Goal: Task Accomplishment & Management: Use online tool/utility

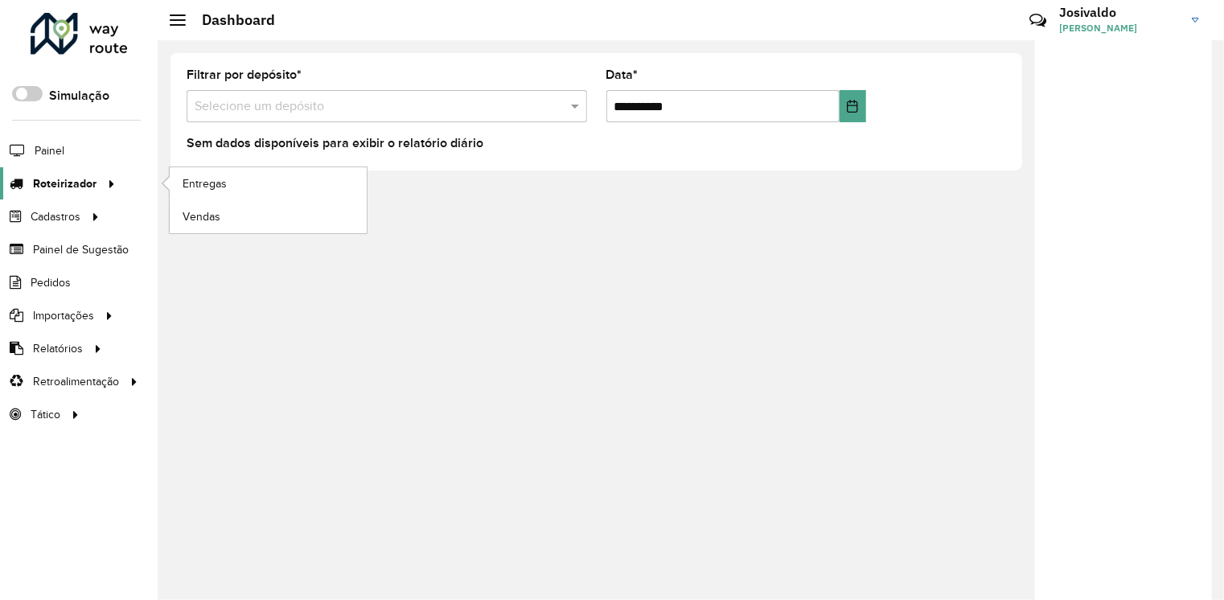
click at [67, 180] on span "Roteirizador" at bounding box center [65, 183] width 64 height 17
click at [252, 181] on link "Entregas" at bounding box center [268, 183] width 197 height 32
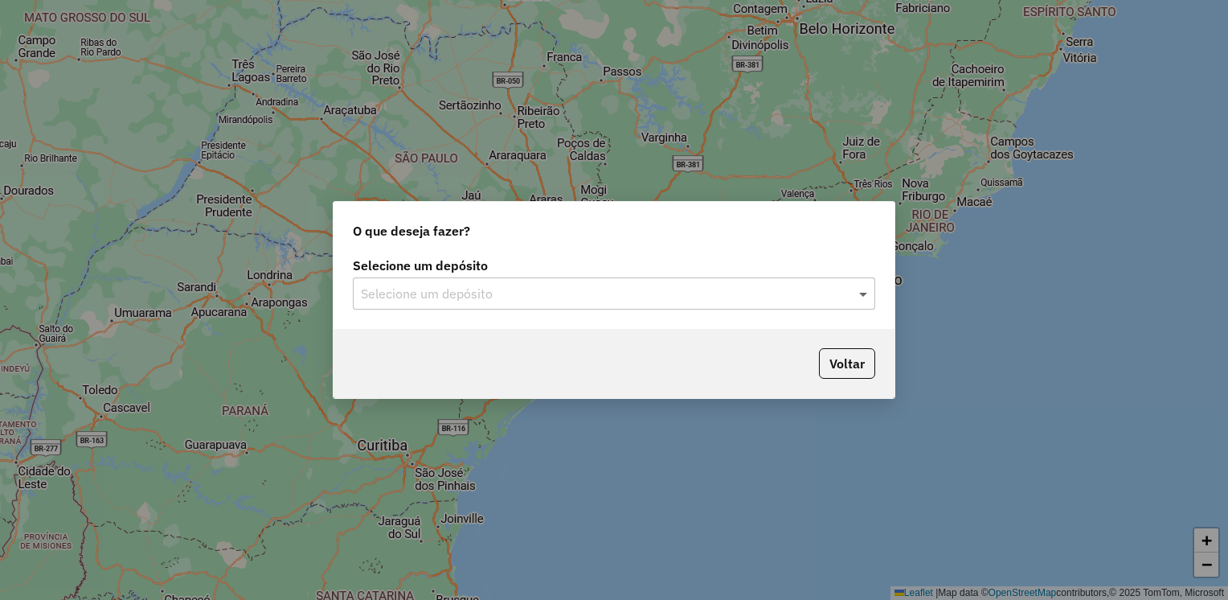
click at [864, 286] on span at bounding box center [865, 293] width 20 height 19
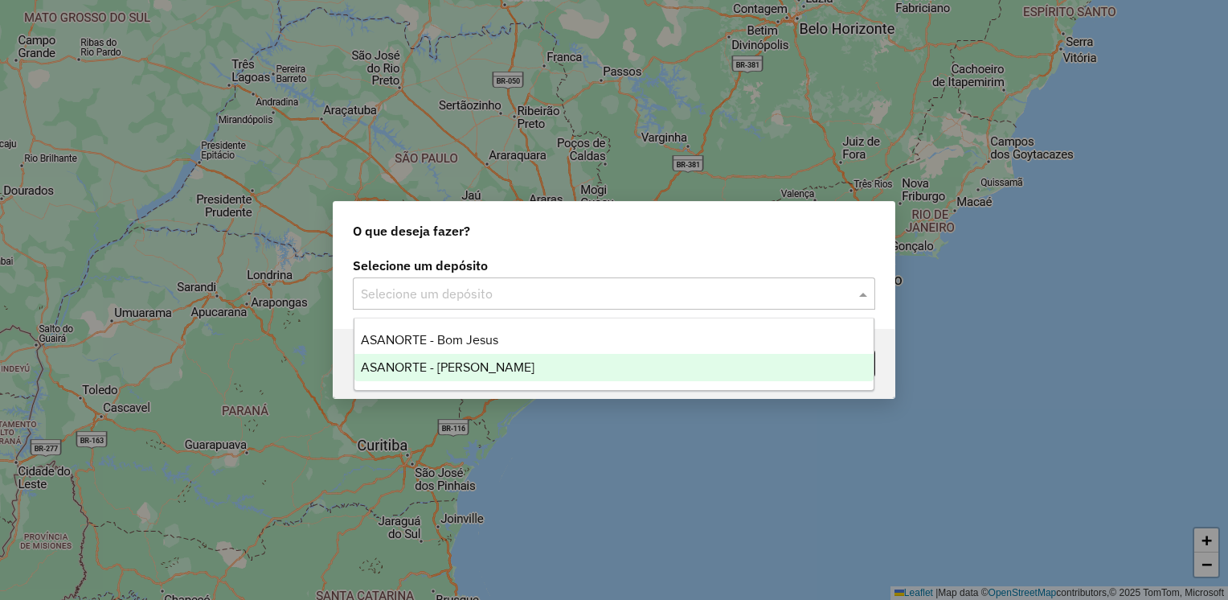
click at [592, 365] on div "ASANORTE - [PERSON_NAME]" at bounding box center [615, 367] width 520 height 27
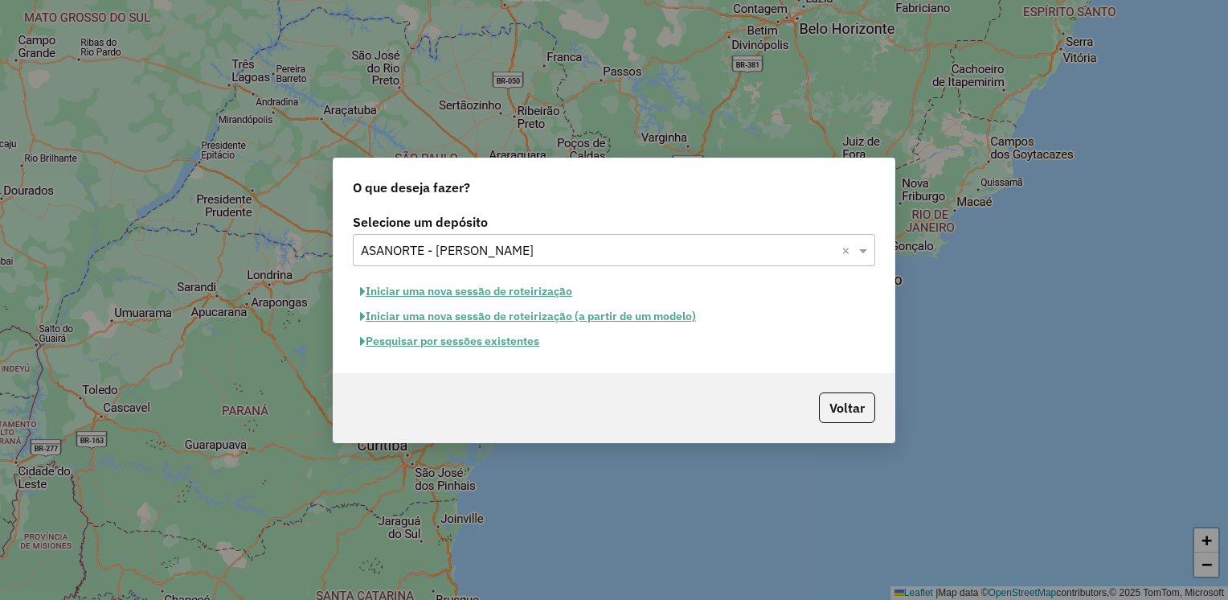
click at [495, 286] on button "Iniciar uma nova sessão de roteirização" at bounding box center [466, 291] width 227 height 25
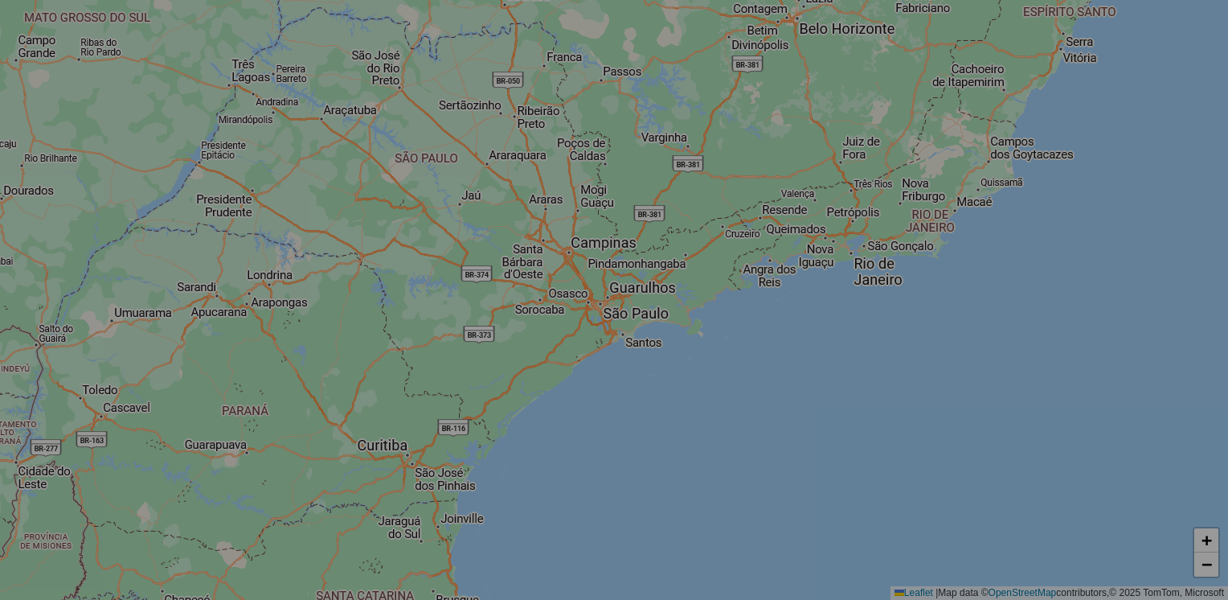
select select "*"
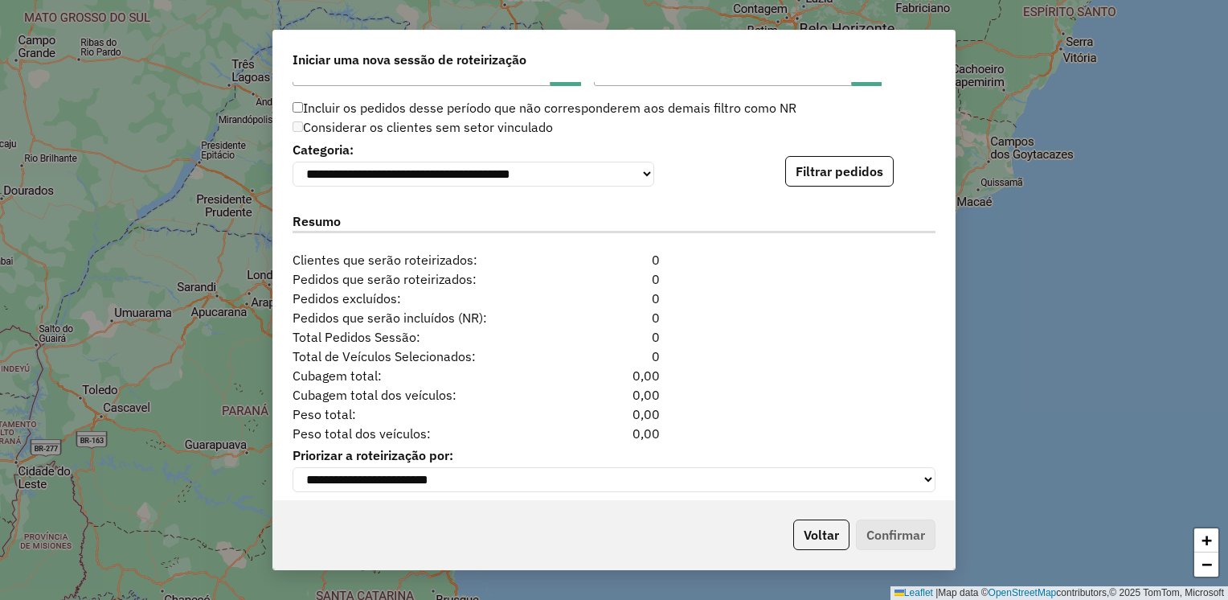
scroll to position [1608, 0]
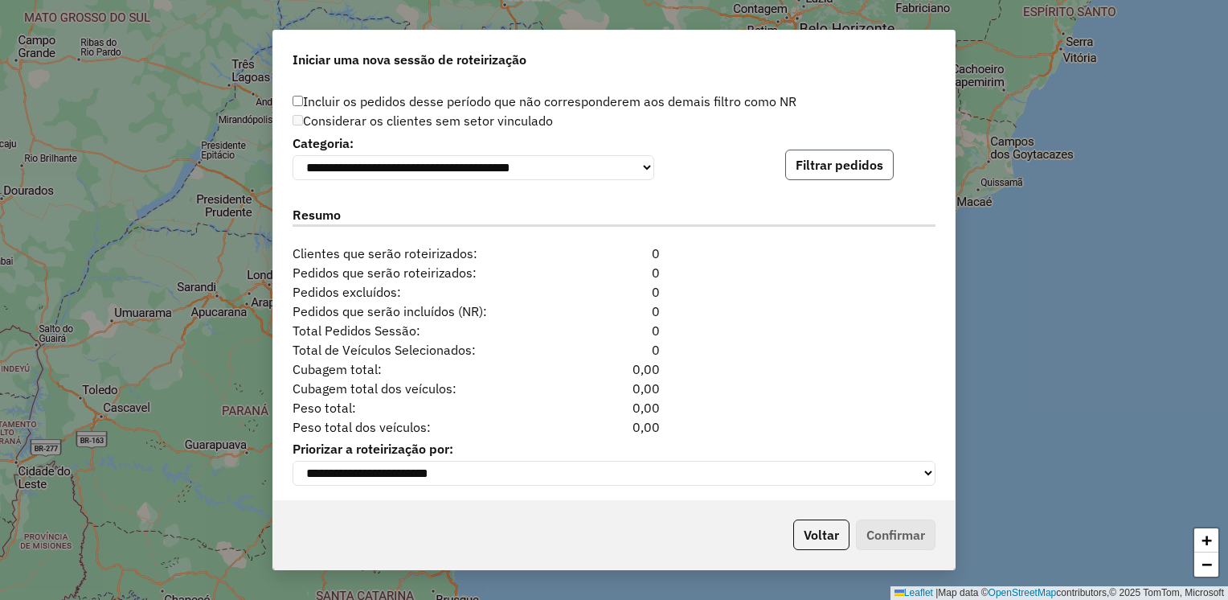
click at [839, 168] on button "Filtrar pedidos" at bounding box center [839, 165] width 109 height 31
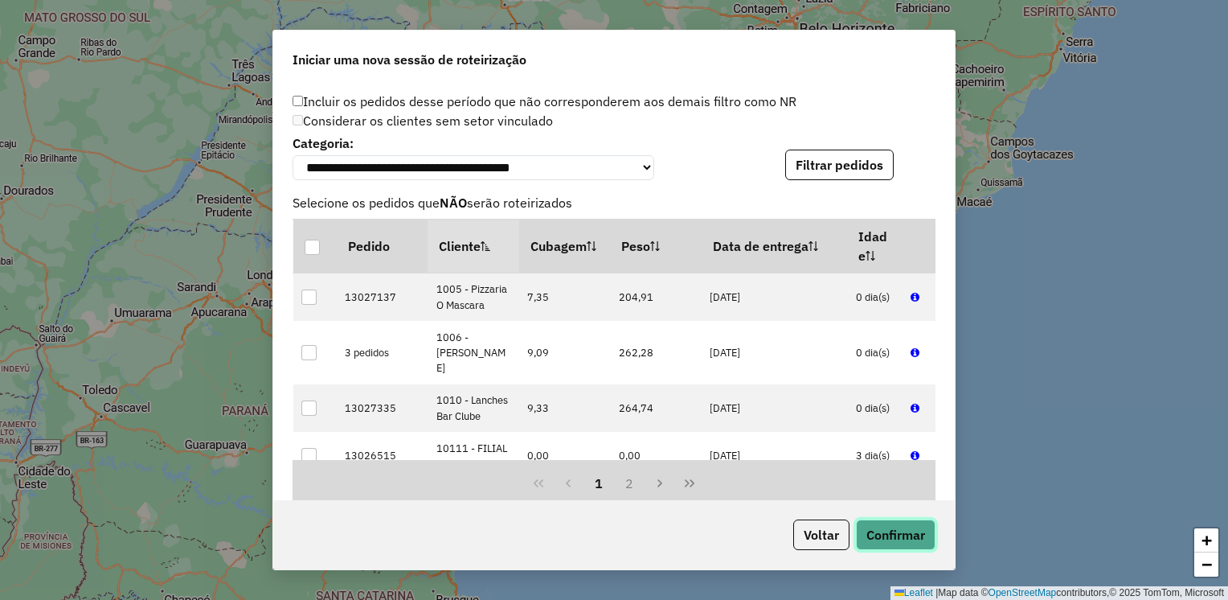
click at [884, 535] on button "Confirmar" at bounding box center [896, 534] width 80 height 31
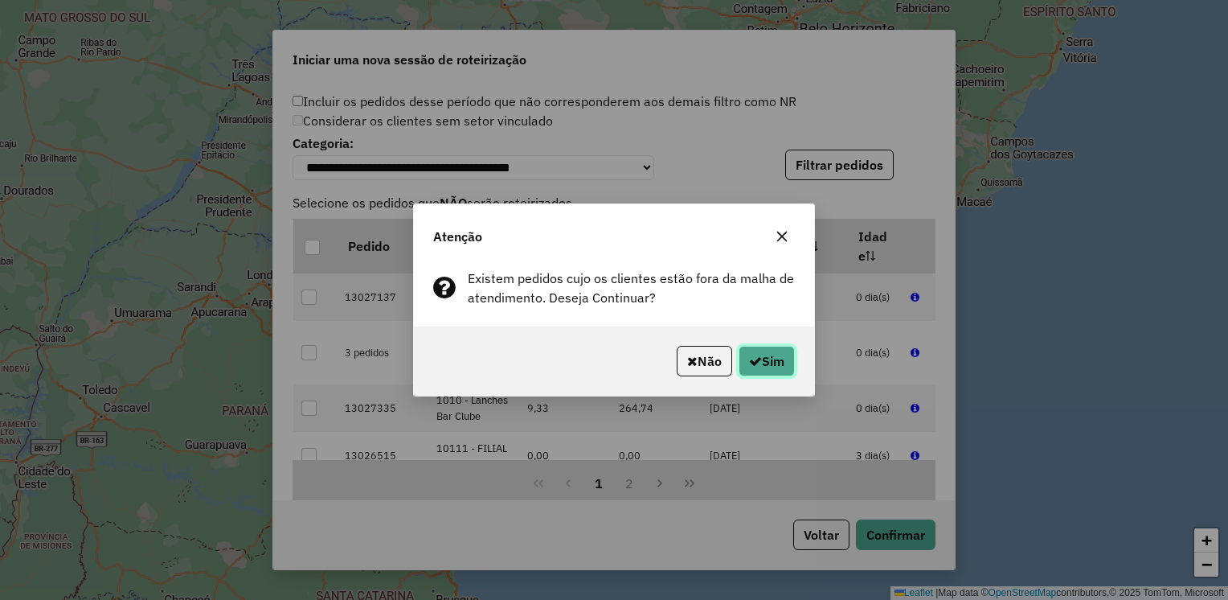
click at [775, 354] on button "Sim" at bounding box center [767, 361] width 56 height 31
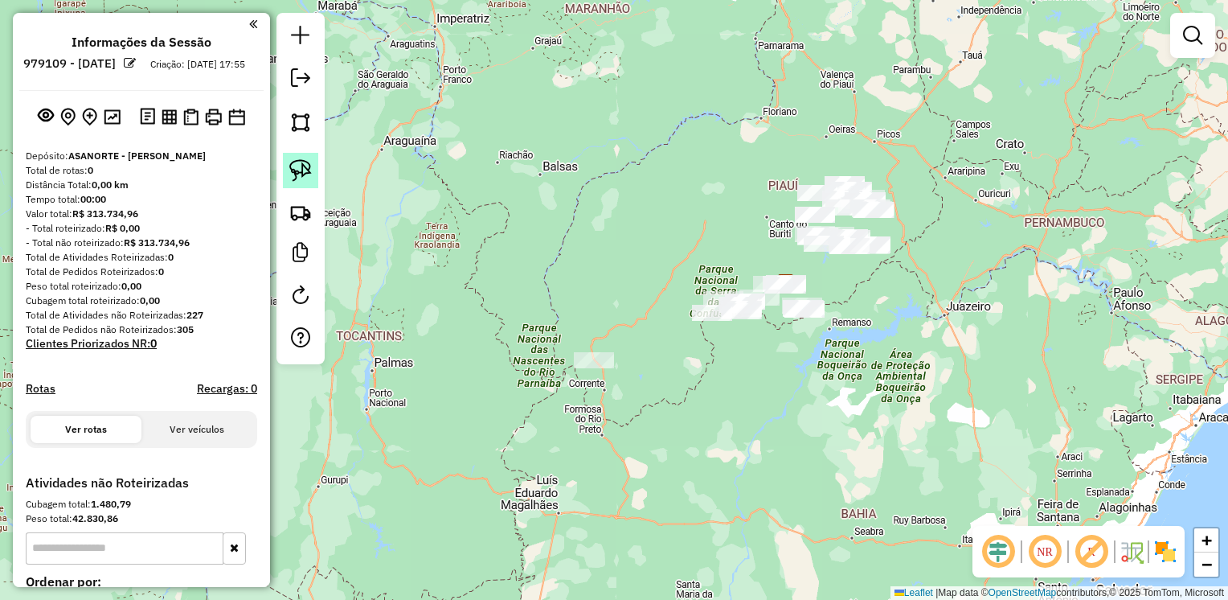
drag, startPoint x: 303, startPoint y: 171, endPoint x: 315, endPoint y: 169, distance: 12.3
click at [303, 171] on img at bounding box center [300, 170] width 23 height 23
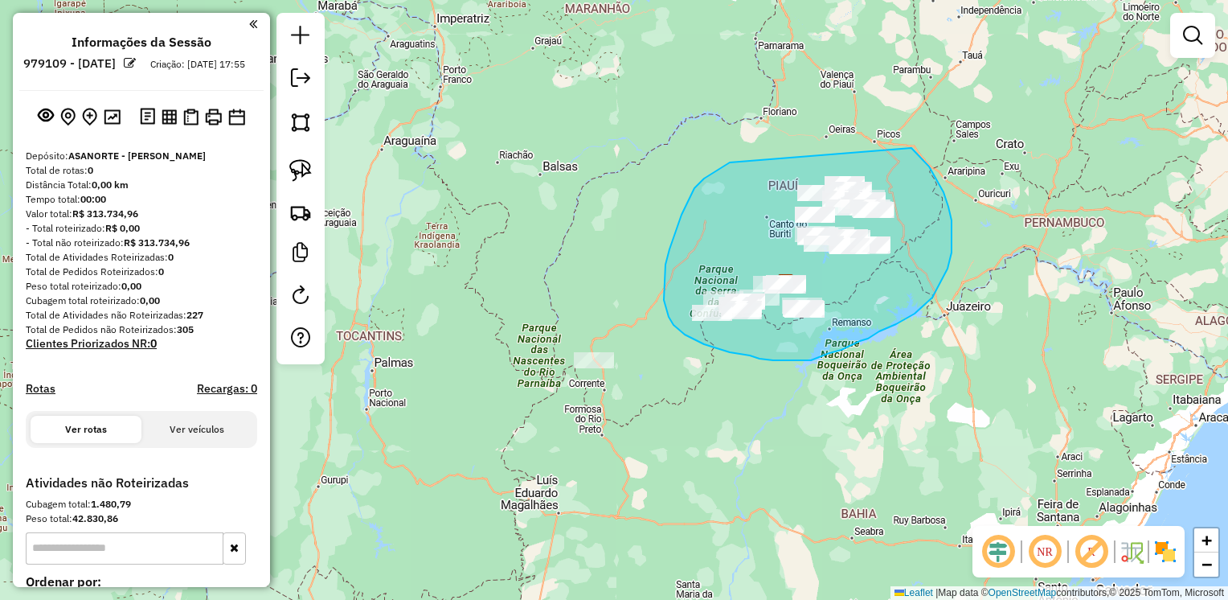
drag, startPoint x: 724, startPoint y: 166, endPoint x: 891, endPoint y: 130, distance: 170.1
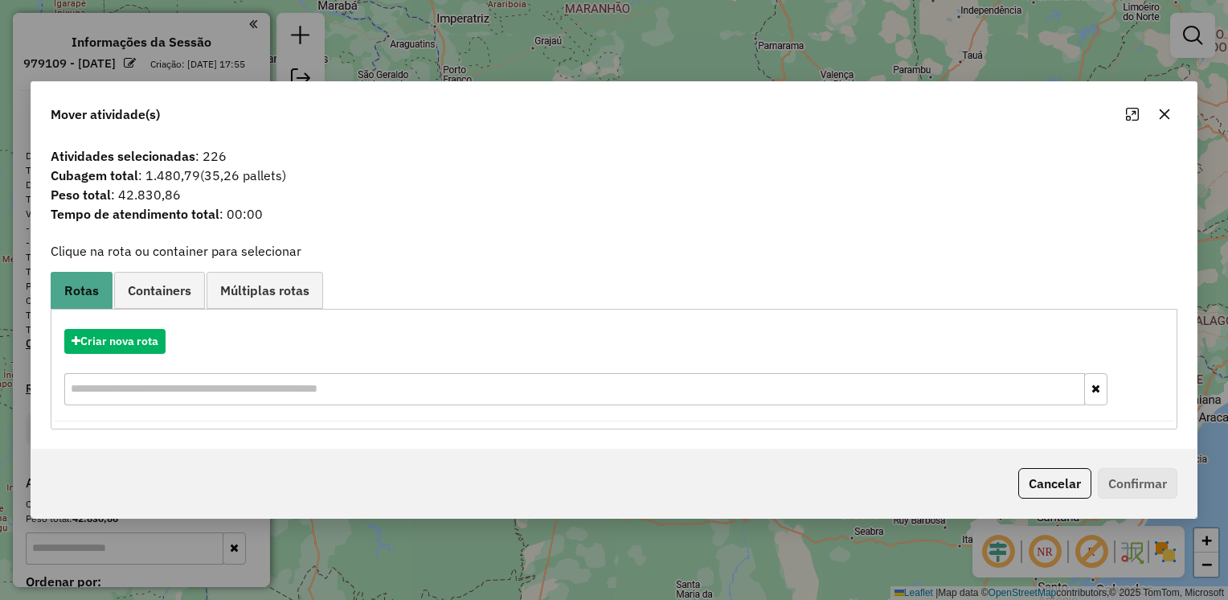
click at [1157, 113] on button "button" at bounding box center [1165, 114] width 26 height 26
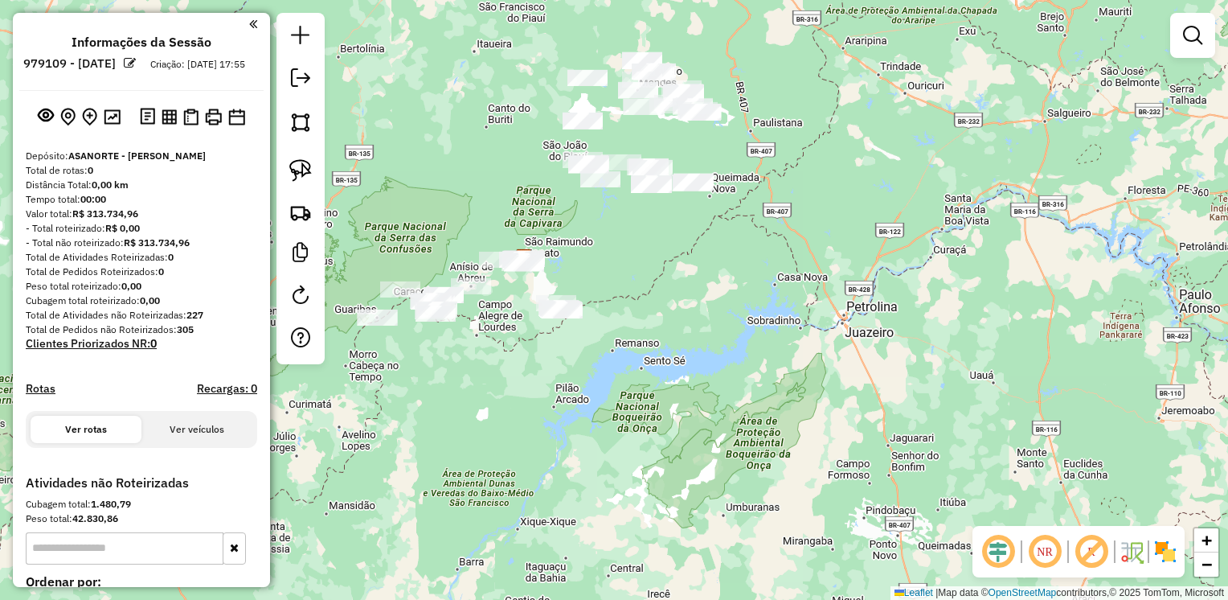
drag, startPoint x: 695, startPoint y: 246, endPoint x: 922, endPoint y: 466, distance: 316.1
click at [922, 466] on div "Janela de atendimento Grade de atendimento Capacidade Transportadoras Veículos …" at bounding box center [614, 300] width 1228 height 600
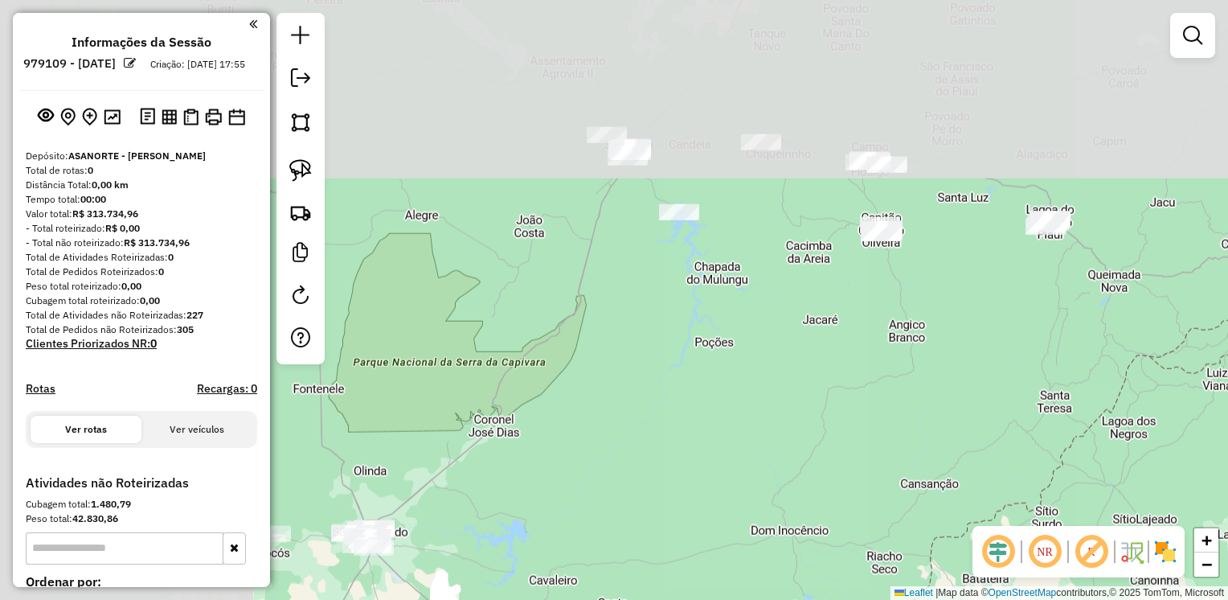
drag, startPoint x: 737, startPoint y: 342, endPoint x: 1162, endPoint y: 599, distance: 495.9
click at [1162, 599] on html "**********" at bounding box center [614, 300] width 1228 height 600
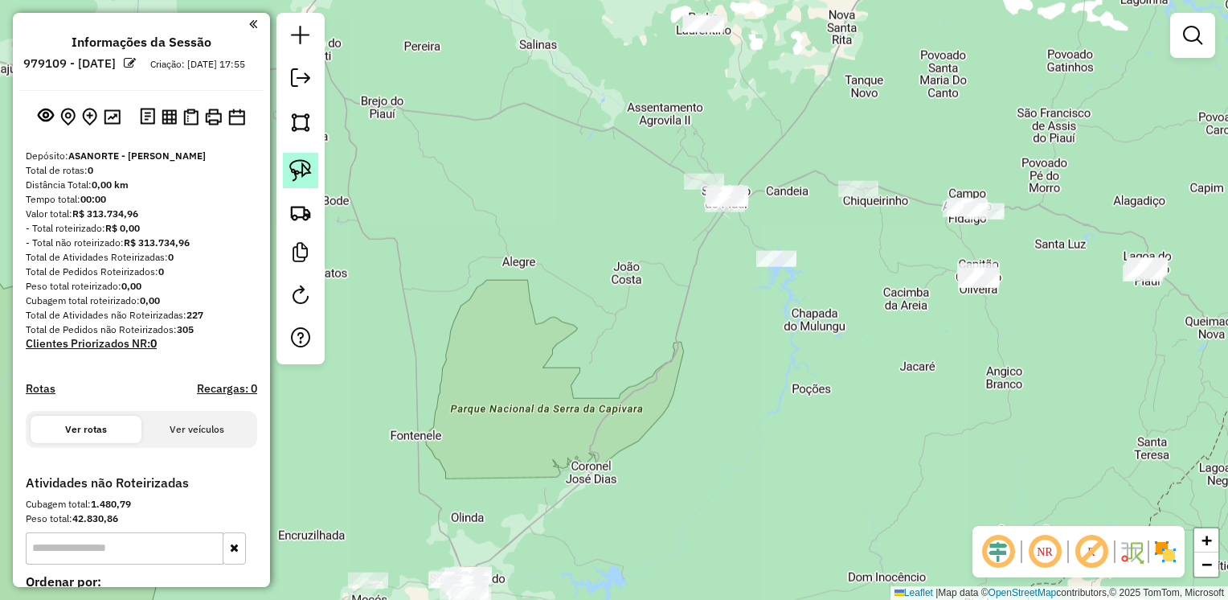
click at [305, 162] on img at bounding box center [300, 170] width 23 height 23
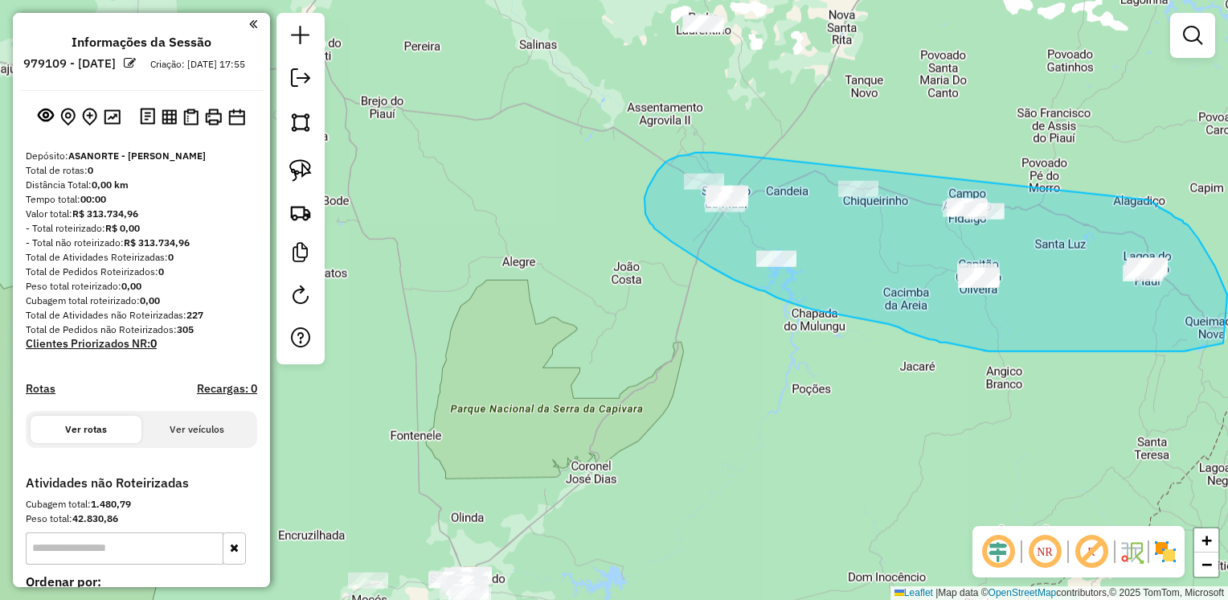
drag, startPoint x: 714, startPoint y: 153, endPoint x: 1149, endPoint y: 199, distance: 437.4
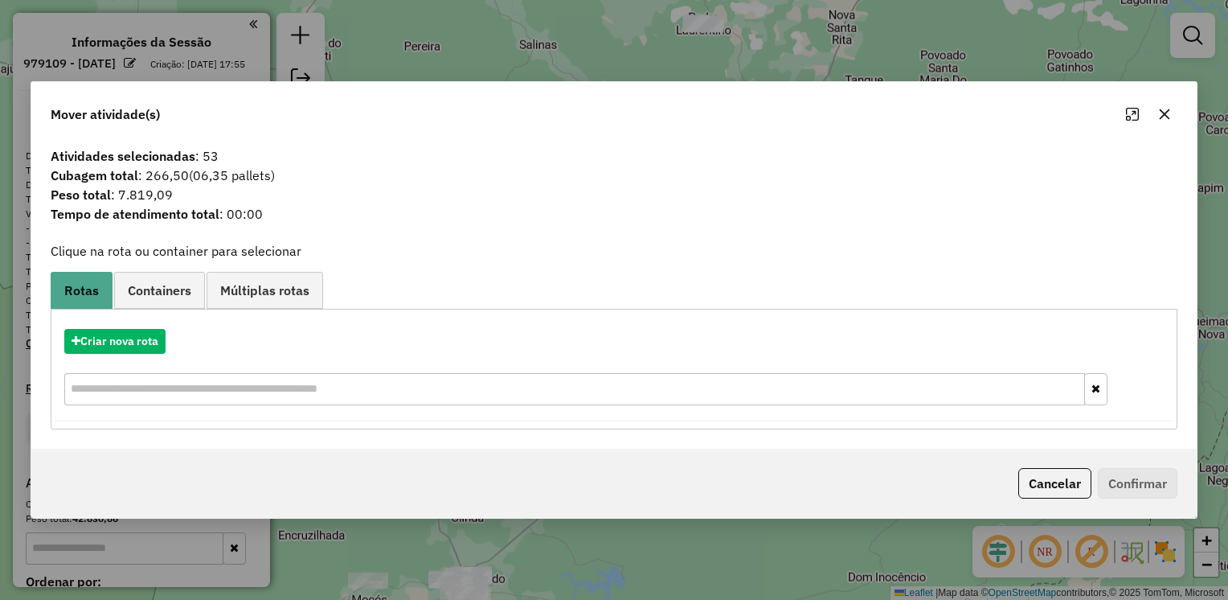
click at [1158, 114] on icon "button" at bounding box center [1164, 114] width 13 height 13
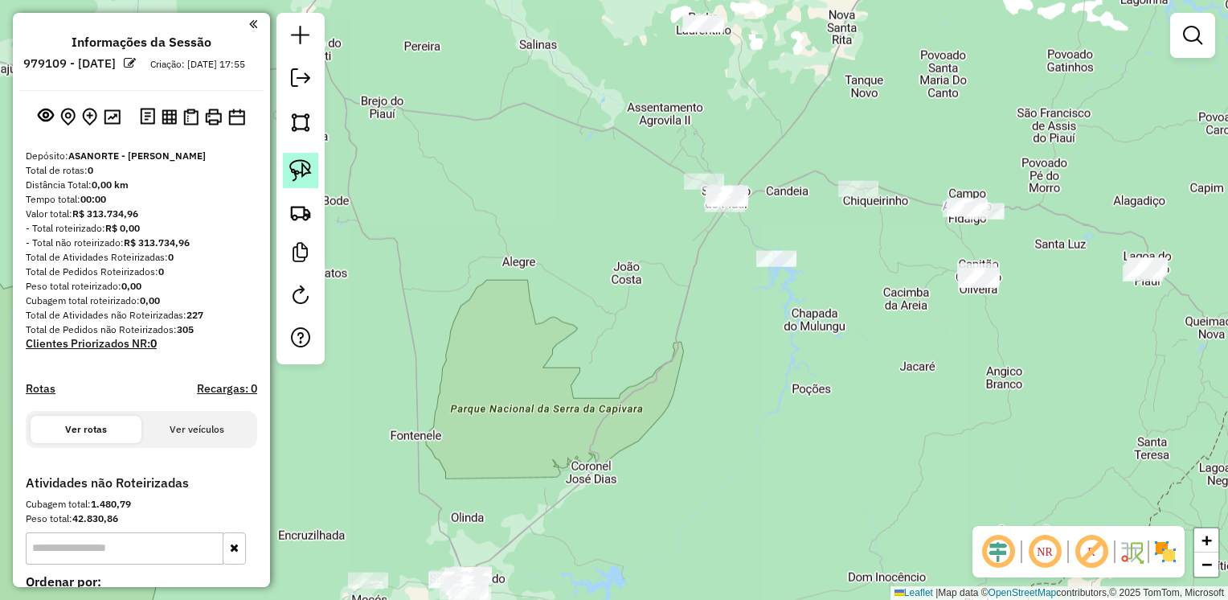
click at [291, 168] on img at bounding box center [300, 170] width 23 height 23
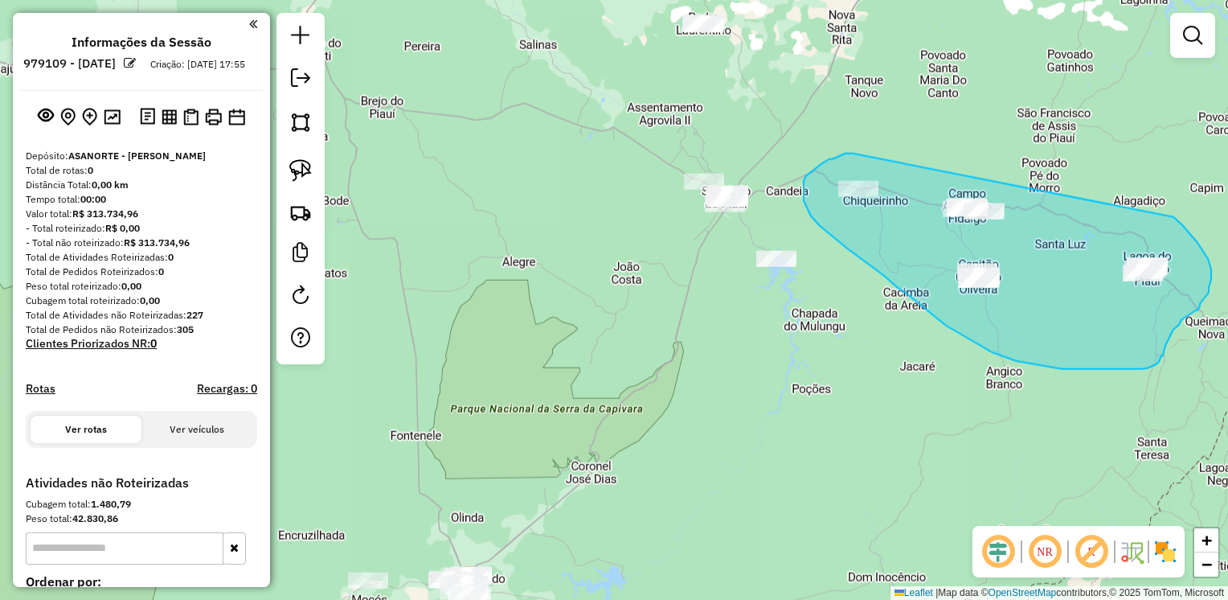
drag, startPoint x: 853, startPoint y: 154, endPoint x: 1158, endPoint y: 207, distance: 309.3
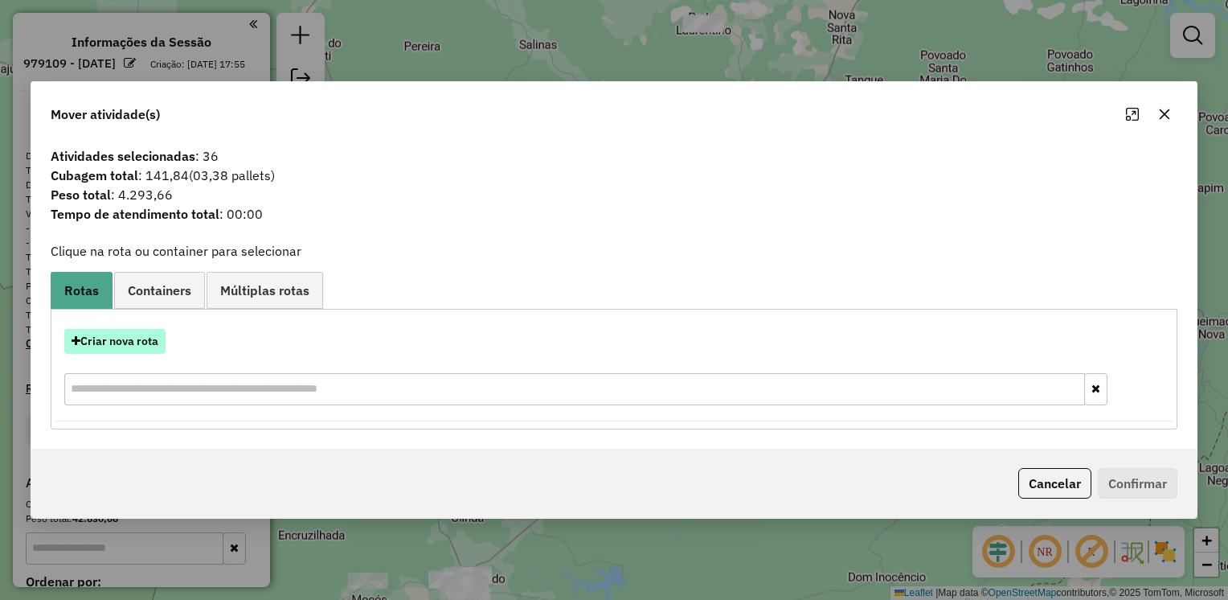
click at [116, 341] on button "Criar nova rota" at bounding box center [114, 341] width 101 height 25
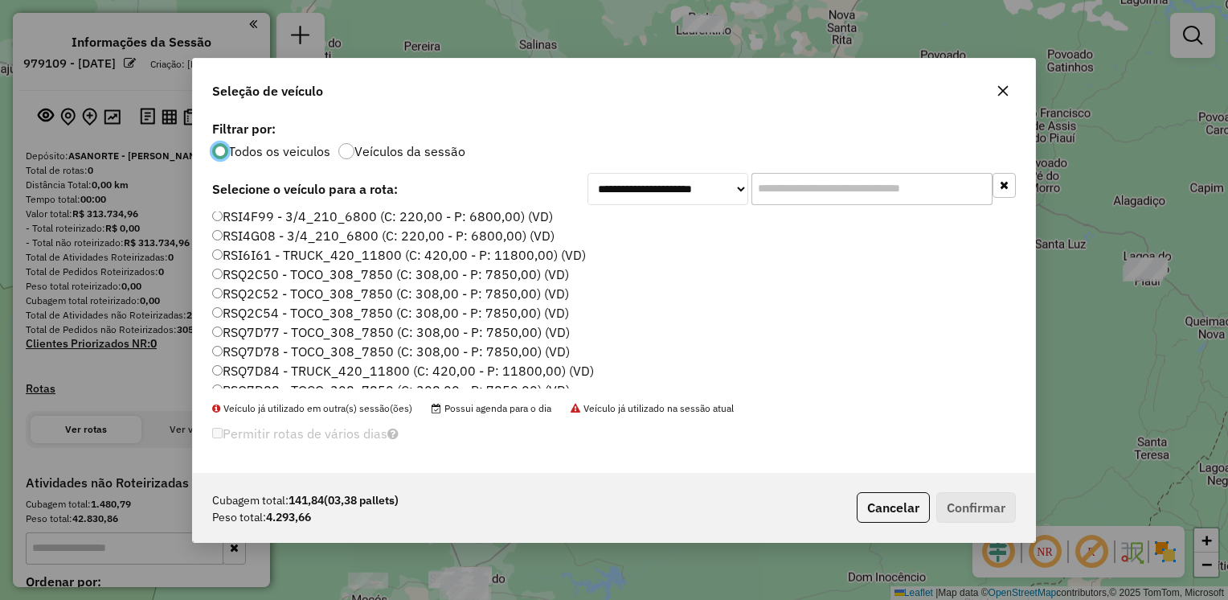
scroll to position [93, 0]
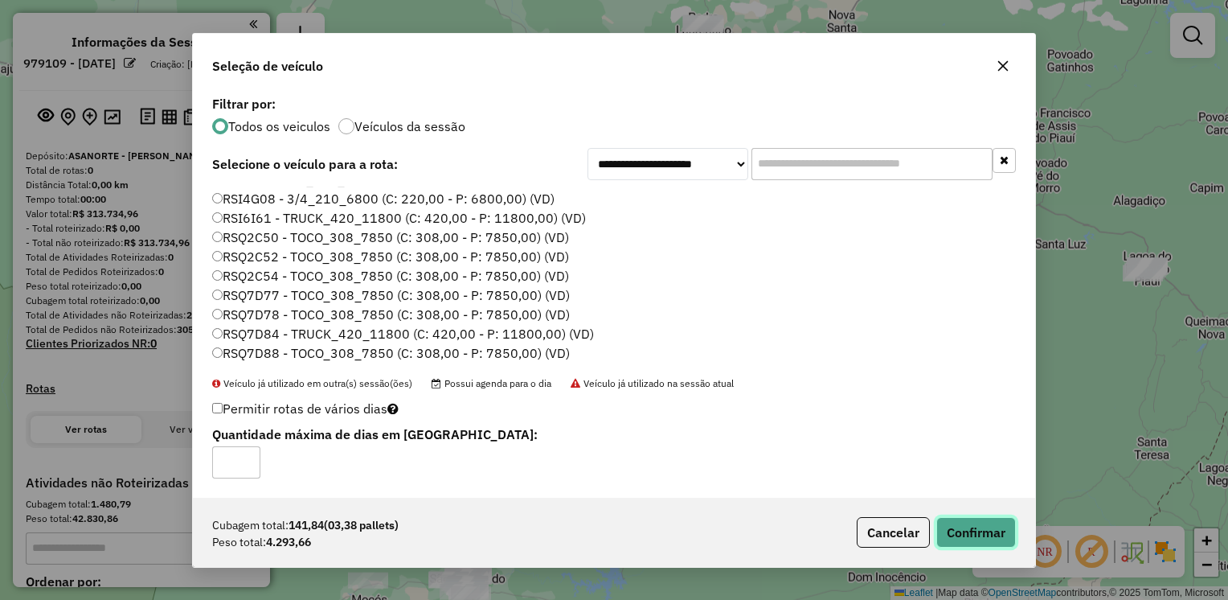
click at [974, 528] on button "Confirmar" at bounding box center [977, 532] width 80 height 31
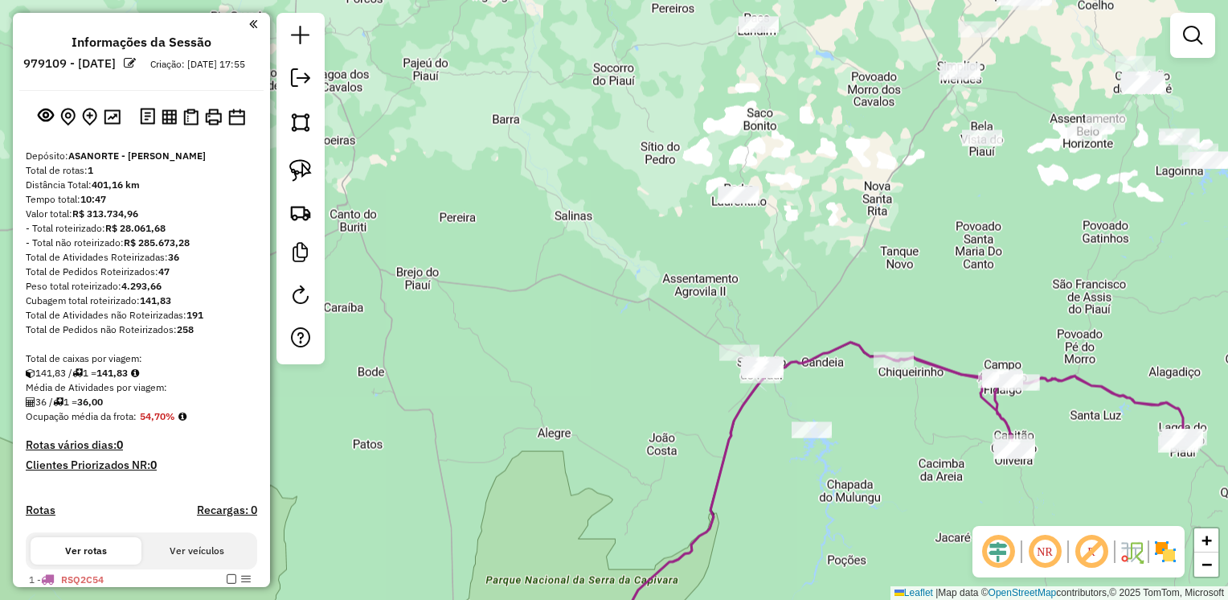
drag, startPoint x: 687, startPoint y: 317, endPoint x: 682, endPoint y: 490, distance: 173.7
click at [695, 500] on icon at bounding box center [752, 544] width 492 height 405
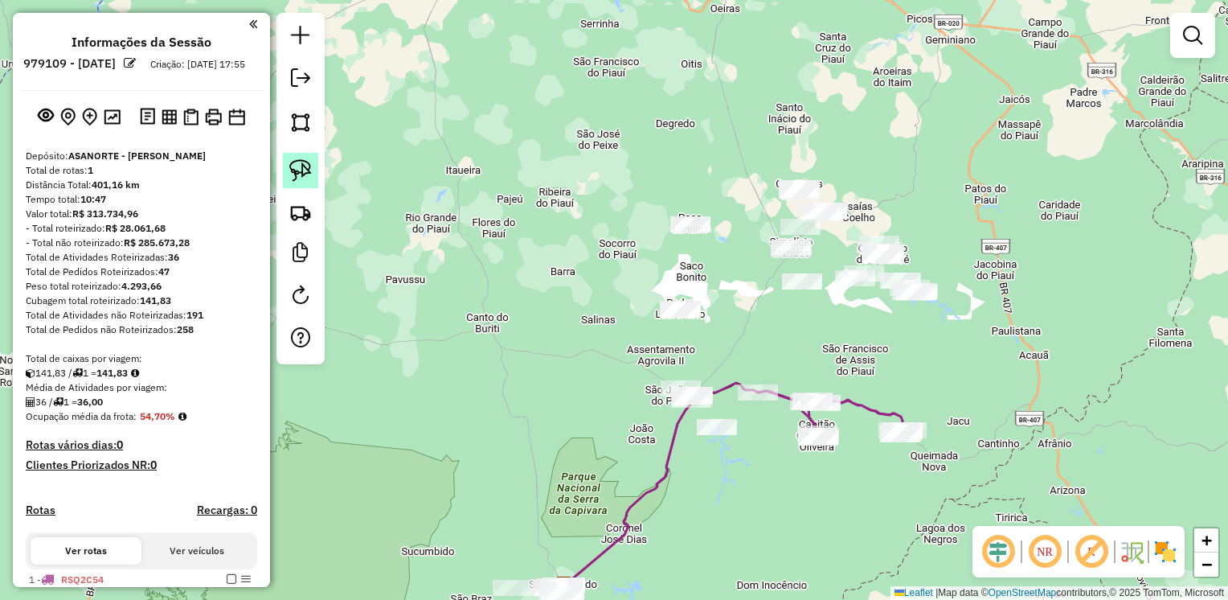
drag, startPoint x: 289, startPoint y: 168, endPoint x: 310, endPoint y: 166, distance: 21.0
click at [289, 168] on img at bounding box center [300, 170] width 23 height 23
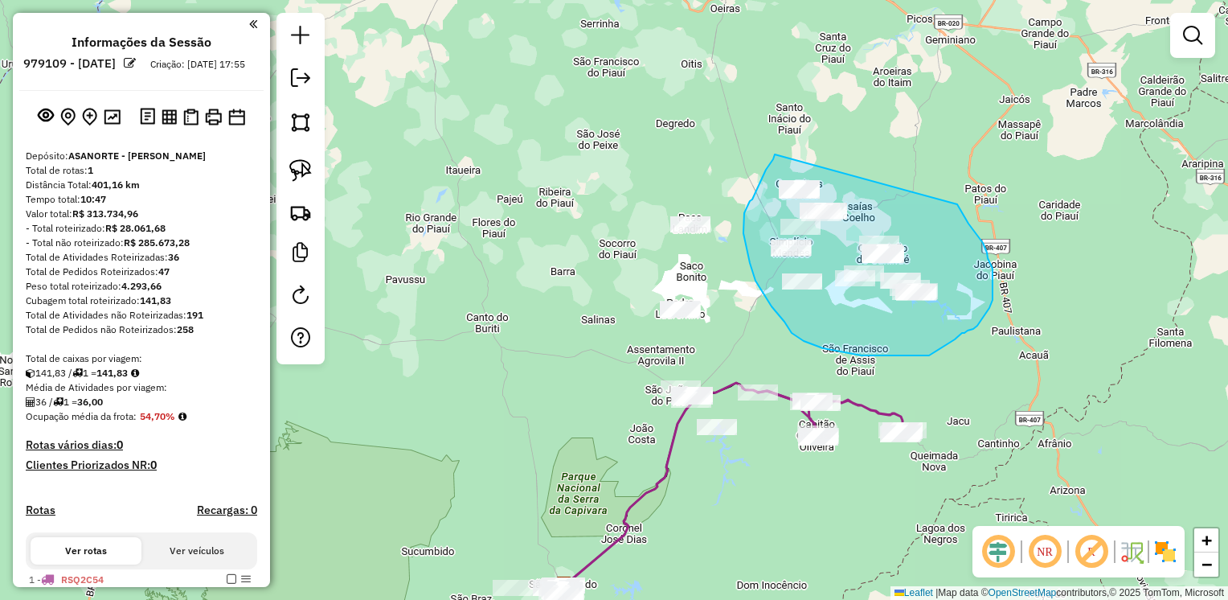
drag, startPoint x: 775, startPoint y: 154, endPoint x: 955, endPoint y: 200, distance: 185.8
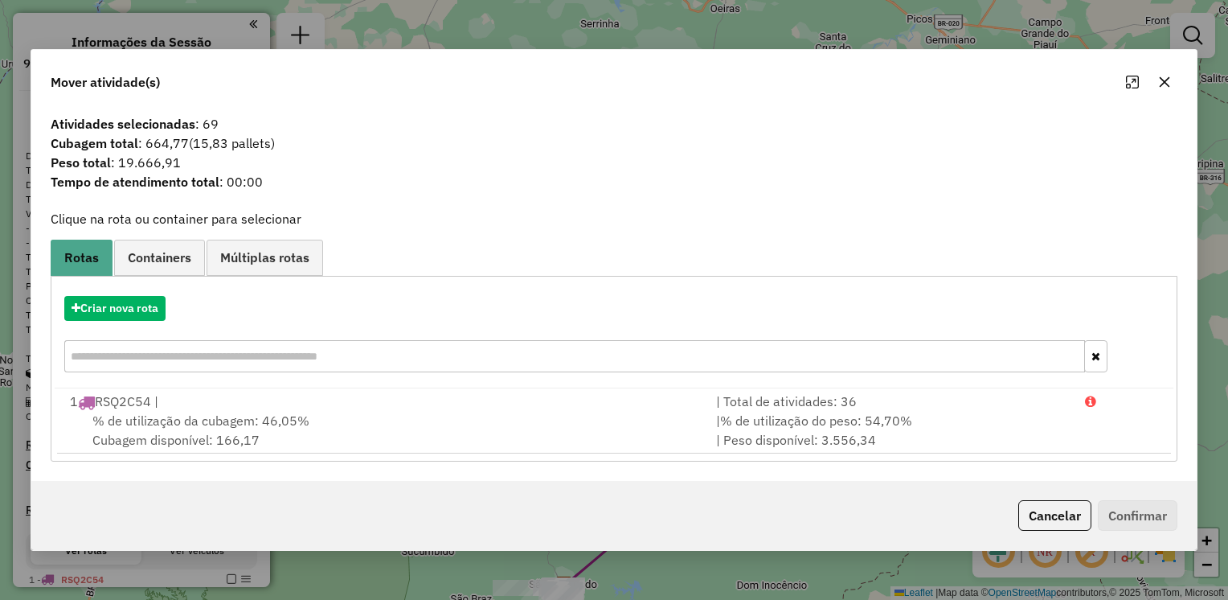
click at [1158, 78] on icon "button" at bounding box center [1164, 82] width 13 height 13
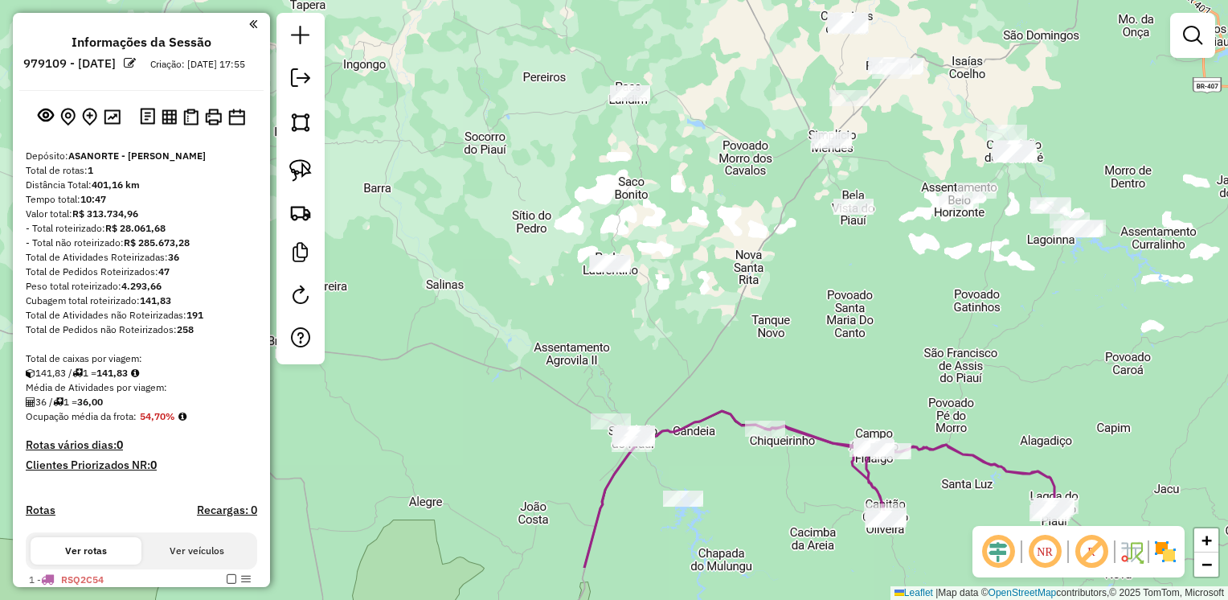
drag, startPoint x: 761, startPoint y: 399, endPoint x: 721, endPoint y: 307, distance: 99.8
click at [721, 307] on div "Janela de atendimento Grade de atendimento Capacidade Transportadoras Veículos …" at bounding box center [614, 300] width 1228 height 600
drag, startPoint x: 305, startPoint y: 170, endPoint x: 320, endPoint y: 170, distance: 15.3
click at [305, 169] on img at bounding box center [300, 170] width 23 height 23
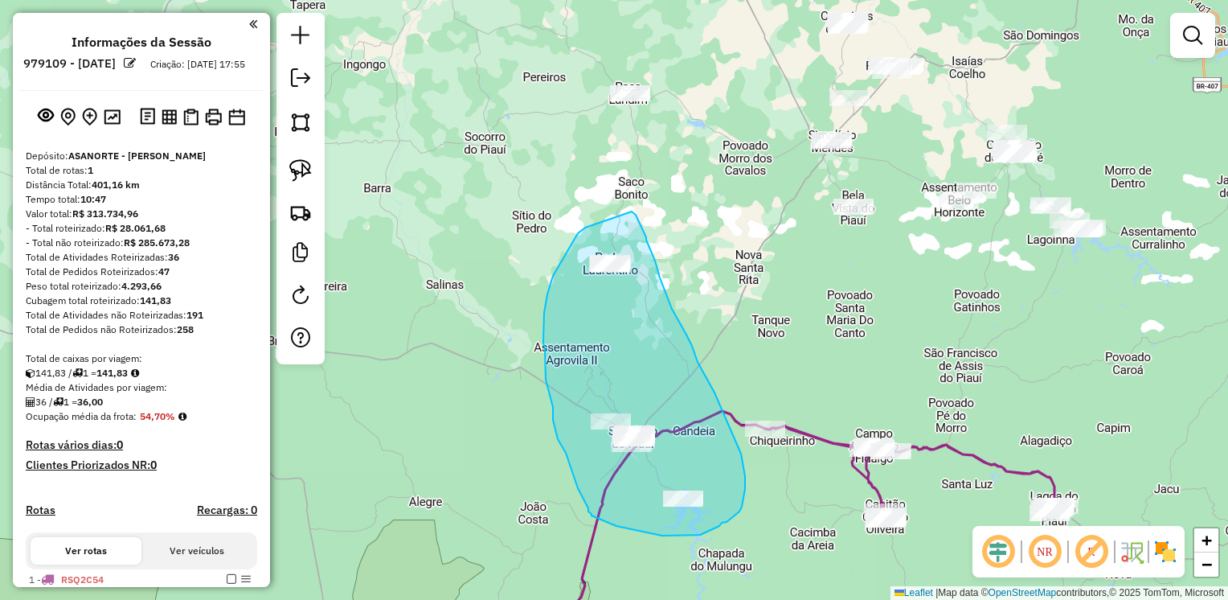
drag, startPoint x: 585, startPoint y: 228, endPoint x: 632, endPoint y: 211, distance: 49.3
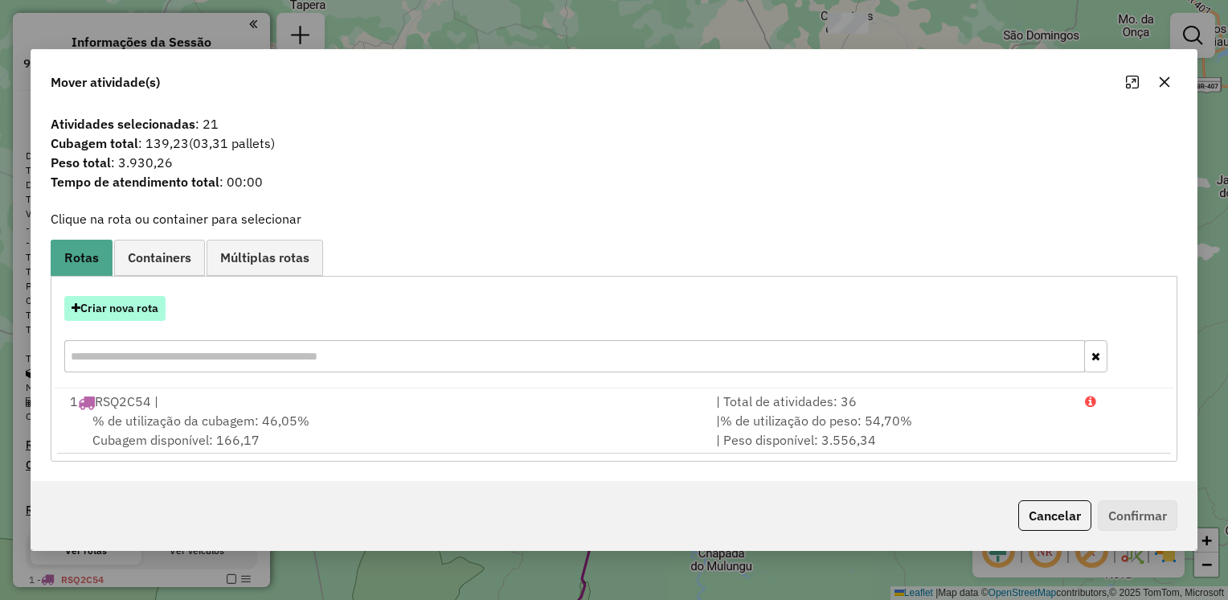
click at [117, 312] on button "Criar nova rota" at bounding box center [114, 308] width 101 height 25
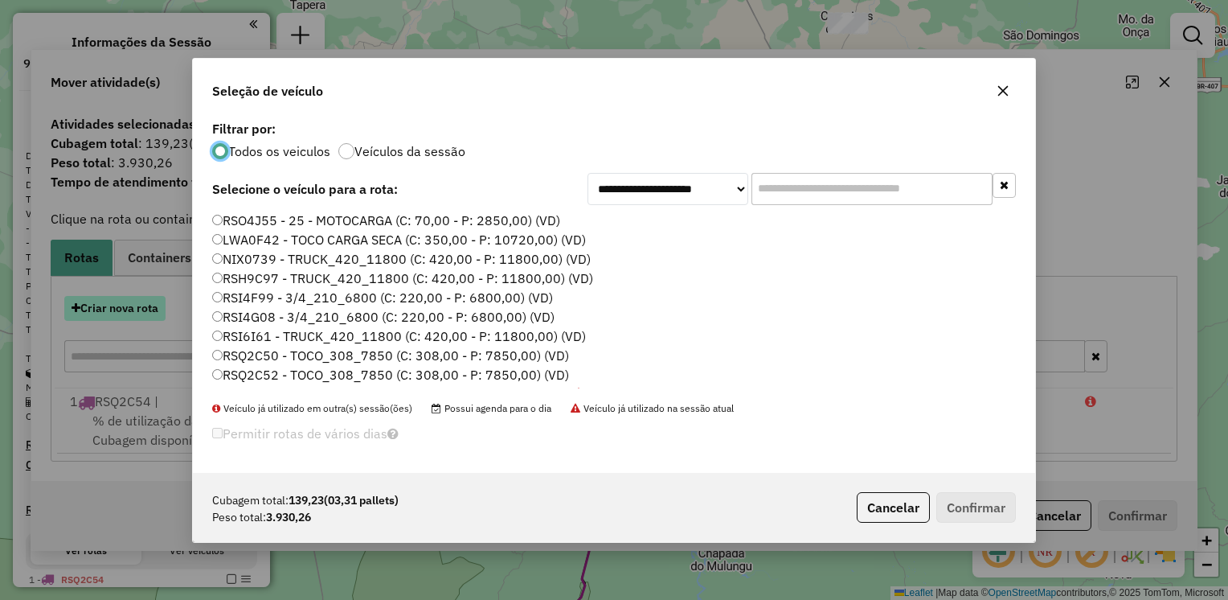
scroll to position [8, 5]
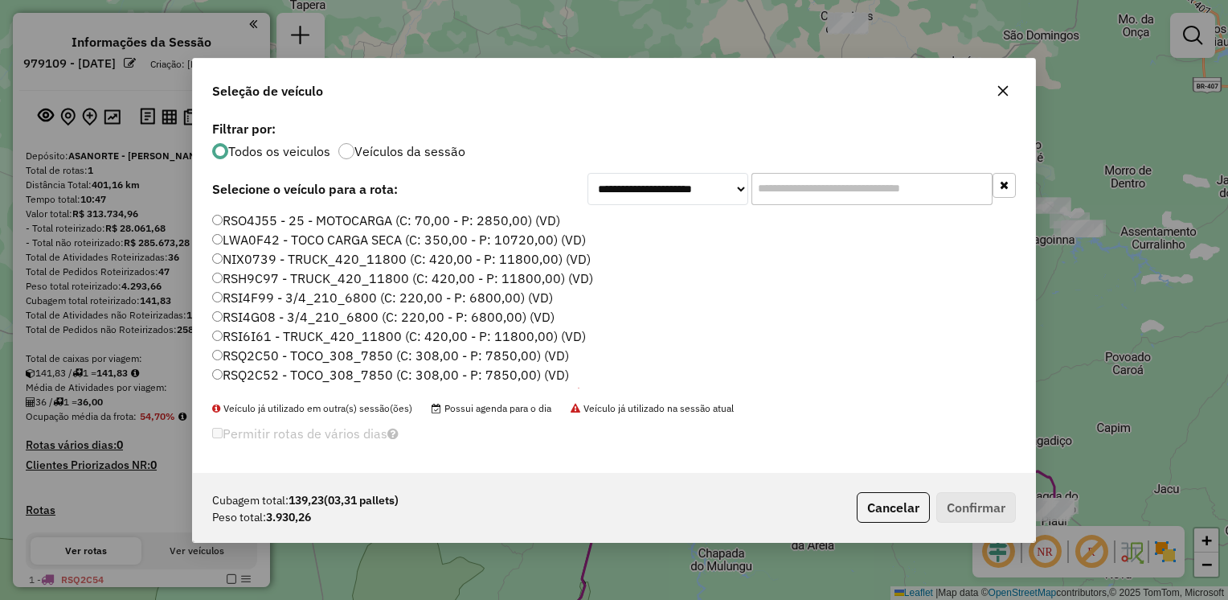
click at [264, 371] on label "RSQ2C52 - TOCO_308_7850 (C: 308,00 - P: 7850,00) (VD)" at bounding box center [390, 374] width 357 height 19
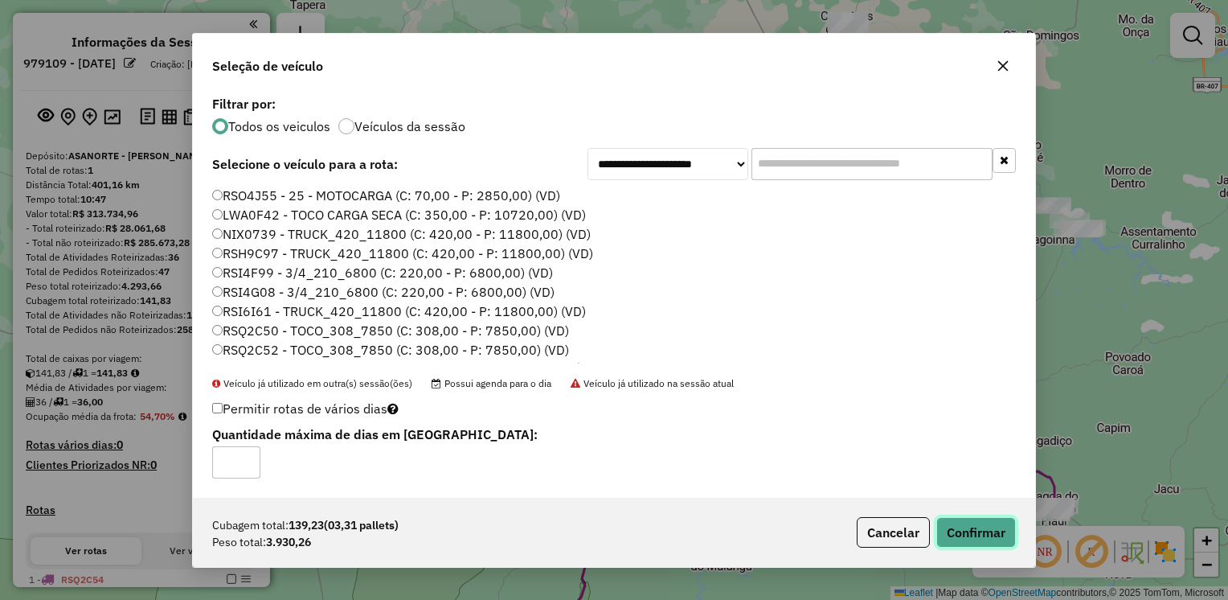
click at [958, 535] on button "Confirmar" at bounding box center [977, 532] width 80 height 31
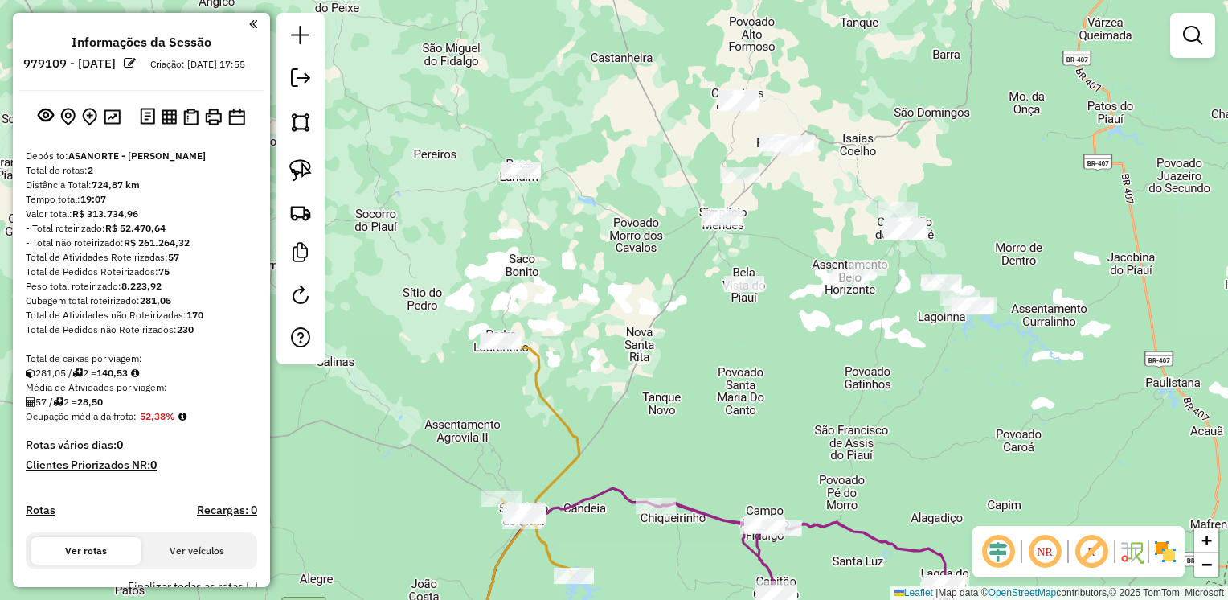
drag, startPoint x: 871, startPoint y: 294, endPoint x: 759, endPoint y: 373, distance: 137.4
click at [759, 373] on div "Janela de atendimento Grade de atendimento Capacidade Transportadoras Veículos …" at bounding box center [614, 300] width 1228 height 600
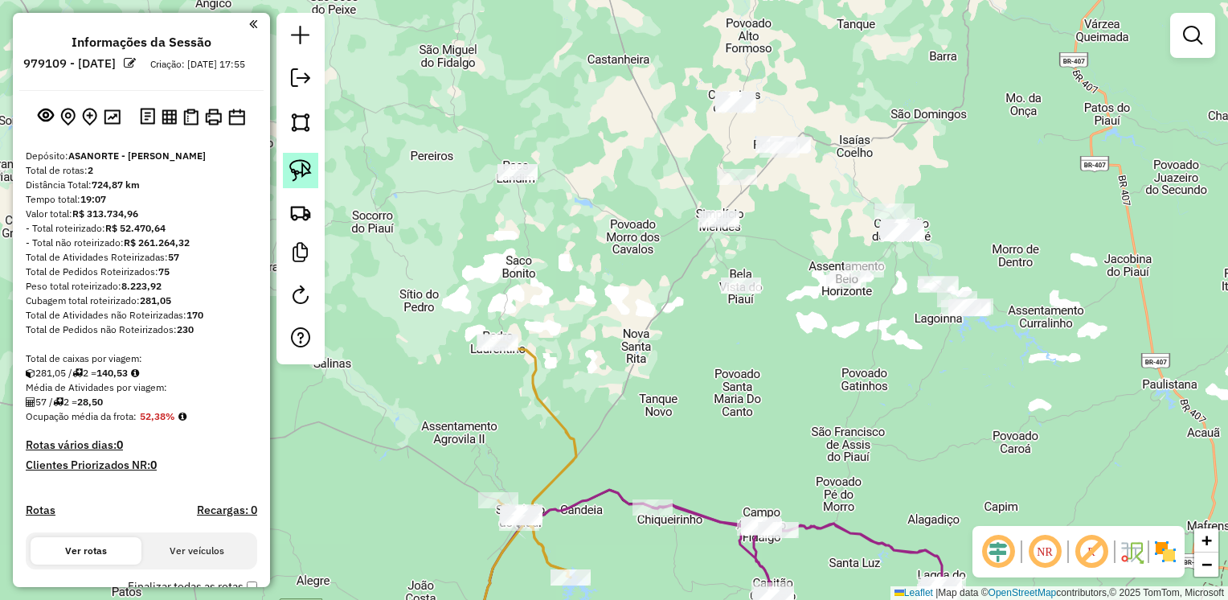
click at [301, 162] on img at bounding box center [300, 170] width 23 height 23
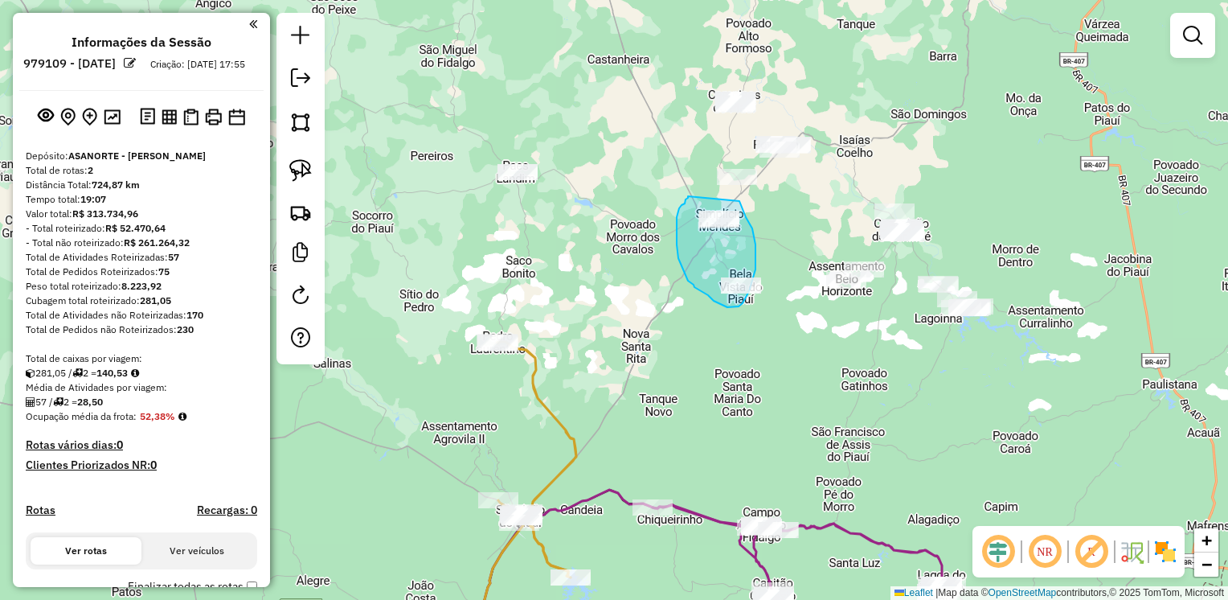
drag, startPoint x: 688, startPoint y: 196, endPoint x: 740, endPoint y: 201, distance: 51.7
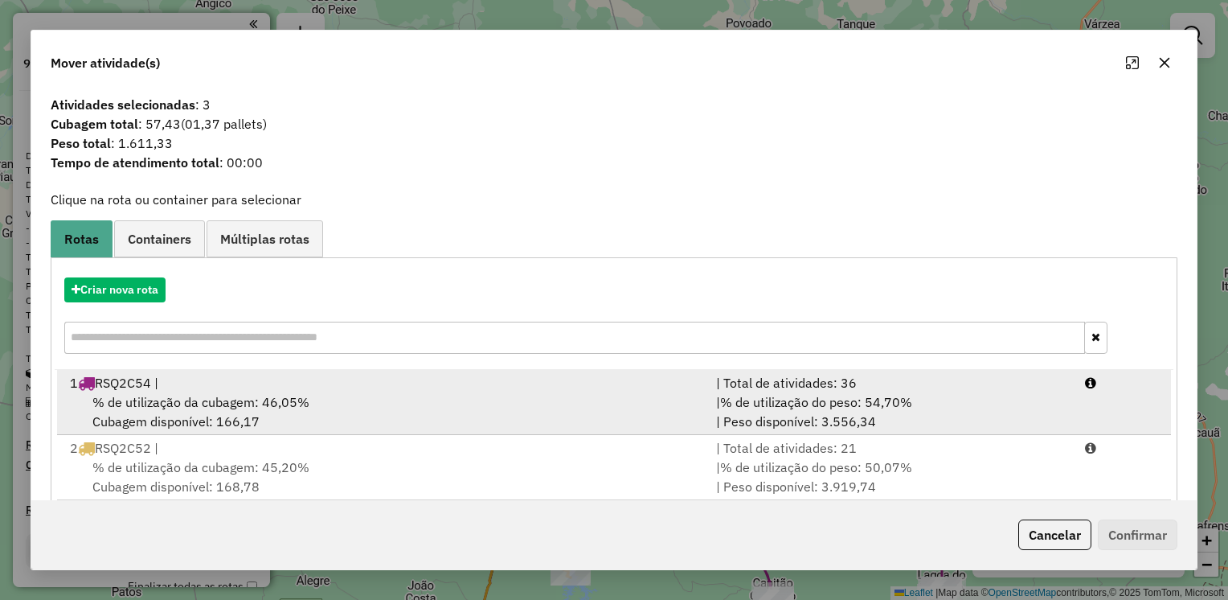
scroll to position [26, 0]
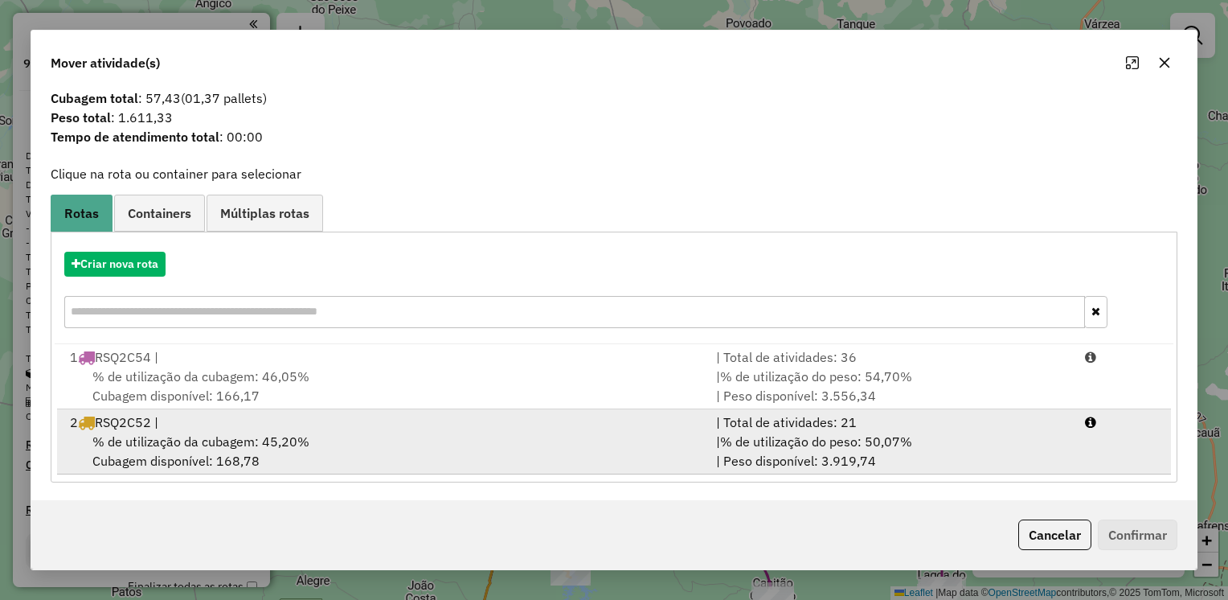
click at [211, 437] on span "% de utilização da cubagem: 45,20%" at bounding box center [200, 441] width 217 height 16
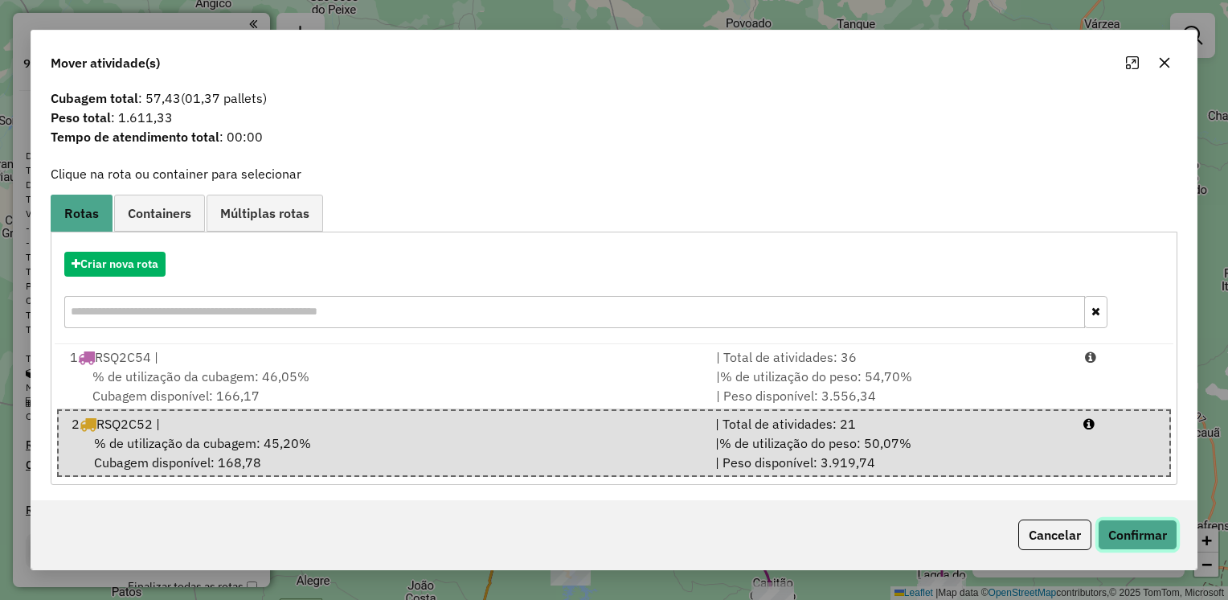
click at [1142, 541] on button "Confirmar" at bounding box center [1138, 534] width 80 height 31
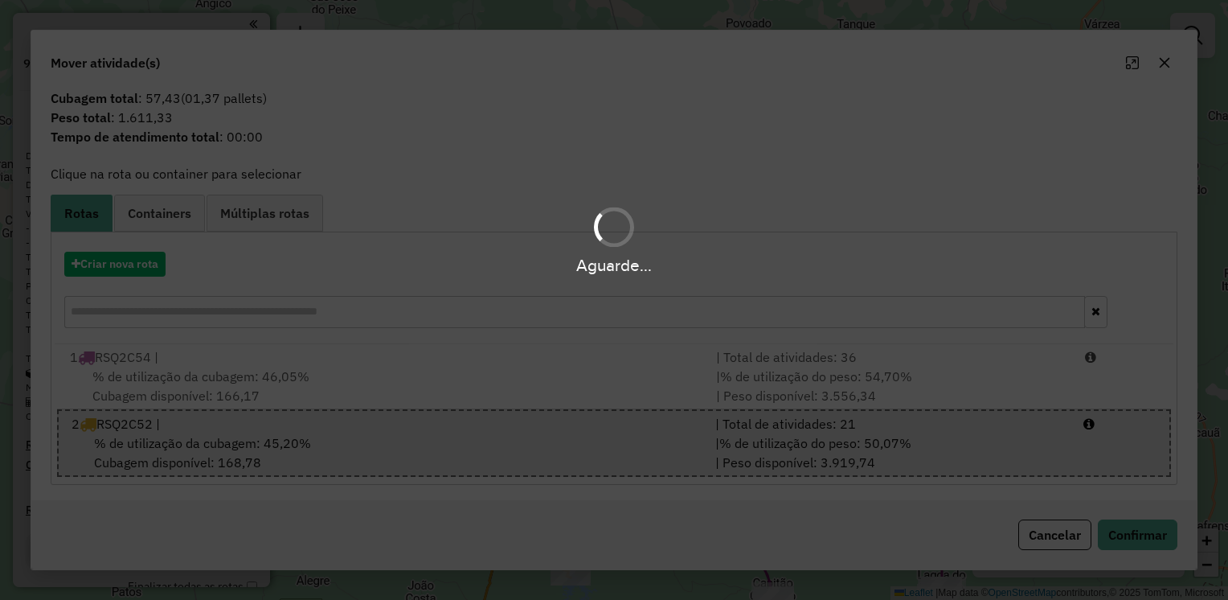
scroll to position [0, 0]
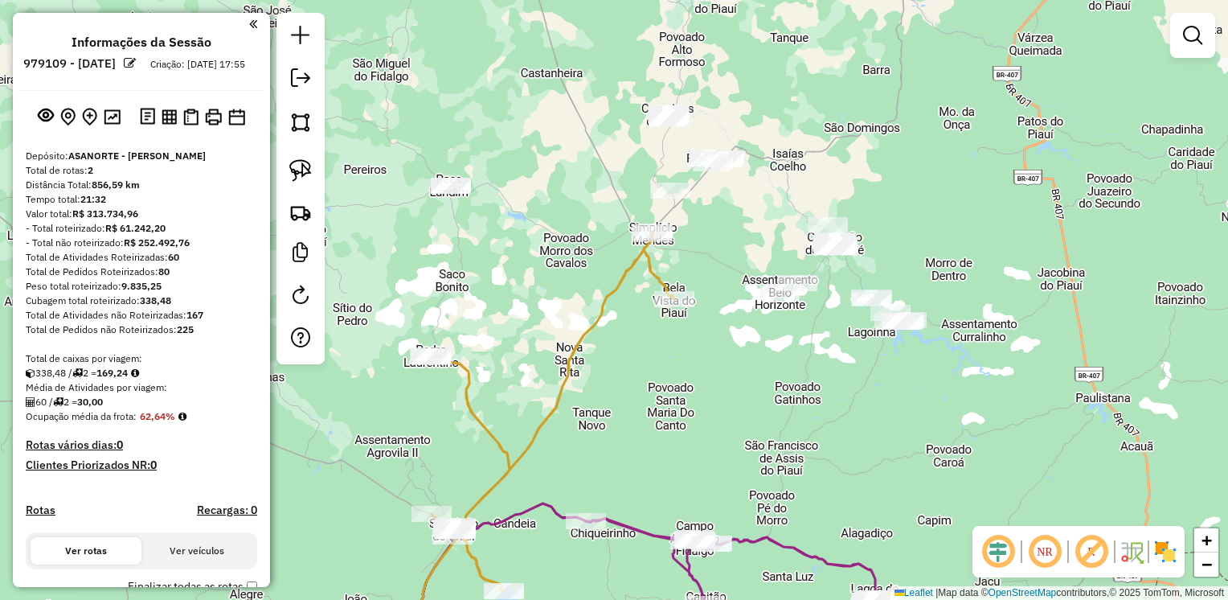
drag, startPoint x: 795, startPoint y: 376, endPoint x: 576, endPoint y: 387, distance: 219.8
click at [733, 387] on div "Janela de atendimento Grade de atendimento Capacidade Transportadoras Veículos …" at bounding box center [614, 300] width 1228 height 600
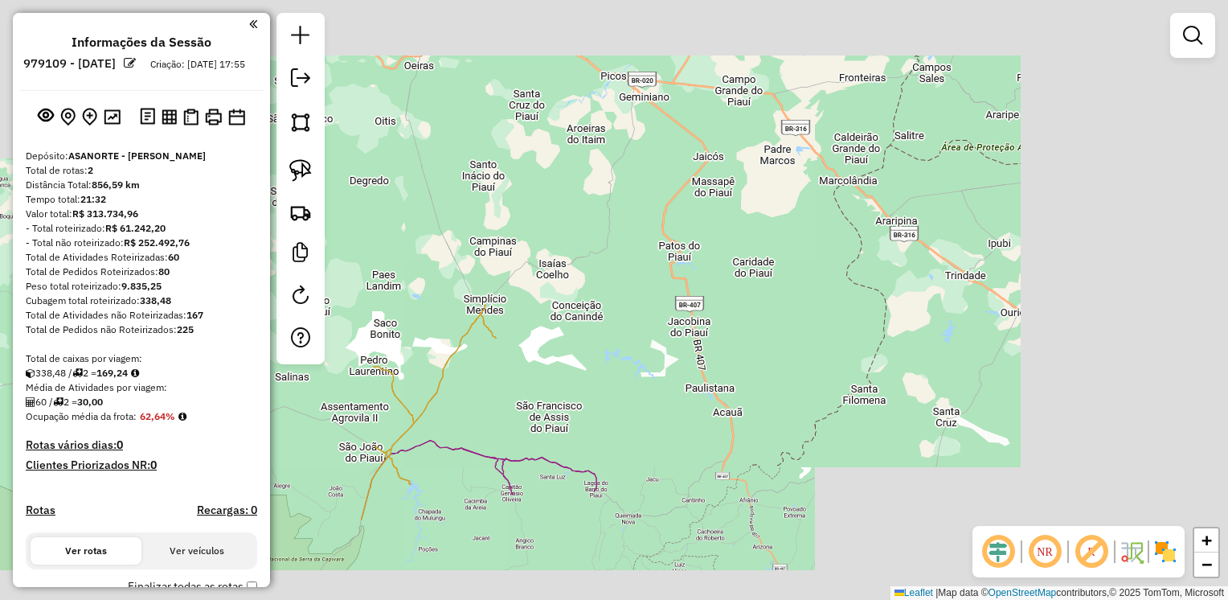
scroll to position [322, 0]
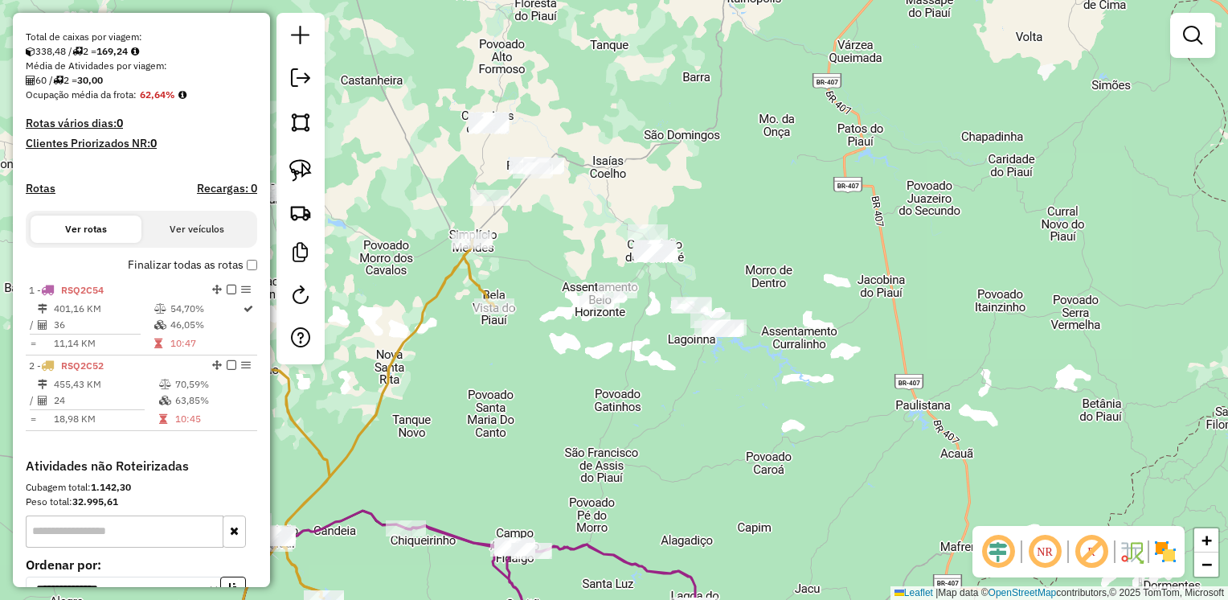
drag, startPoint x: 585, startPoint y: 392, endPoint x: 728, endPoint y: 396, distance: 142.4
click at [728, 396] on div "Janela de atendimento Grade de atendimento Capacidade Transportadoras Veículos …" at bounding box center [614, 300] width 1228 height 600
drag, startPoint x: 293, startPoint y: 170, endPoint x: 610, endPoint y: 187, distance: 318.0
click at [294, 170] on img at bounding box center [300, 170] width 23 height 23
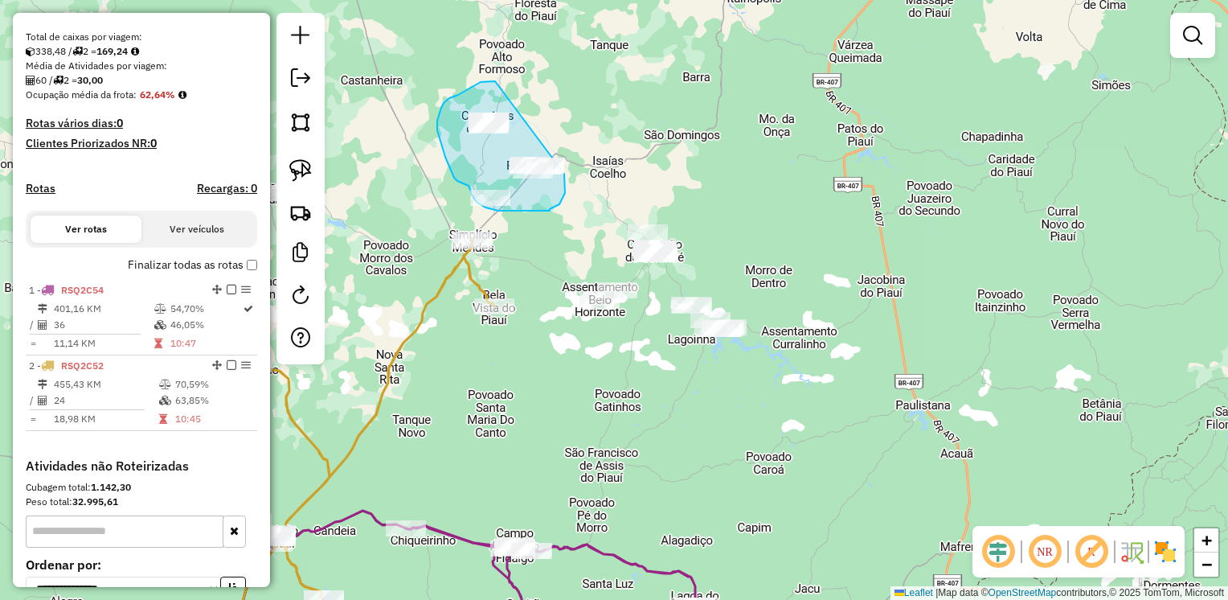
drag, startPoint x: 463, startPoint y: 92, endPoint x: 566, endPoint y: 168, distance: 128.1
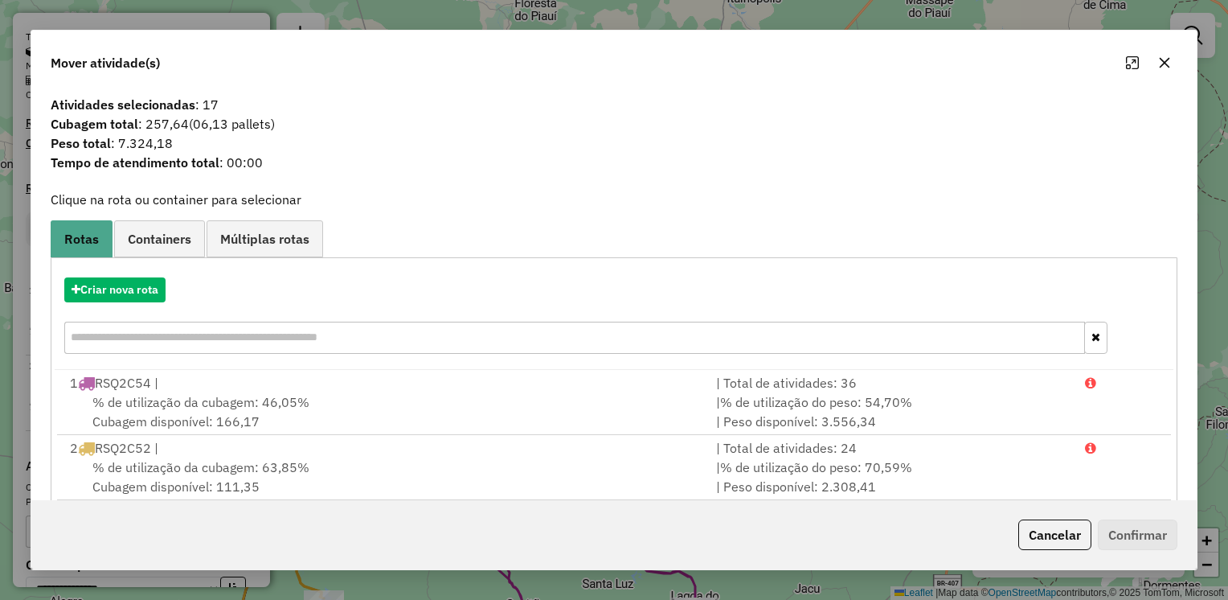
click at [1158, 64] on icon "button" at bounding box center [1164, 62] width 13 height 13
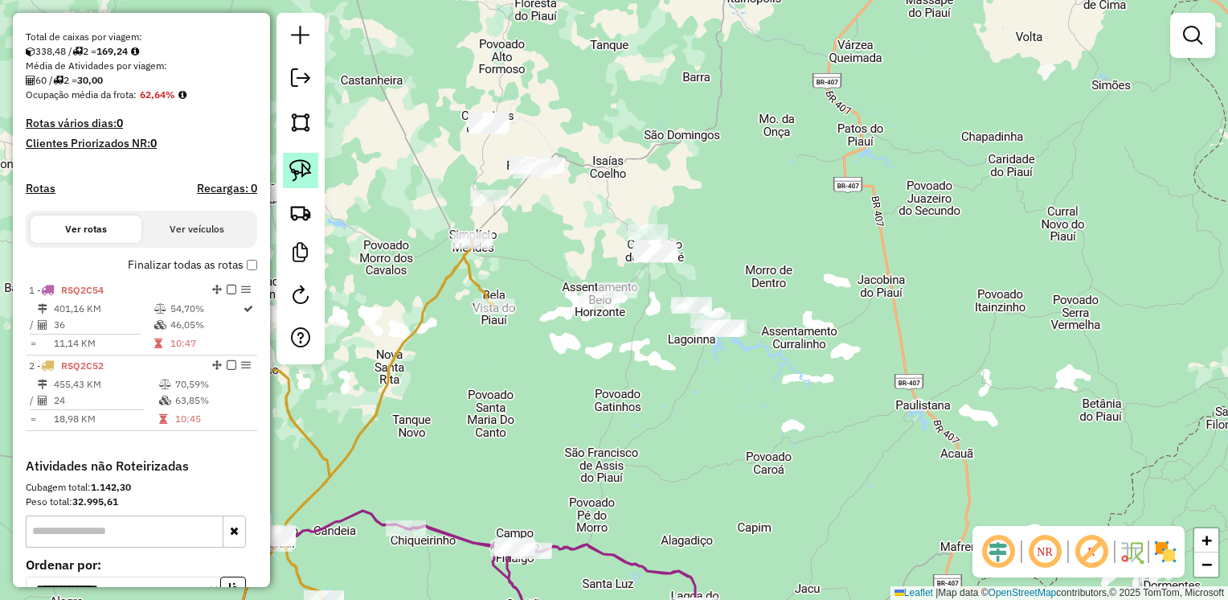
click at [296, 166] on img at bounding box center [300, 170] width 23 height 23
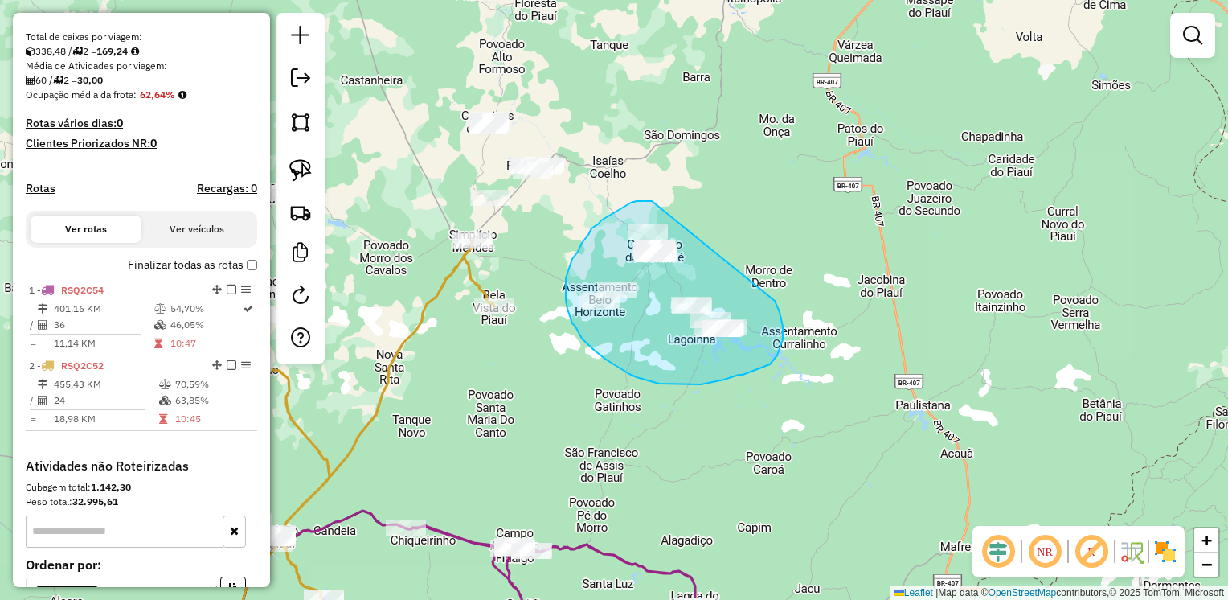
drag, startPoint x: 643, startPoint y: 201, endPoint x: 775, endPoint y: 299, distance: 164.3
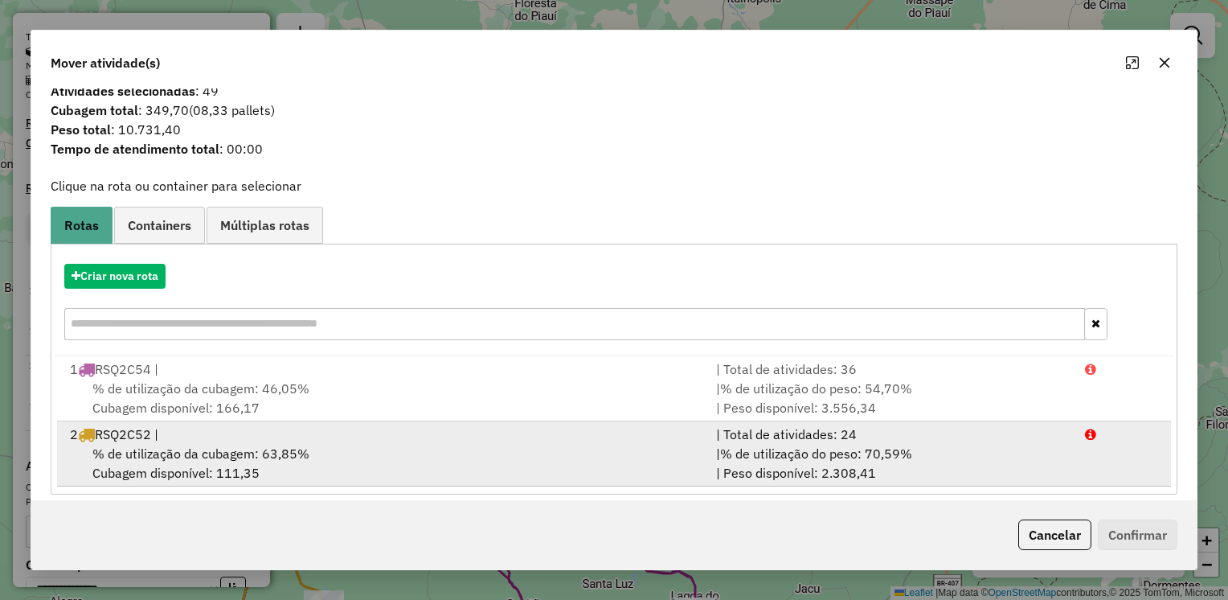
scroll to position [26, 0]
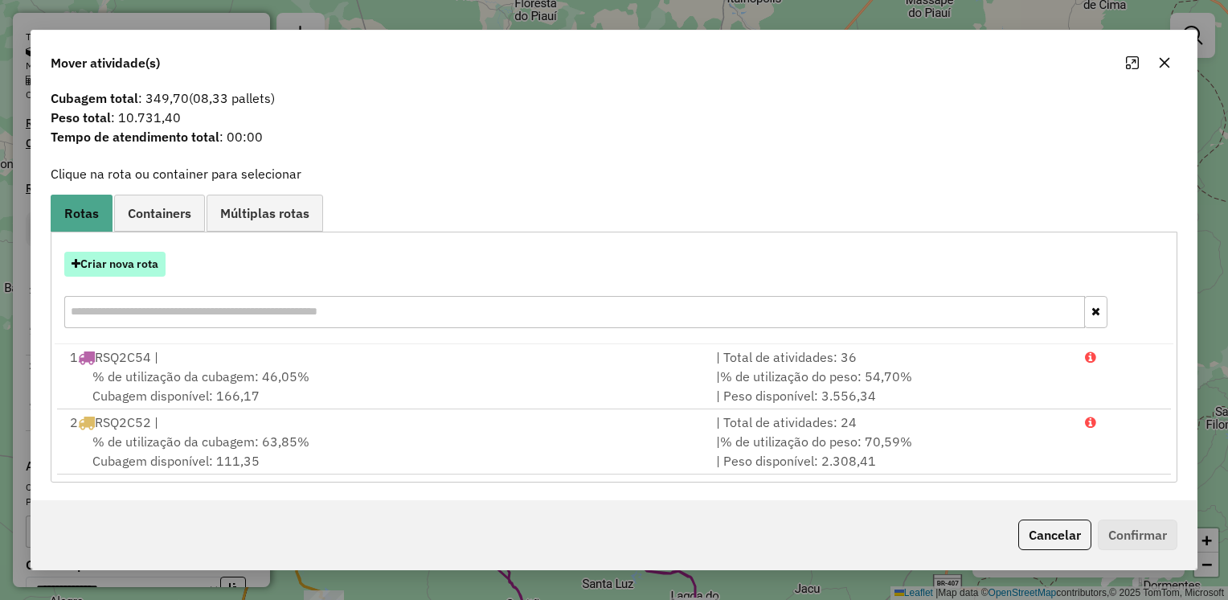
click at [107, 256] on button "Criar nova rota" at bounding box center [114, 264] width 101 height 25
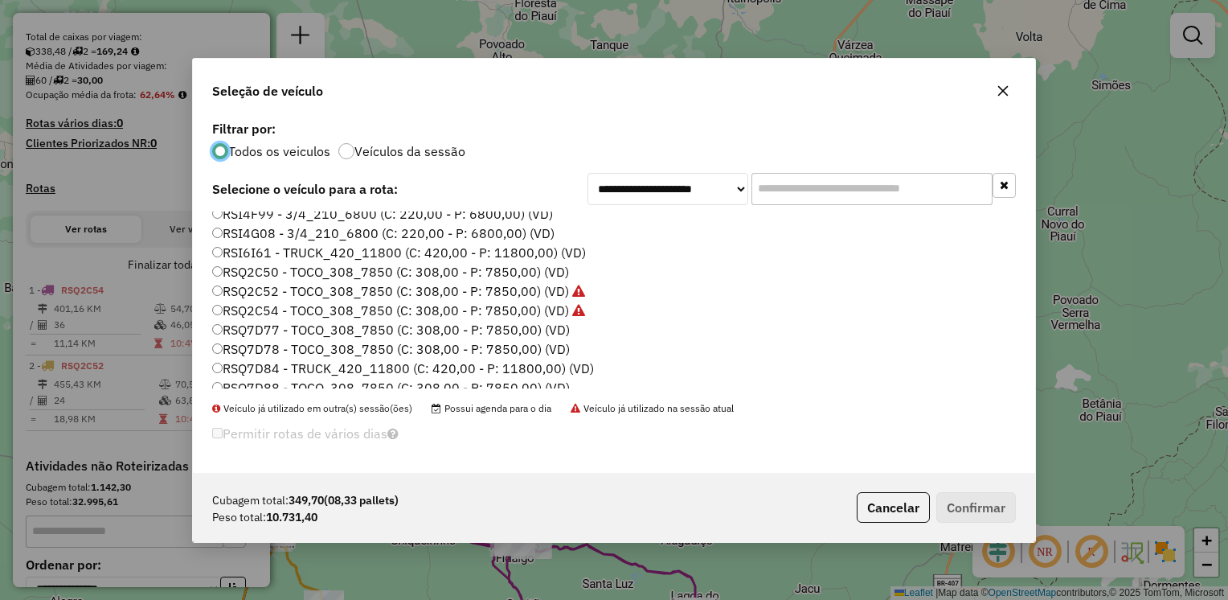
scroll to position [93, 0]
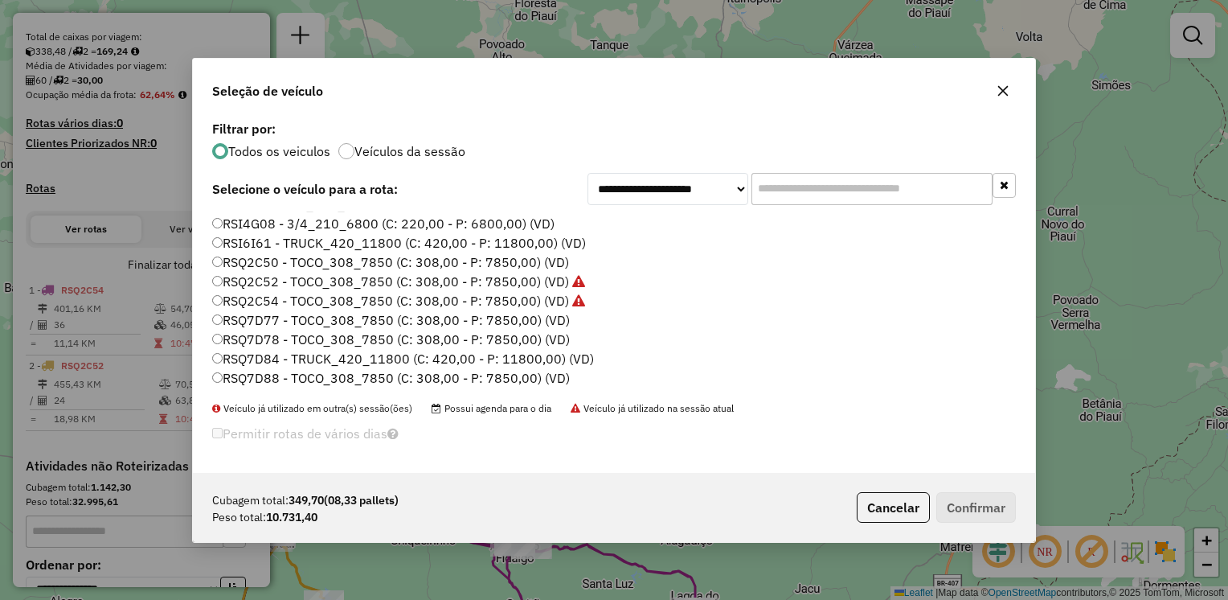
click at [223, 357] on label "RSQ7D84 - TRUCK_420_11800 (C: 420,00 - P: 11800,00) (VD)" at bounding box center [403, 358] width 382 height 19
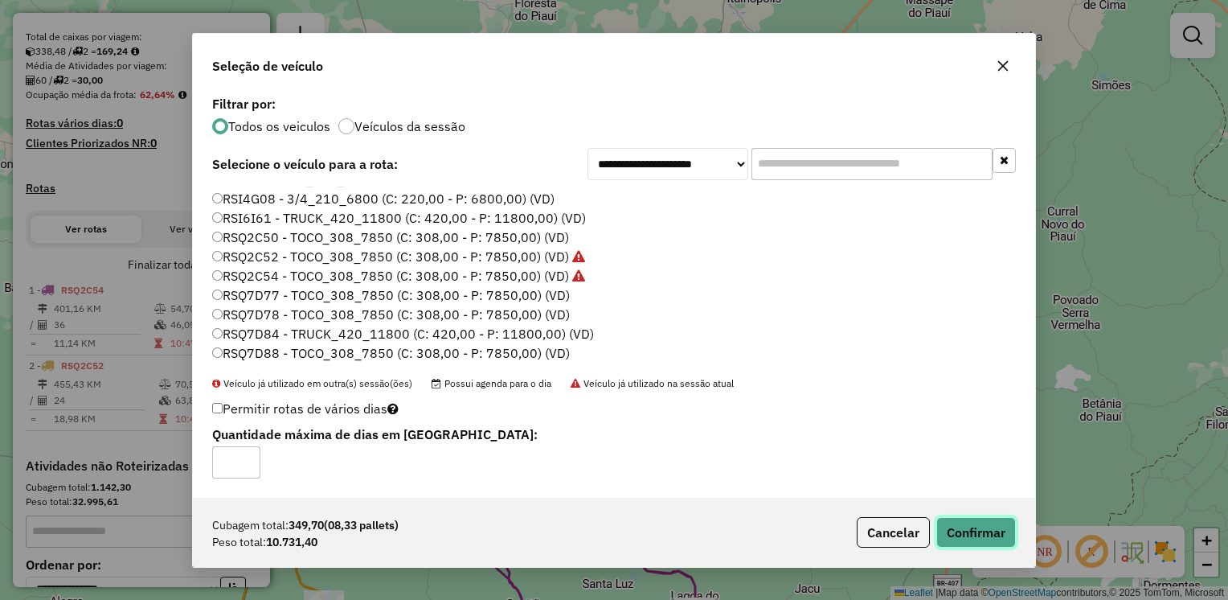
click at [986, 529] on button "Confirmar" at bounding box center [977, 532] width 80 height 31
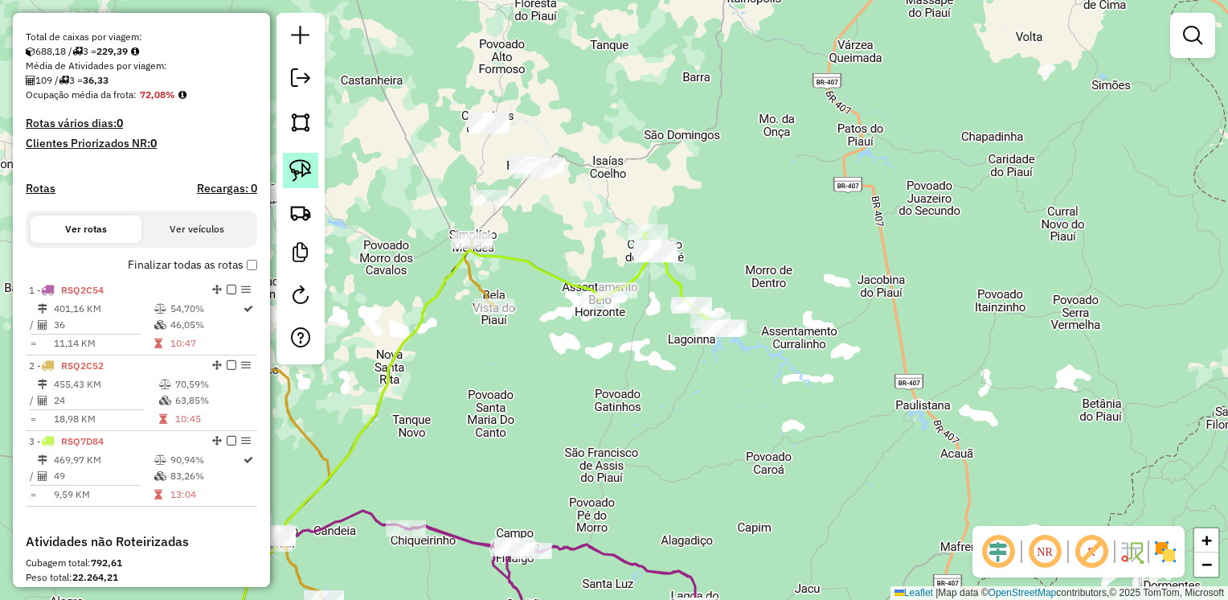
click at [302, 172] on img at bounding box center [300, 170] width 23 height 23
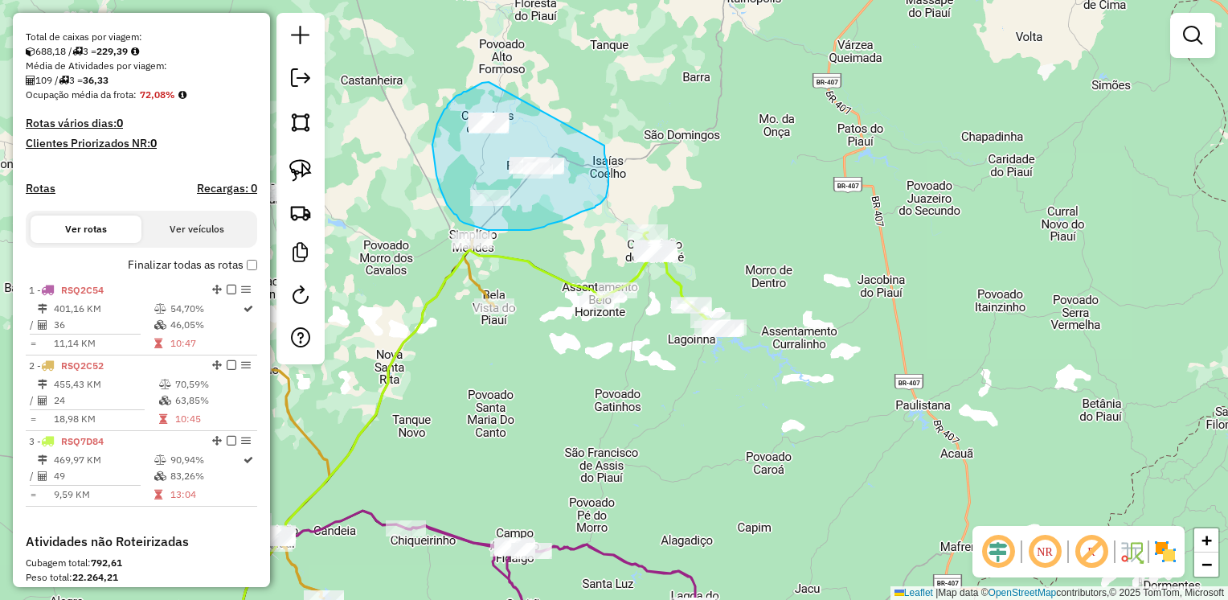
drag, startPoint x: 489, startPoint y: 82, endPoint x: 603, endPoint y: 138, distance: 127.3
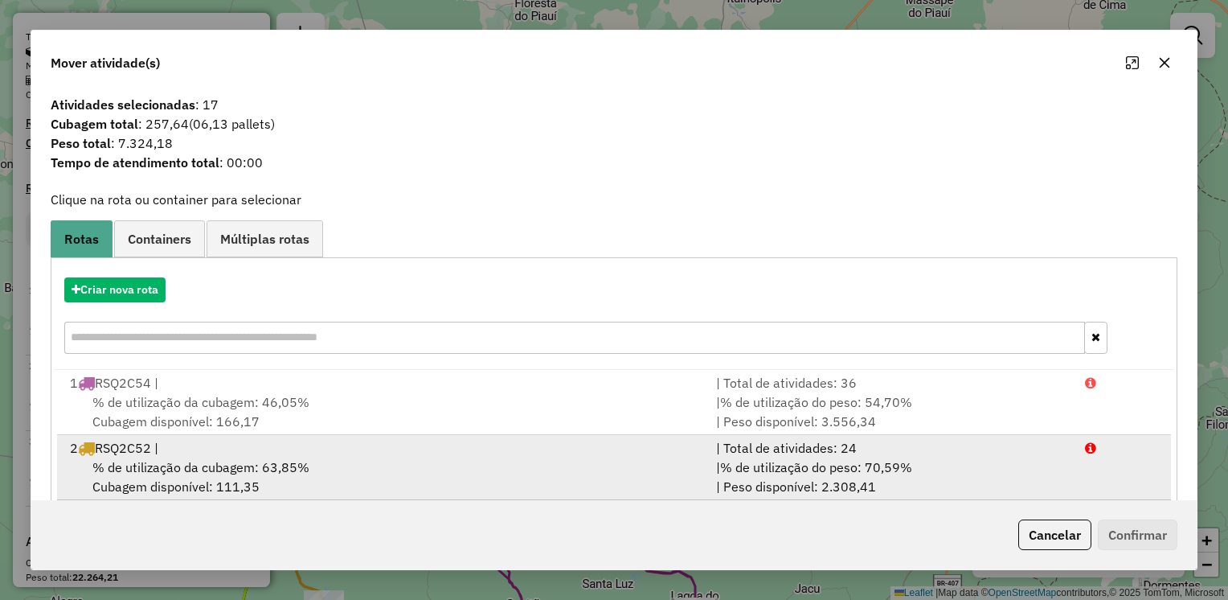
scroll to position [91, 0]
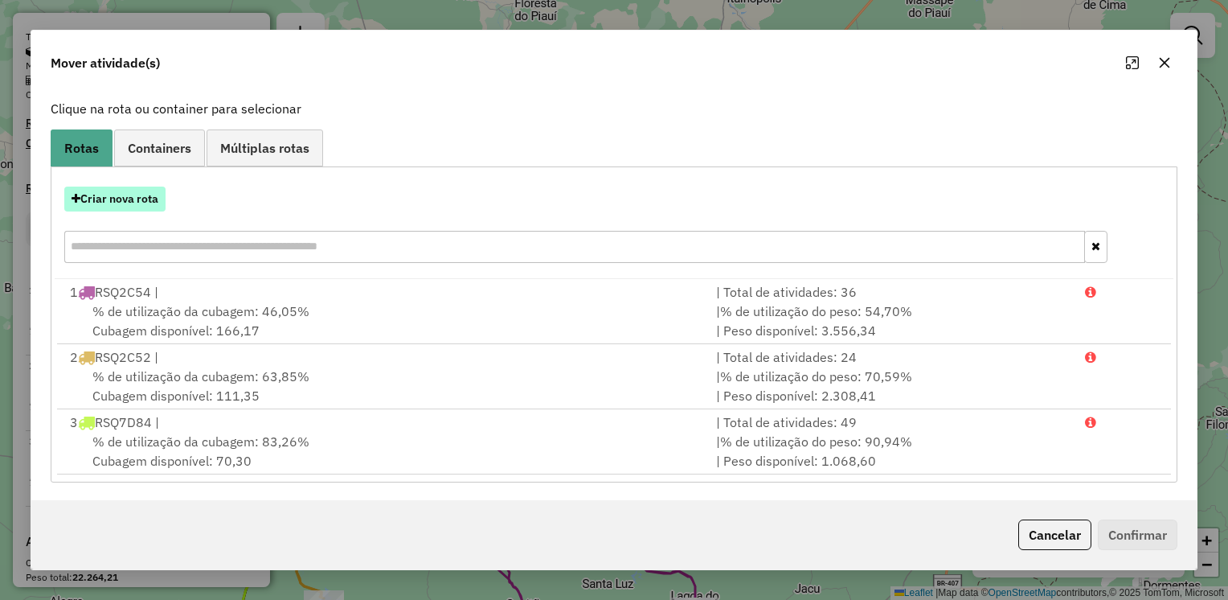
click at [137, 199] on button "Criar nova rota" at bounding box center [114, 199] width 101 height 25
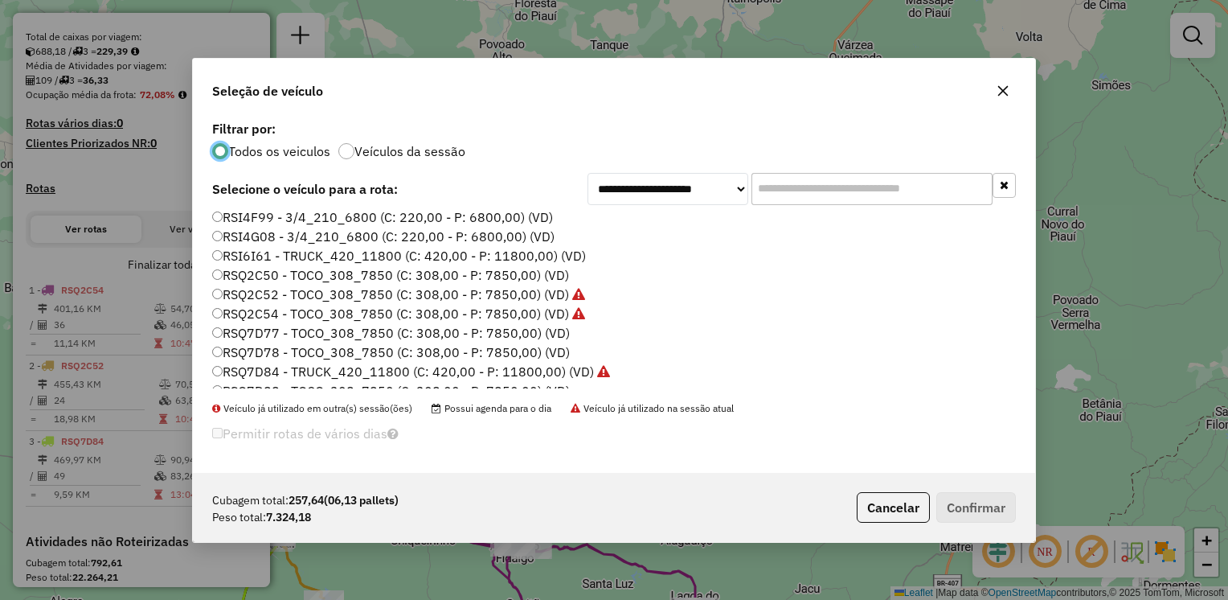
scroll to position [93, 0]
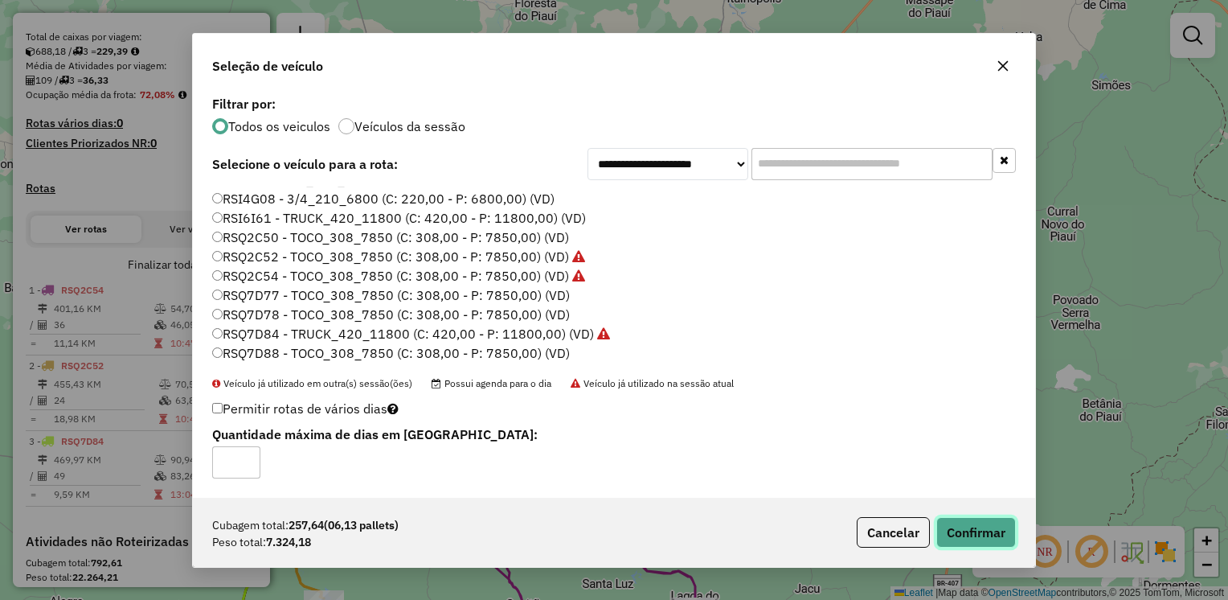
click at [992, 532] on button "Confirmar" at bounding box center [977, 532] width 80 height 31
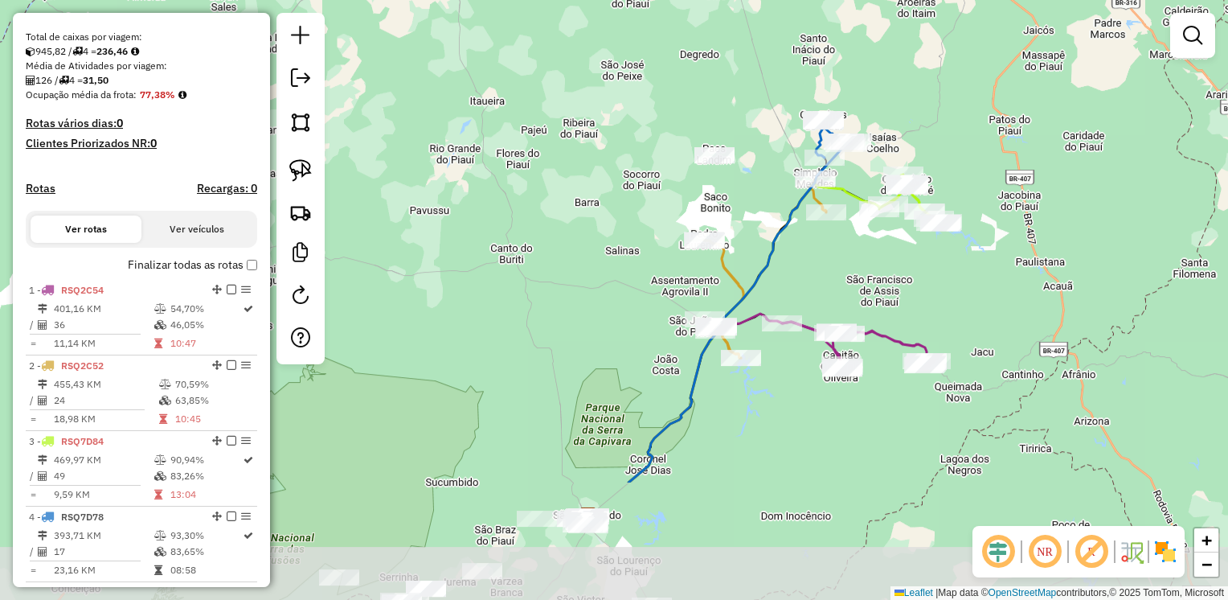
drag, startPoint x: 775, startPoint y: 481, endPoint x: 982, endPoint y: 305, distance: 272.1
click at [982, 305] on div "Janela de atendimento Grade de atendimento Capacidade Transportadoras Veículos …" at bounding box center [614, 300] width 1228 height 600
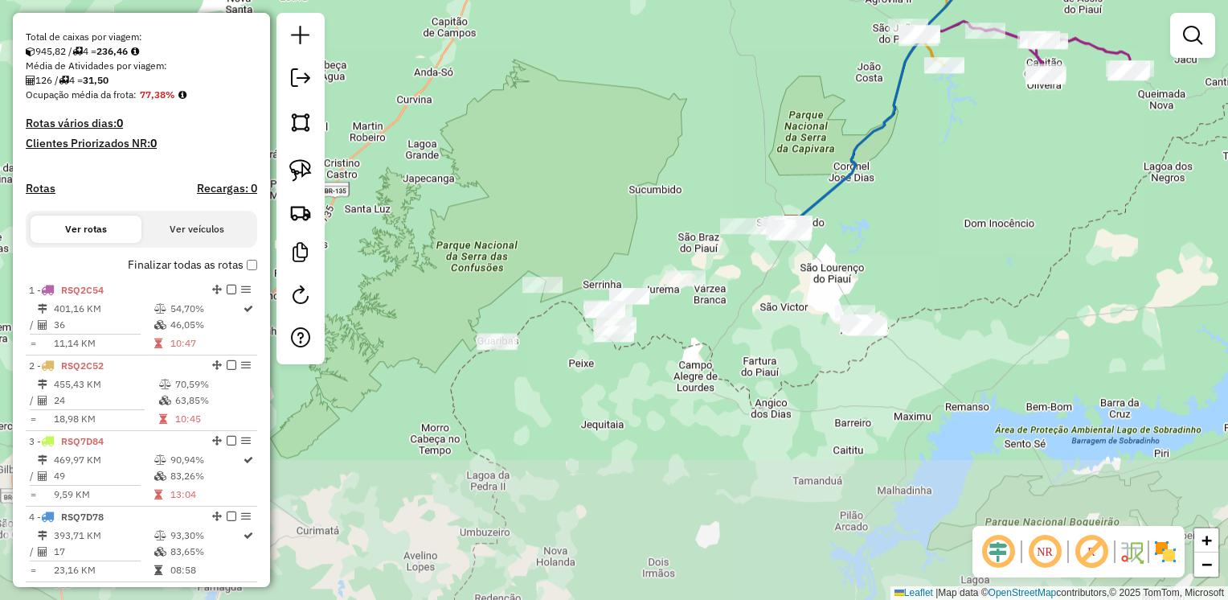
drag, startPoint x: 871, startPoint y: 482, endPoint x: 1065, endPoint y: 207, distance: 336.8
click at [1065, 207] on div "Janela de atendimento Grade de atendimento Capacidade Transportadoras Veículos …" at bounding box center [614, 300] width 1228 height 600
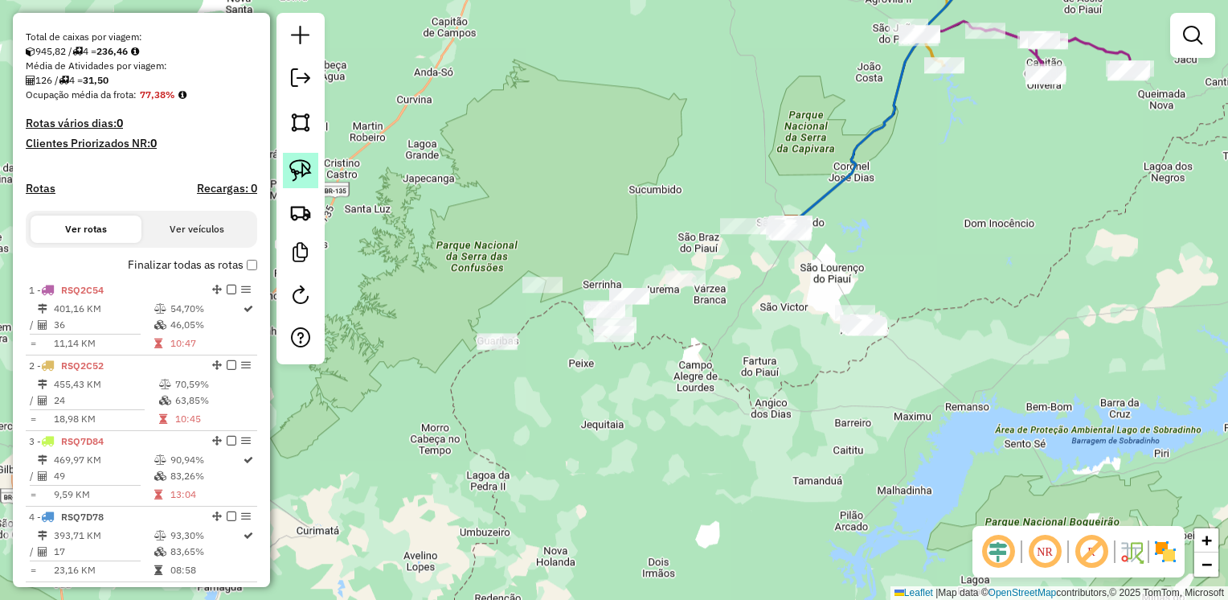
click at [289, 166] on img at bounding box center [300, 170] width 23 height 23
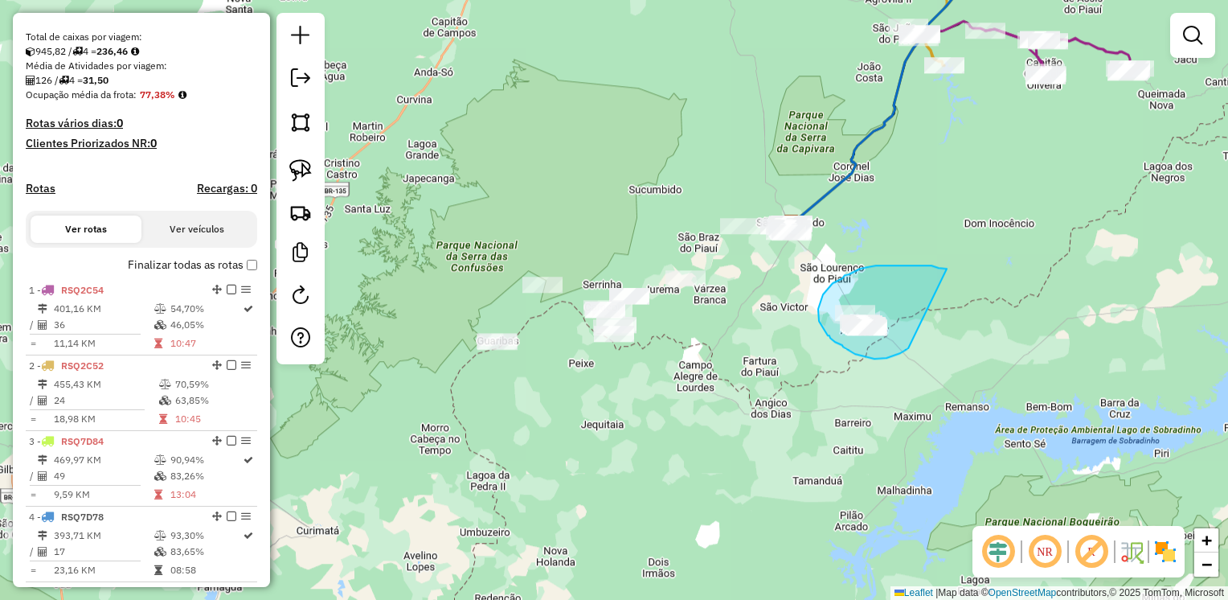
drag, startPoint x: 947, startPoint y: 269, endPoint x: 911, endPoint y: 346, distance: 86.0
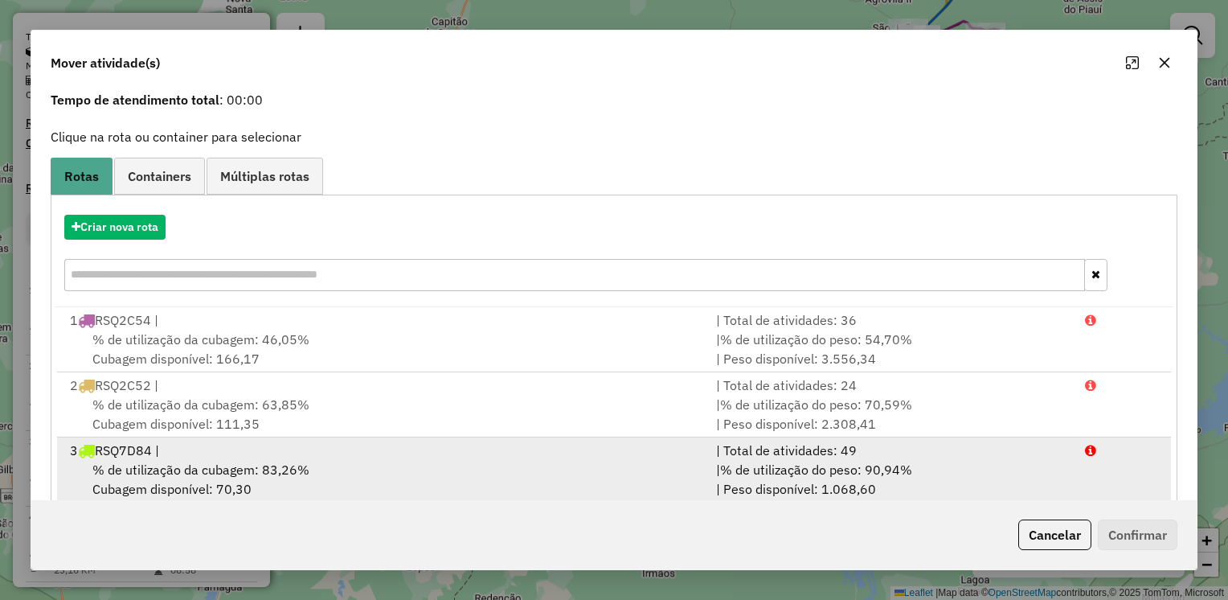
scroll to position [156, 0]
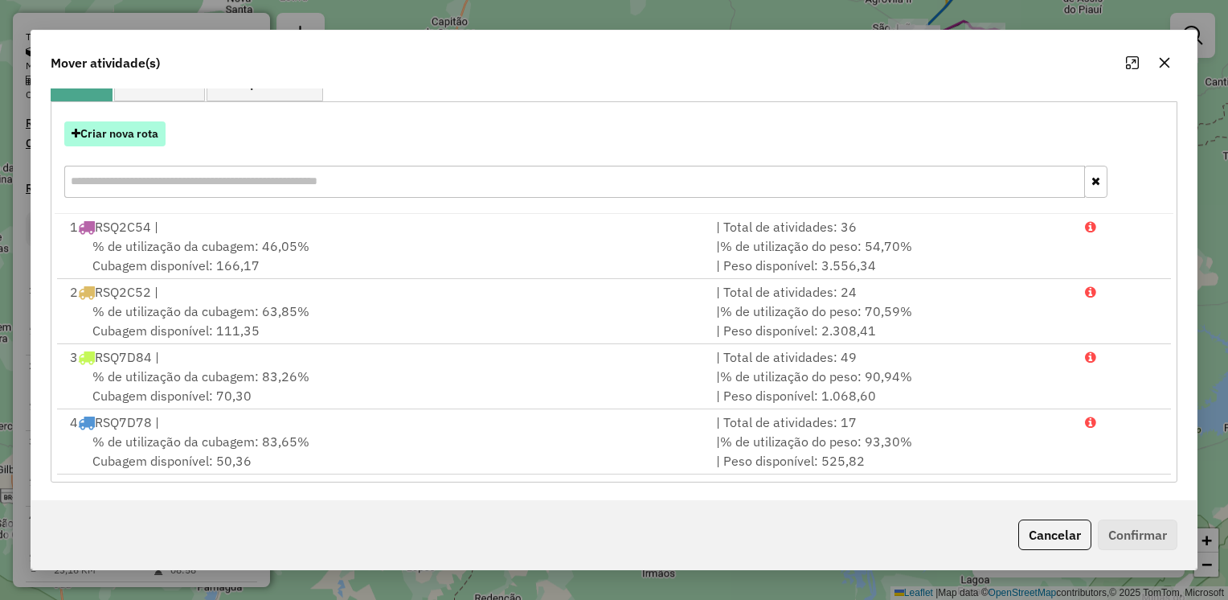
click at [98, 143] on button "Criar nova rota" at bounding box center [114, 133] width 101 height 25
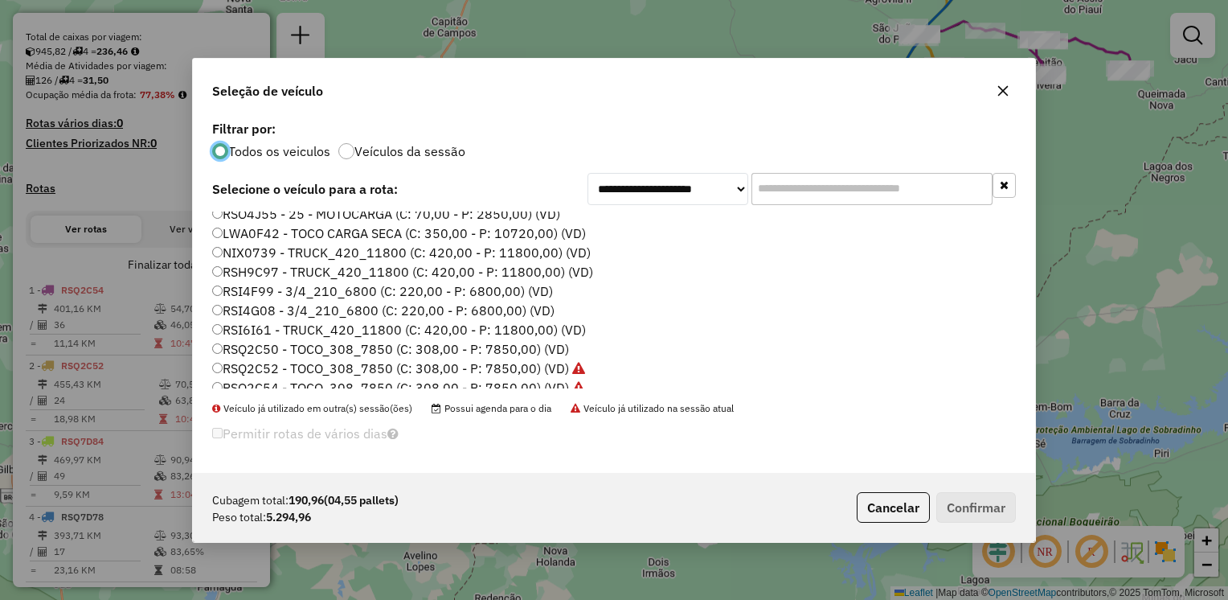
scroll to position [0, 0]
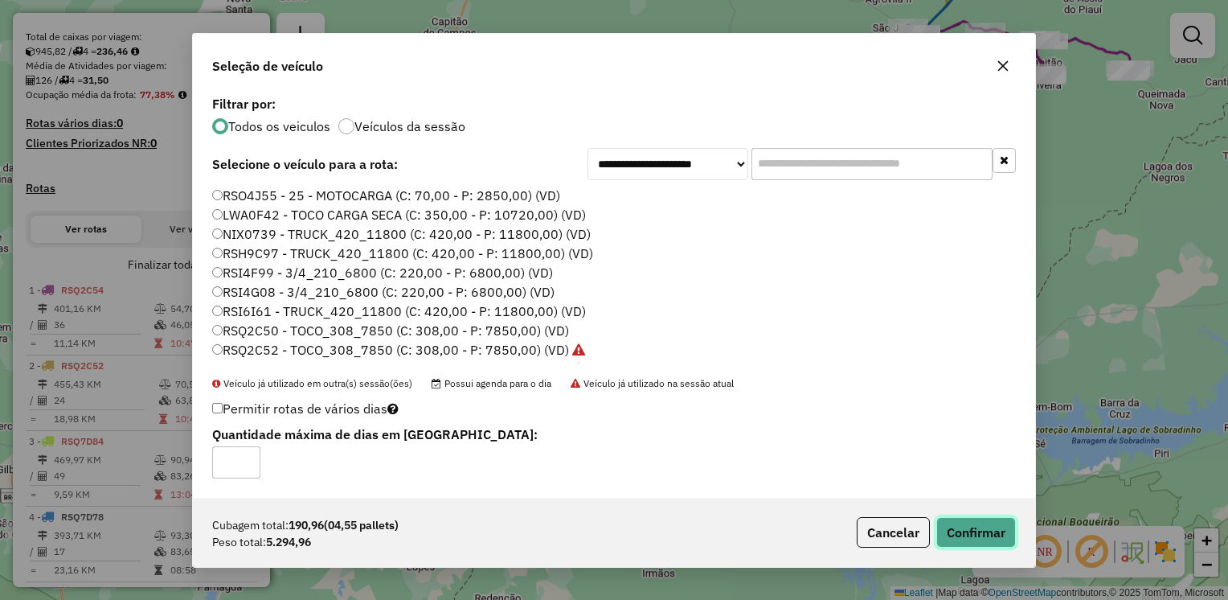
click at [980, 526] on button "Confirmar" at bounding box center [977, 532] width 80 height 31
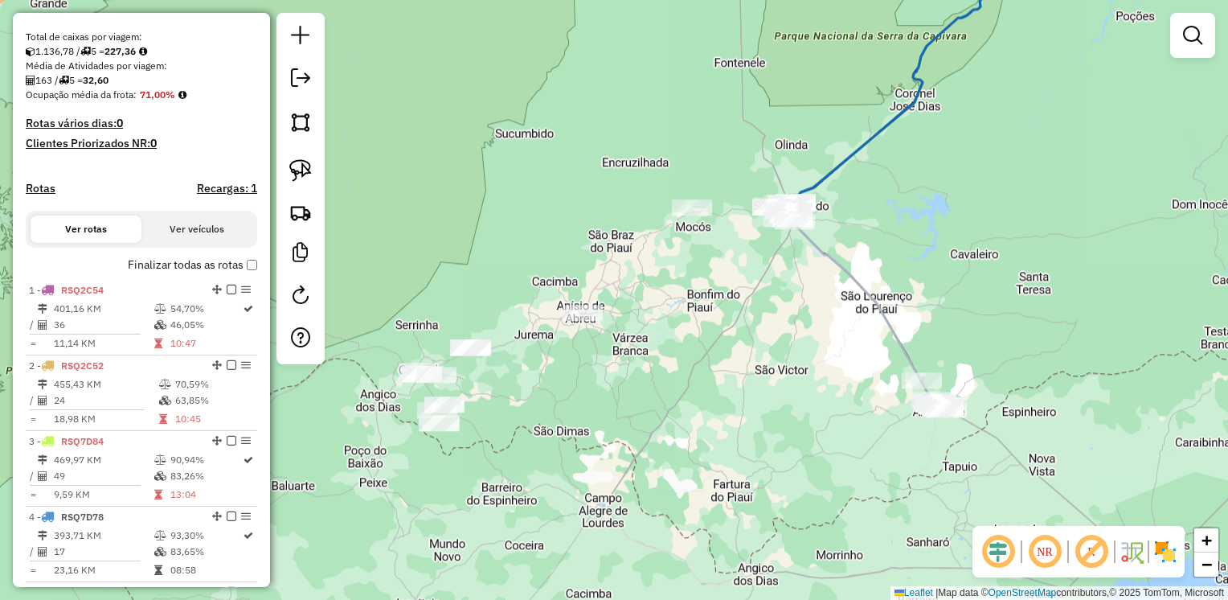
drag, startPoint x: 786, startPoint y: 242, endPoint x: 761, endPoint y: 288, distance: 52.2
click at [765, 291] on div "Janela de atendimento Grade de atendimento Capacidade Transportadoras Veículos …" at bounding box center [614, 300] width 1228 height 600
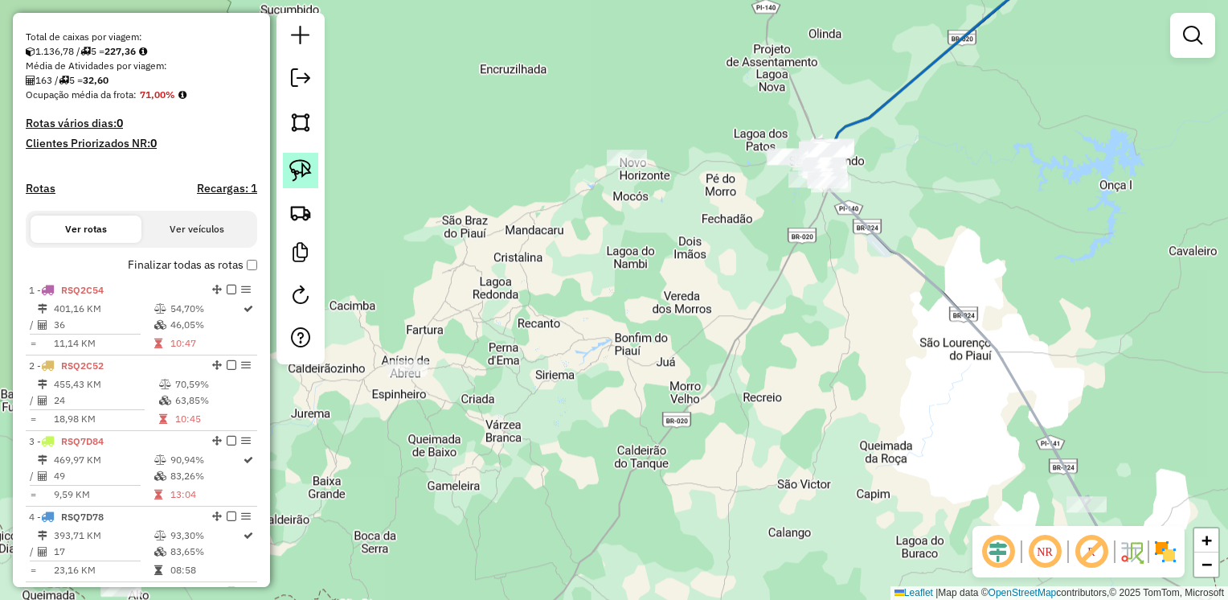
click at [300, 160] on img at bounding box center [300, 170] width 23 height 23
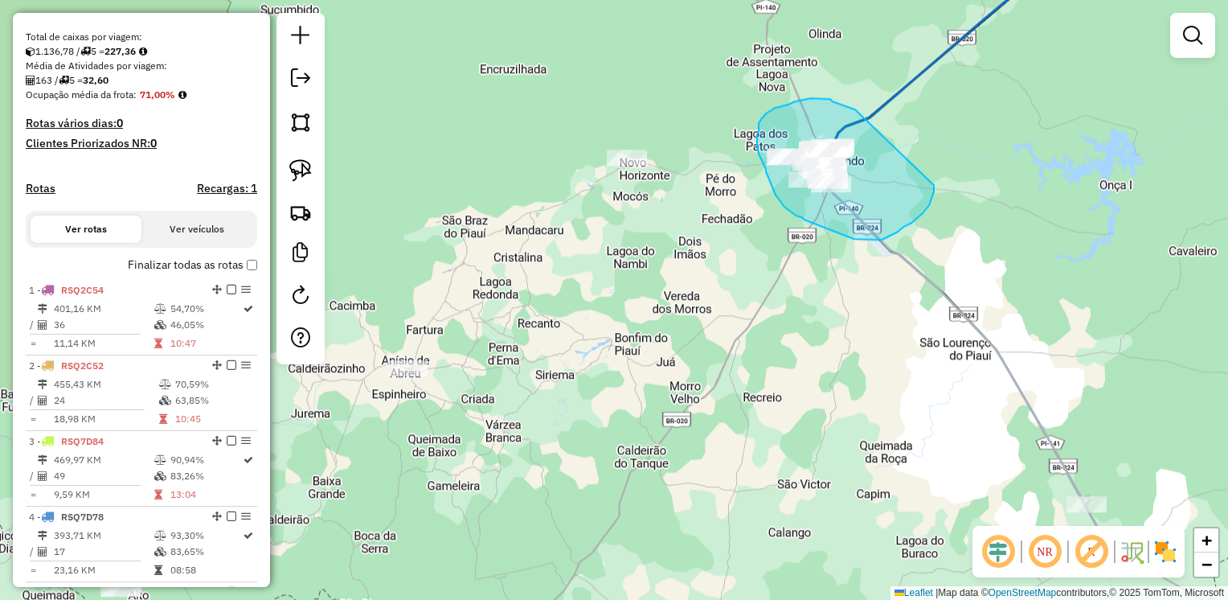
drag, startPoint x: 847, startPoint y: 107, endPoint x: 934, endPoint y: 185, distance: 116.7
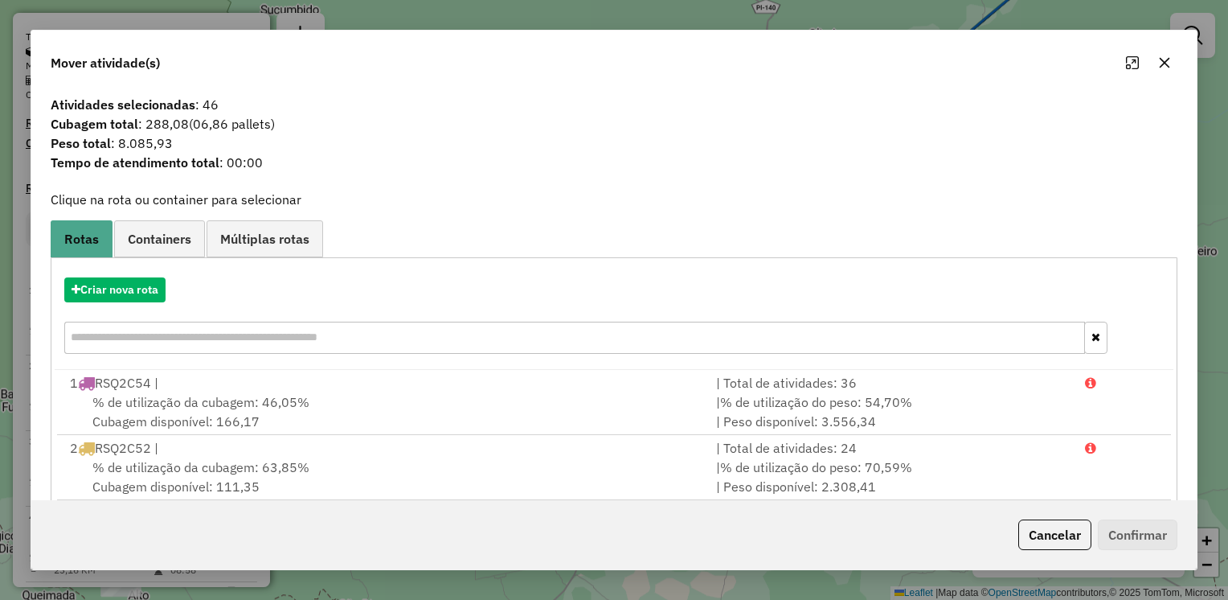
click at [1166, 65] on icon "button" at bounding box center [1165, 63] width 10 height 10
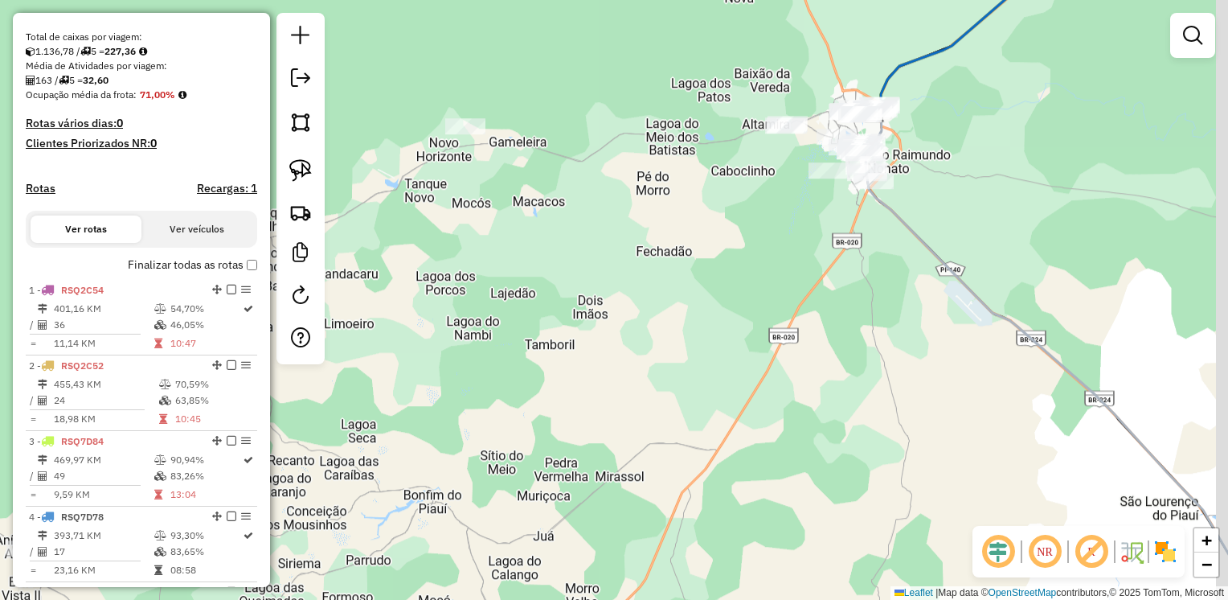
drag, startPoint x: 807, startPoint y: 252, endPoint x: 744, endPoint y: 295, distance: 75.8
click at [749, 304] on div "Janela de atendimento Grade de atendimento Capacidade Transportadoras Veículos …" at bounding box center [614, 300] width 1228 height 600
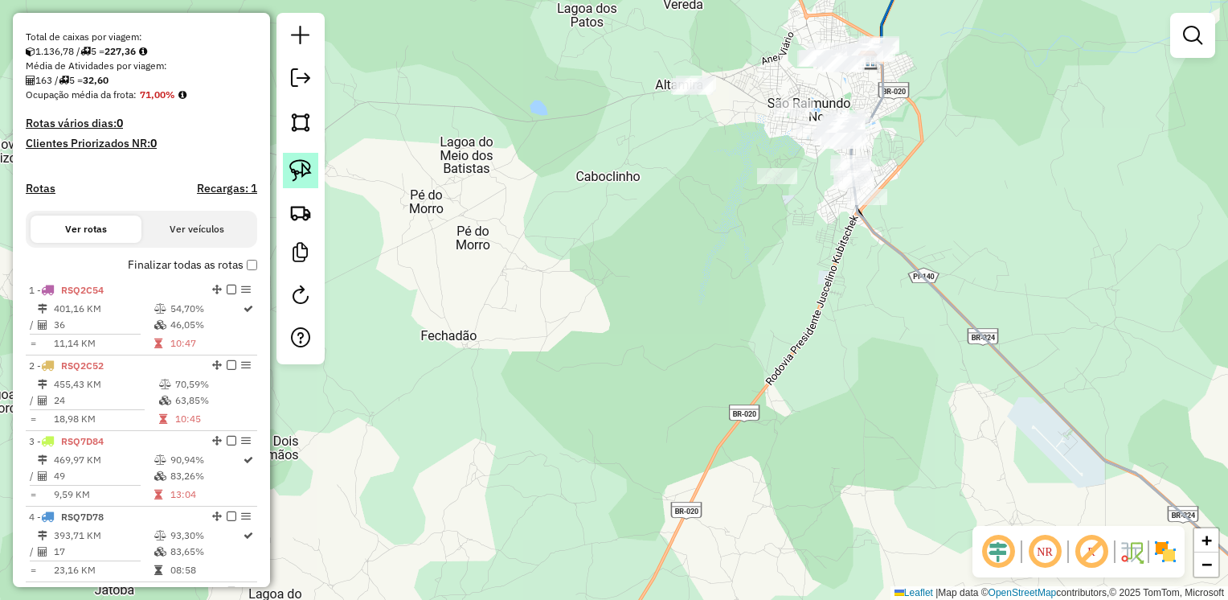
drag, startPoint x: 293, startPoint y: 162, endPoint x: 649, endPoint y: 100, distance: 361.6
click at [293, 162] on img at bounding box center [300, 170] width 23 height 23
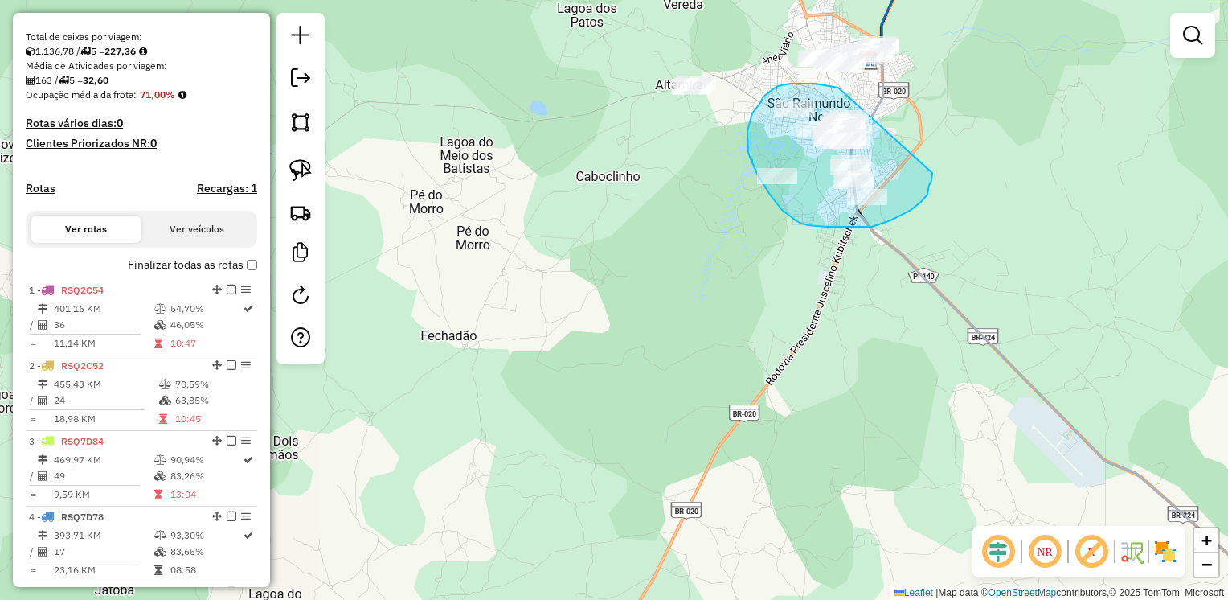
drag, startPoint x: 838, startPoint y: 88, endPoint x: 933, endPoint y: 171, distance: 125.8
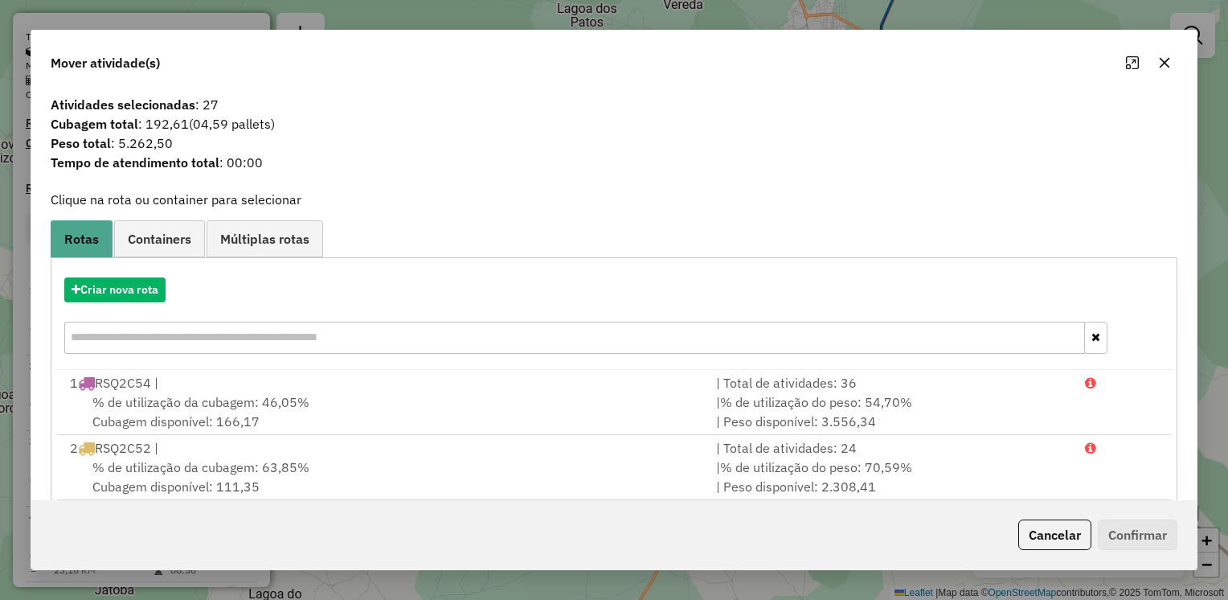
click at [1164, 58] on icon "button" at bounding box center [1164, 62] width 13 height 13
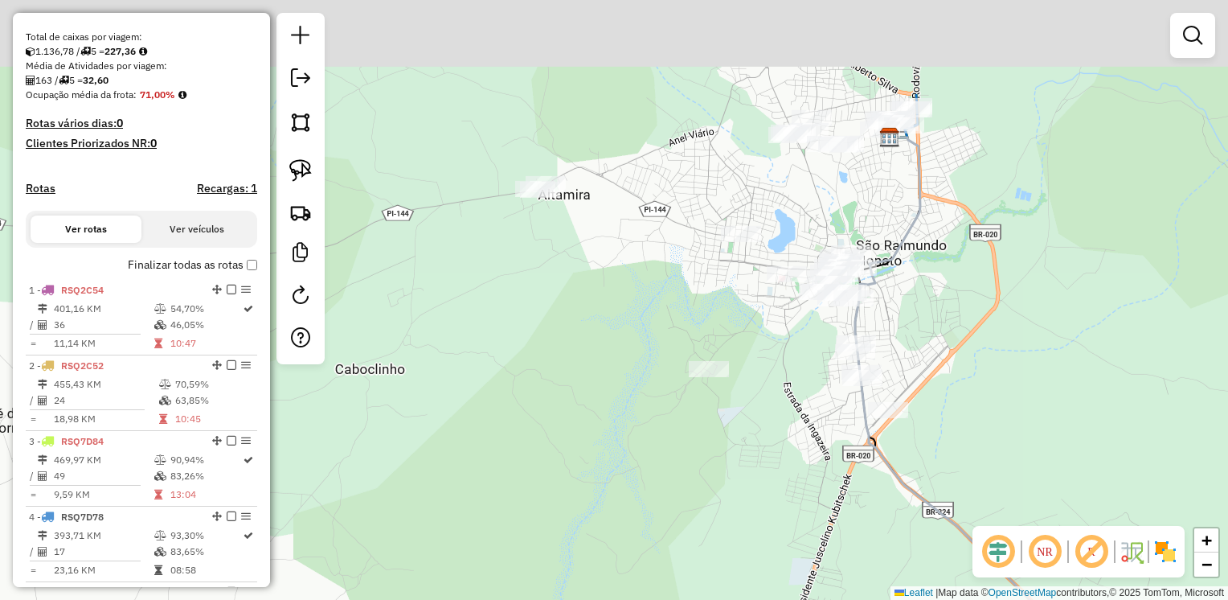
drag, startPoint x: 933, startPoint y: 42, endPoint x: 791, endPoint y: 221, distance: 228.4
click at [793, 222] on div "Janela de atendimento Grade de atendimento Capacidade Transportadoras Veículos …" at bounding box center [614, 300] width 1228 height 600
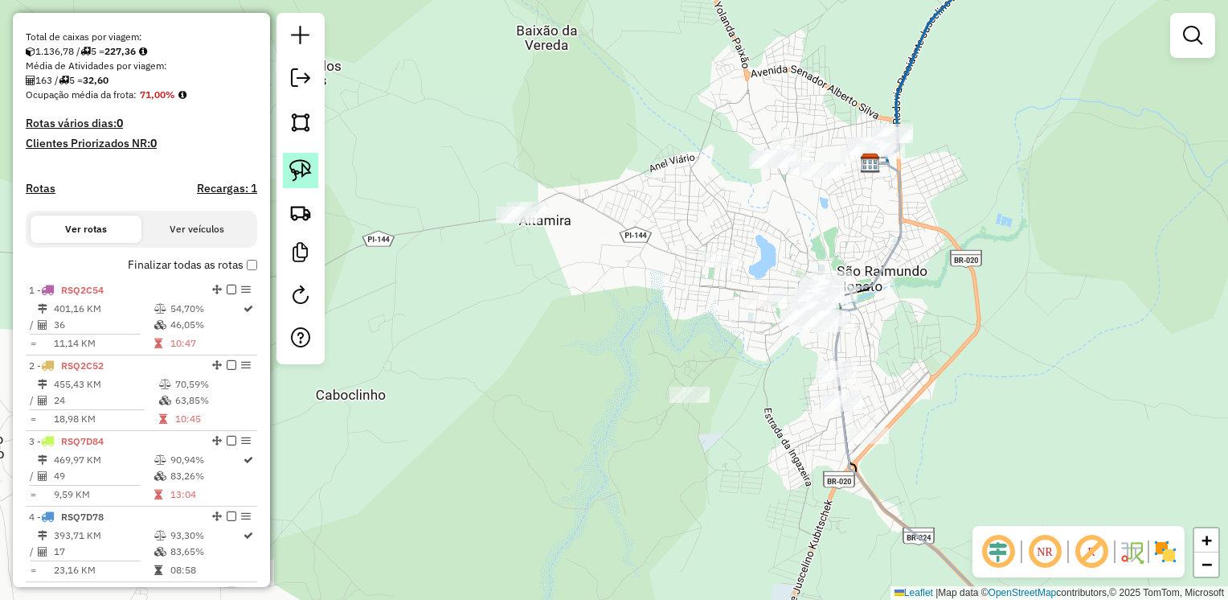
drag, startPoint x: 301, startPoint y: 162, endPoint x: 747, endPoint y: 66, distance: 456.5
click at [302, 162] on img at bounding box center [300, 170] width 23 height 23
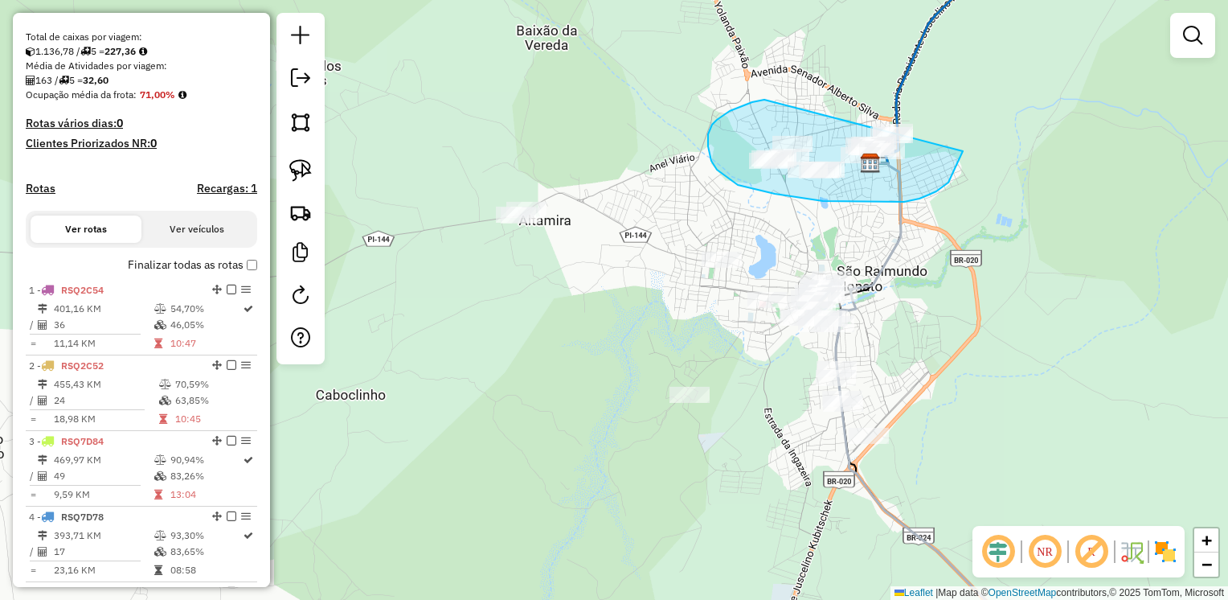
drag, startPoint x: 727, startPoint y: 113, endPoint x: 938, endPoint y: 104, distance: 211.7
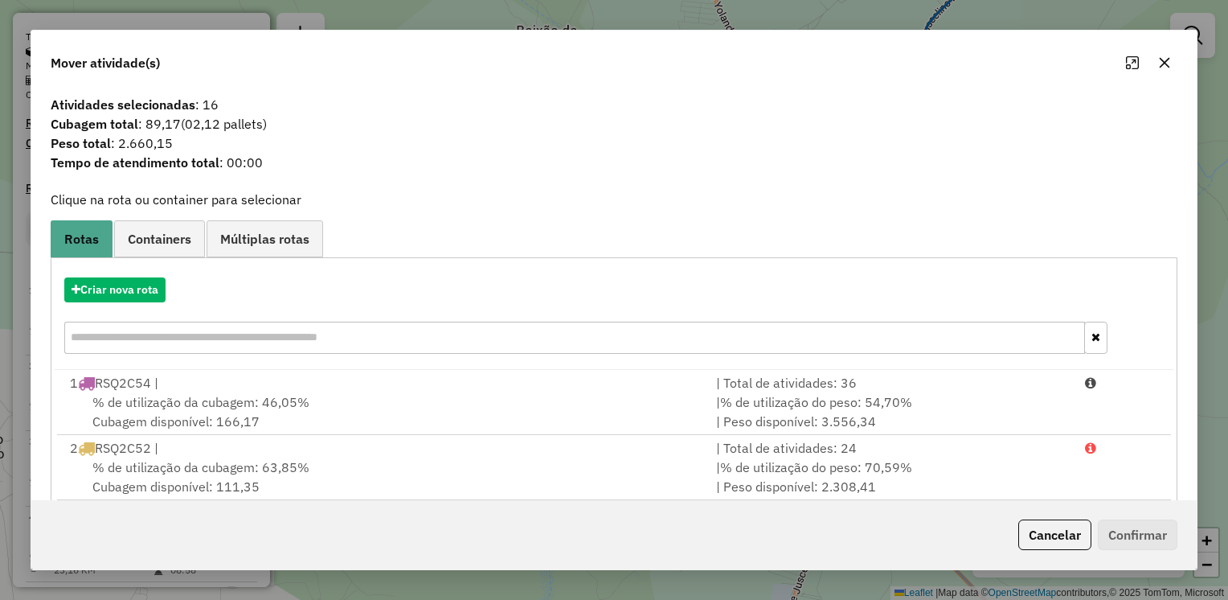
click at [1166, 66] on icon "button" at bounding box center [1165, 63] width 10 height 10
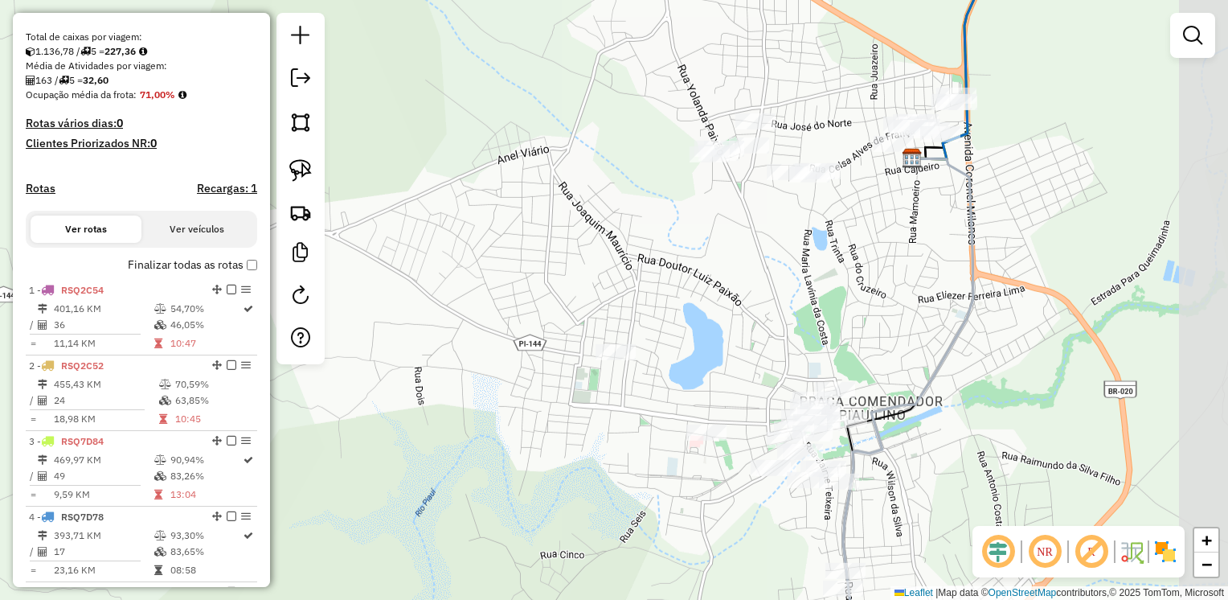
drag, startPoint x: 861, startPoint y: 192, endPoint x: 662, endPoint y: 212, distance: 199.6
click at [662, 212] on div "Janela de atendimento Grade de atendimento Capacidade Transportadoras Veículos …" at bounding box center [614, 300] width 1228 height 600
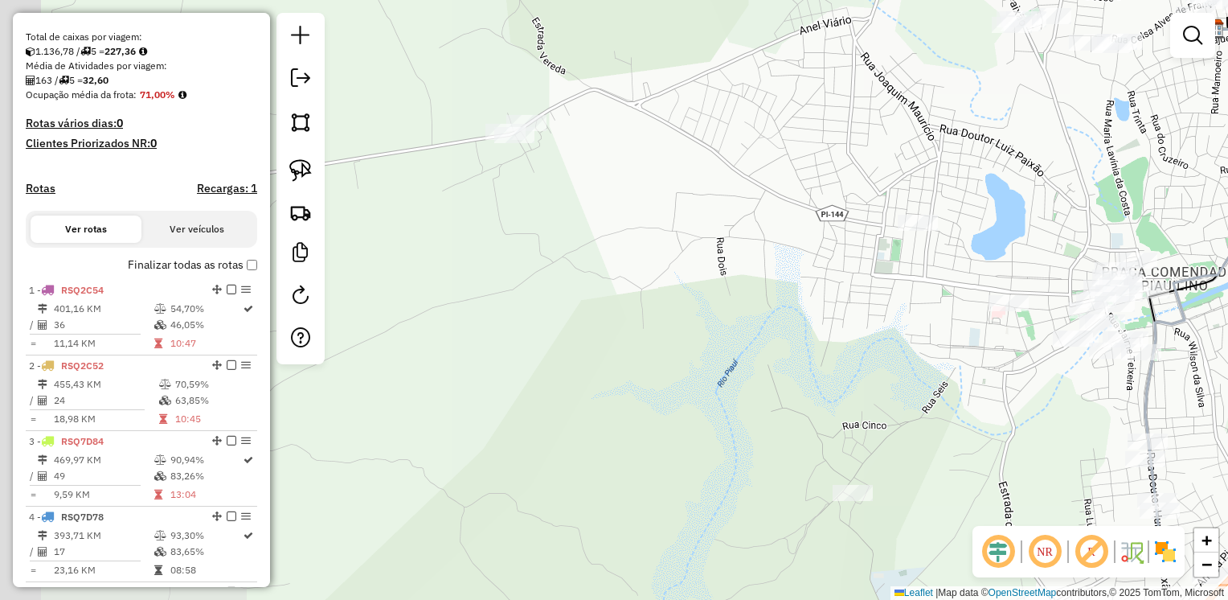
drag, startPoint x: 711, startPoint y: 272, endPoint x: 412, endPoint y: 151, distance: 322.5
click at [984, 151] on div "Janela de atendimento Grade de atendimento Capacidade Transportadoras Veículos …" at bounding box center [614, 300] width 1228 height 600
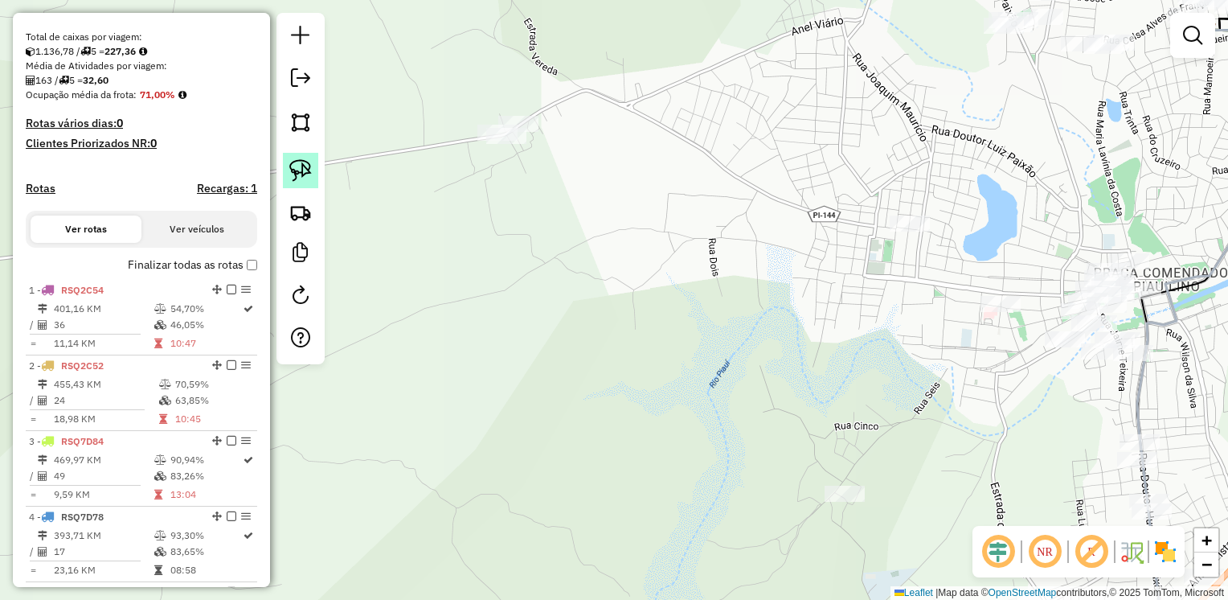
click at [295, 170] on img at bounding box center [300, 170] width 23 height 23
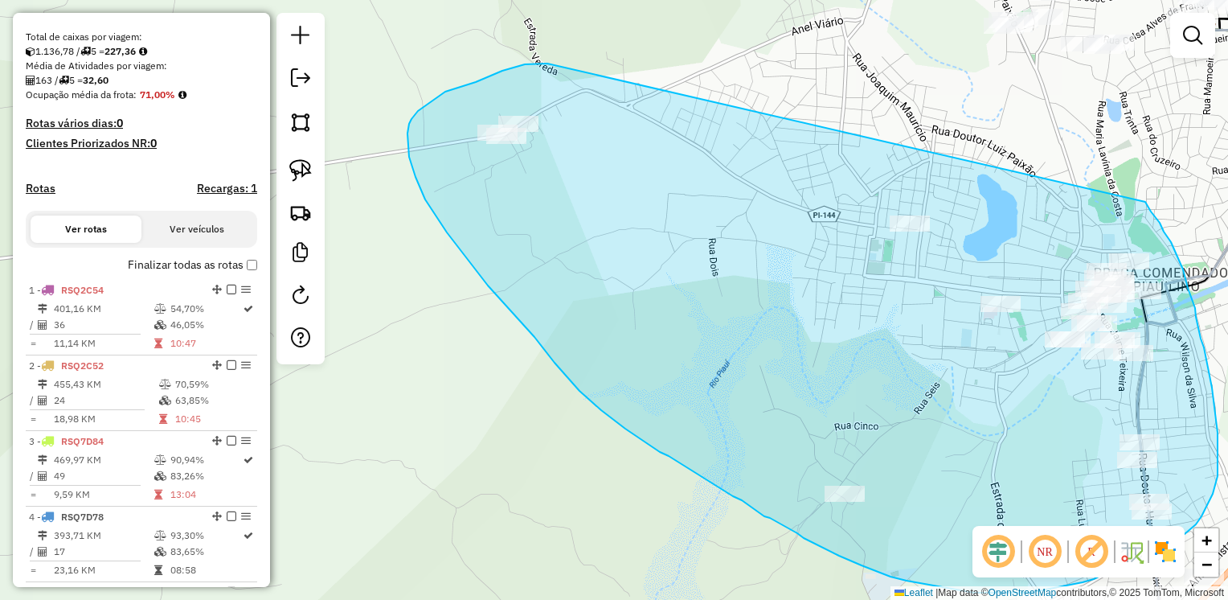
drag, startPoint x: 537, startPoint y: 64, endPoint x: 1146, endPoint y: 202, distance: 624.1
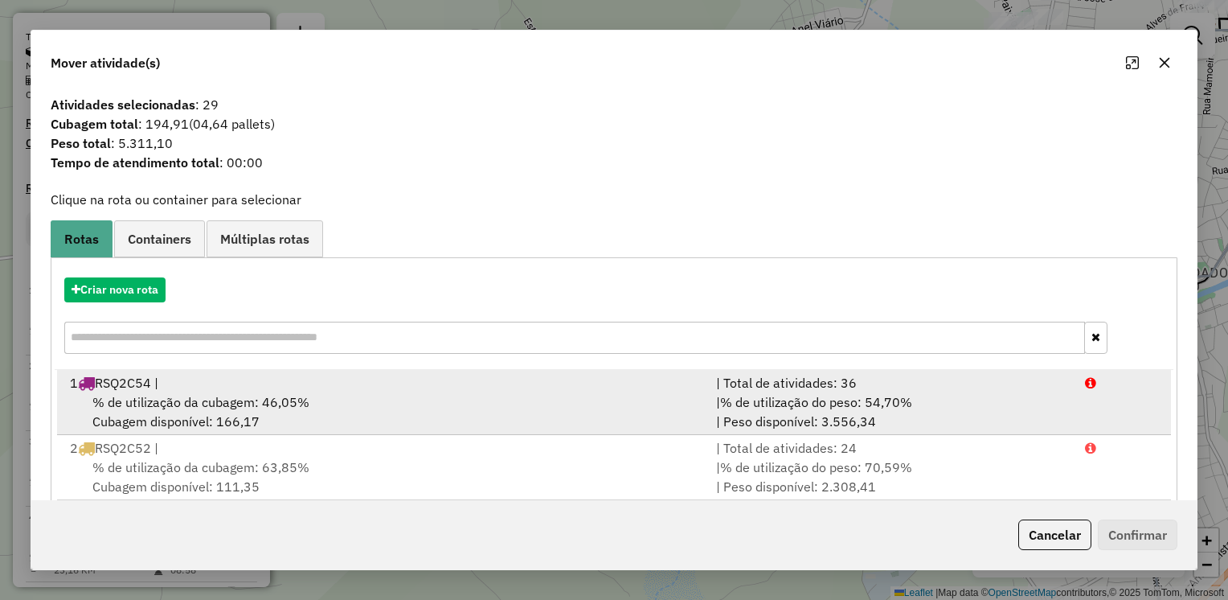
scroll to position [3, 0]
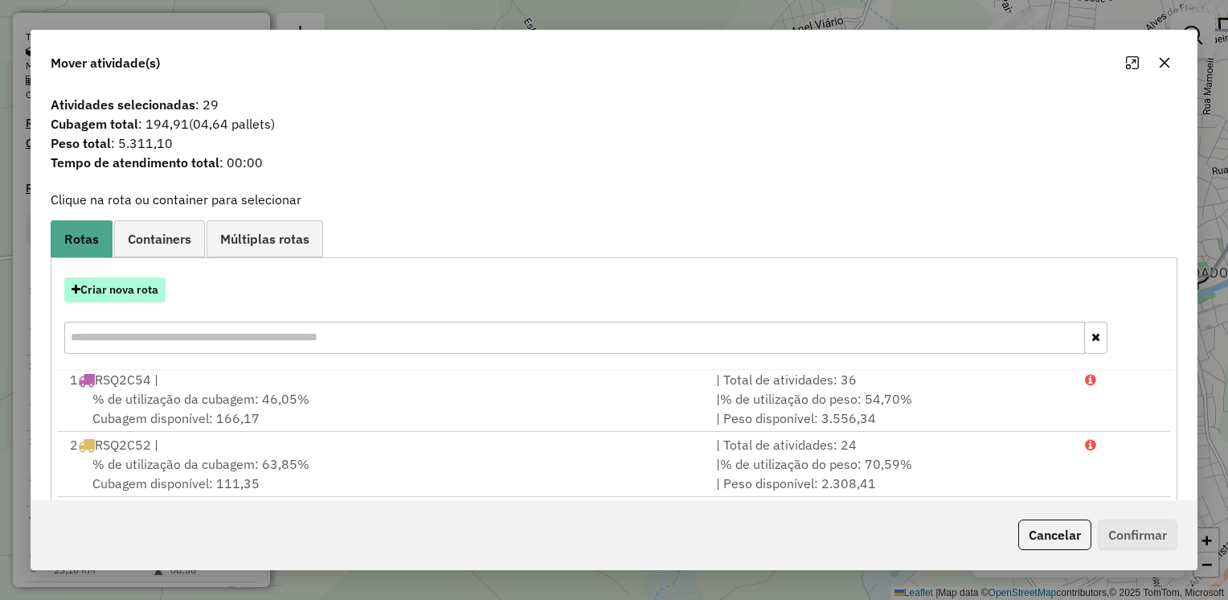
click at [135, 285] on button "Criar nova rota" at bounding box center [114, 289] width 101 height 25
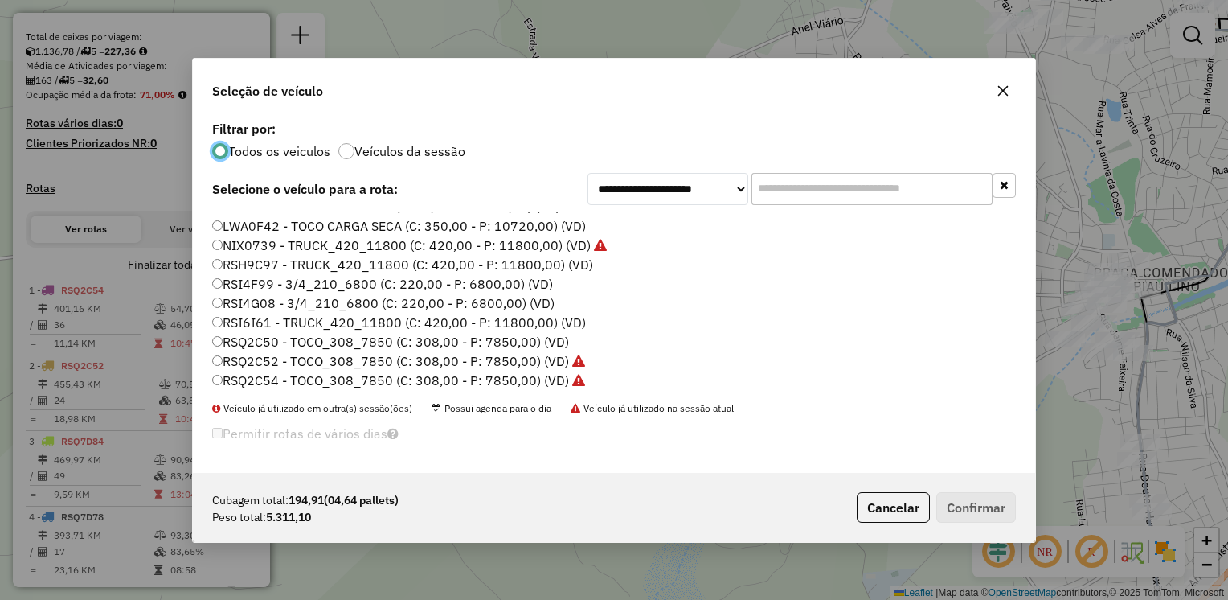
scroll to position [13, 0]
click at [253, 304] on label "RSI4G08 - 3/4_210_6800 (C: 220,00 - P: 6800,00) (VD)" at bounding box center [383, 303] width 342 height 19
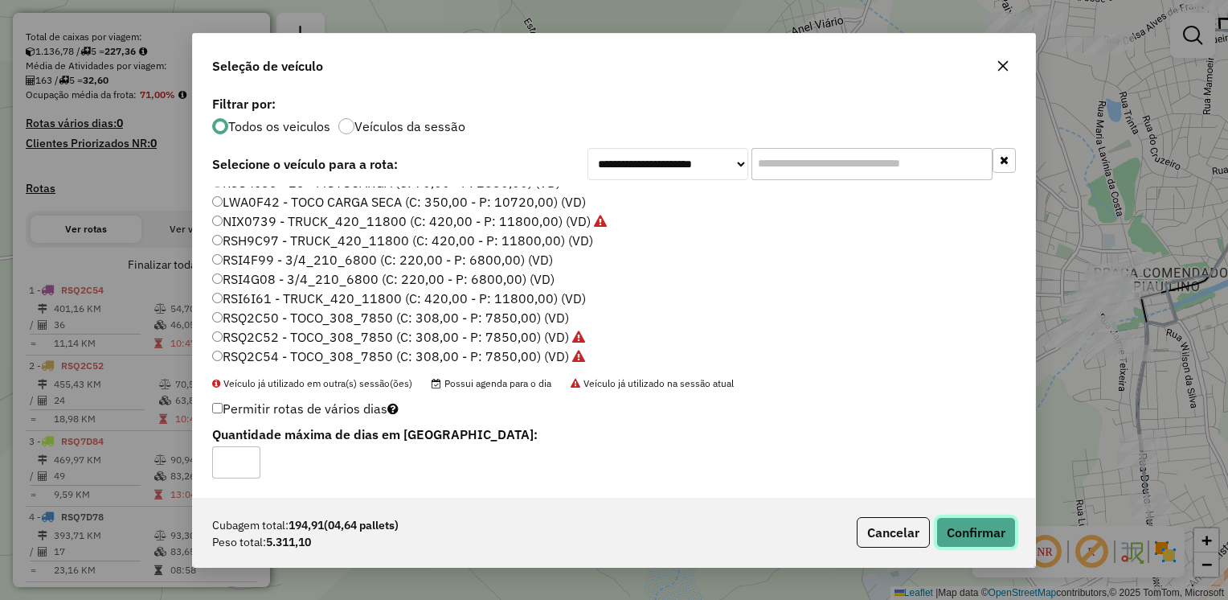
click at [989, 537] on button "Confirmar" at bounding box center [977, 532] width 80 height 31
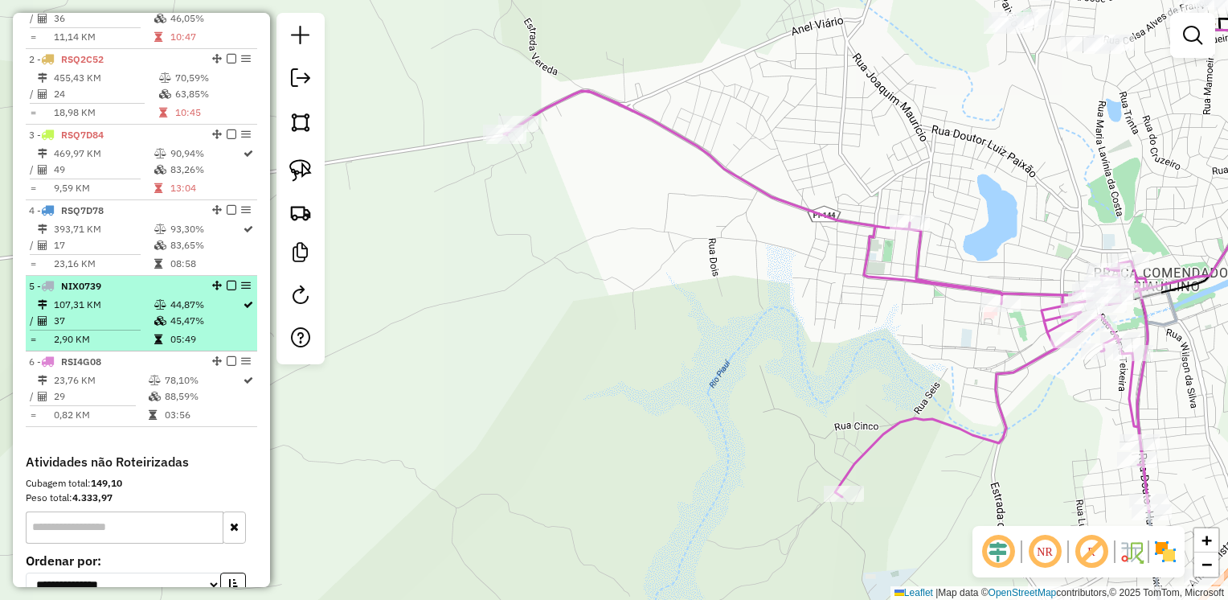
scroll to position [643, 0]
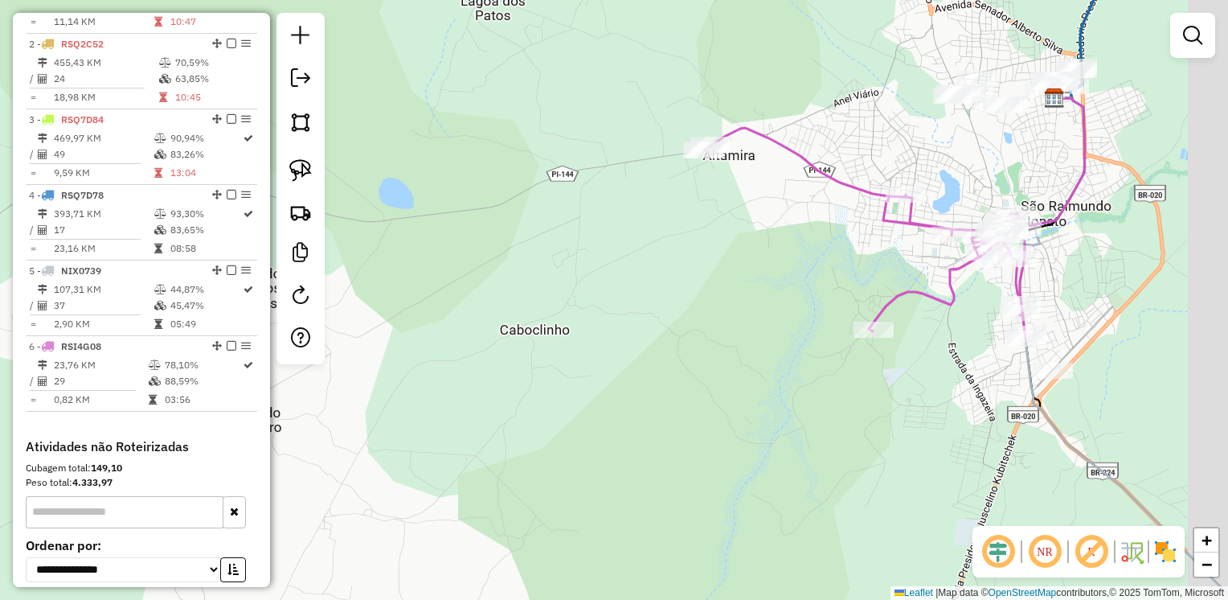
drag, startPoint x: 1016, startPoint y: 402, endPoint x: 934, endPoint y: 374, distance: 86.7
click at [939, 384] on div "Janela de atendimento Grade de atendimento Capacidade Transportadoras Veículos …" at bounding box center [614, 300] width 1228 height 600
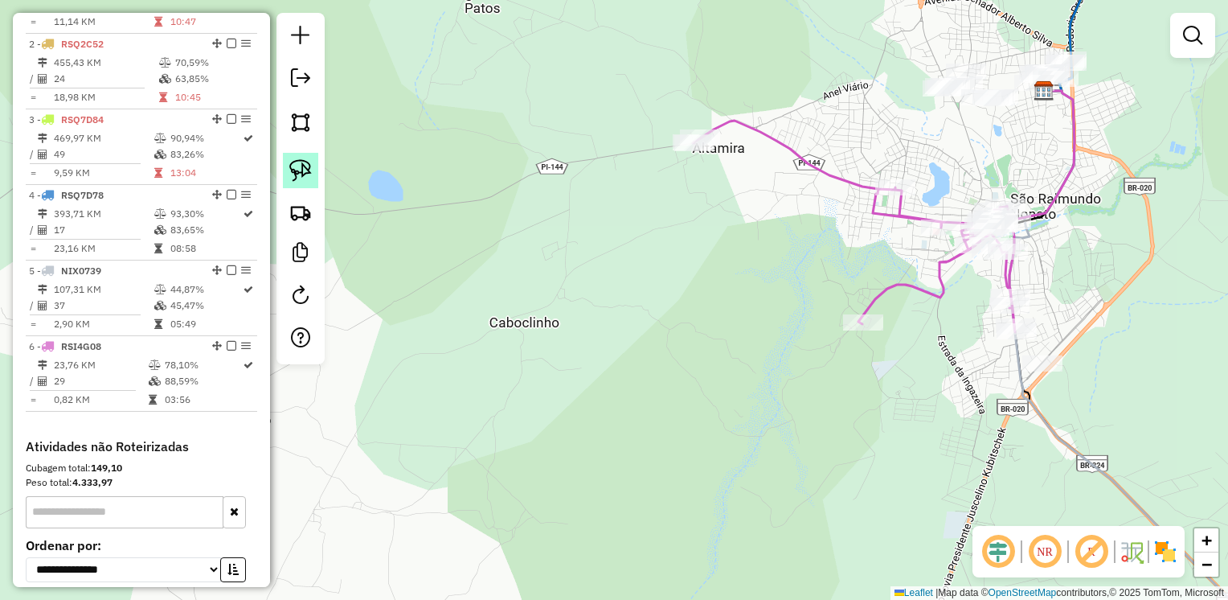
click at [295, 172] on img at bounding box center [300, 170] width 23 height 23
drag, startPoint x: 1065, startPoint y: 341, endPoint x: 1042, endPoint y: 387, distance: 52.1
click at [1042, 387] on div "Janela de atendimento Grade de atendimento Capacidade Transportadoras Veículos …" at bounding box center [614, 300] width 1228 height 600
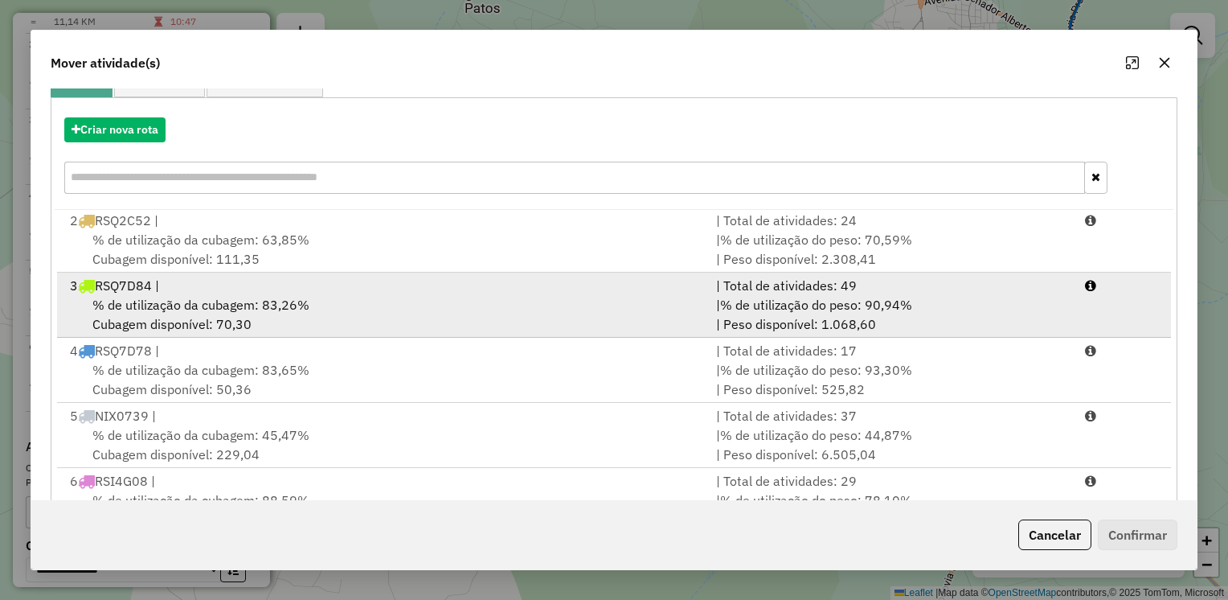
scroll to position [218, 0]
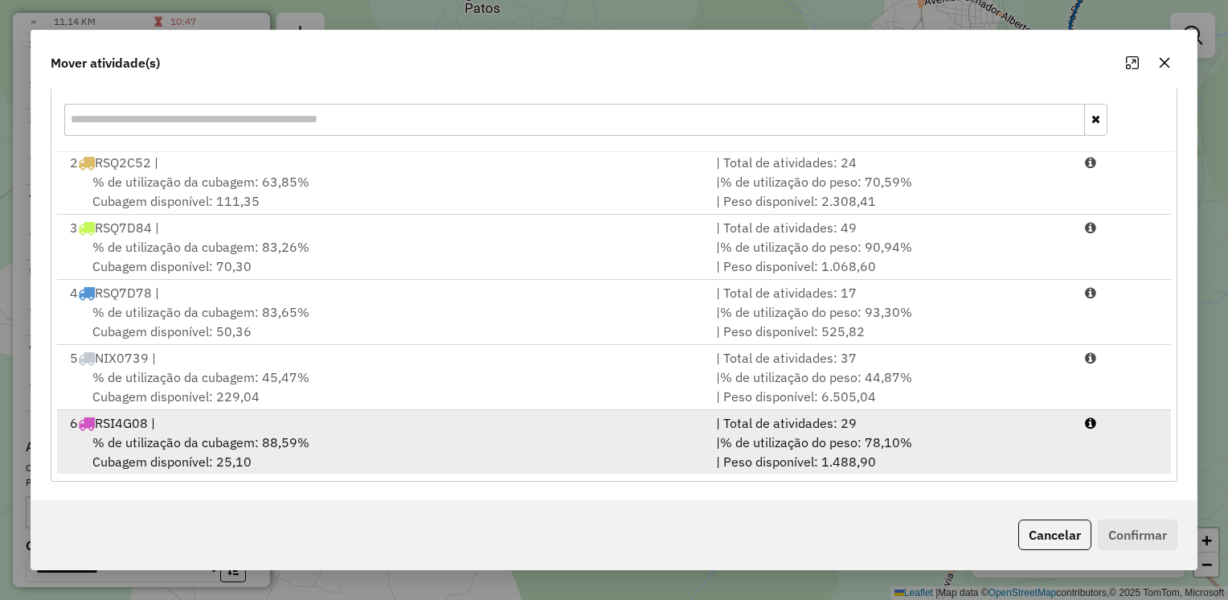
click at [193, 434] on span "% de utilização da cubagem: 88,59%" at bounding box center [200, 442] width 217 height 16
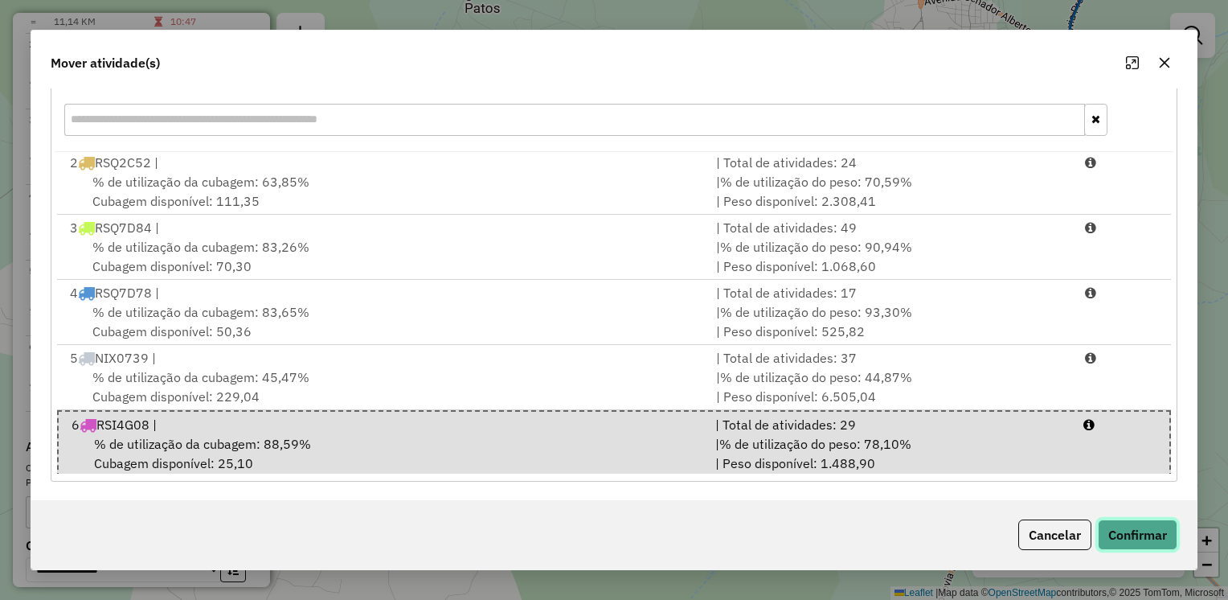
click at [1145, 532] on button "Confirmar" at bounding box center [1138, 534] width 80 height 31
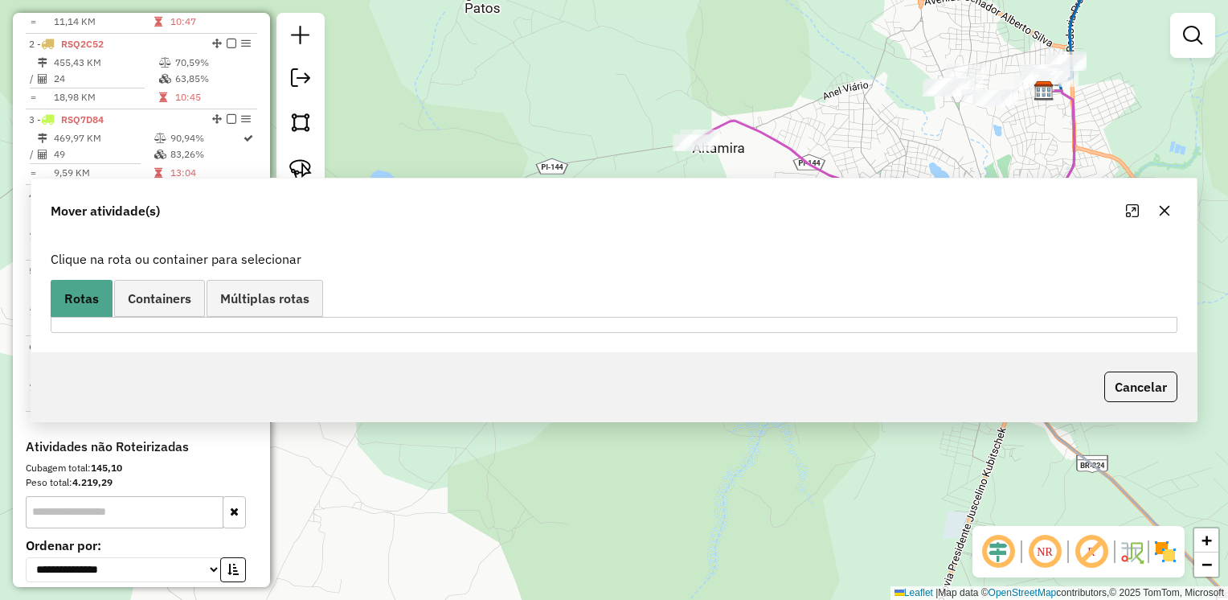
scroll to position [0, 0]
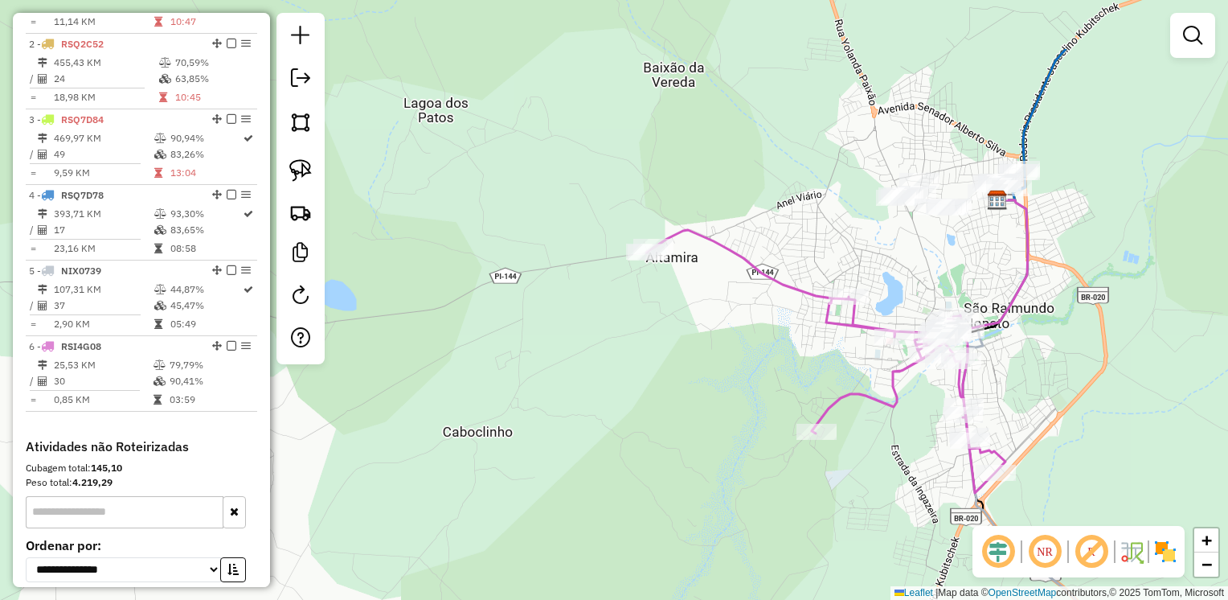
drag, startPoint x: 971, startPoint y: 203, endPoint x: 926, endPoint y: 262, distance: 74.6
click at [935, 260] on div "Janela de atendimento Grade de atendimento Capacidade Transportadoras Veículos …" at bounding box center [614, 300] width 1228 height 600
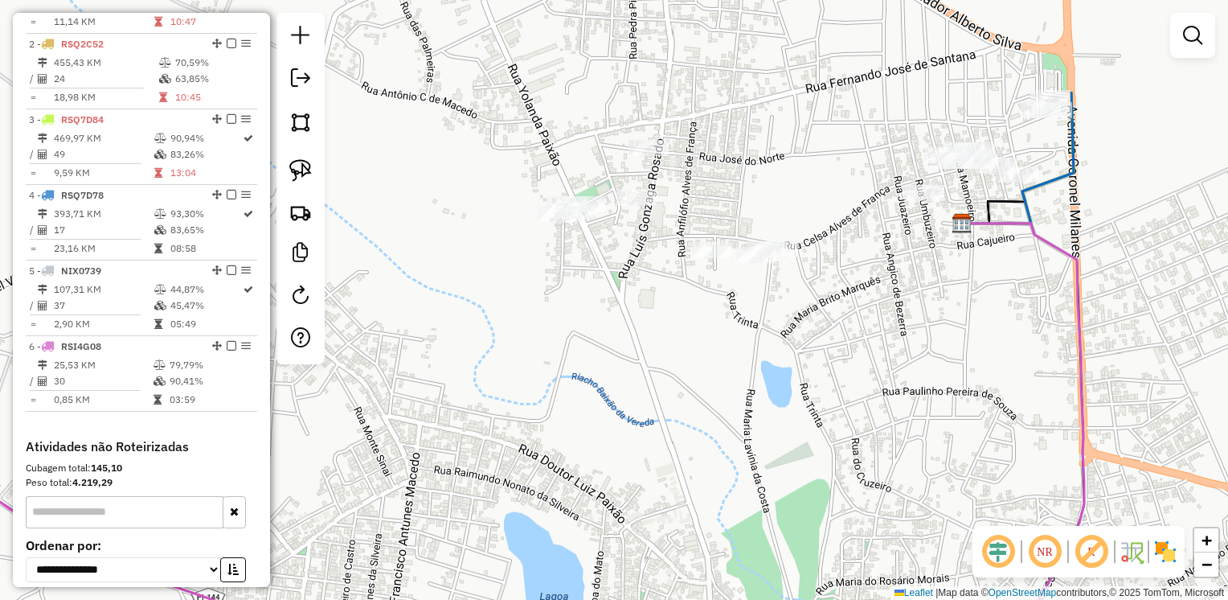
drag, startPoint x: 986, startPoint y: 278, endPoint x: 783, endPoint y: 414, distance: 243.9
click at [781, 426] on div "Janela de atendimento Grade de atendimento Capacidade Transportadoras Veículos …" at bounding box center [614, 300] width 1228 height 600
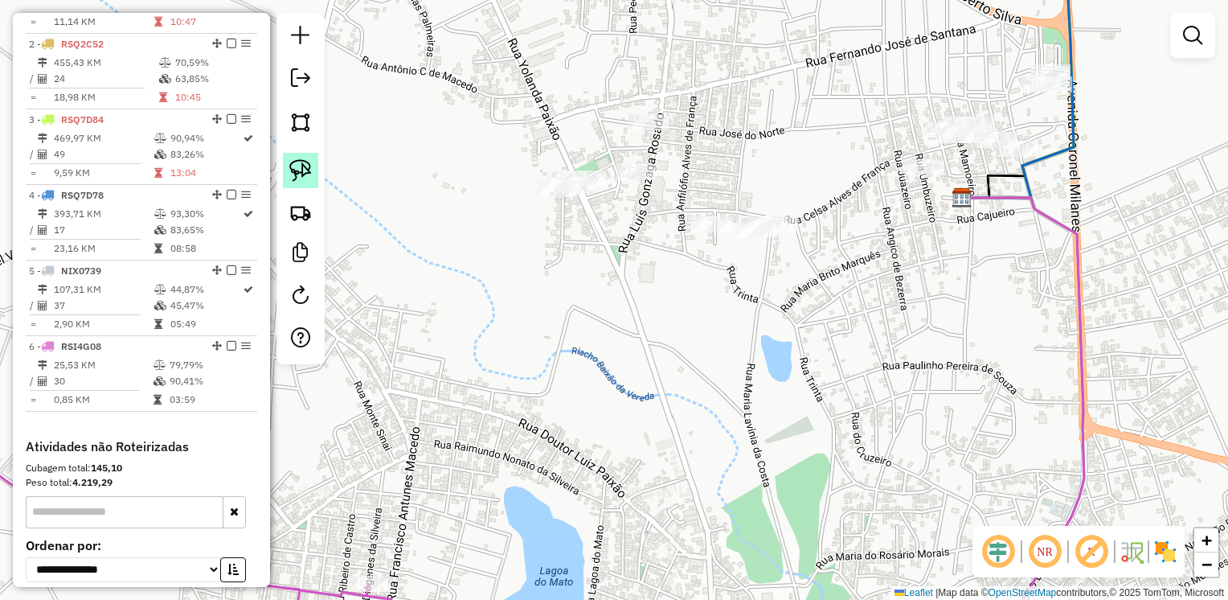
drag, startPoint x: 293, startPoint y: 169, endPoint x: 568, endPoint y: 167, distance: 274.1
click at [295, 169] on img at bounding box center [300, 170] width 23 height 23
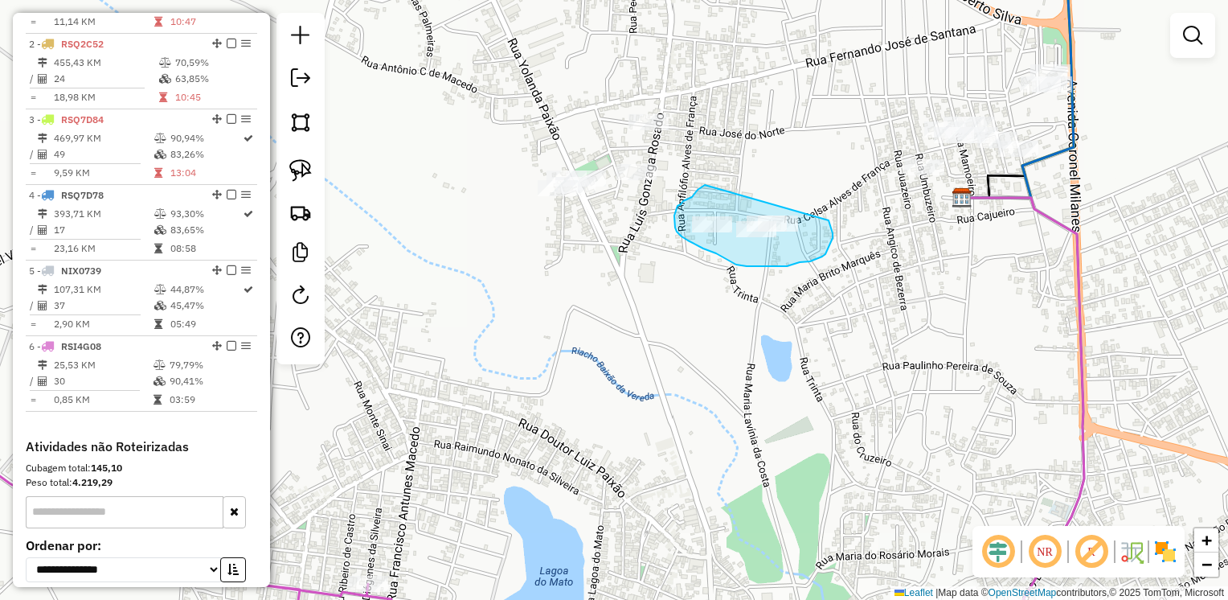
drag, startPoint x: 705, startPoint y: 185, endPoint x: 817, endPoint y: 213, distance: 115.2
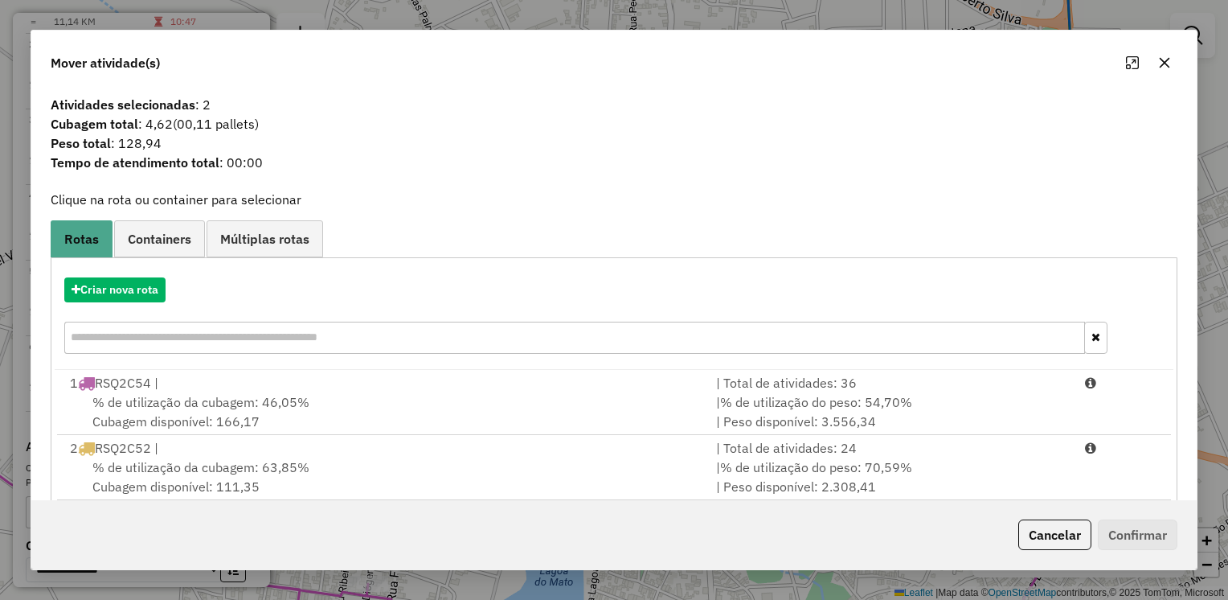
click at [1164, 61] on icon "button" at bounding box center [1164, 62] width 13 height 13
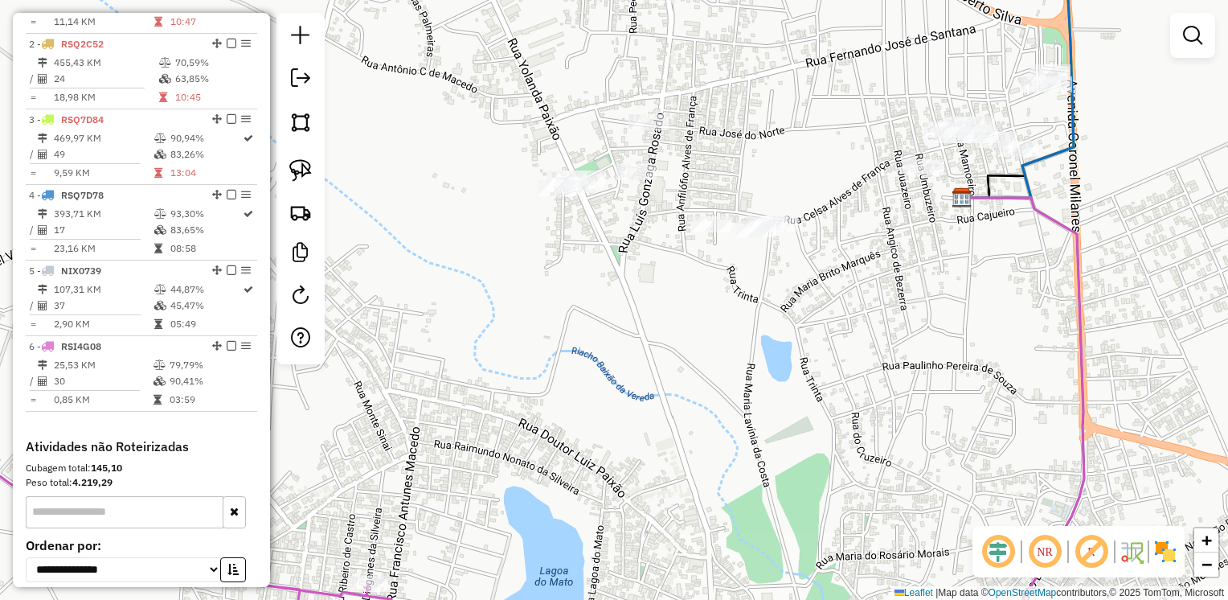
drag, startPoint x: 308, startPoint y: 170, endPoint x: 496, endPoint y: 157, distance: 188.6
click at [308, 169] on img at bounding box center [300, 170] width 23 height 23
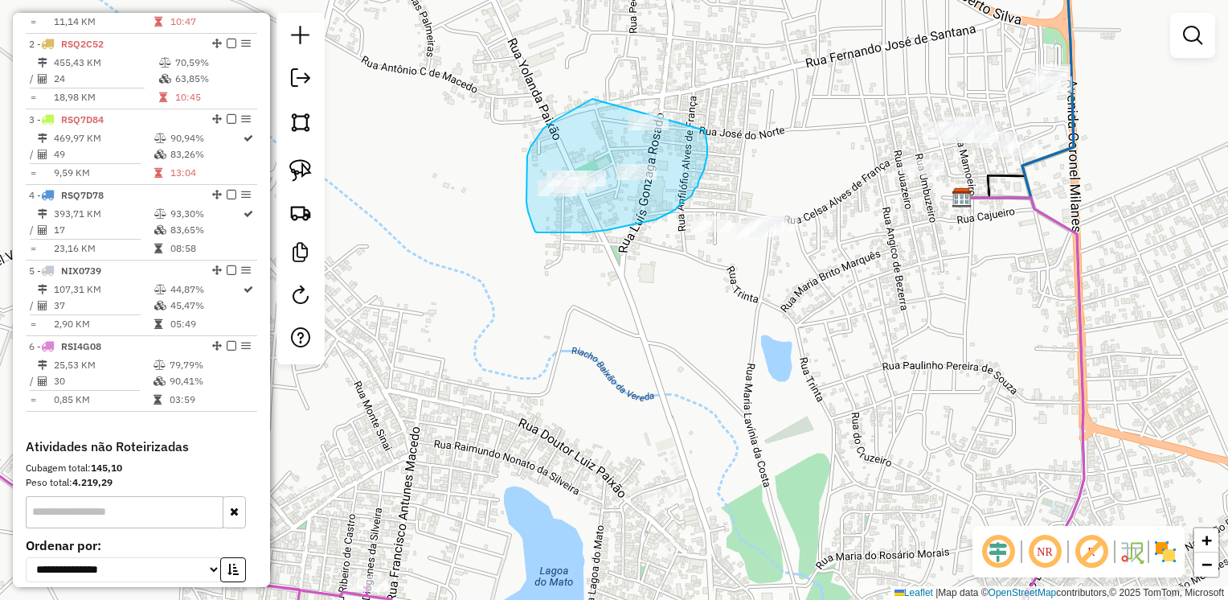
drag, startPoint x: 592, startPoint y: 99, endPoint x: 685, endPoint y: 86, distance: 93.3
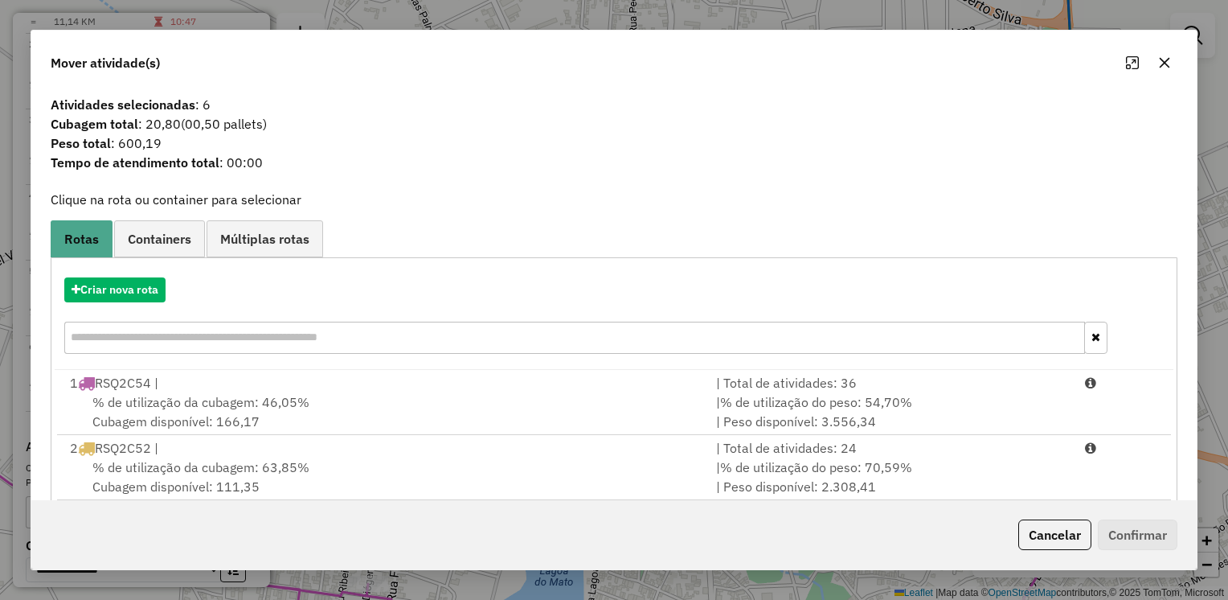
click at [1164, 63] on icon "button" at bounding box center [1165, 63] width 10 height 10
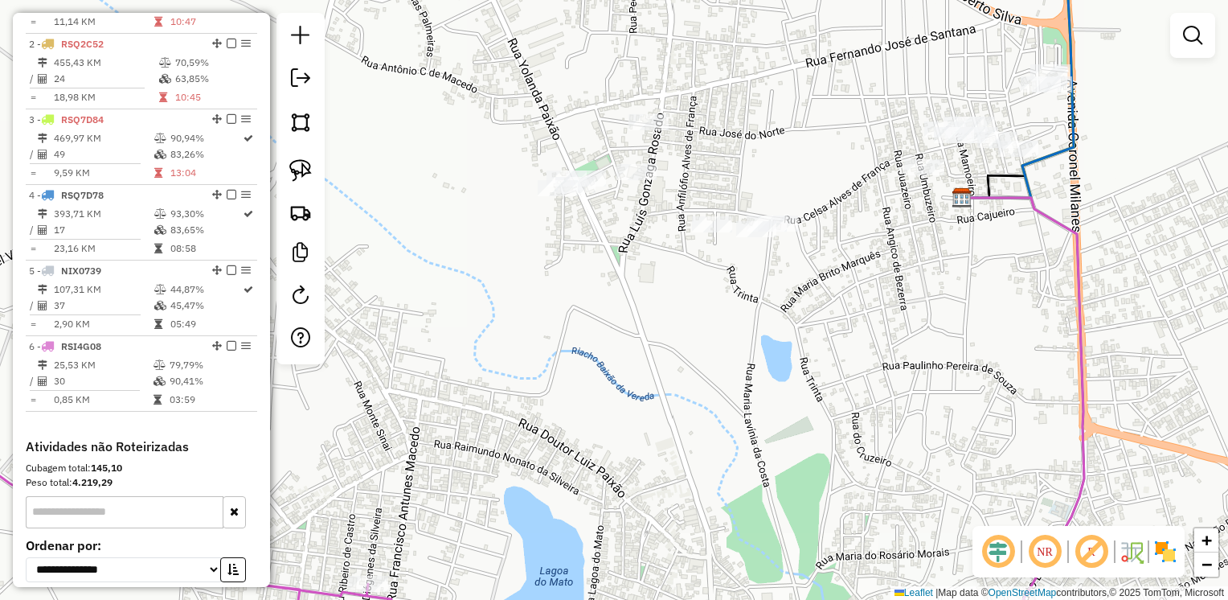
drag, startPoint x: 292, startPoint y: 164, endPoint x: 320, endPoint y: 164, distance: 28.1
click at [293, 164] on img at bounding box center [300, 170] width 23 height 23
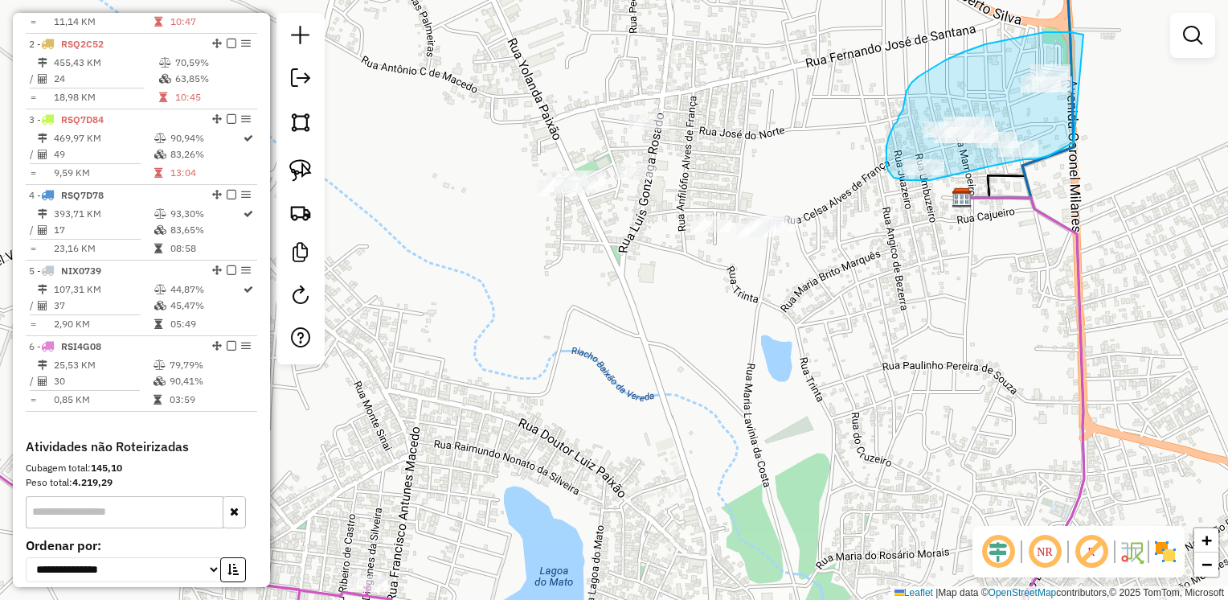
drag, startPoint x: 1071, startPoint y: 32, endPoint x: 1106, endPoint y: 101, distance: 77.7
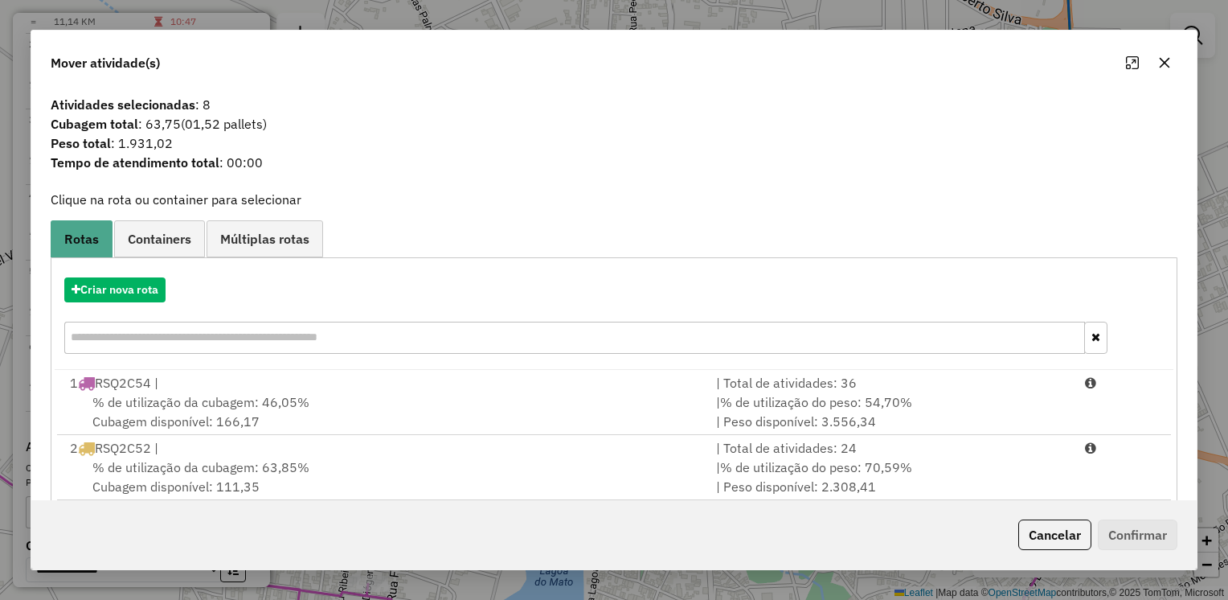
click at [1166, 64] on icon "button" at bounding box center [1164, 62] width 13 height 13
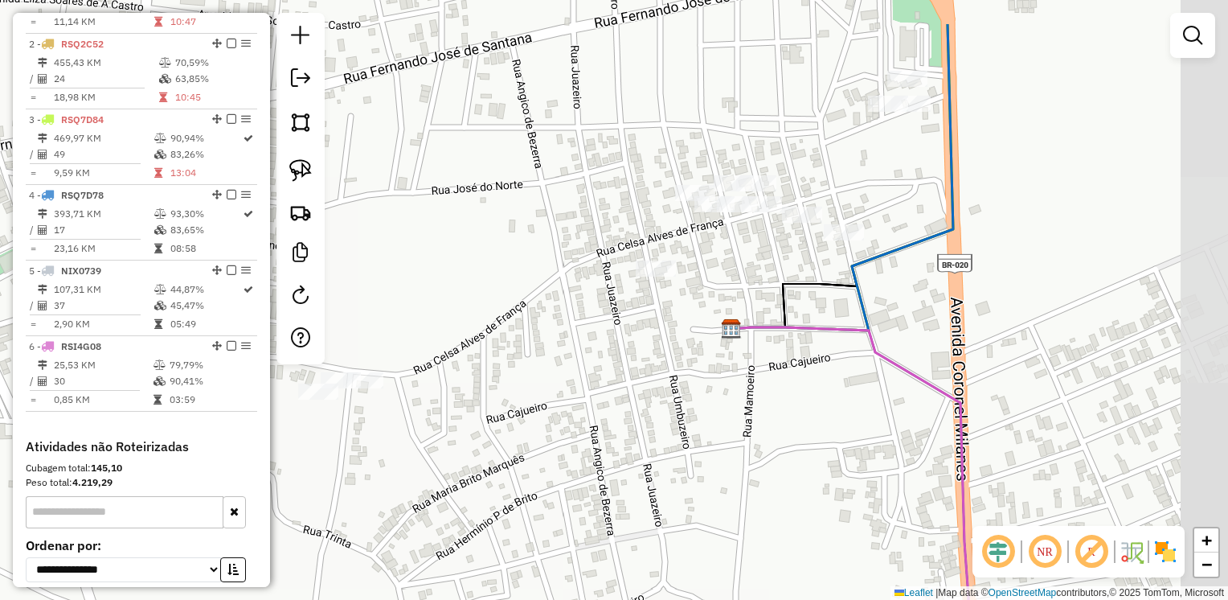
drag, startPoint x: 954, startPoint y: 188, endPoint x: 756, endPoint y: 273, distance: 215.0
click at [756, 273] on div "Janela de atendimento Grade de atendimento Capacidade Transportadoras Veículos …" at bounding box center [614, 300] width 1228 height 600
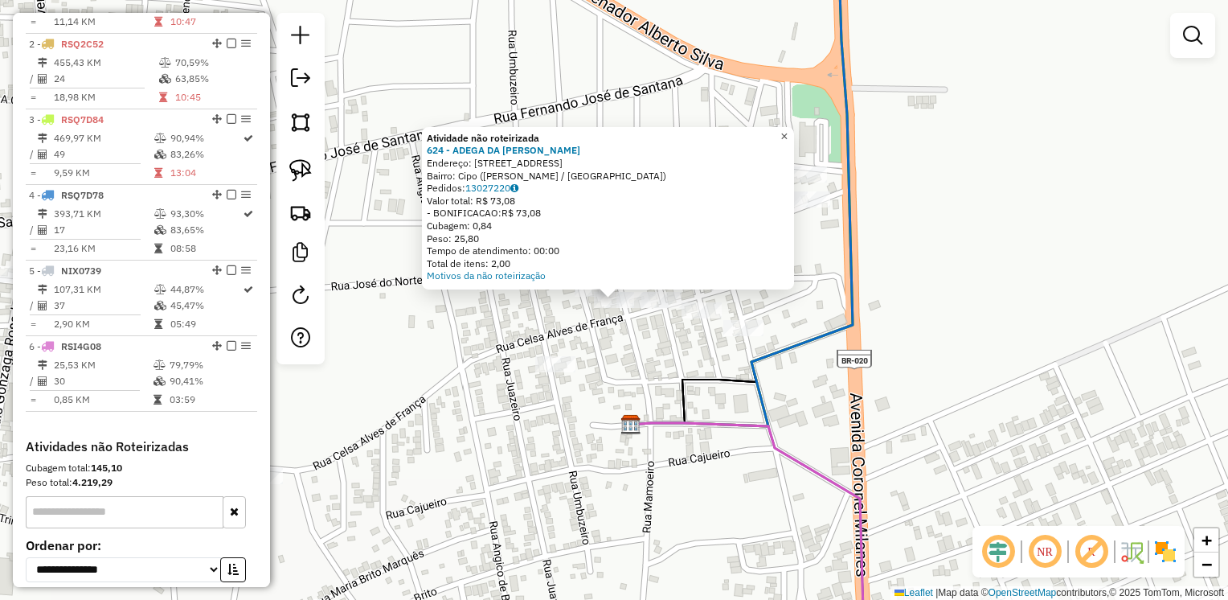
click at [788, 131] on span "×" at bounding box center [784, 136] width 7 height 14
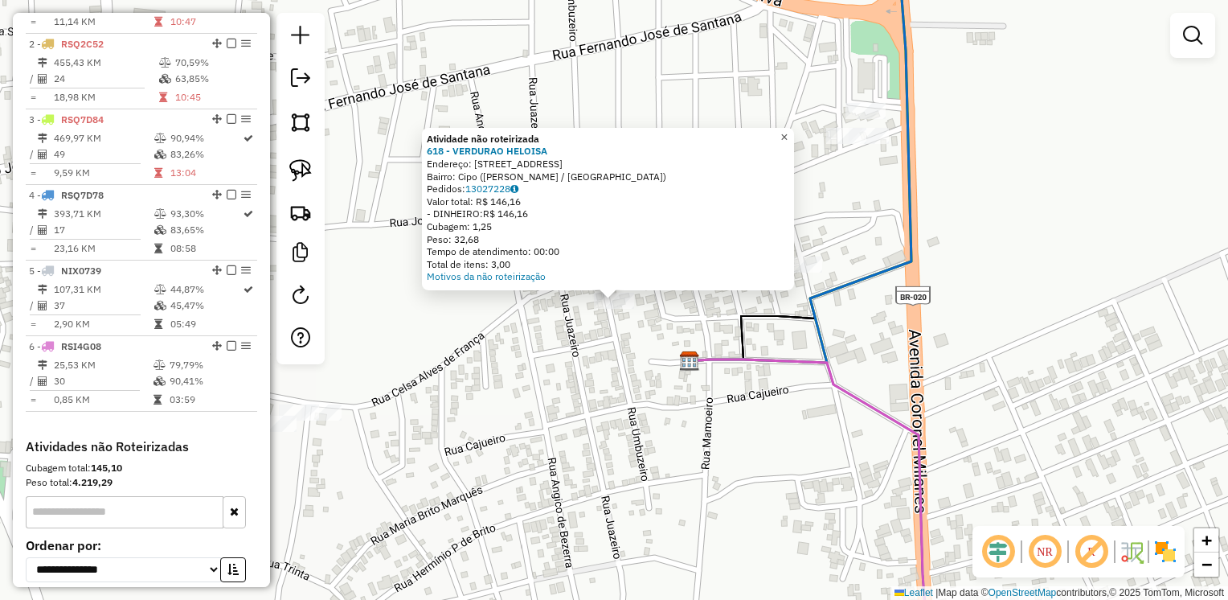
click at [788, 130] on span "×" at bounding box center [784, 137] width 7 height 14
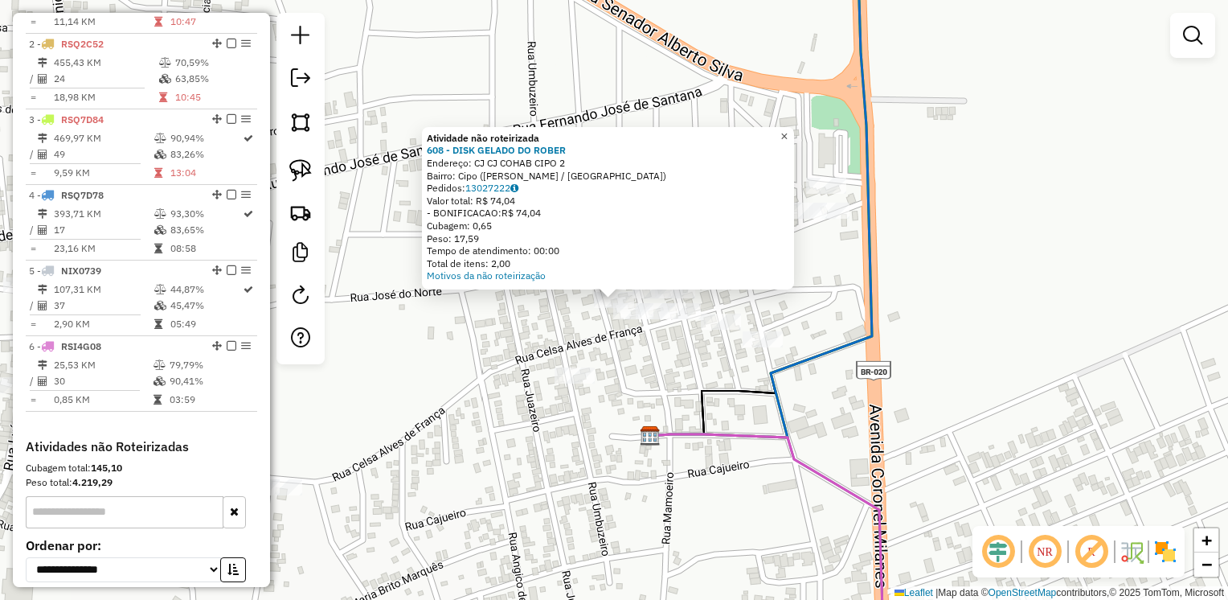
click at [788, 129] on span "×" at bounding box center [784, 136] width 7 height 14
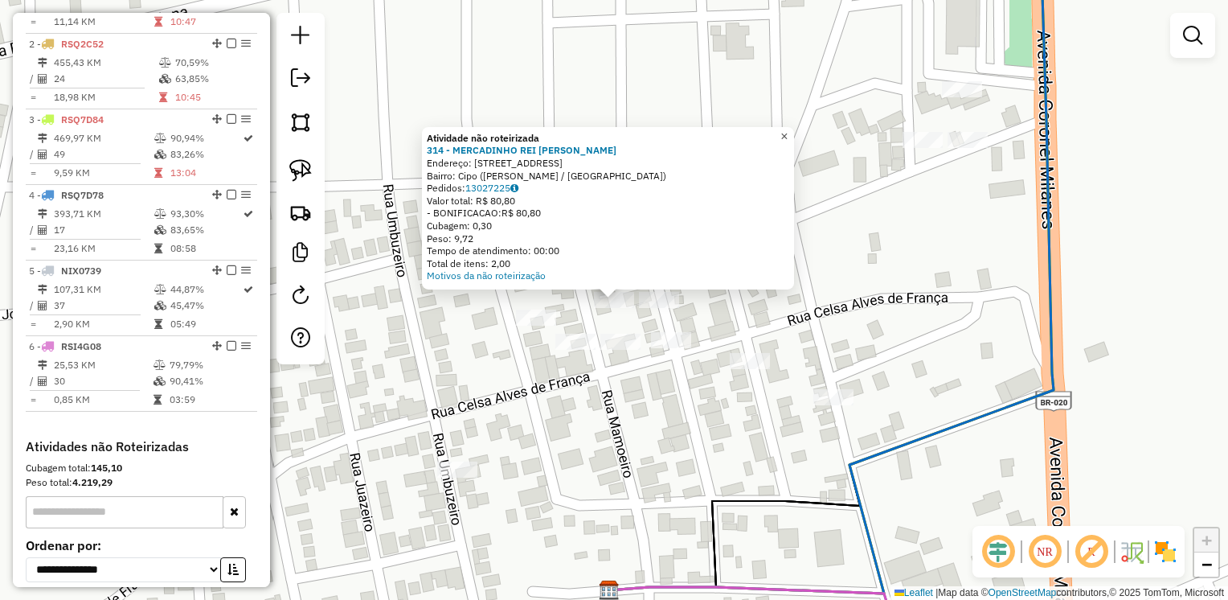
click at [788, 137] on span "×" at bounding box center [784, 136] width 7 height 14
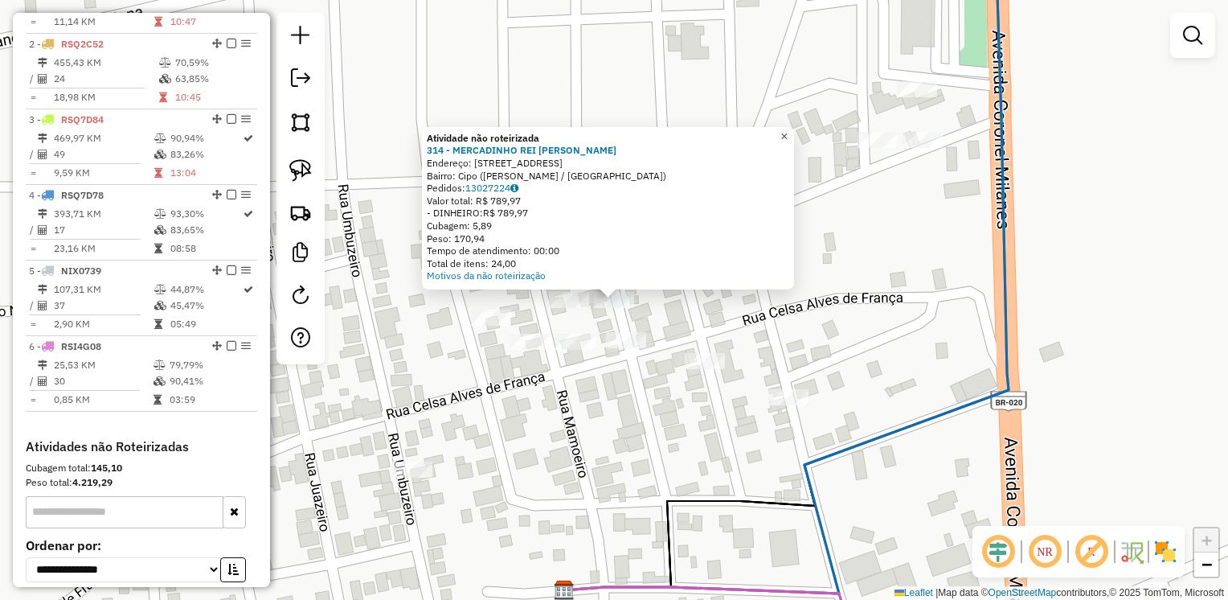
click at [788, 135] on span "×" at bounding box center [784, 136] width 7 height 14
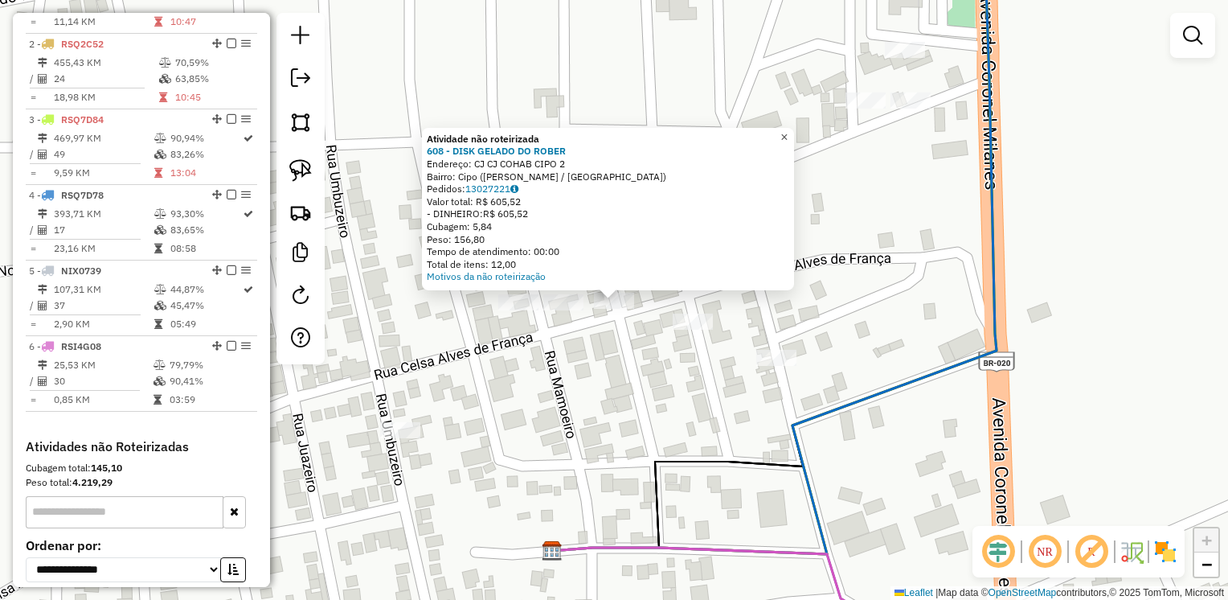
click at [789, 134] on link "×" at bounding box center [784, 137] width 19 height 19
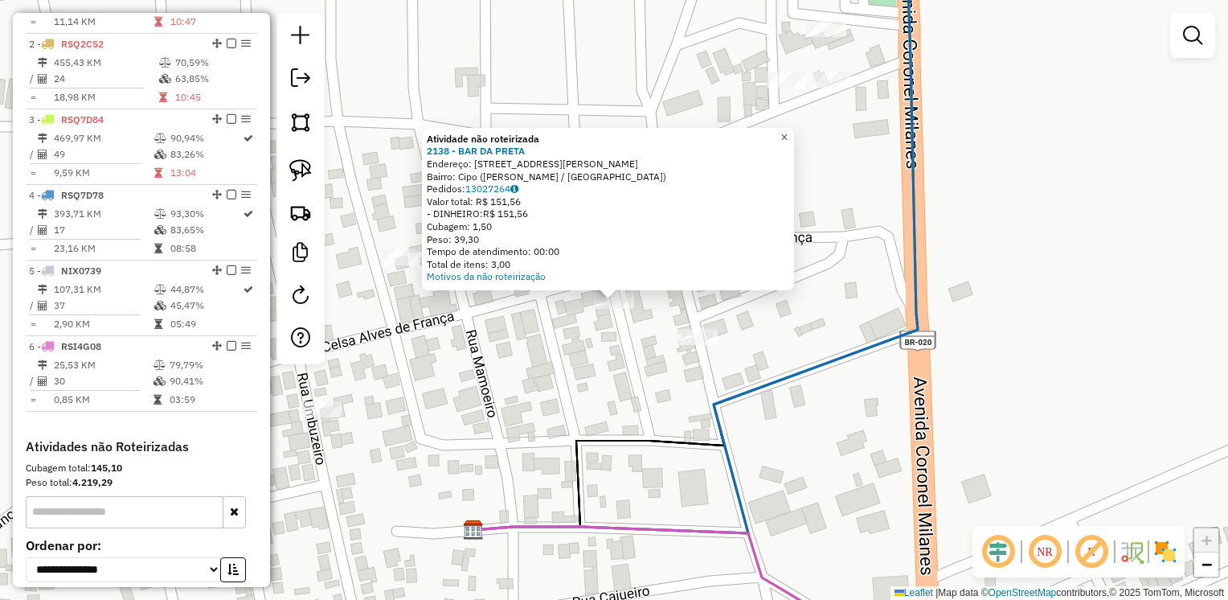
click at [788, 133] on span "×" at bounding box center [784, 137] width 7 height 14
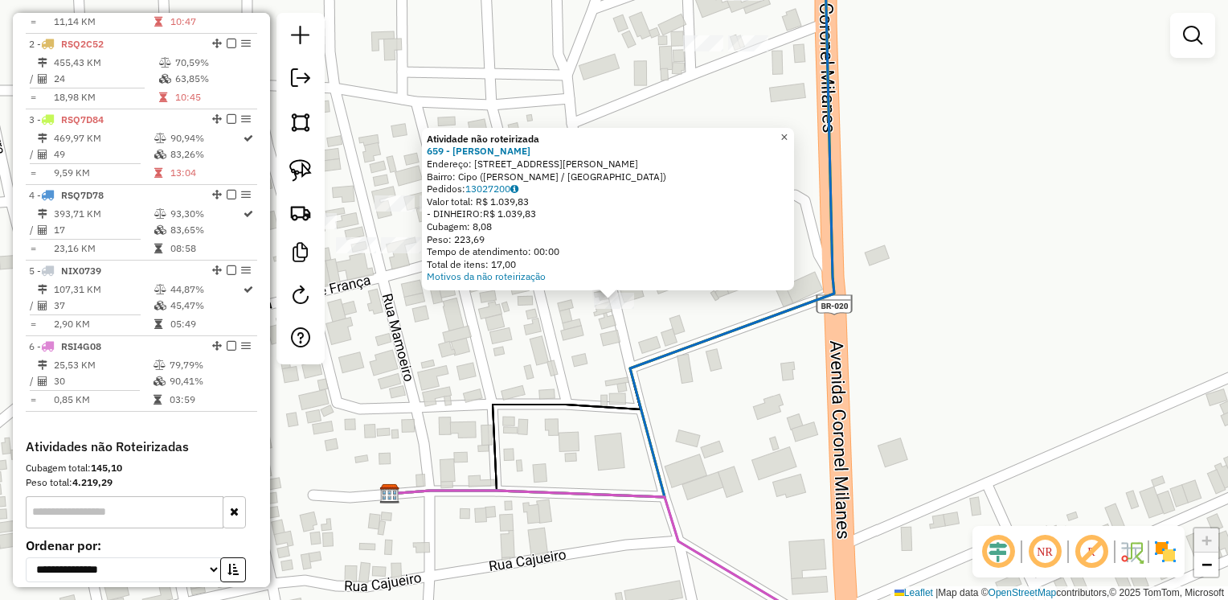
click at [788, 131] on span "×" at bounding box center [784, 137] width 7 height 14
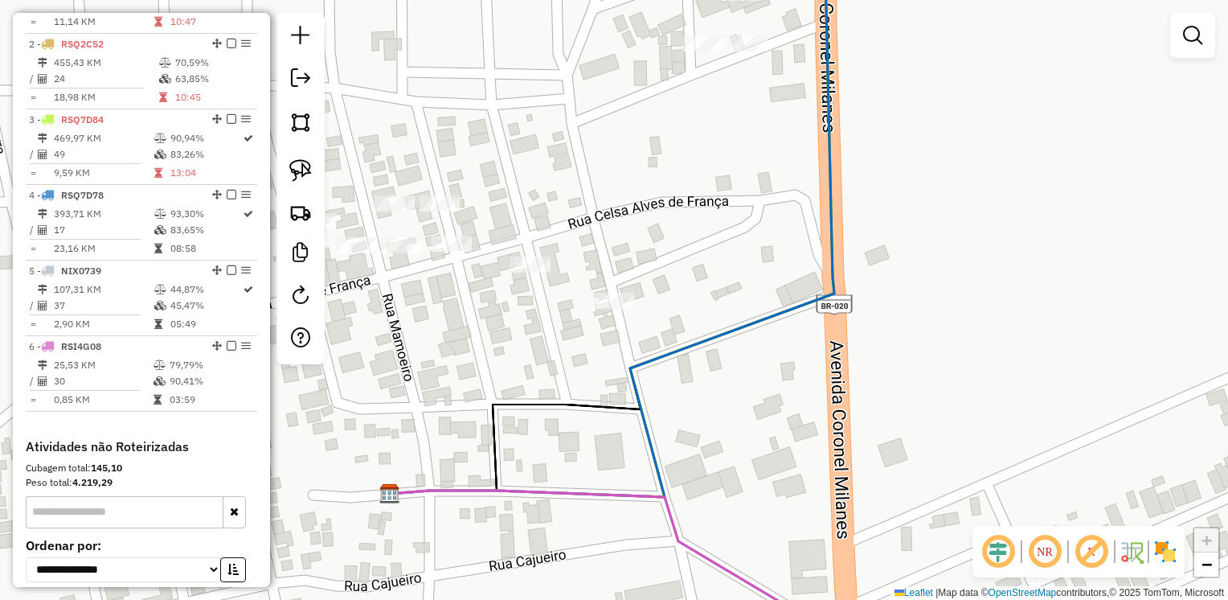
click at [695, 51] on div at bounding box center [703, 43] width 40 height 16
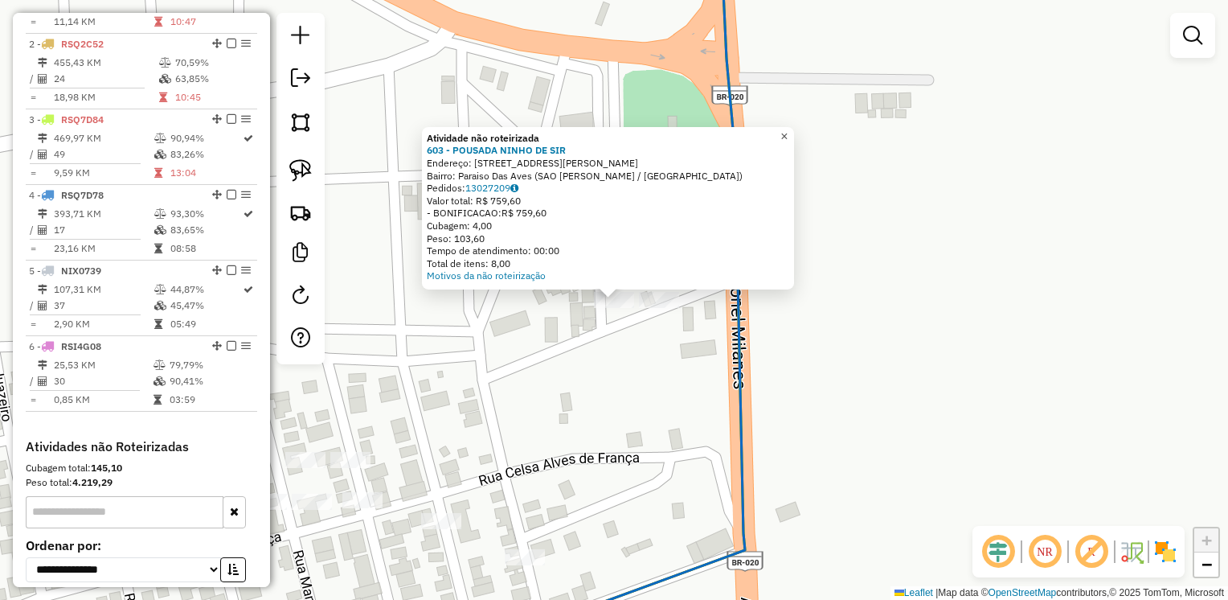
click at [788, 132] on span "×" at bounding box center [784, 136] width 7 height 14
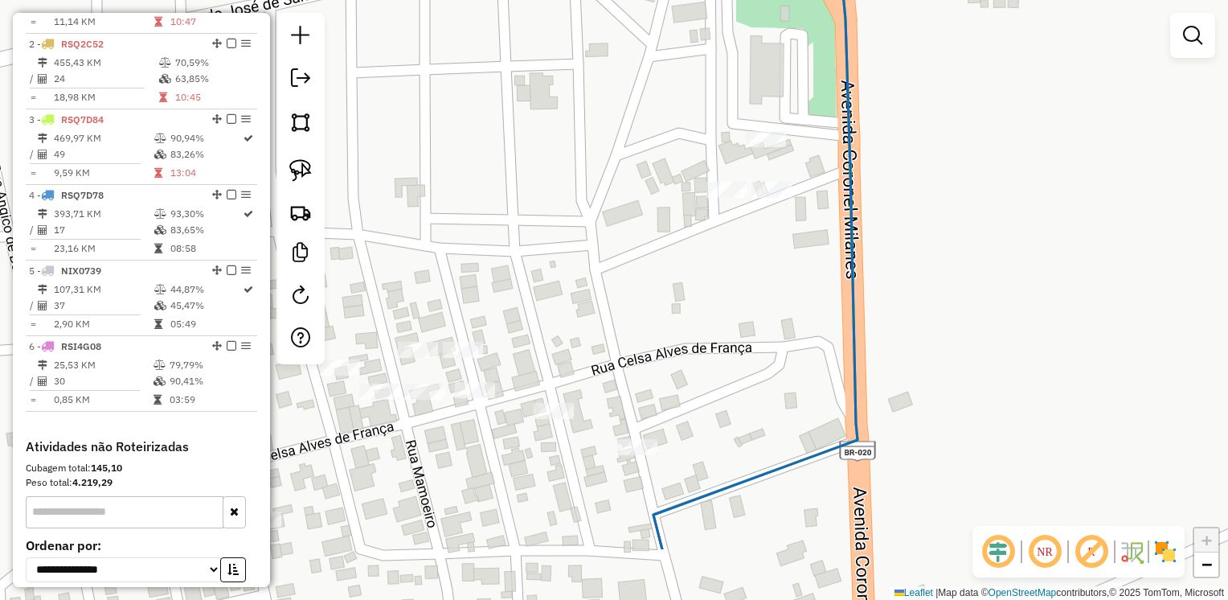
drag, startPoint x: 659, startPoint y: 131, endPoint x: 773, endPoint y: 27, distance: 154.8
click at [774, 20] on div "Janela de atendimento Grade de atendimento Capacidade Transportadoras Veículos …" at bounding box center [614, 300] width 1228 height 600
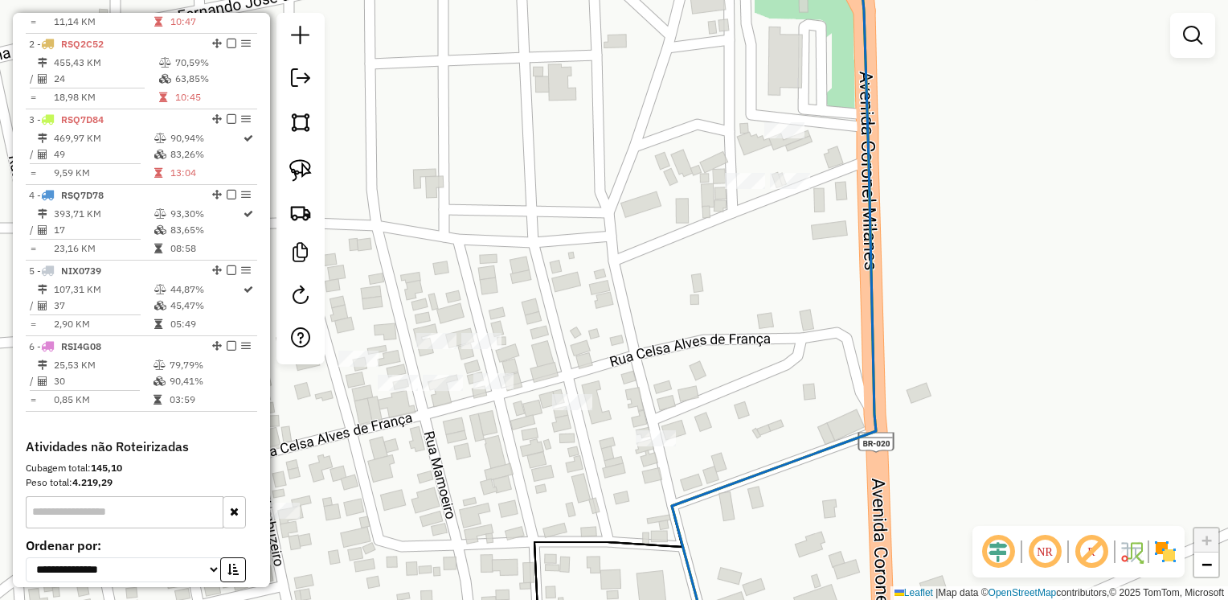
drag, startPoint x: 429, startPoint y: 454, endPoint x: 484, endPoint y: 415, distance: 67.4
click at [482, 426] on div "Janela de atendimento Grade de atendimento Capacidade Transportadoras Veículos …" at bounding box center [614, 300] width 1228 height 600
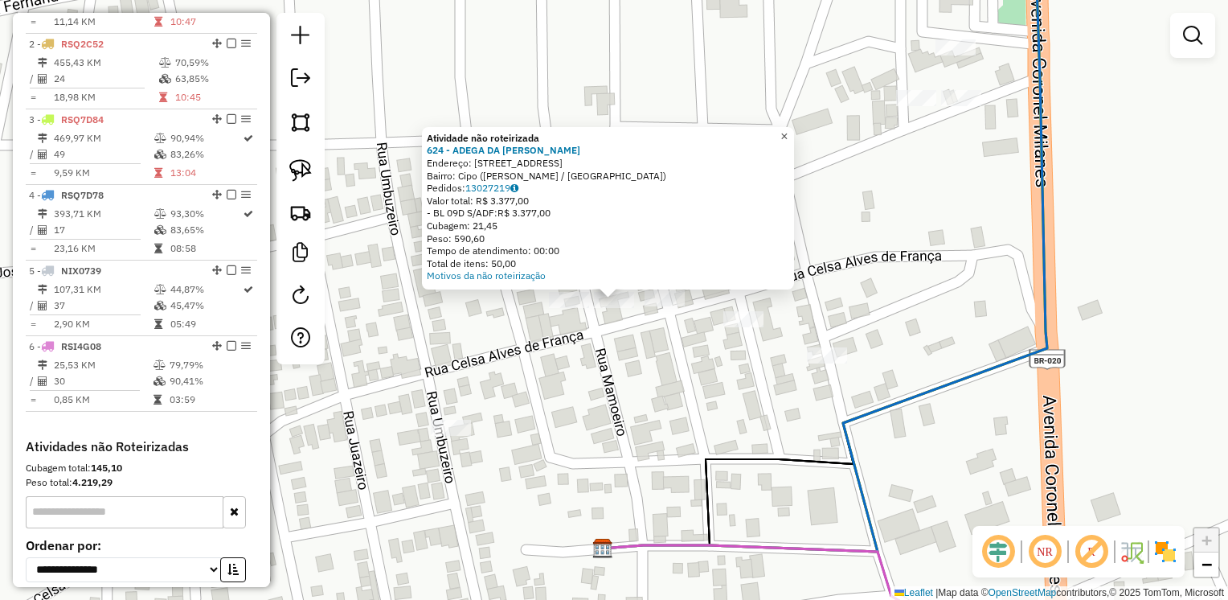
click at [790, 133] on link "×" at bounding box center [784, 136] width 19 height 19
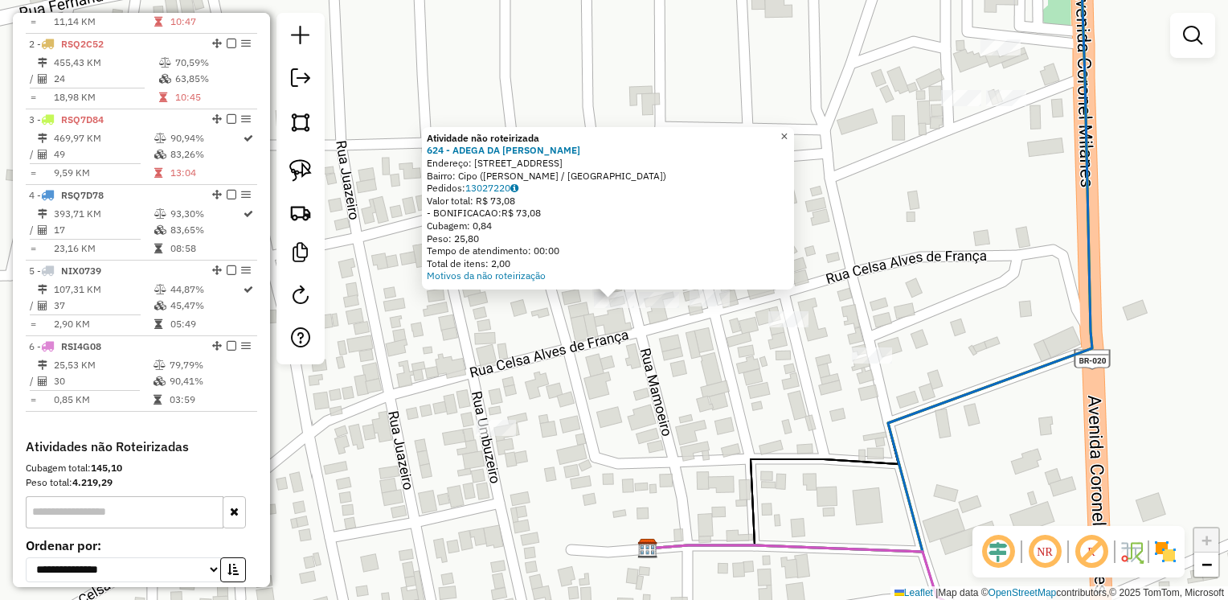
click at [788, 132] on span "×" at bounding box center [784, 136] width 7 height 14
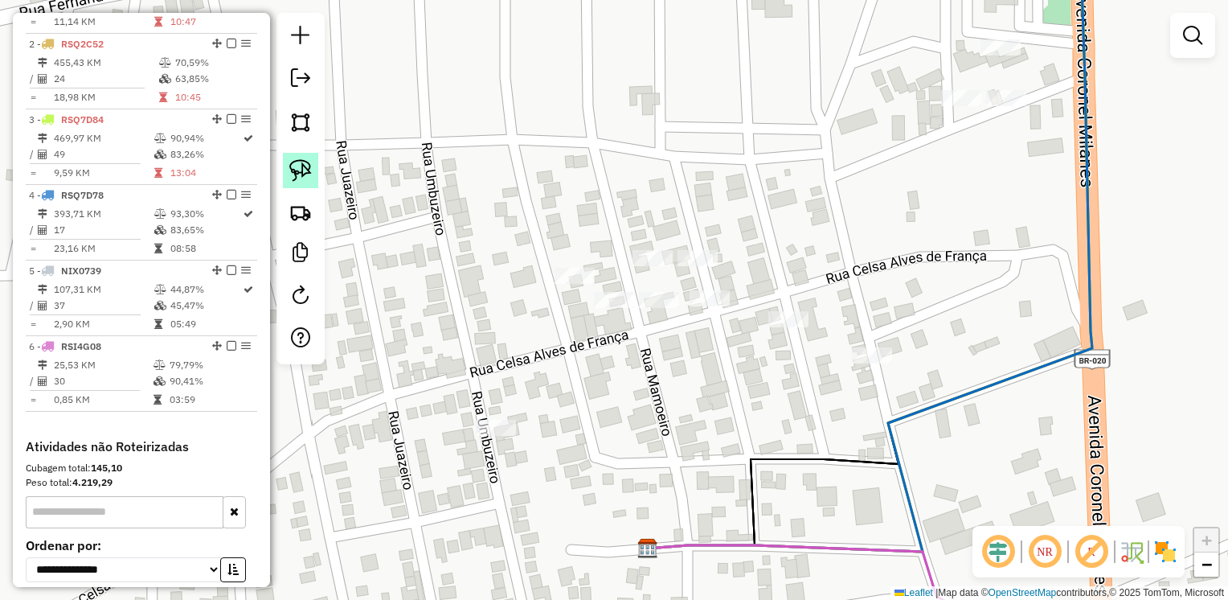
click at [314, 171] on link at bounding box center [300, 170] width 35 height 35
drag, startPoint x: 617, startPoint y: 276, endPoint x: 673, endPoint y: 290, distance: 57.3
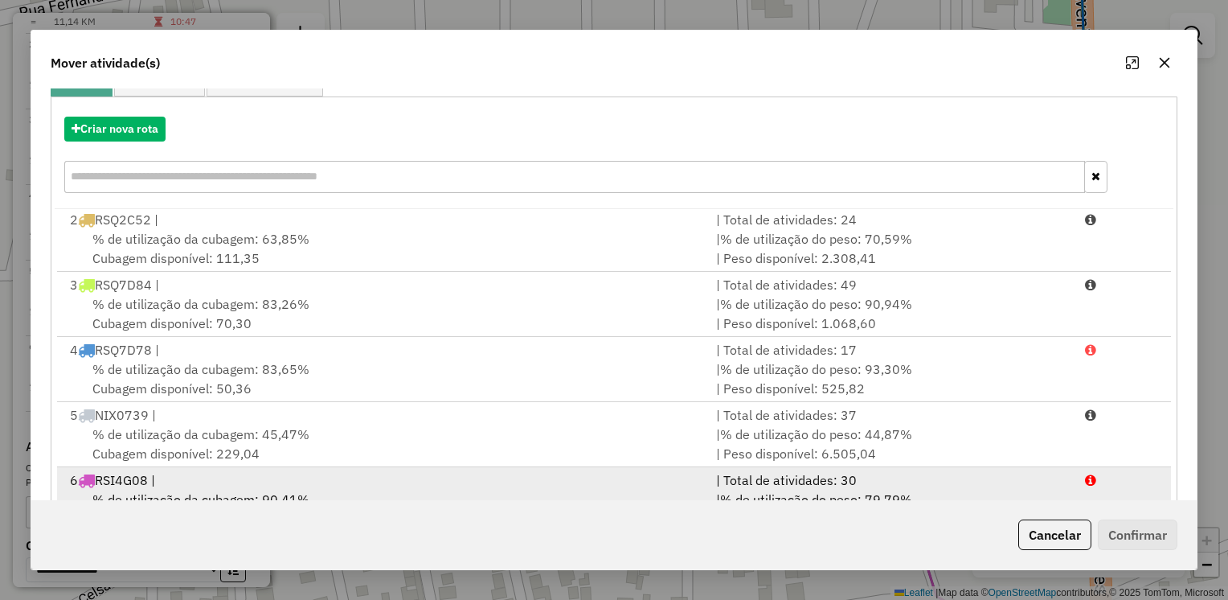
scroll to position [218, 0]
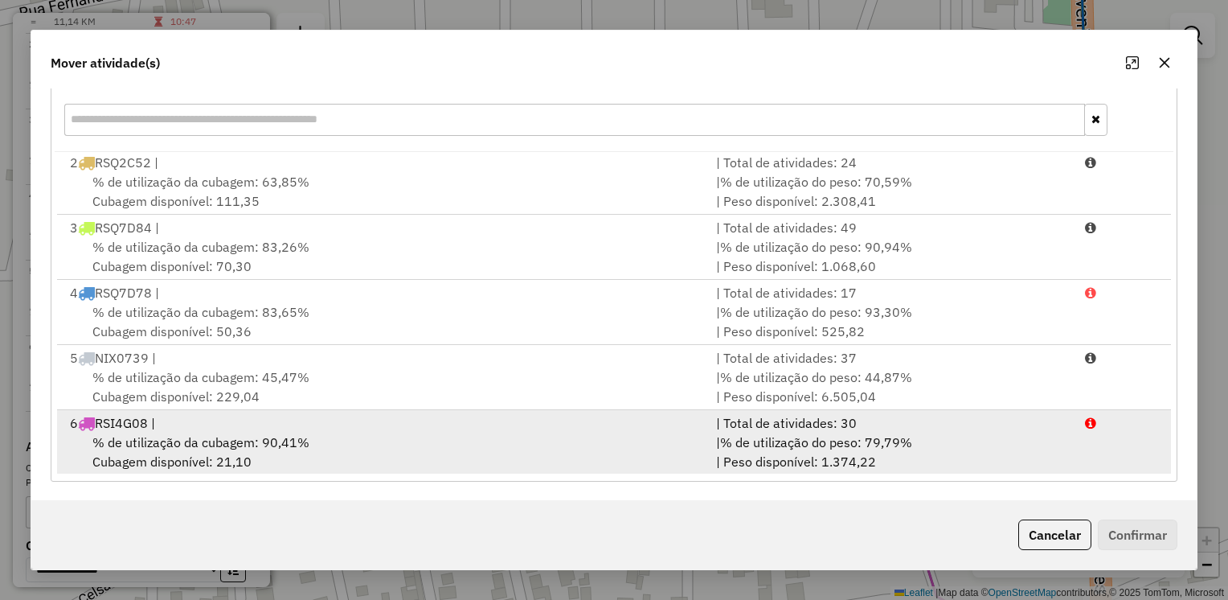
click at [224, 436] on span "% de utilização da cubagem: 90,41%" at bounding box center [200, 442] width 217 height 16
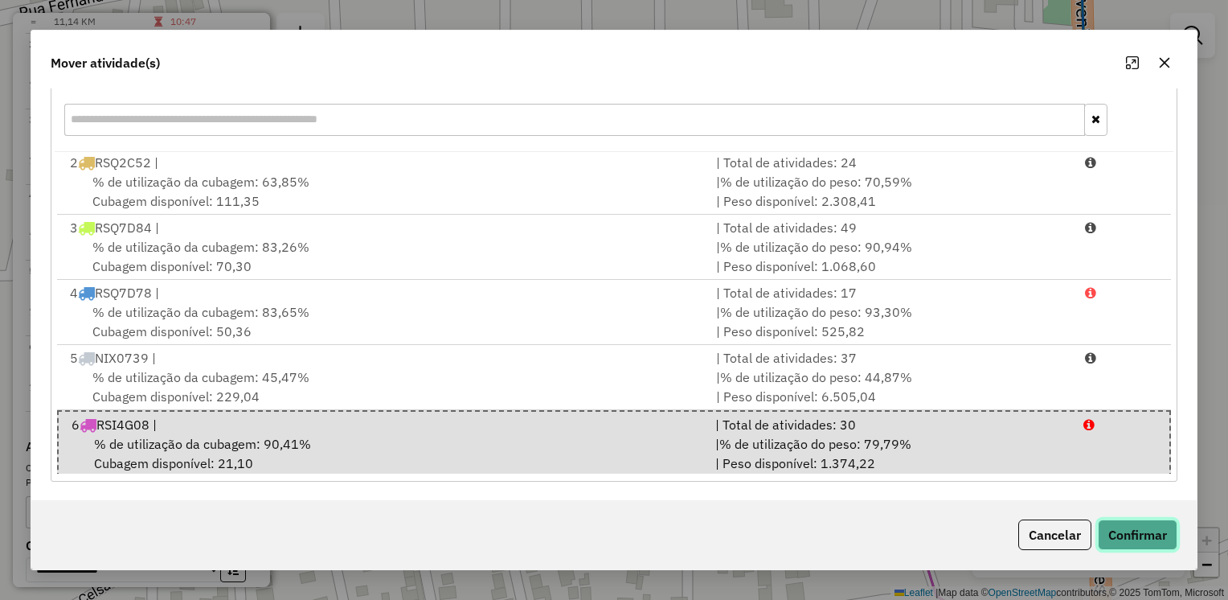
click at [1129, 536] on button "Confirmar" at bounding box center [1138, 534] width 80 height 31
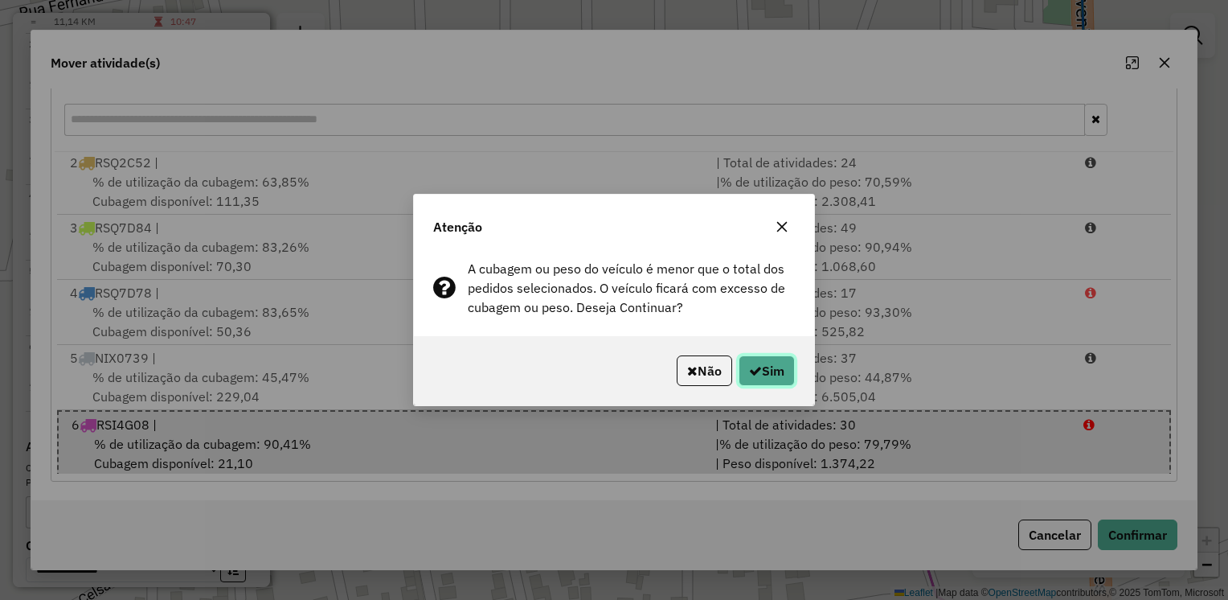
click at [755, 375] on icon "button" at bounding box center [755, 370] width 13 height 13
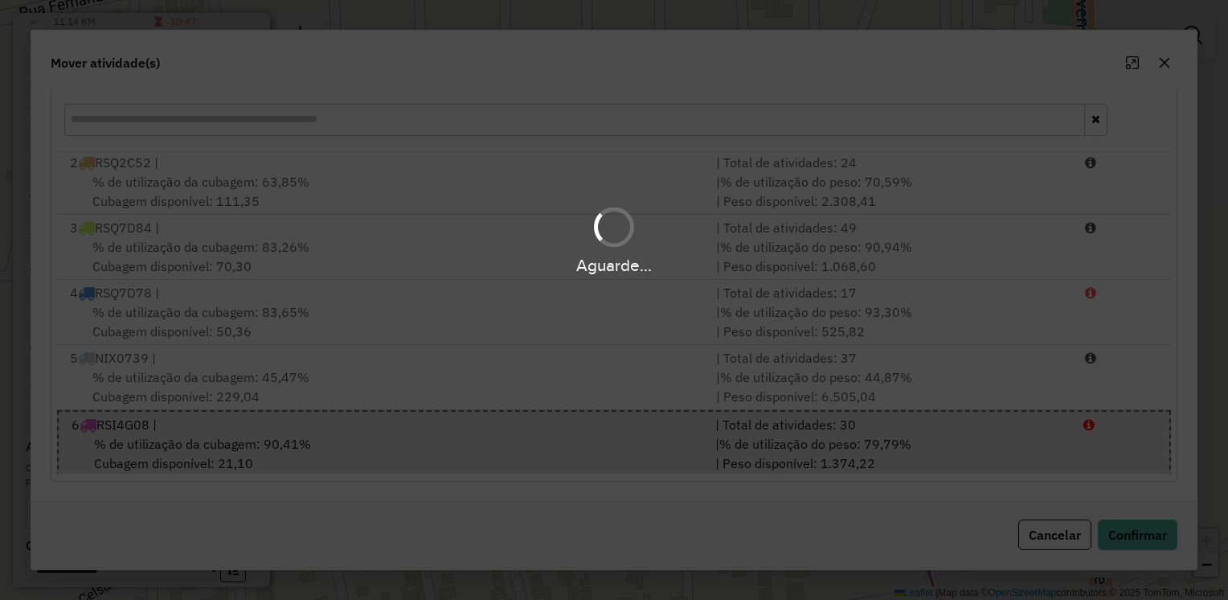
scroll to position [0, 0]
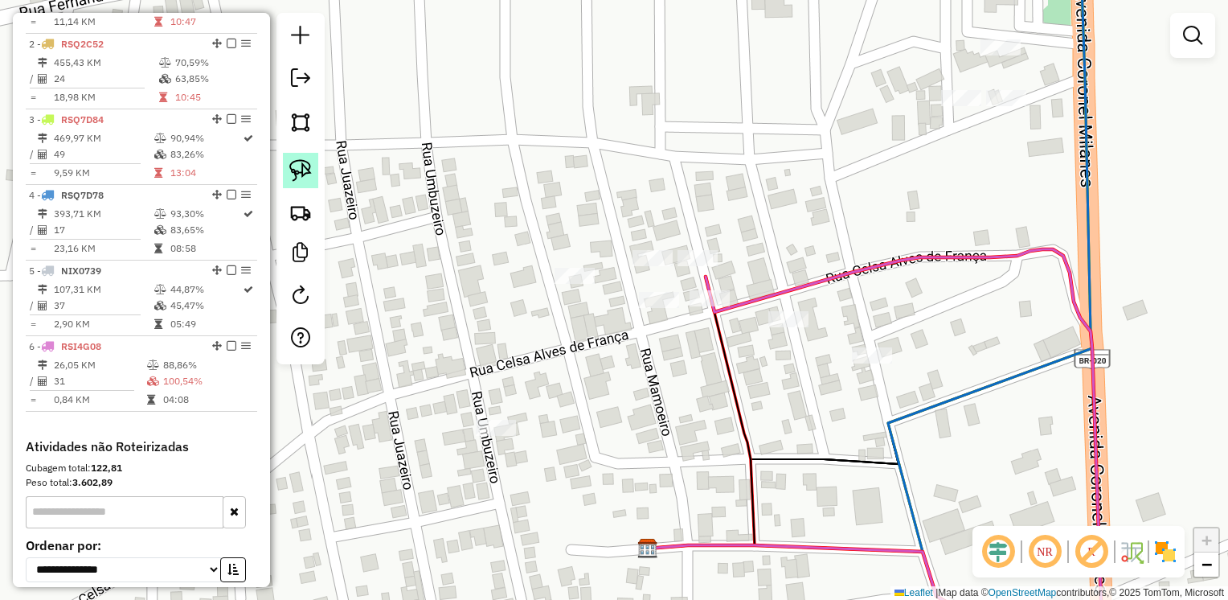
click at [299, 169] on img at bounding box center [300, 170] width 23 height 23
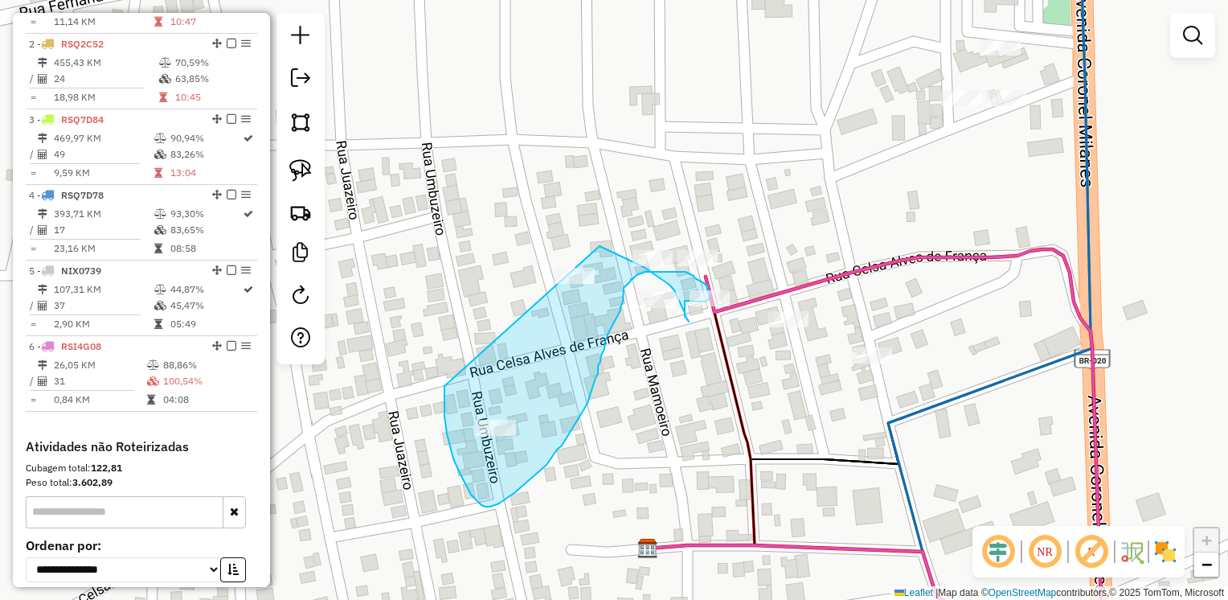
drag, startPoint x: 445, startPoint y: 386, endPoint x: 600, endPoint y: 246, distance: 208.9
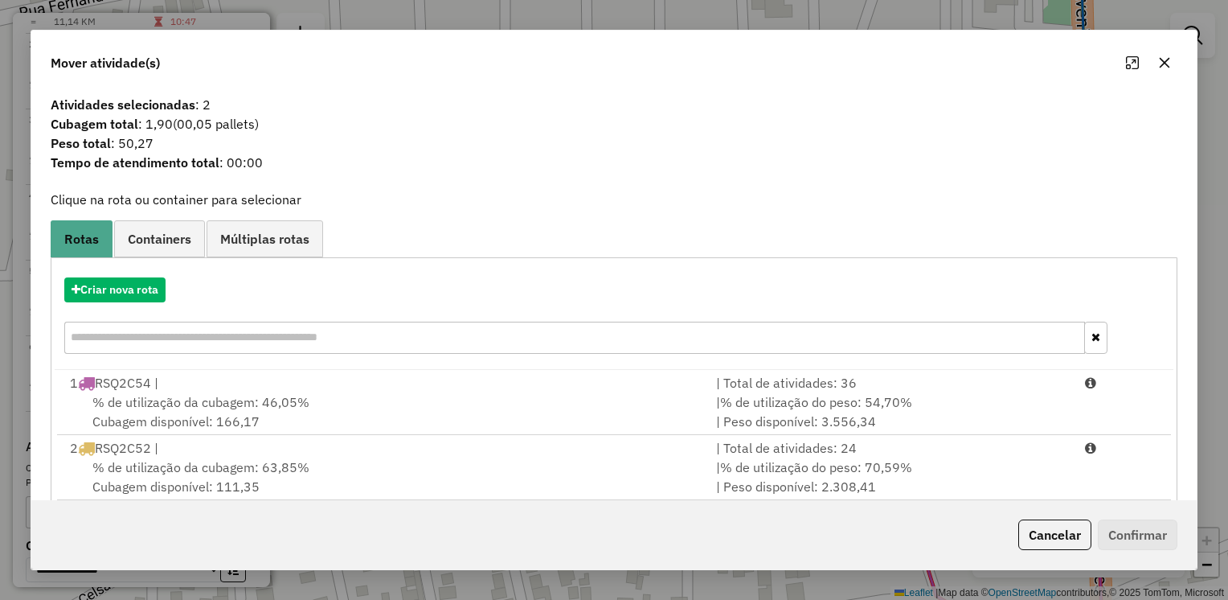
click at [1162, 66] on icon "button" at bounding box center [1164, 62] width 13 height 13
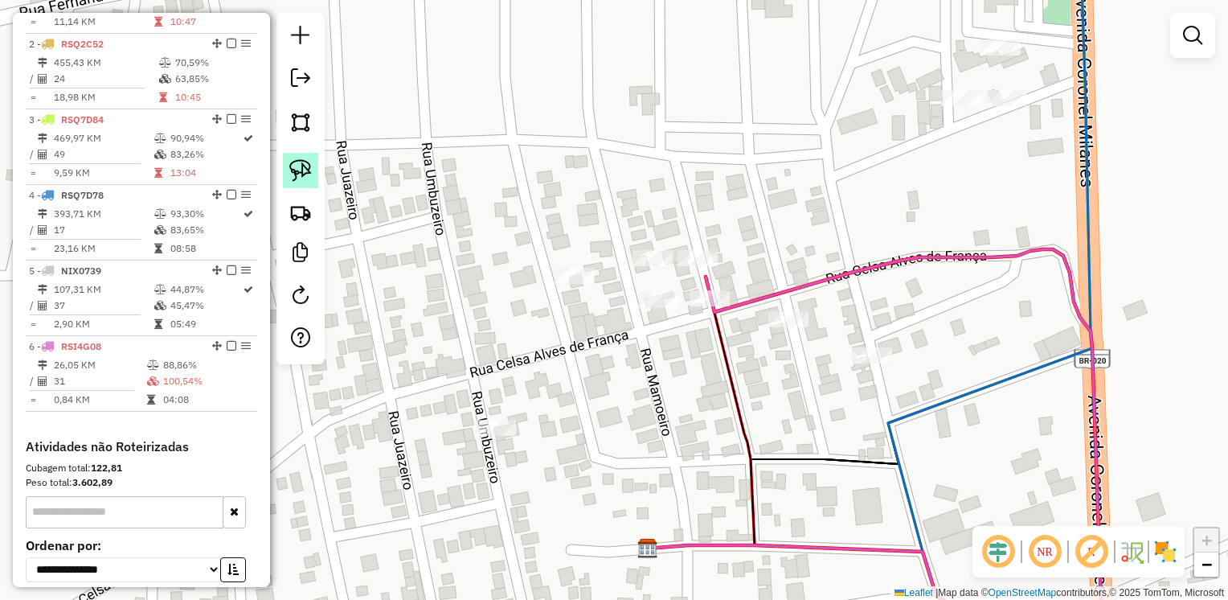
click at [303, 169] on img at bounding box center [300, 170] width 23 height 23
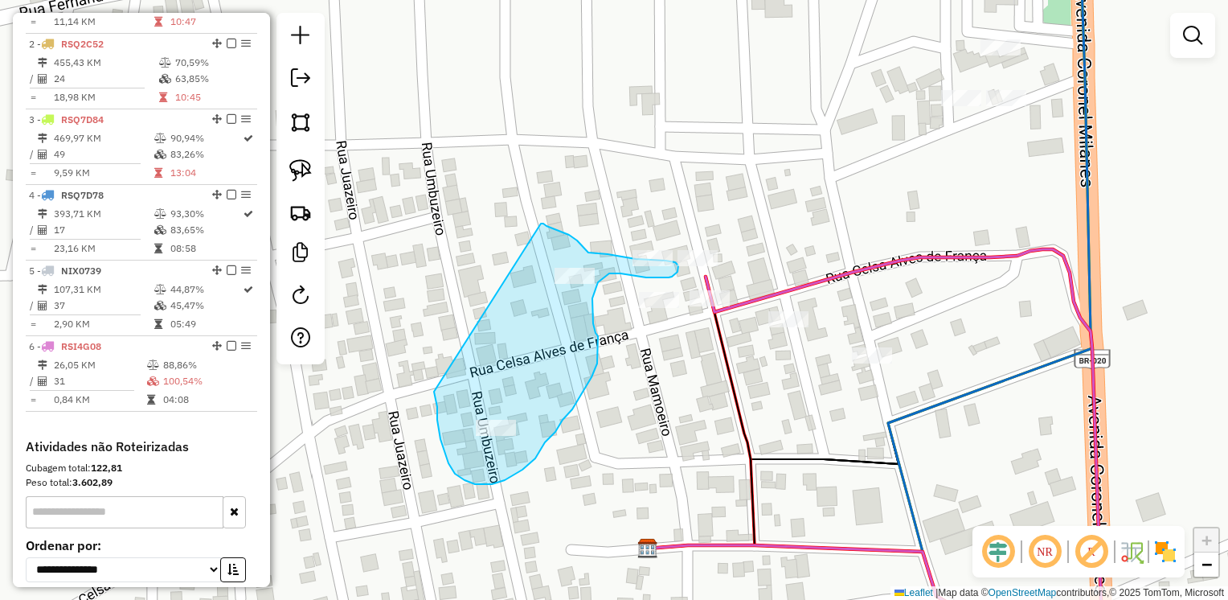
drag, startPoint x: 434, startPoint y: 392, endPoint x: 541, endPoint y: 223, distance: 199.2
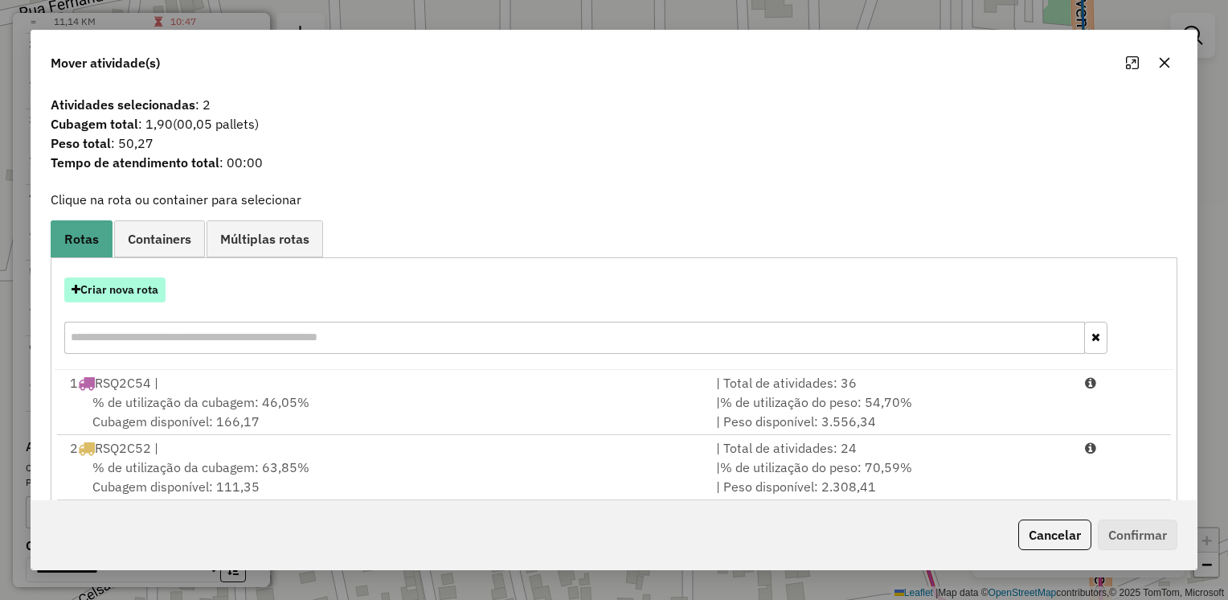
click at [88, 288] on button "Criar nova rota" at bounding box center [114, 289] width 101 height 25
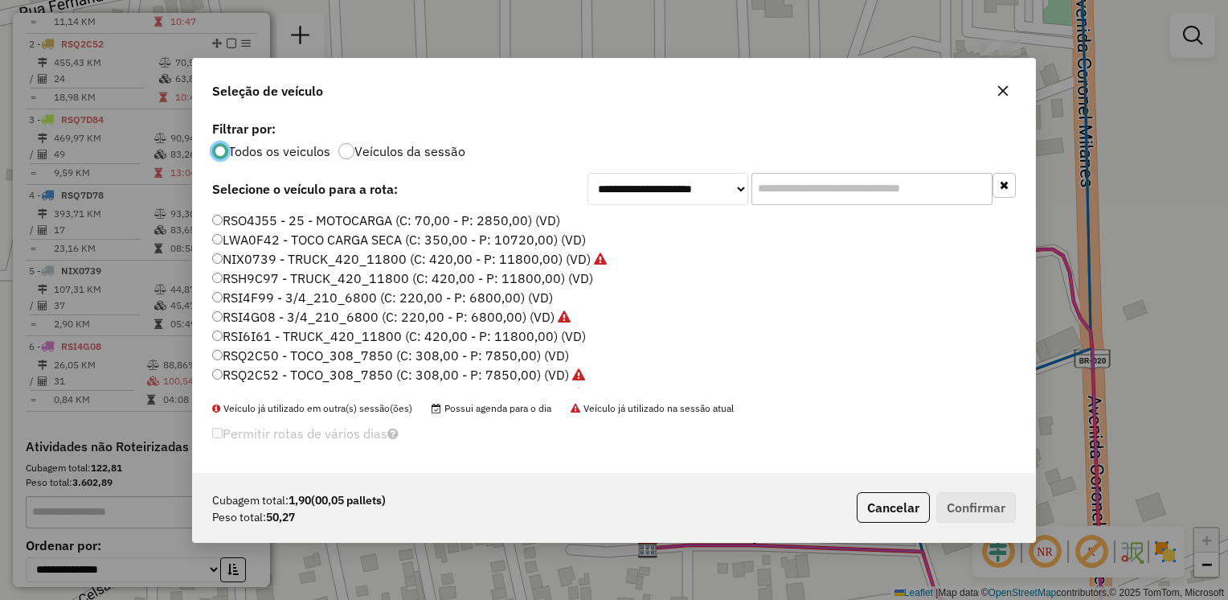
click at [269, 214] on label "RSO4J55 - 25 - MOTOCARGA (C: 70,00 - P: 2850,00) (VD)" at bounding box center [386, 220] width 348 height 19
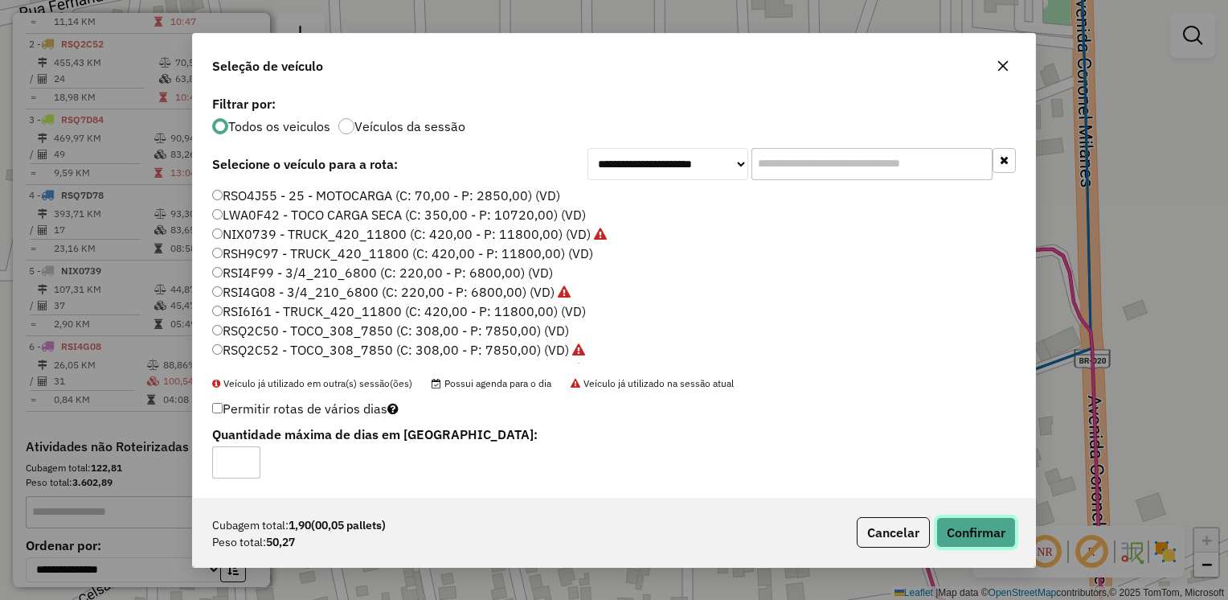
click at [958, 517] on button "Confirmar" at bounding box center [977, 532] width 80 height 31
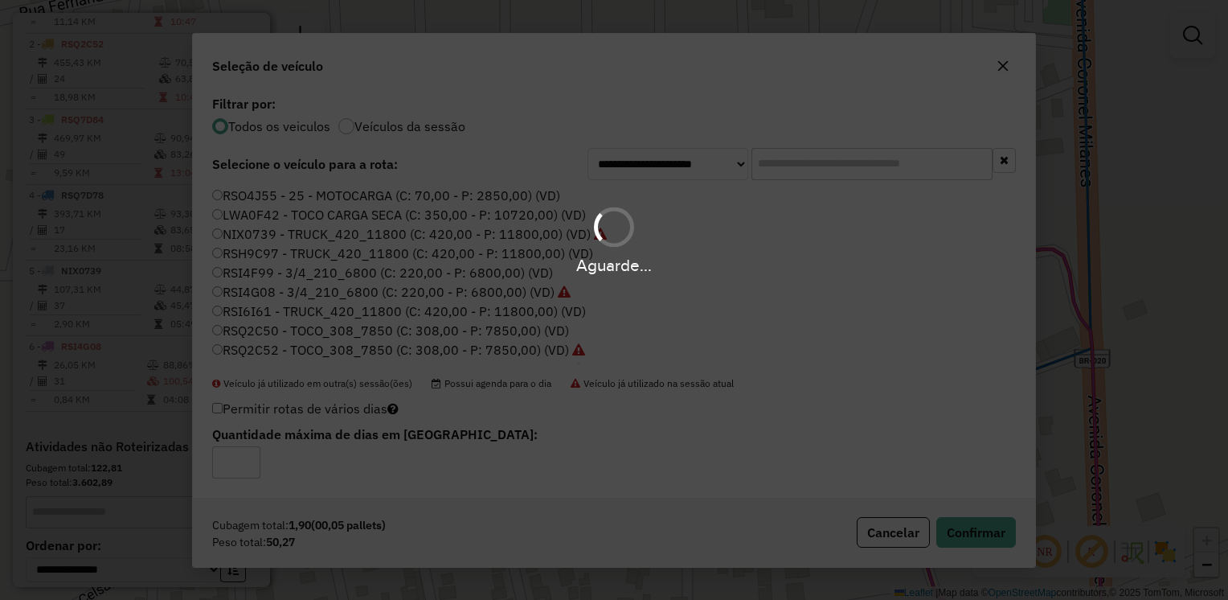
scroll to position [683, 0]
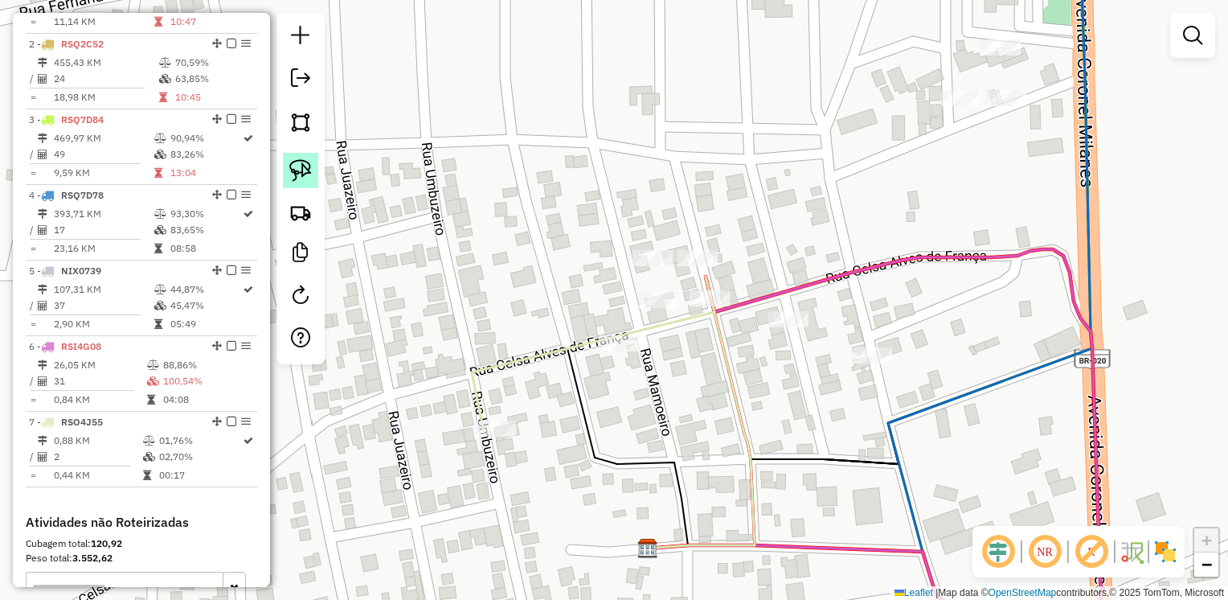
click at [303, 162] on img at bounding box center [300, 170] width 23 height 23
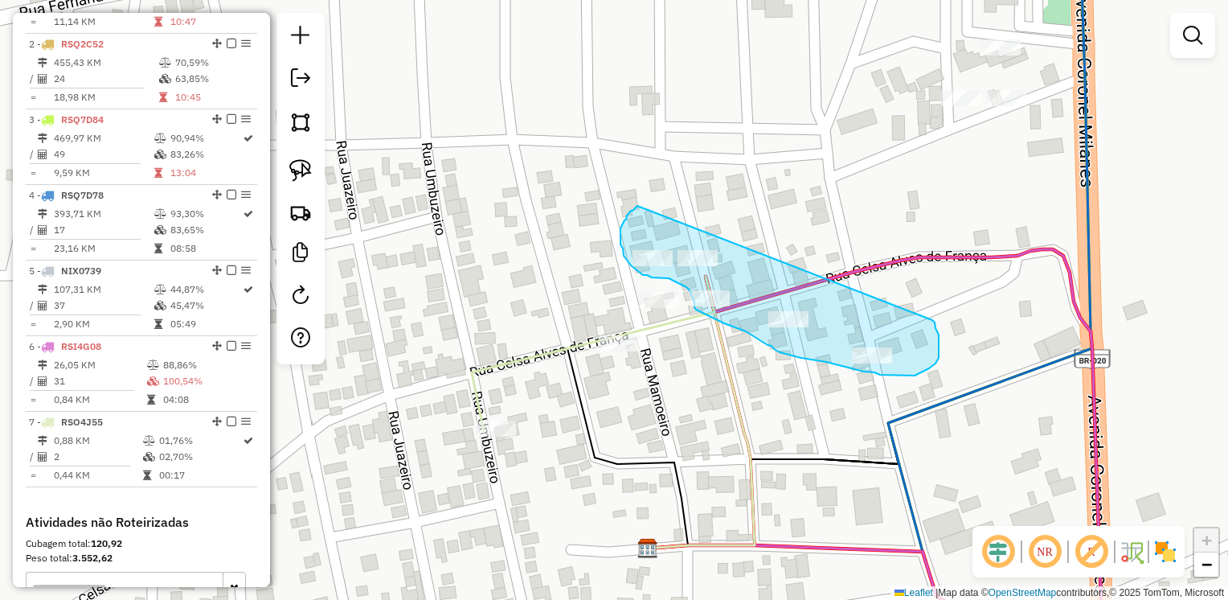
drag, startPoint x: 638, startPoint y: 206, endPoint x: 933, endPoint y: 318, distance: 315.8
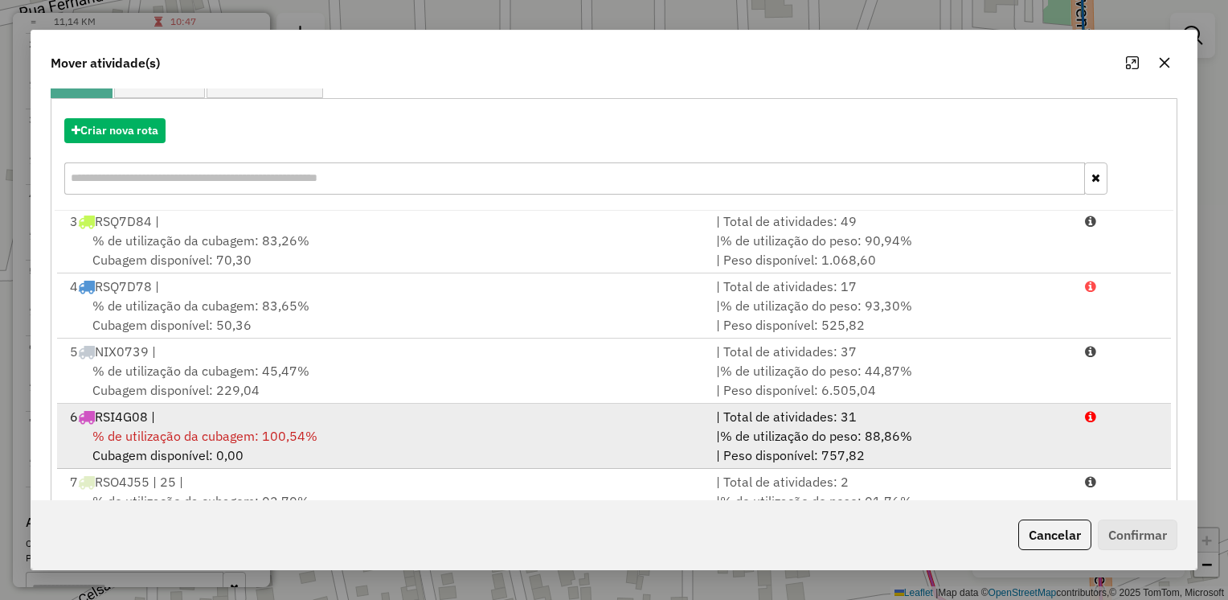
scroll to position [218, 0]
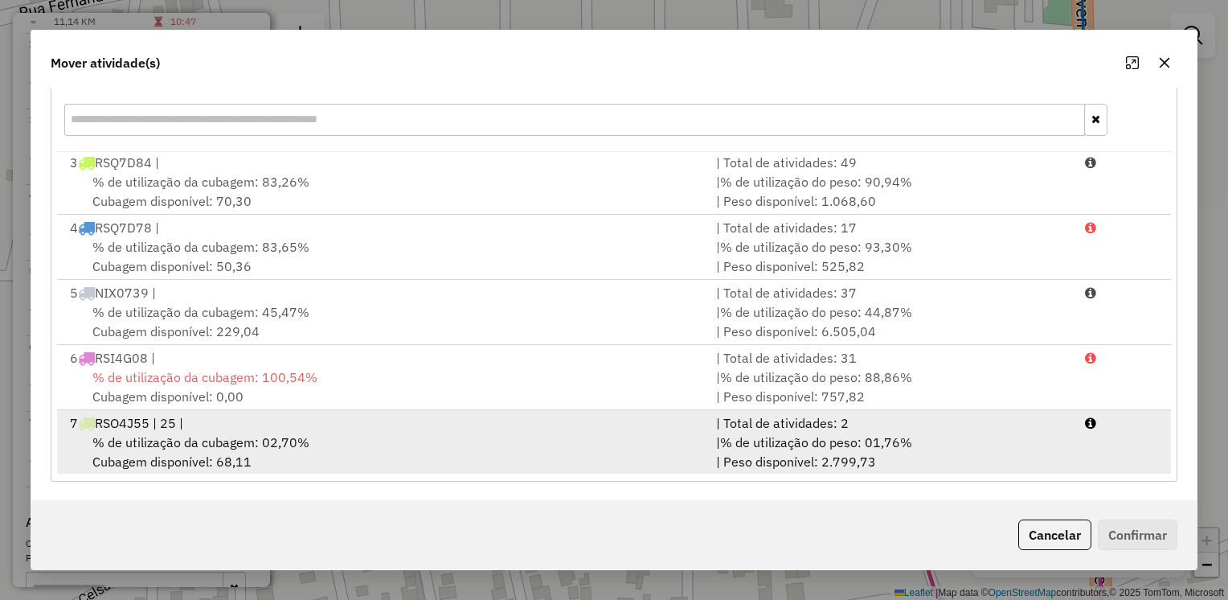
click at [297, 422] on div "7 RSO4J55 | 25 |" at bounding box center [383, 422] width 646 height 19
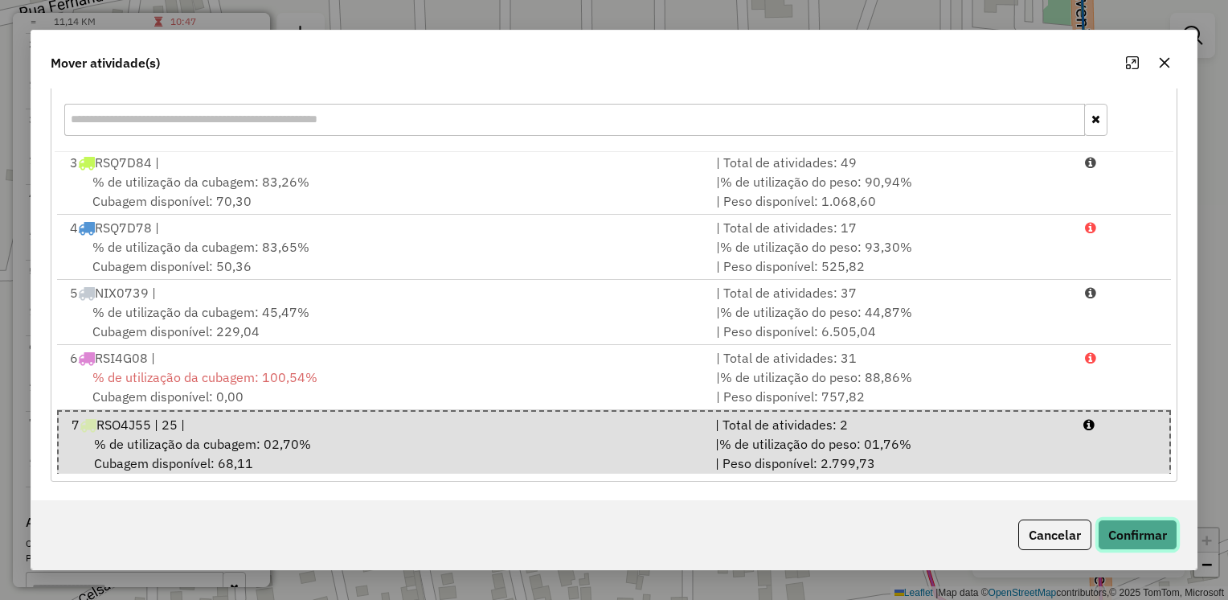
click at [1130, 529] on button "Confirmar" at bounding box center [1138, 534] width 80 height 31
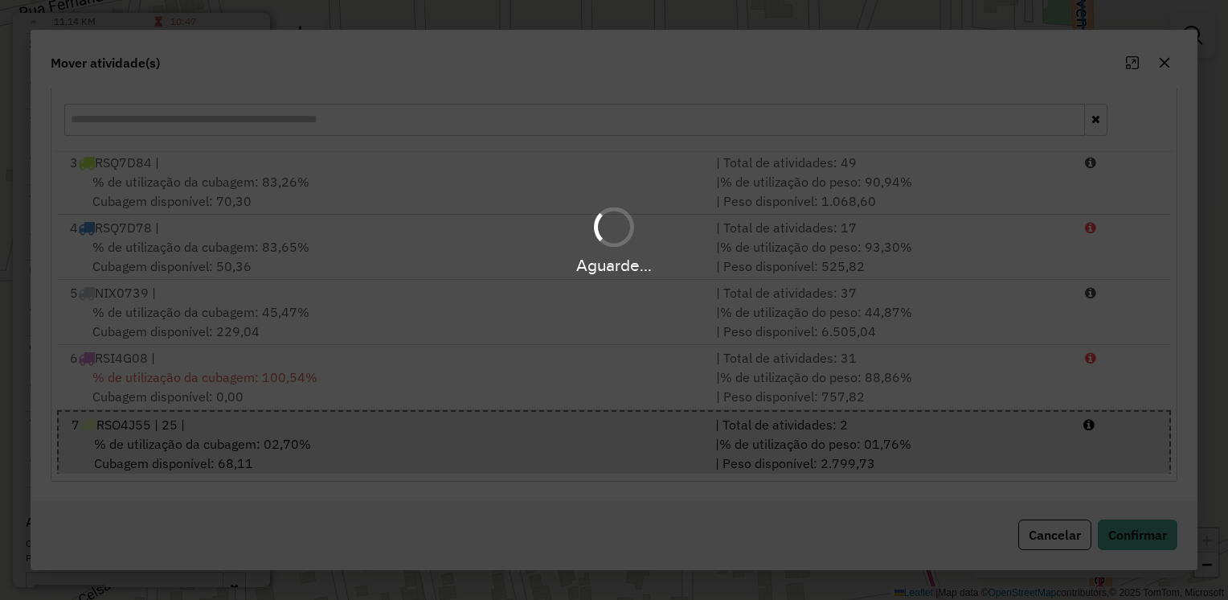
scroll to position [0, 0]
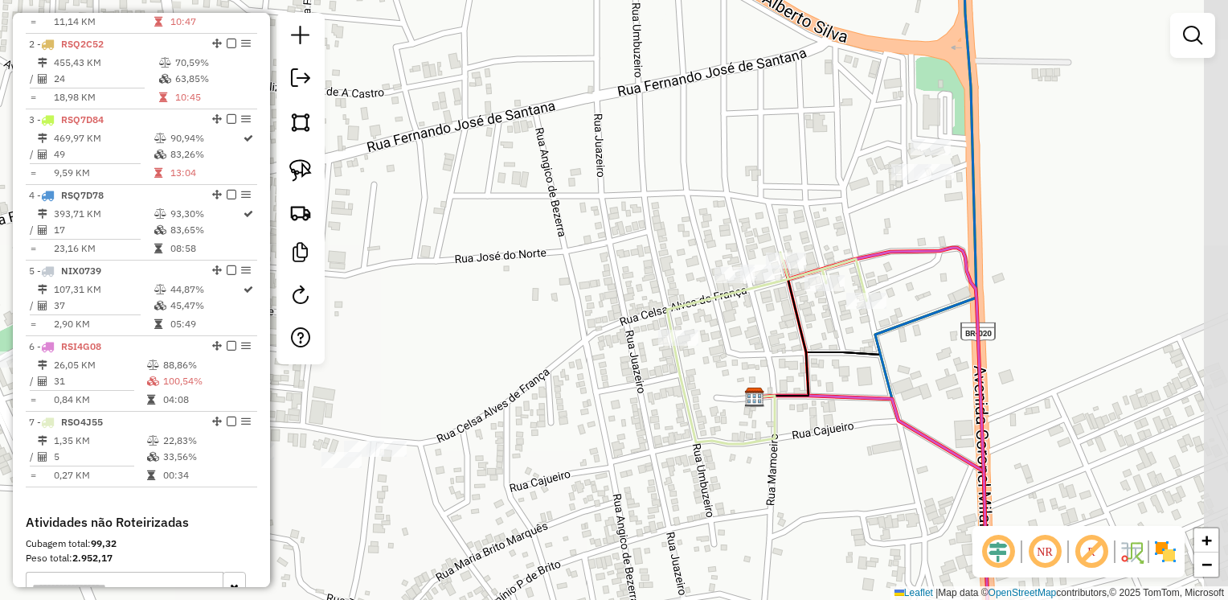
drag, startPoint x: 1071, startPoint y: 194, endPoint x: 549, endPoint y: 14, distance: 551.9
click at [1000, 207] on div "Janela de atendimento Grade de atendimento Capacidade Transportadoras Veículos …" at bounding box center [614, 300] width 1228 height 600
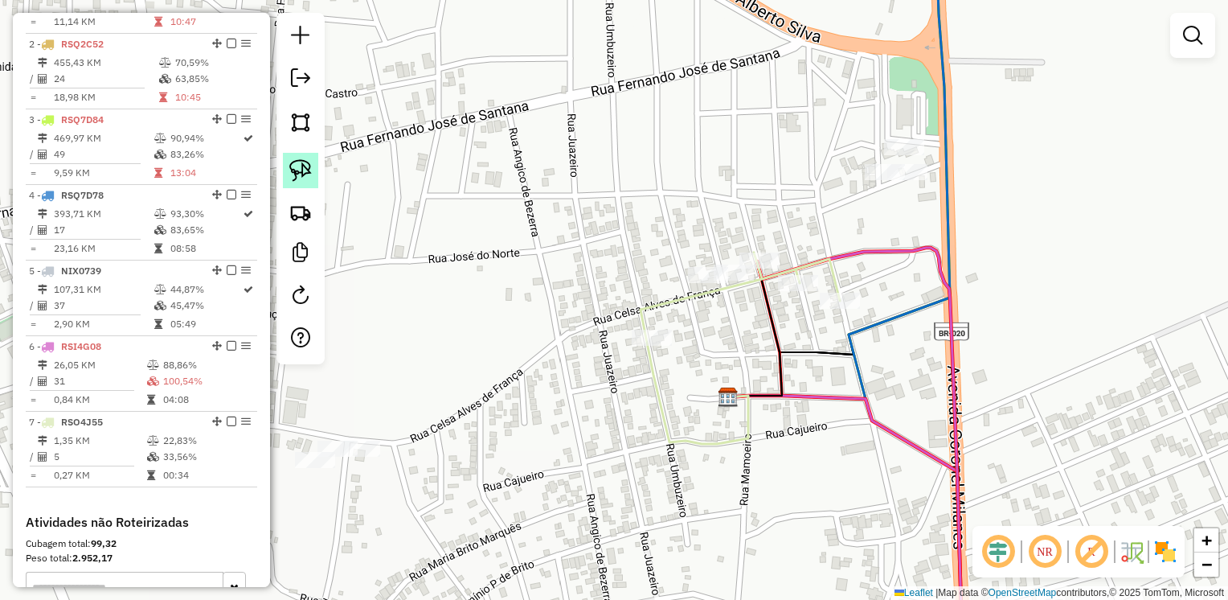
click at [305, 161] on img at bounding box center [300, 170] width 23 height 23
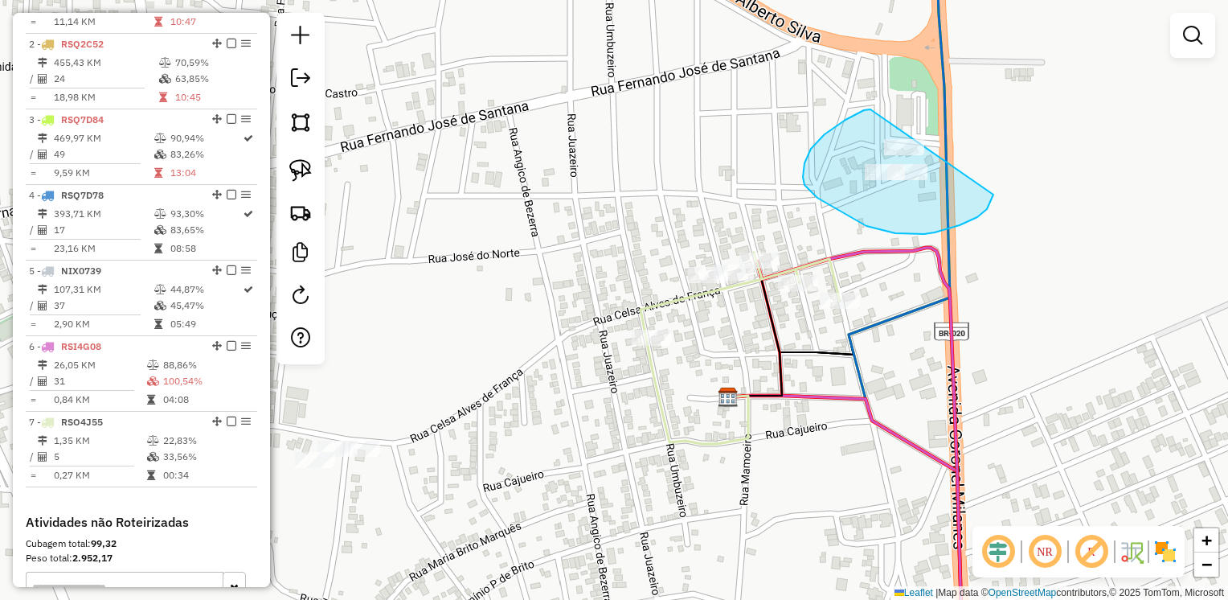
drag, startPoint x: 854, startPoint y: 115, endPoint x: 982, endPoint y: 84, distance: 132.2
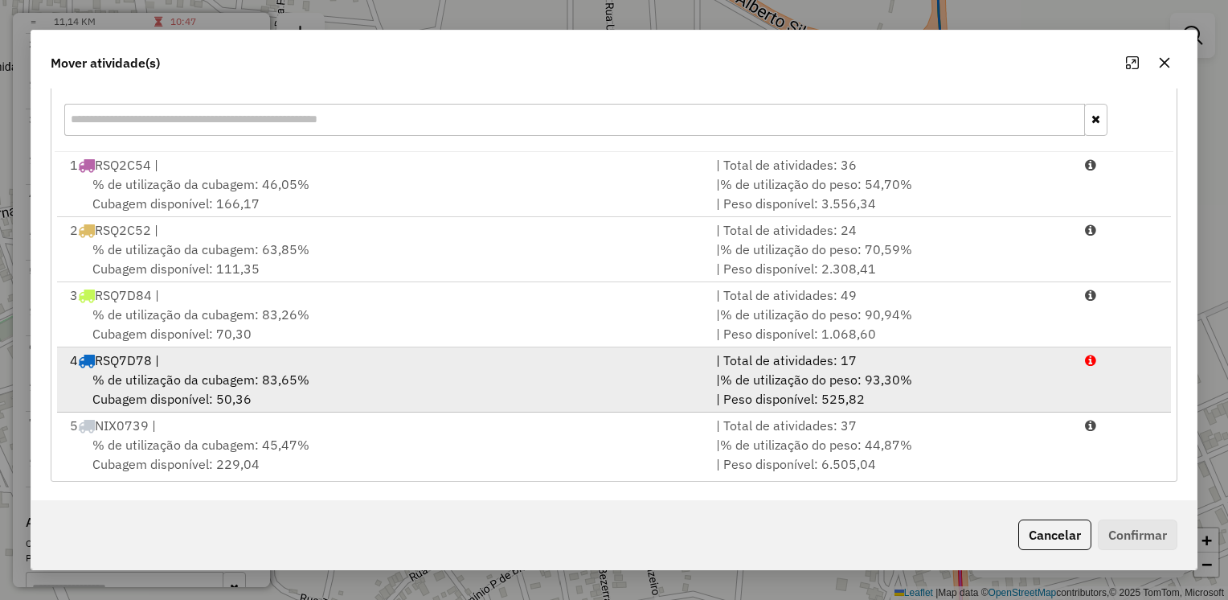
scroll to position [133, 0]
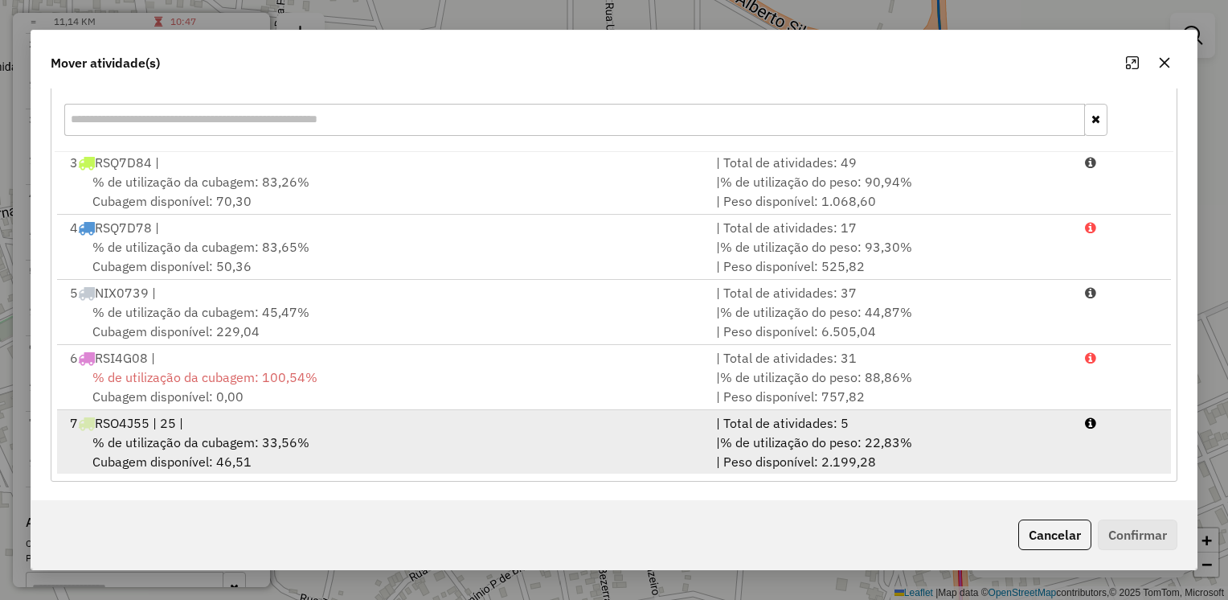
click at [285, 434] on span "% de utilização da cubagem: 33,56%" at bounding box center [200, 442] width 217 height 16
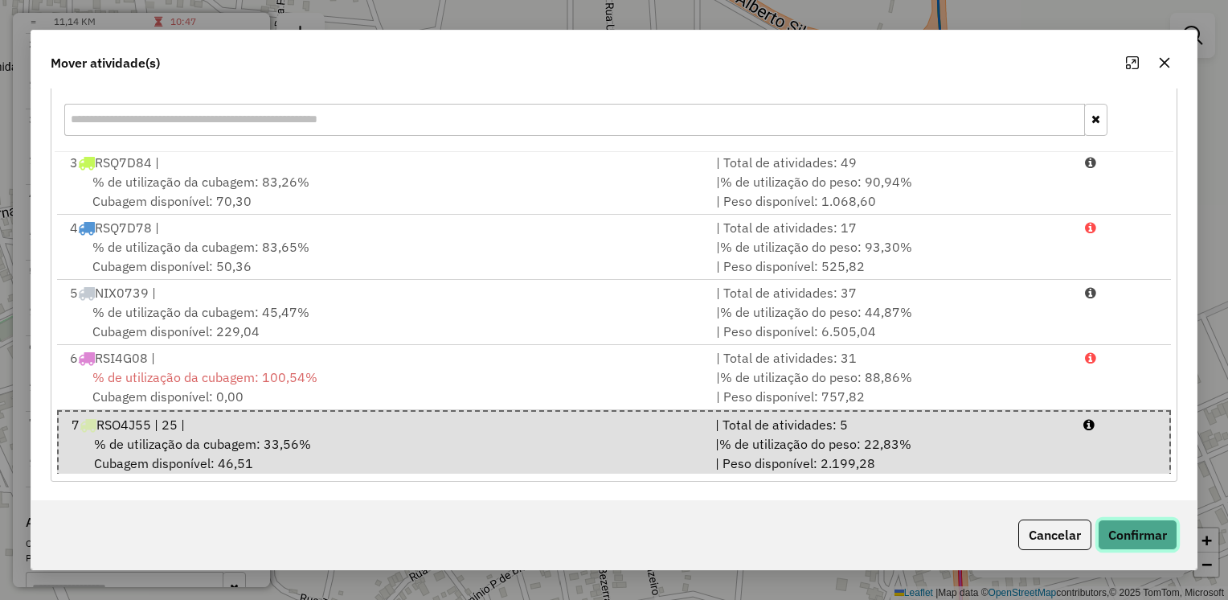
click at [1132, 533] on button "Confirmar" at bounding box center [1138, 534] width 80 height 31
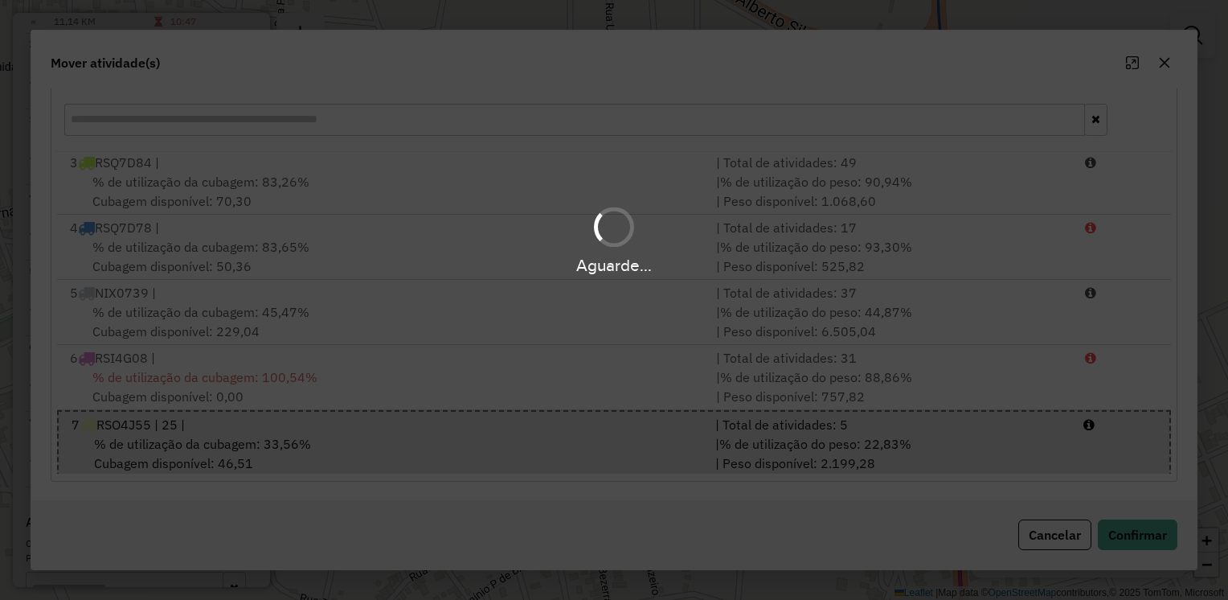
scroll to position [0, 0]
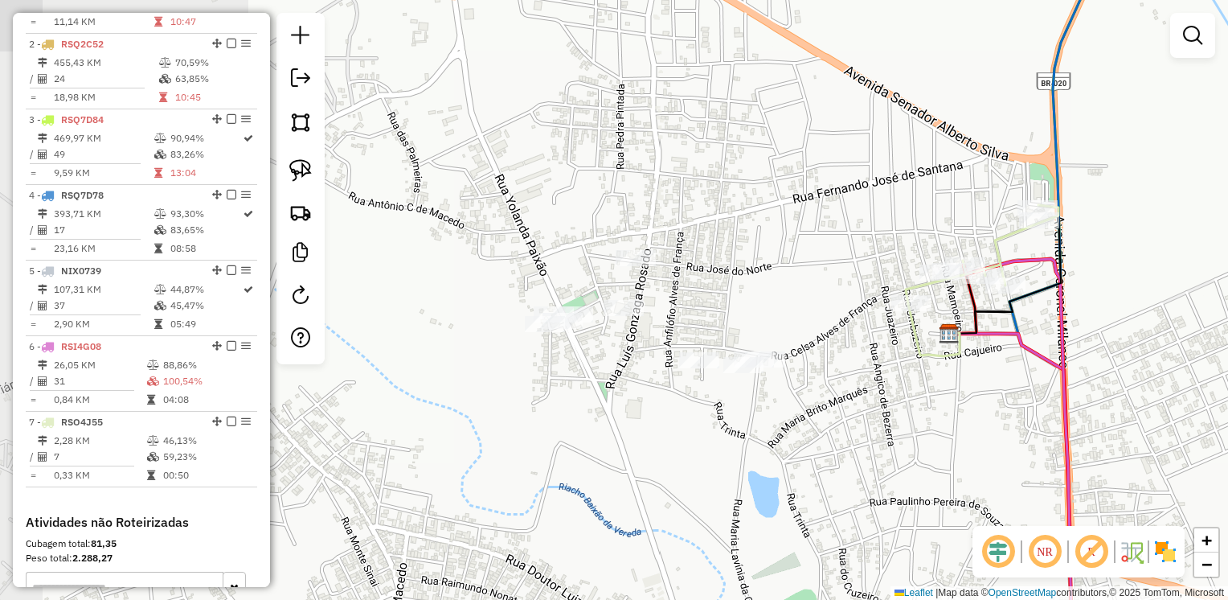
drag, startPoint x: 584, startPoint y: 400, endPoint x: 813, endPoint y: 400, distance: 229.1
click at [813, 400] on div "Janela de atendimento Grade de atendimento Capacidade Transportadoras Veículos …" at bounding box center [614, 300] width 1228 height 600
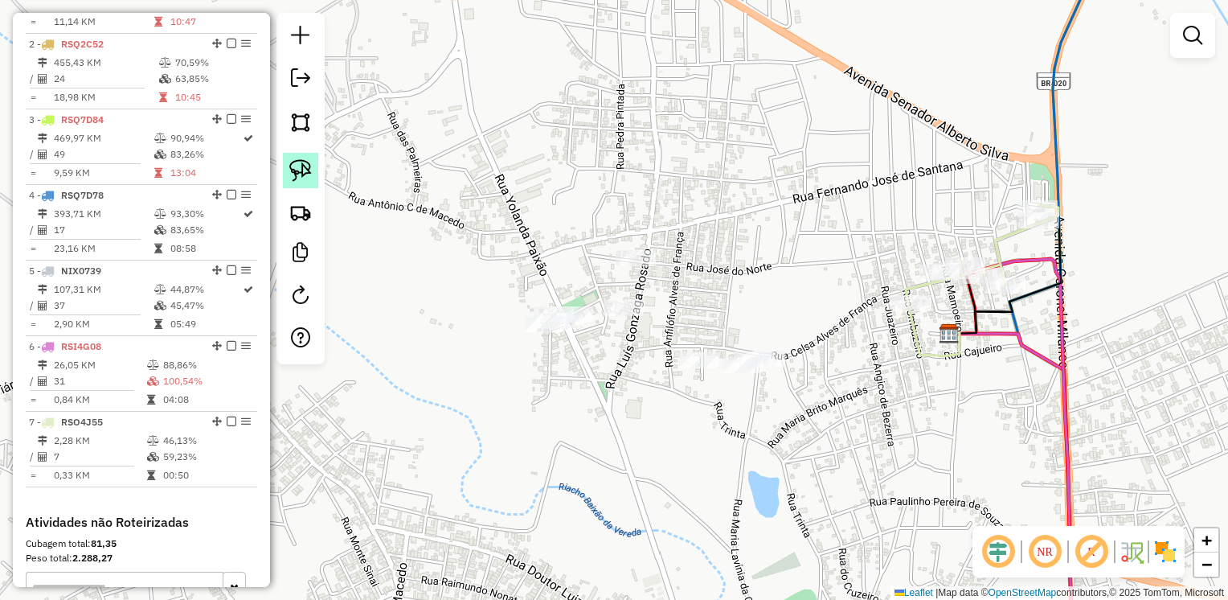
click at [296, 167] on img at bounding box center [300, 170] width 23 height 23
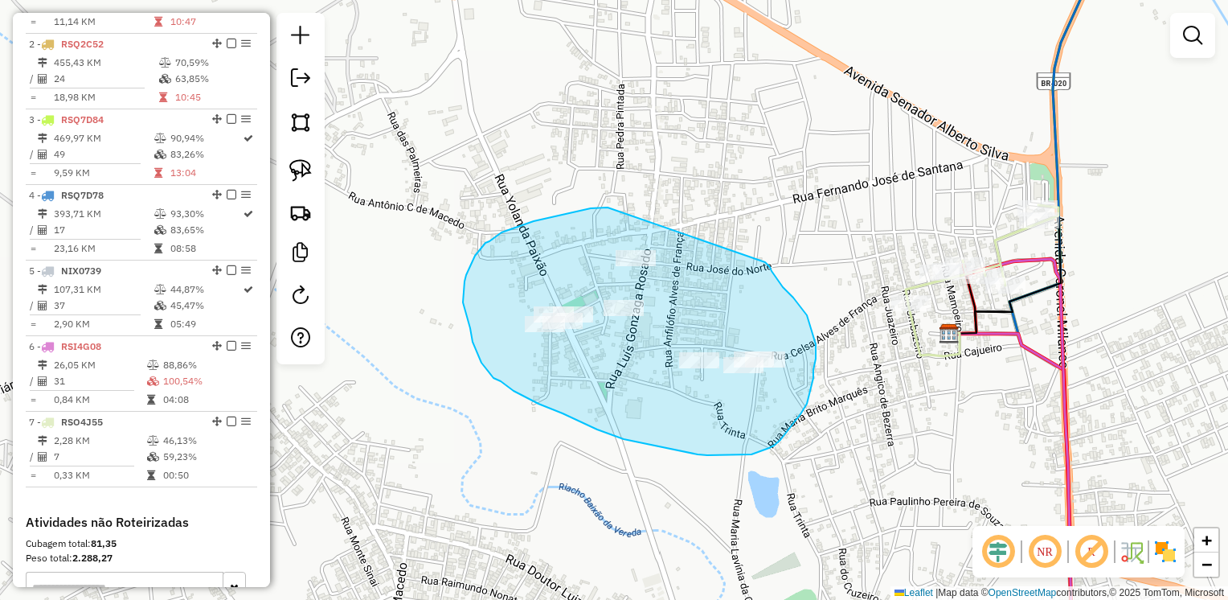
drag, startPoint x: 524, startPoint y: 224, endPoint x: 741, endPoint y: 227, distance: 217.1
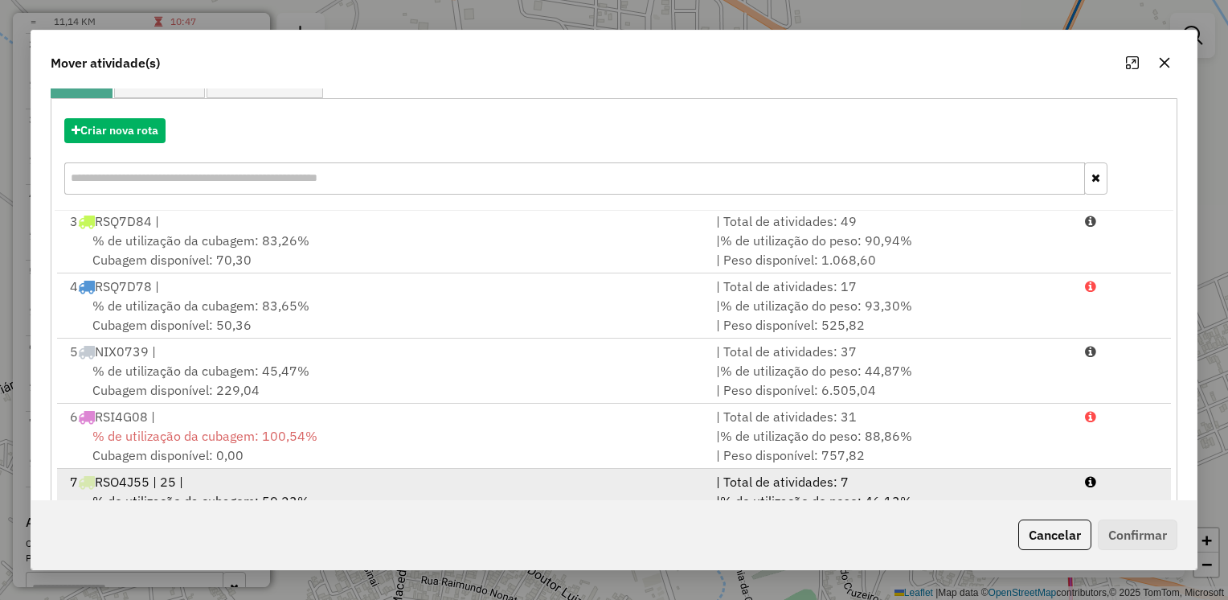
scroll to position [218, 0]
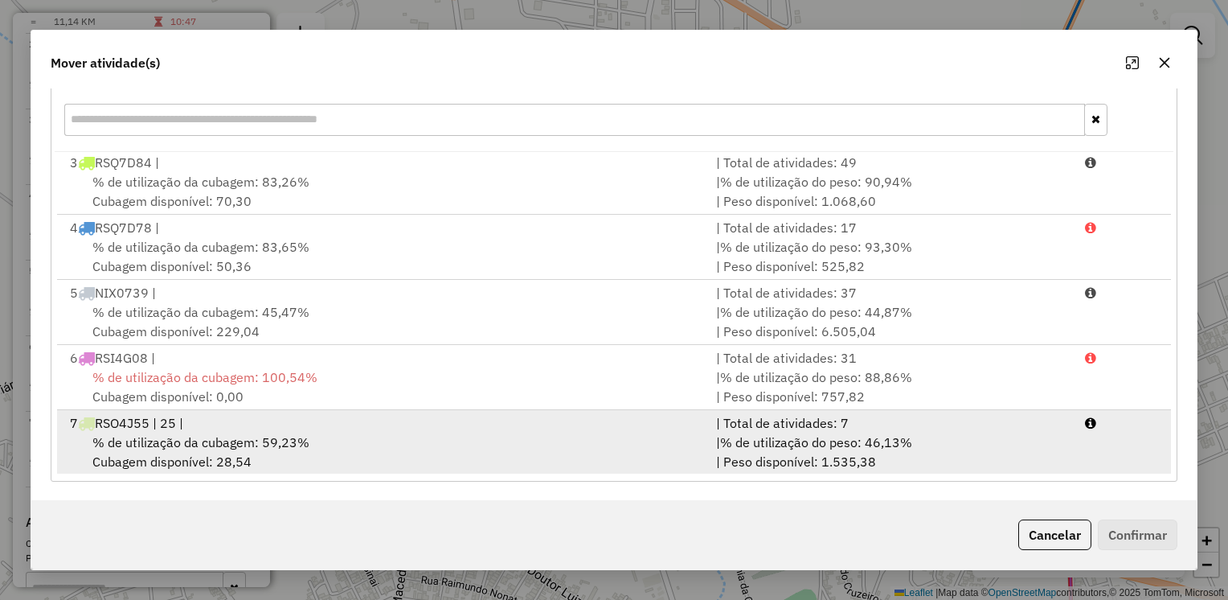
click at [228, 420] on div "7 RSO4J55 | 25 |" at bounding box center [383, 422] width 646 height 19
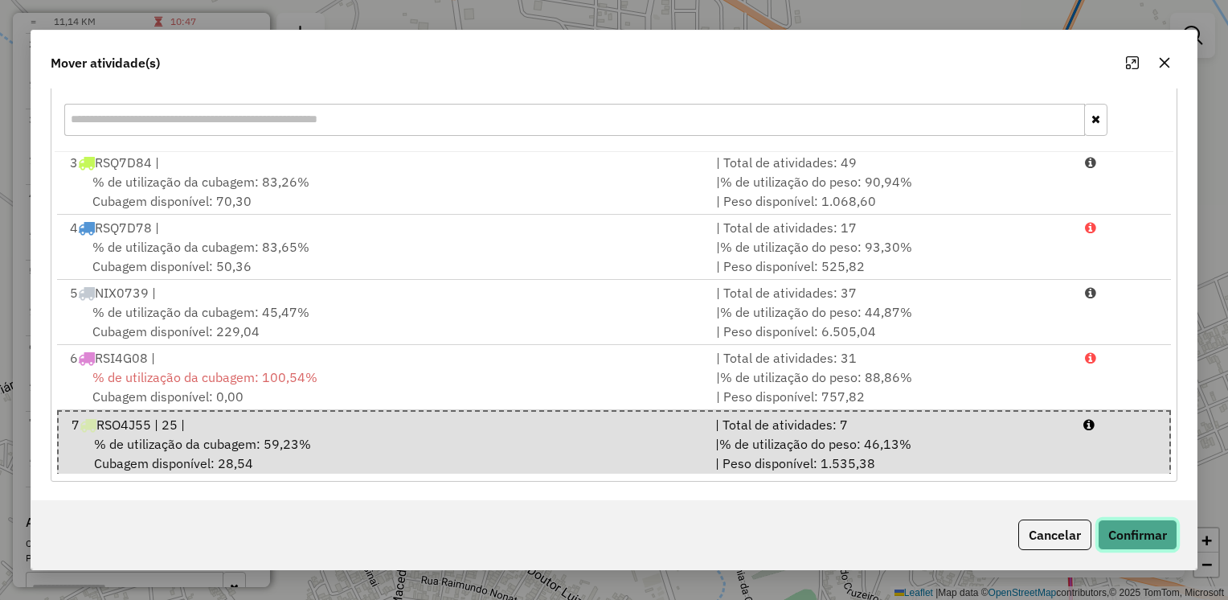
click at [1130, 526] on button "Confirmar" at bounding box center [1138, 534] width 80 height 31
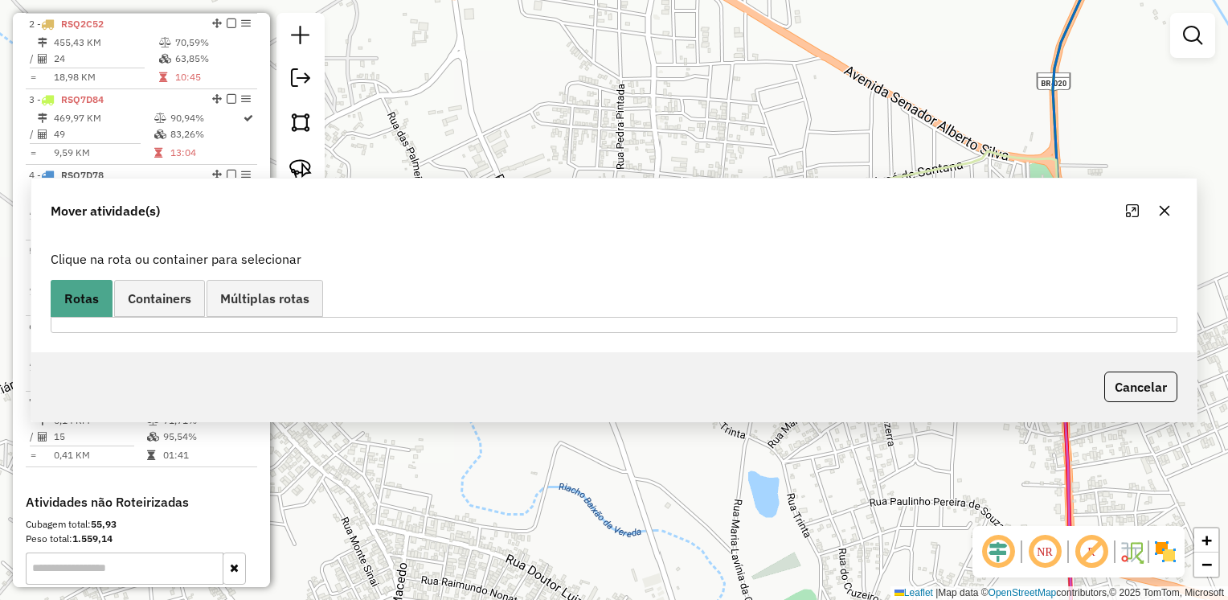
scroll to position [662, 0]
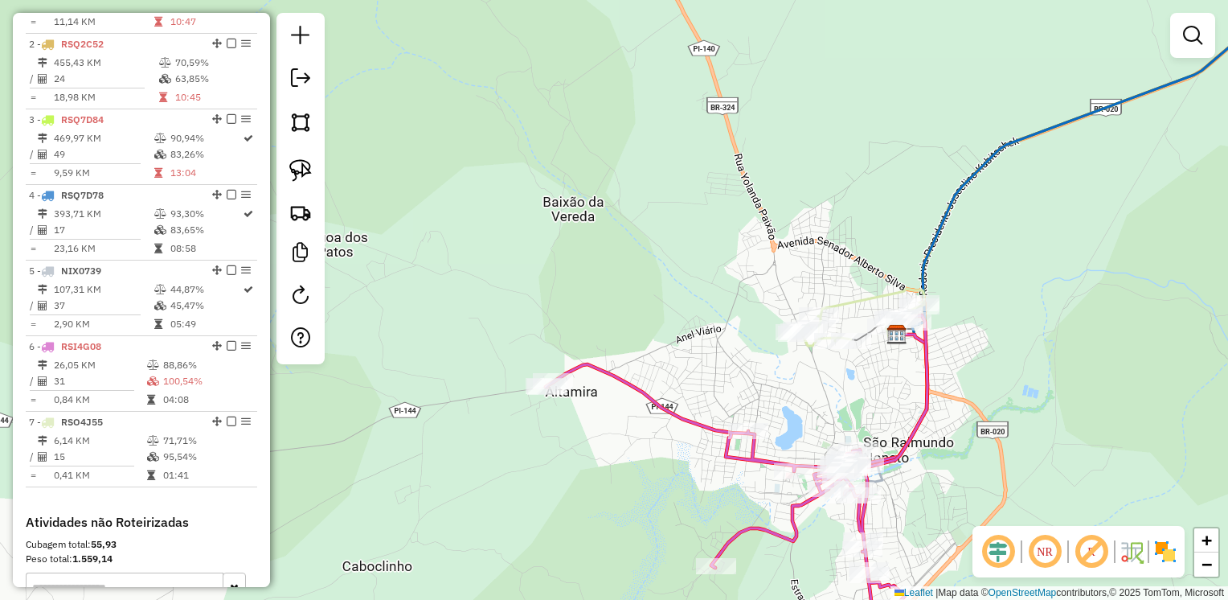
drag, startPoint x: 859, startPoint y: 375, endPoint x: 790, endPoint y: 384, distance: 69.8
click at [790, 384] on div "Janela de atendimento Grade de atendimento Capacidade Transportadoras Veículos …" at bounding box center [614, 300] width 1228 height 600
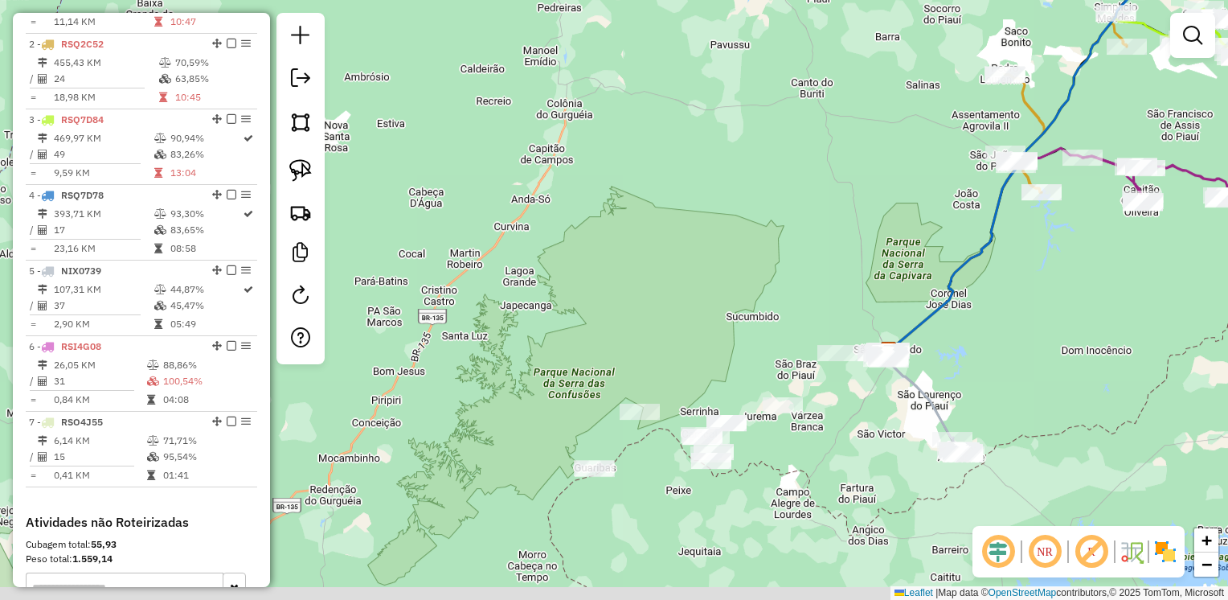
drag, startPoint x: 974, startPoint y: 455, endPoint x: 961, endPoint y: 355, distance: 101.3
click at [961, 355] on div "Janela de atendimento Grade de atendimento Capacidade Transportadoras Veículos …" at bounding box center [614, 300] width 1228 height 600
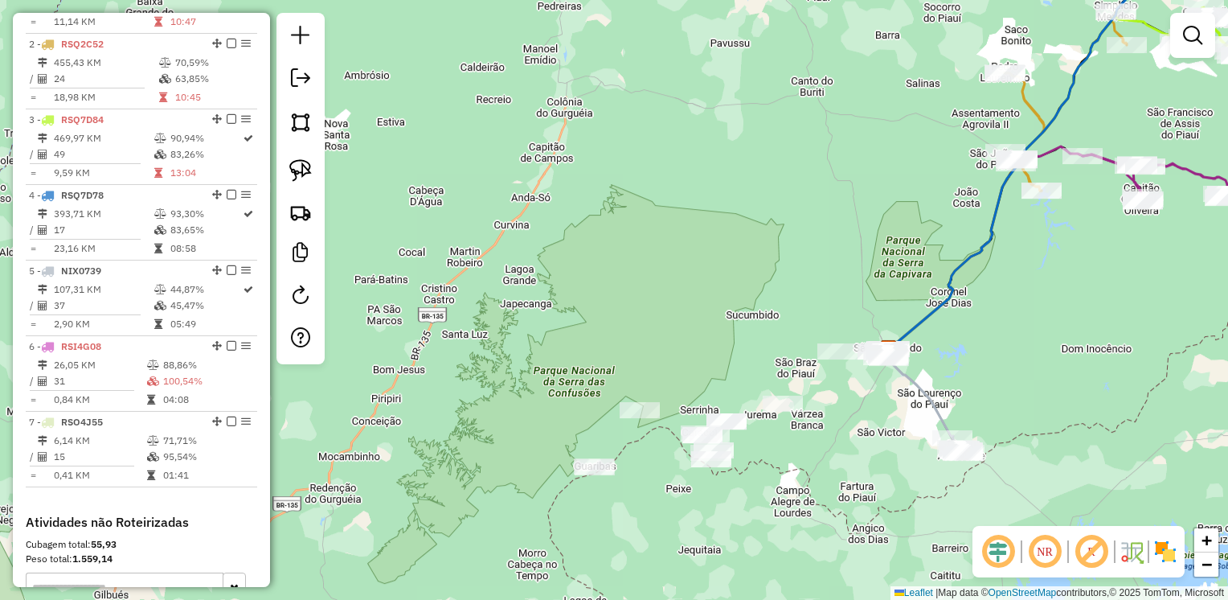
drag, startPoint x: 825, startPoint y: 440, endPoint x: 929, endPoint y: 439, distance: 104.5
click at [929, 439] on div "Janela de atendimento Grade de atendimento Capacidade Transportadoras Veículos …" at bounding box center [614, 300] width 1228 height 600
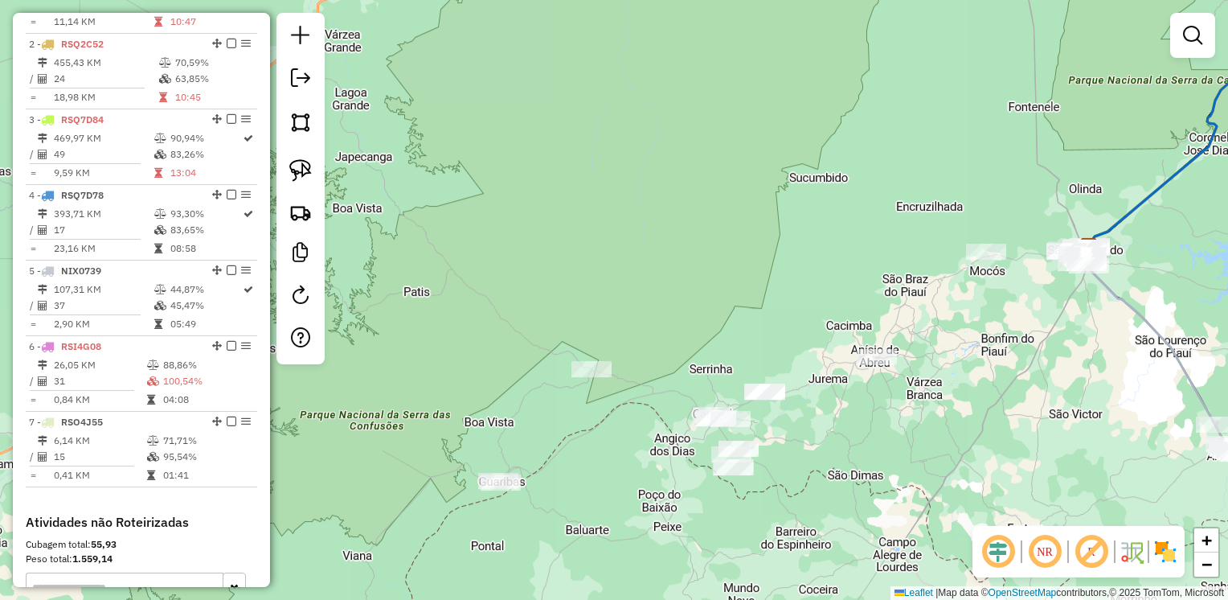
drag, startPoint x: 302, startPoint y: 163, endPoint x: 320, endPoint y: 165, distance: 17.8
click at [302, 163] on img at bounding box center [300, 170] width 23 height 23
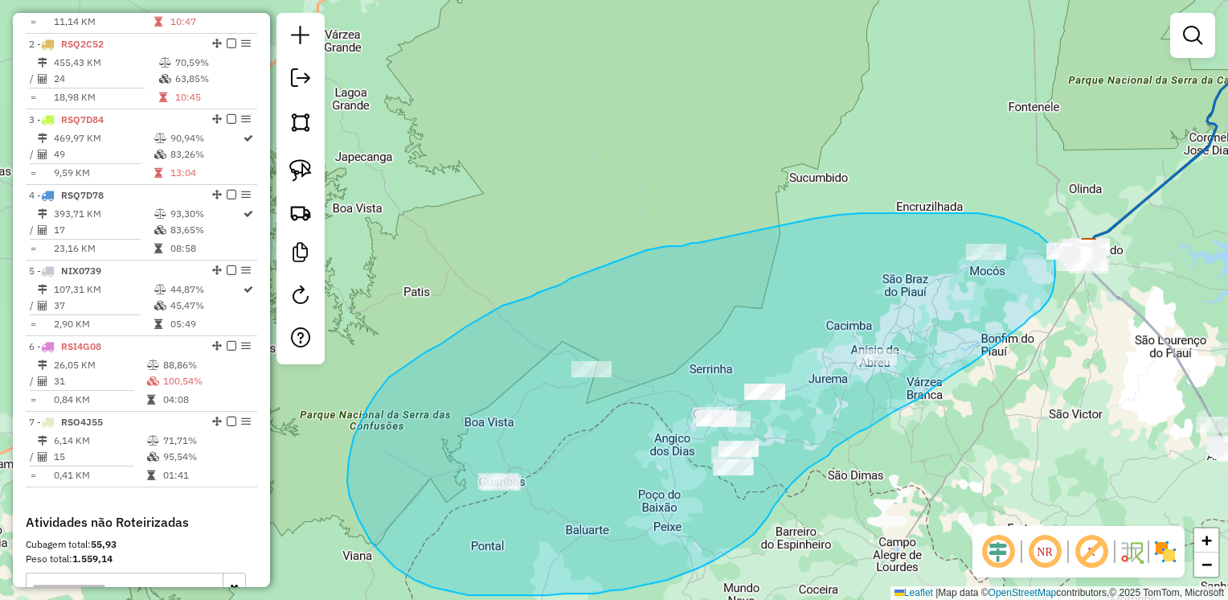
drag, startPoint x: 490, startPoint y: 312, endPoint x: 633, endPoint y: 250, distance: 155.2
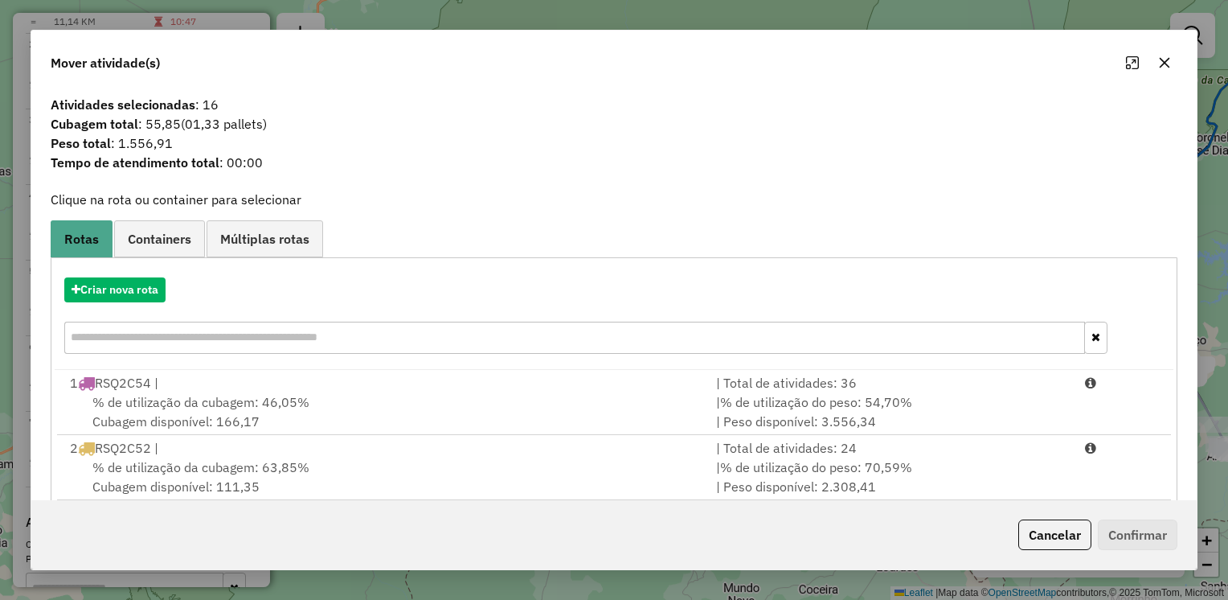
click at [1166, 63] on icon "button" at bounding box center [1164, 62] width 13 height 13
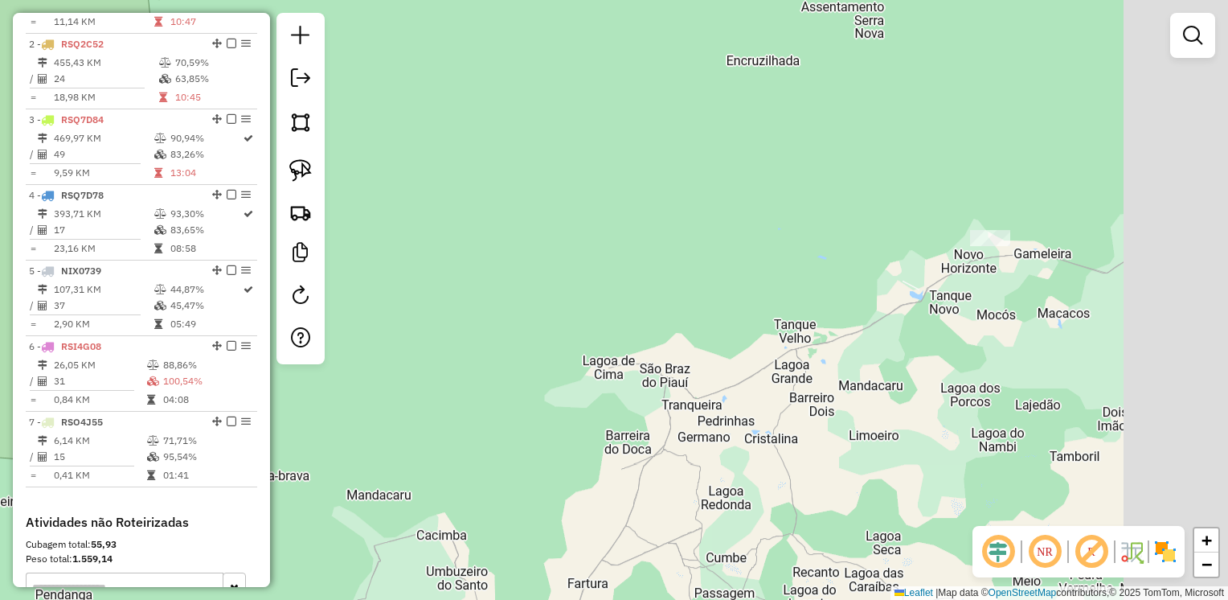
drag, startPoint x: 970, startPoint y: 317, endPoint x: 787, endPoint y: 322, distance: 183.4
click at [787, 322] on div "Janela de atendimento Grade de atendimento Capacidade Transportadoras Veículos …" at bounding box center [614, 300] width 1228 height 600
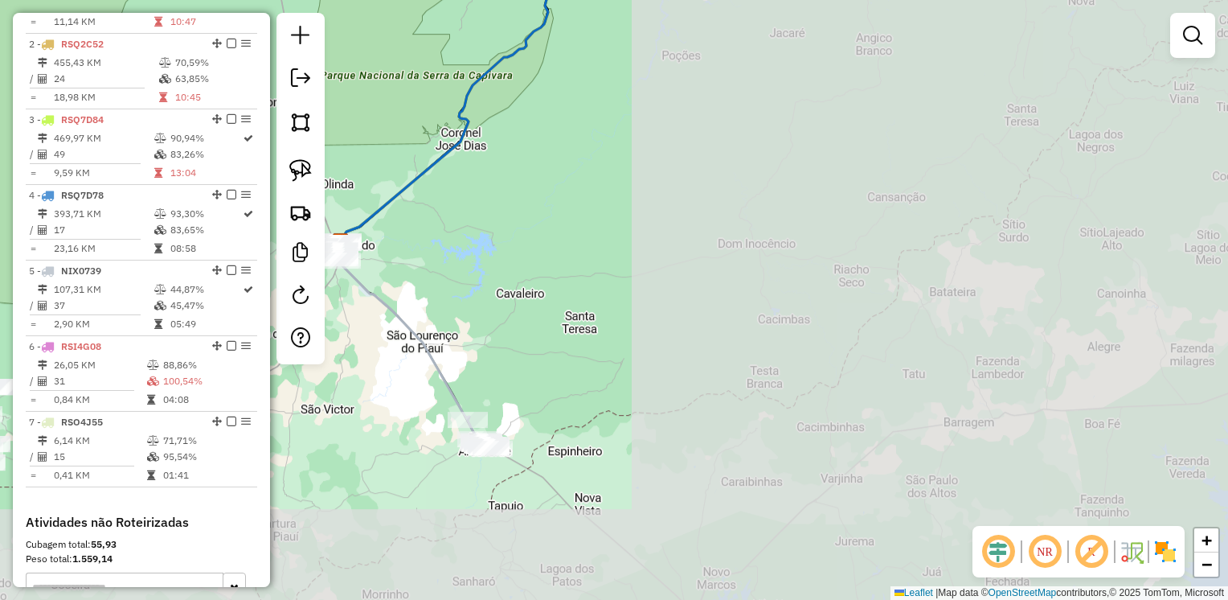
drag, startPoint x: 1200, startPoint y: 310, endPoint x: 445, endPoint y: 228, distance: 759.3
click at [434, 215] on div "Janela de atendimento Grade de atendimento Capacidade Transportadoras Veículos …" at bounding box center [614, 300] width 1228 height 600
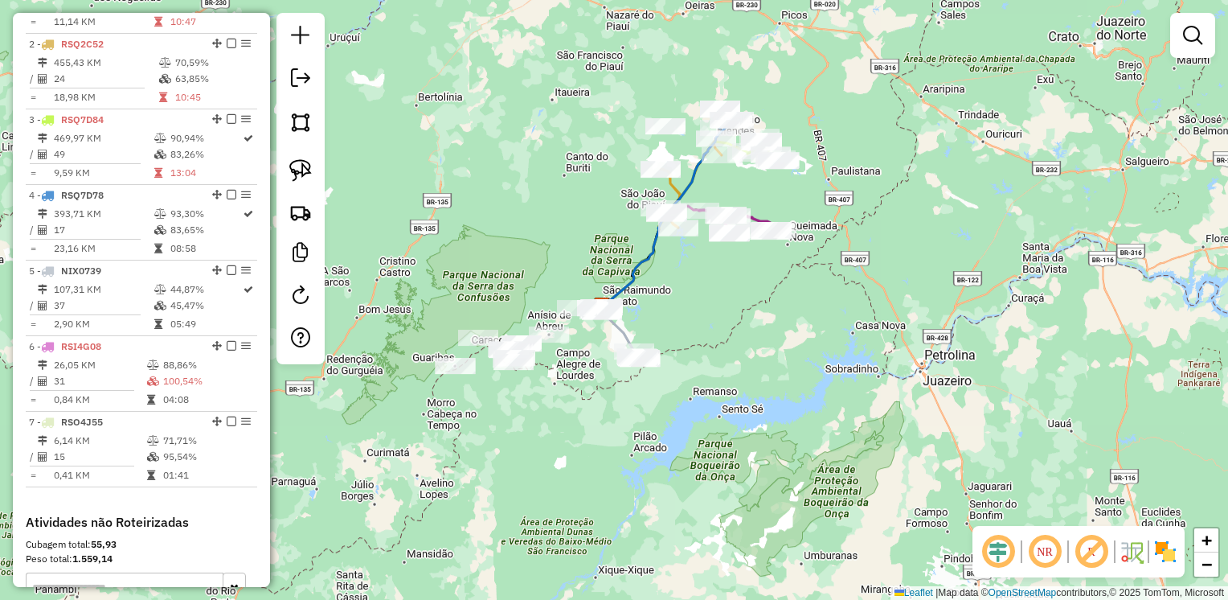
drag, startPoint x: 708, startPoint y: 287, endPoint x: 817, endPoint y: 355, distance: 127.8
click at [817, 355] on div "Janela de atendimento Grade de atendimento Capacidade Transportadoras Veículos …" at bounding box center [614, 300] width 1228 height 600
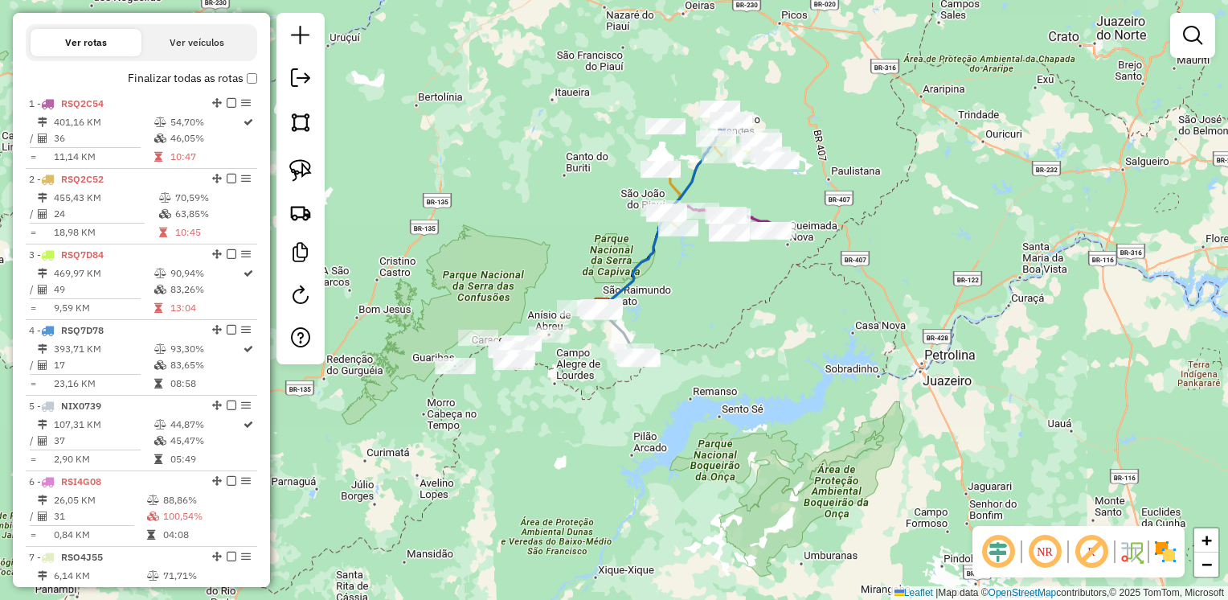
scroll to position [502, 0]
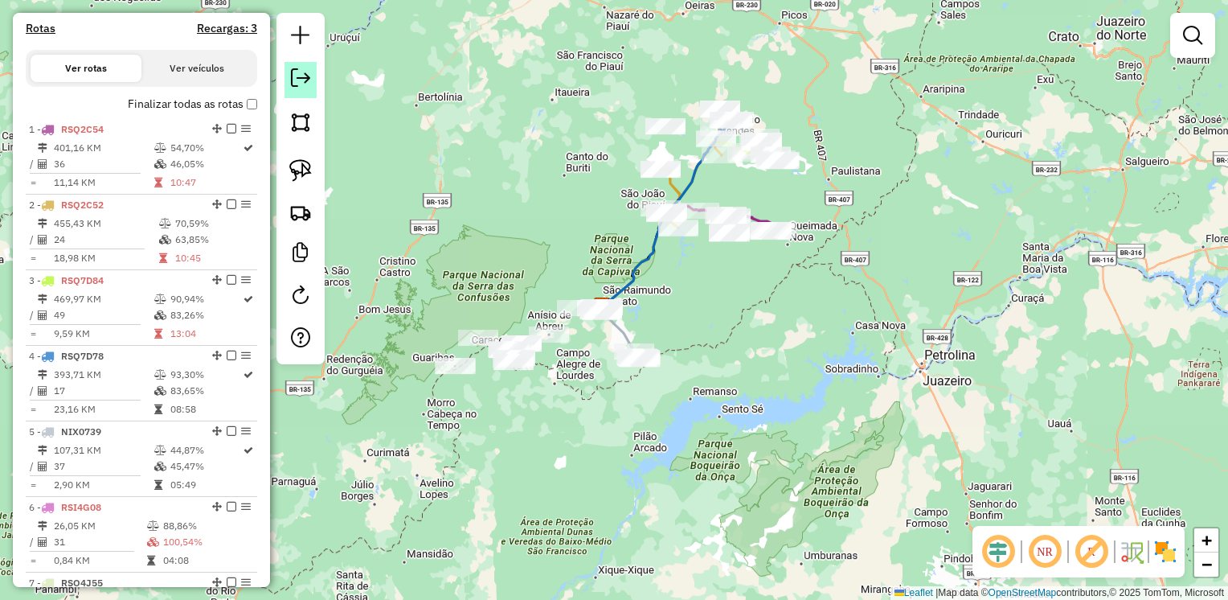
click at [289, 81] on link at bounding box center [301, 80] width 32 height 36
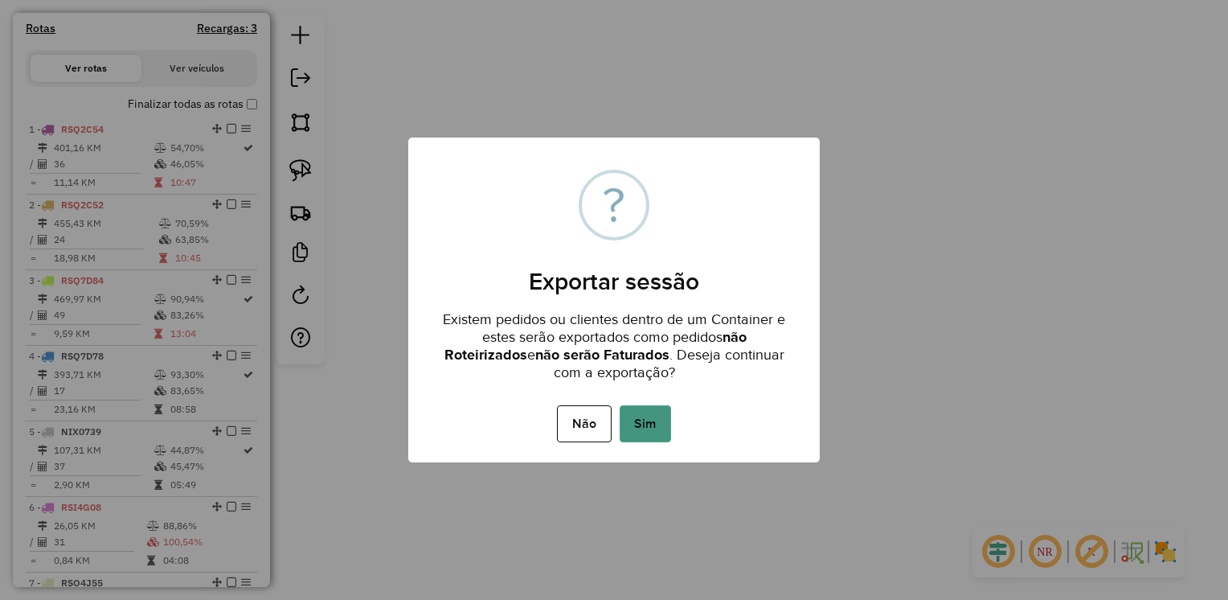
click at [646, 423] on button "Sim" at bounding box center [645, 423] width 51 height 37
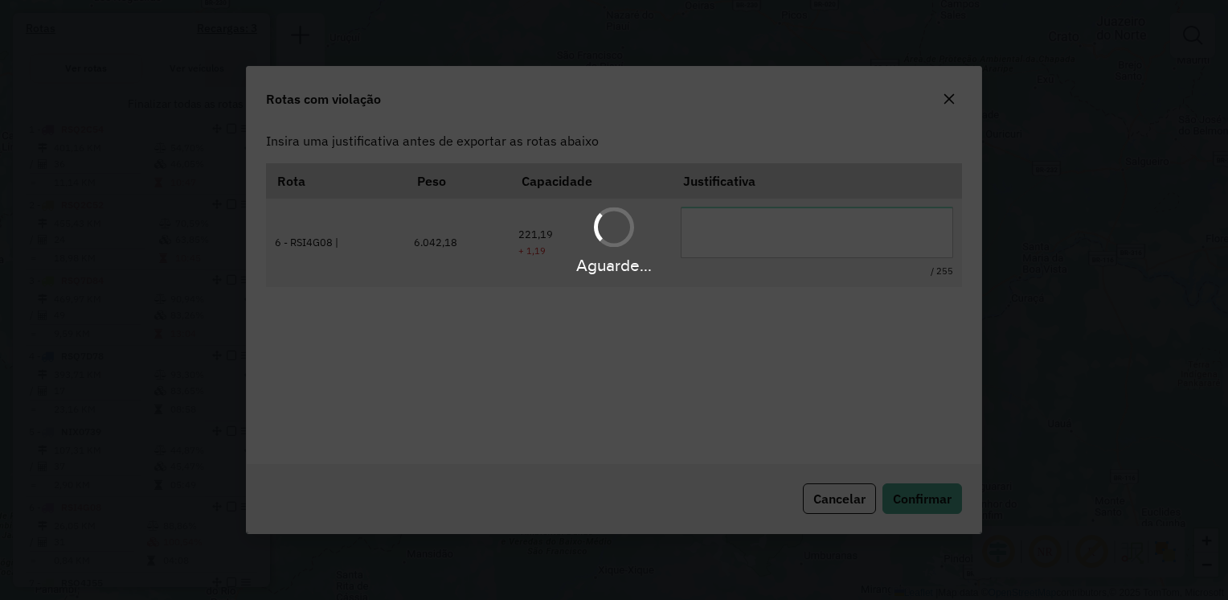
scroll to position [0, 0]
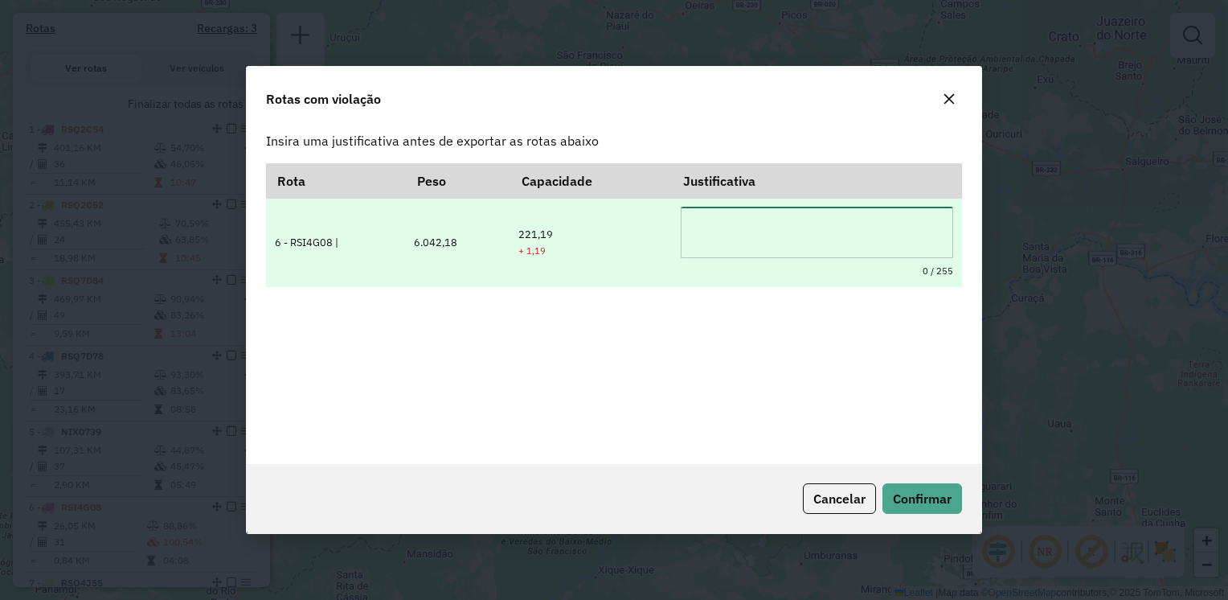
click at [707, 223] on textarea at bounding box center [817, 232] width 273 height 51
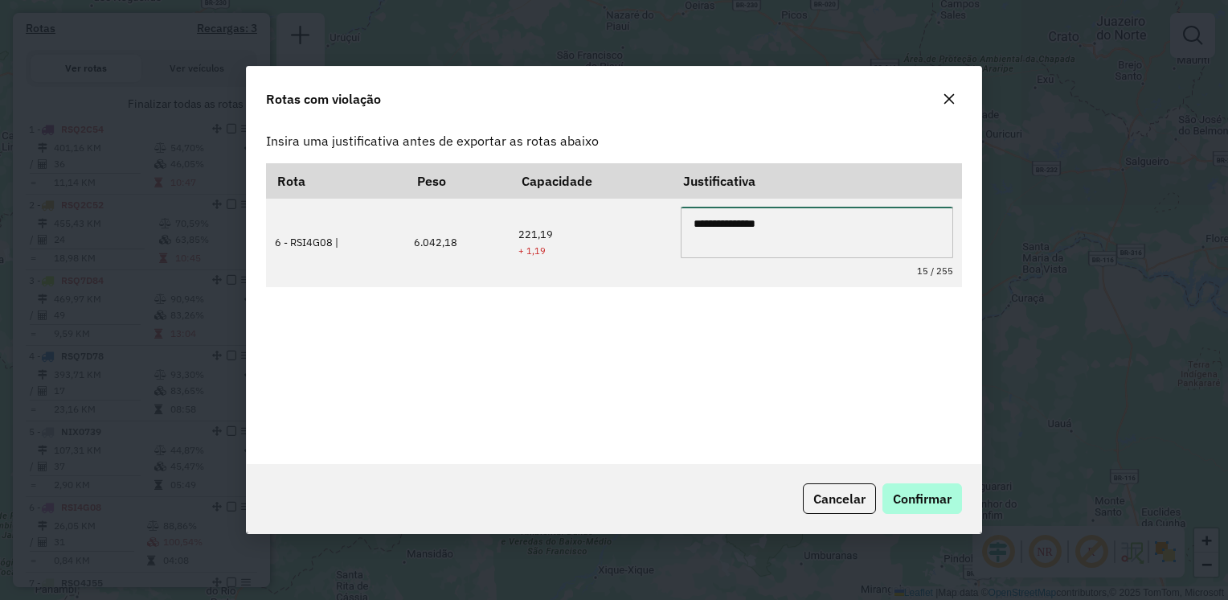
type textarea "**********"
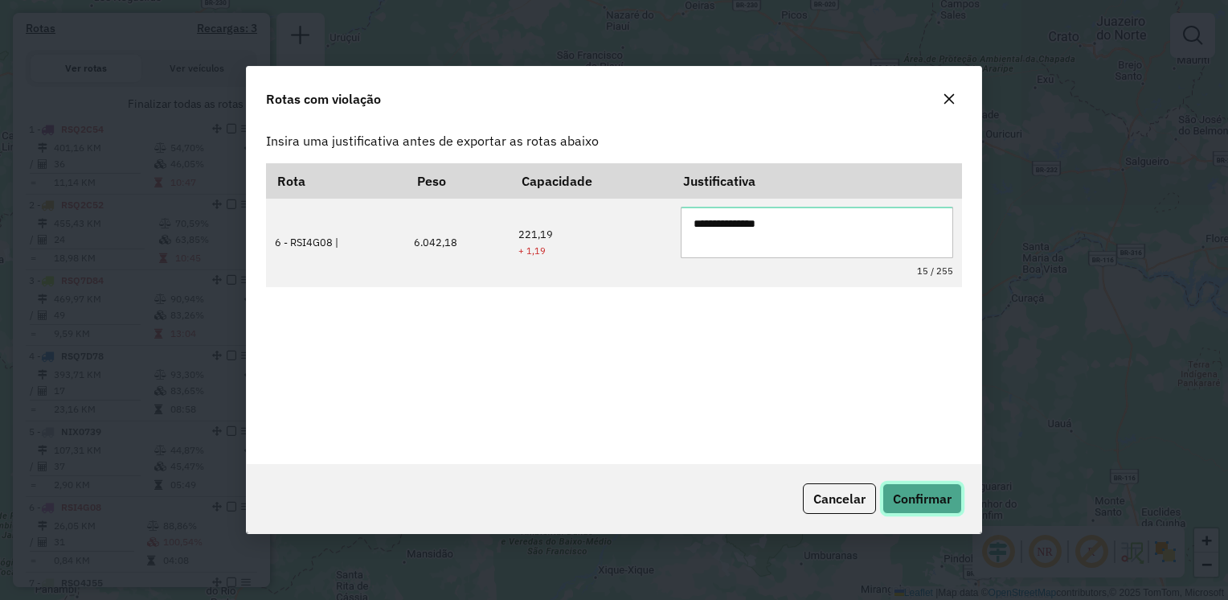
click at [912, 494] on span "Confirmar" at bounding box center [922, 498] width 59 height 16
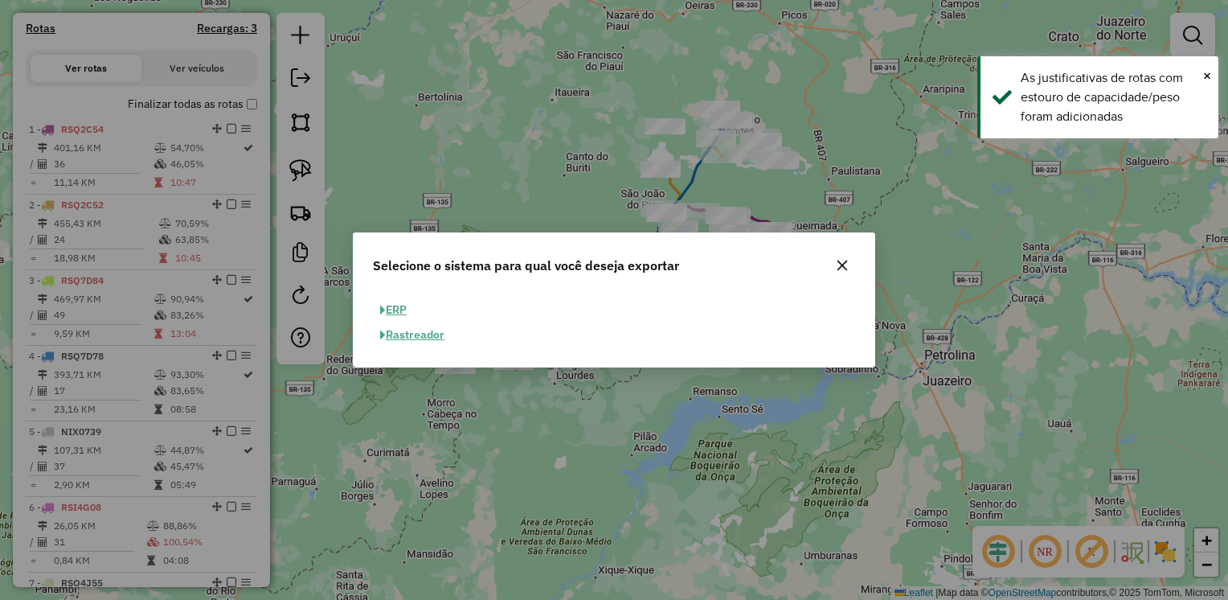
click at [392, 304] on button "ERP" at bounding box center [393, 309] width 41 height 25
select select "**"
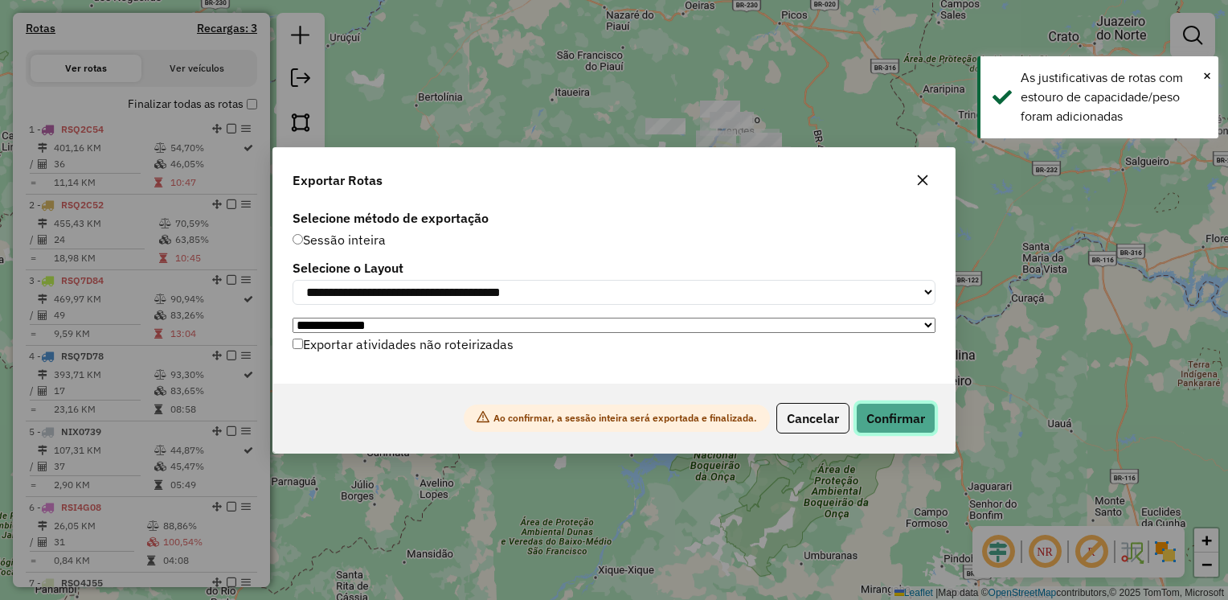
click at [902, 431] on button "Confirmar" at bounding box center [896, 418] width 80 height 31
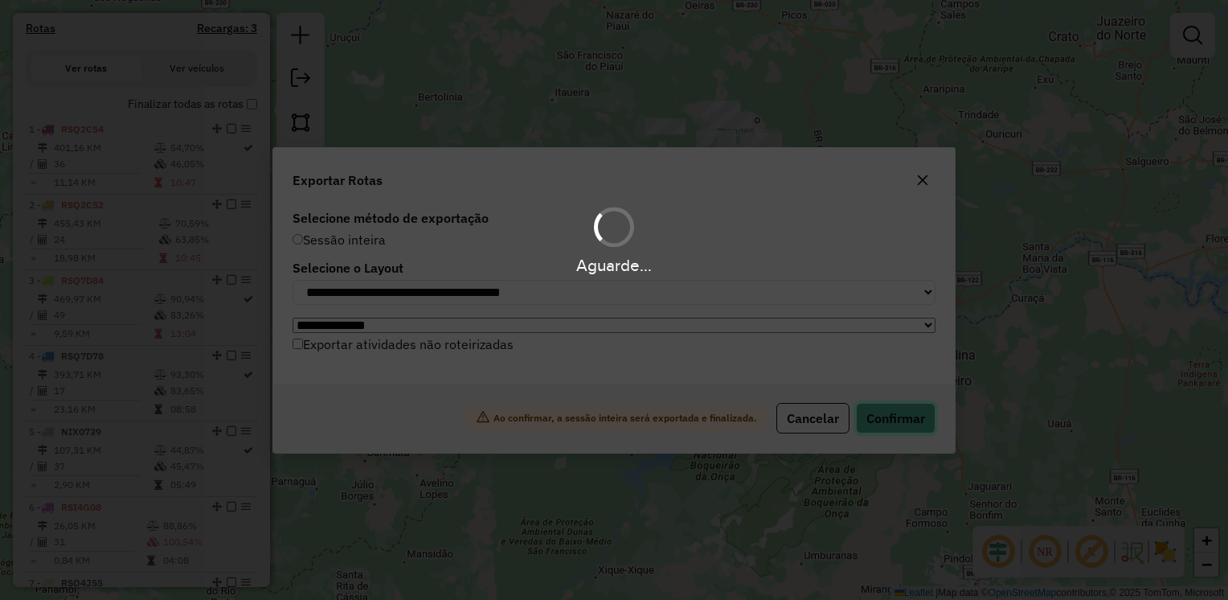
scroll to position [545, 0]
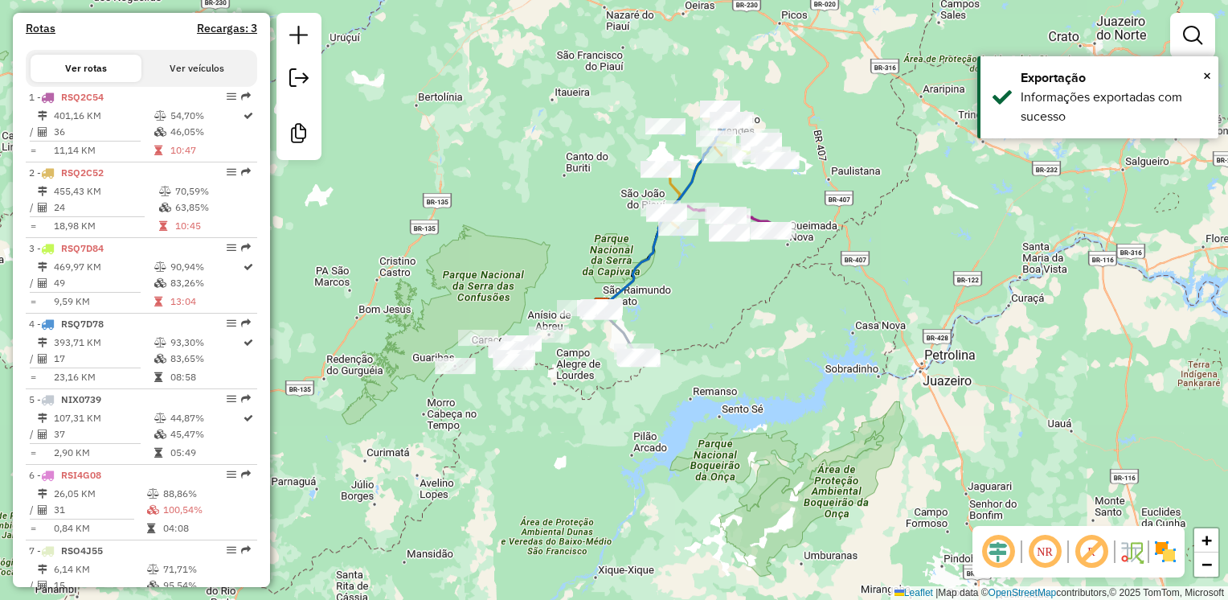
click at [653, 473] on div "Janela de atendimento Grade de atendimento Capacidade Transportadoras Veículos …" at bounding box center [614, 300] width 1228 height 600
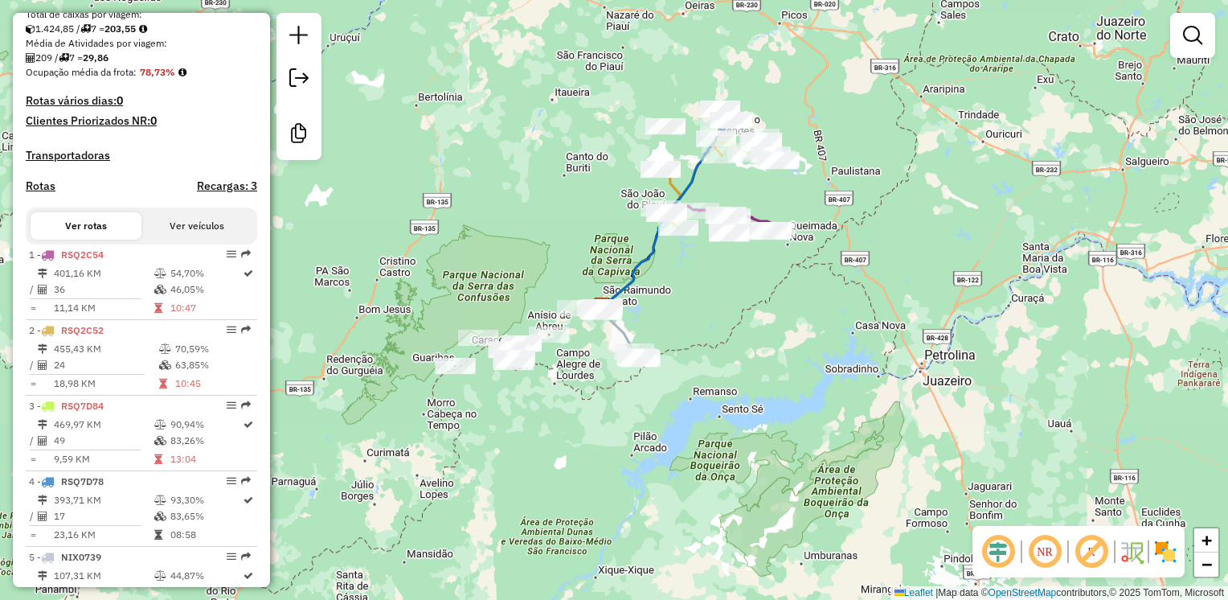
scroll to position [384, 0]
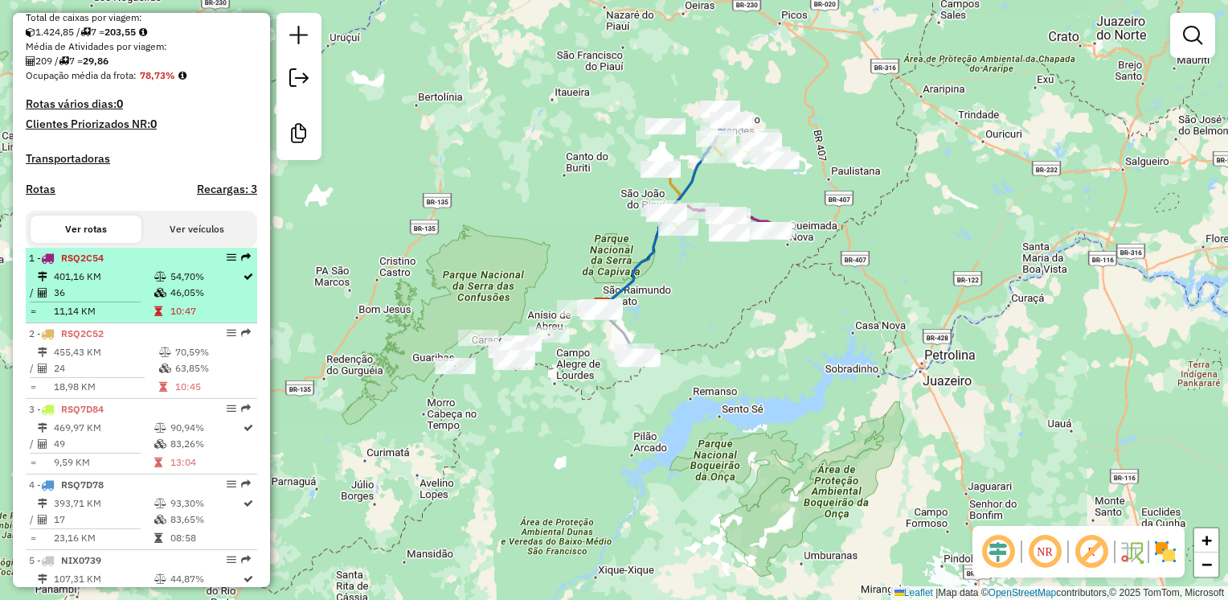
click at [125, 285] on td "401,16 KM" at bounding box center [103, 277] width 100 height 16
select select "**********"
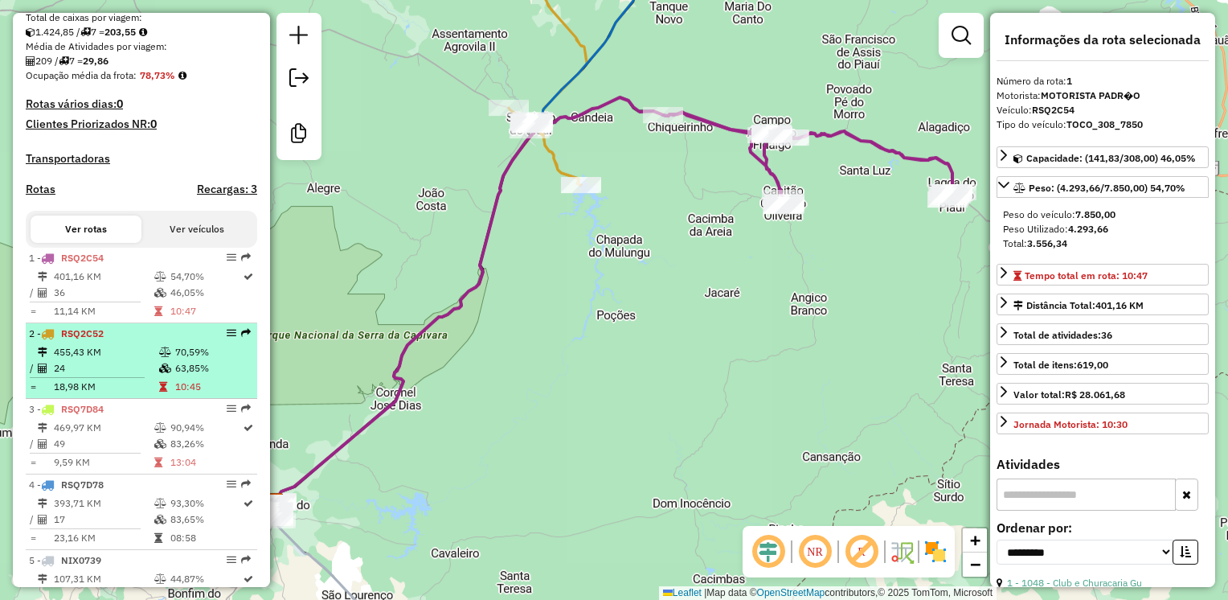
click at [113, 358] on td "455,43 KM" at bounding box center [105, 352] width 105 height 16
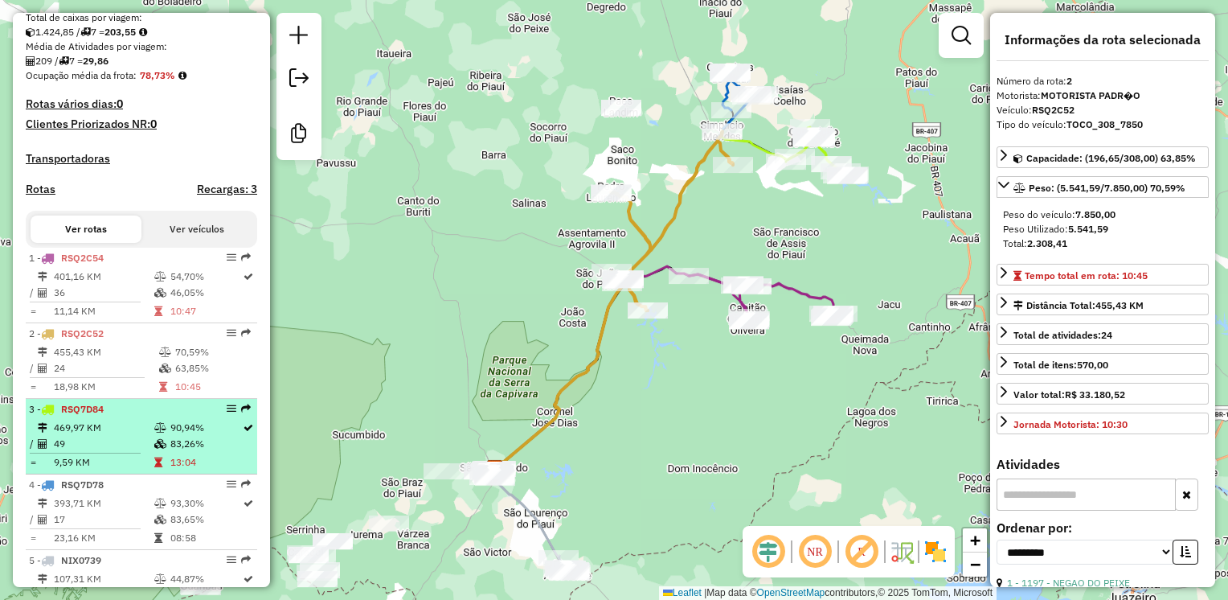
click at [135, 433] on td "469,97 KM" at bounding box center [103, 428] width 100 height 16
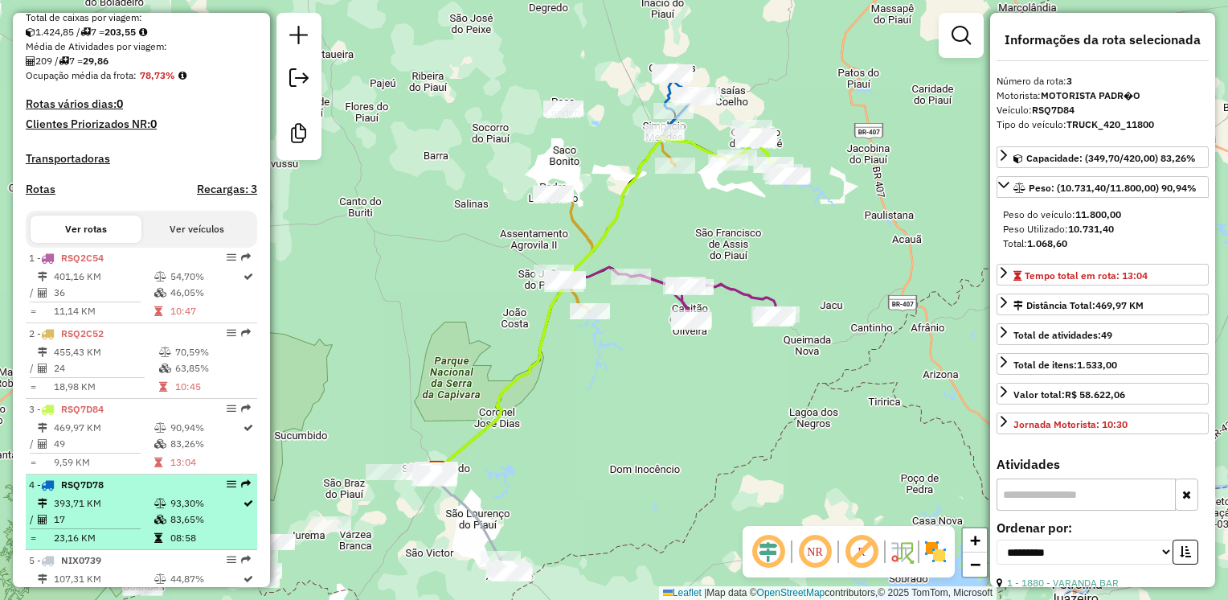
click at [140, 511] on td "393,71 KM" at bounding box center [103, 503] width 100 height 16
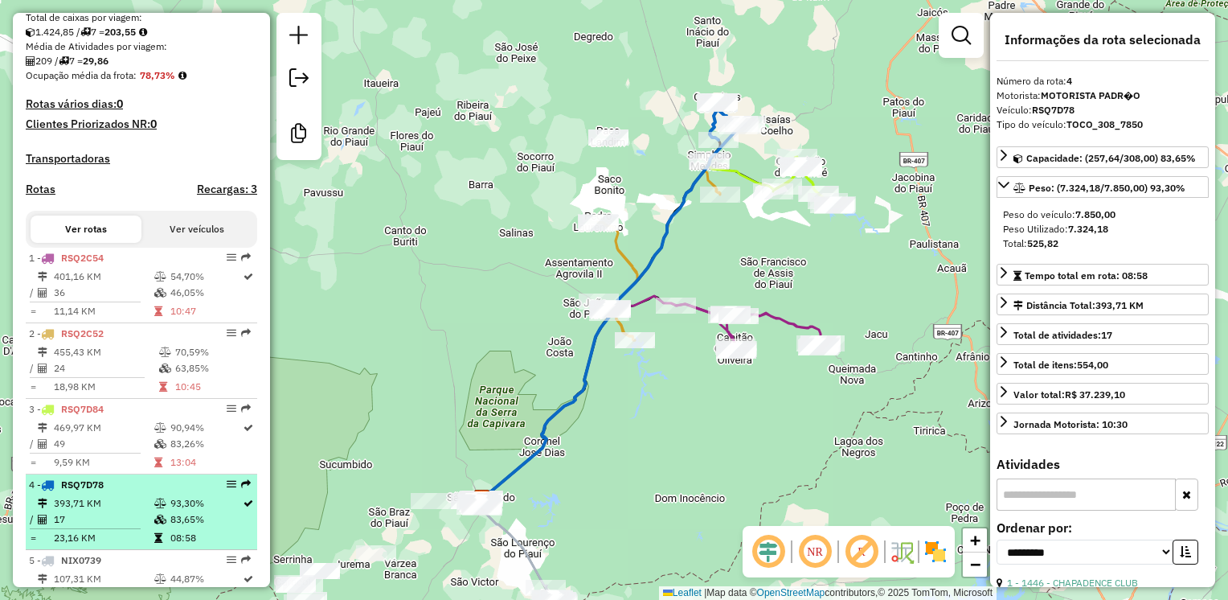
click at [139, 511] on td "393,71 KM" at bounding box center [103, 503] width 100 height 16
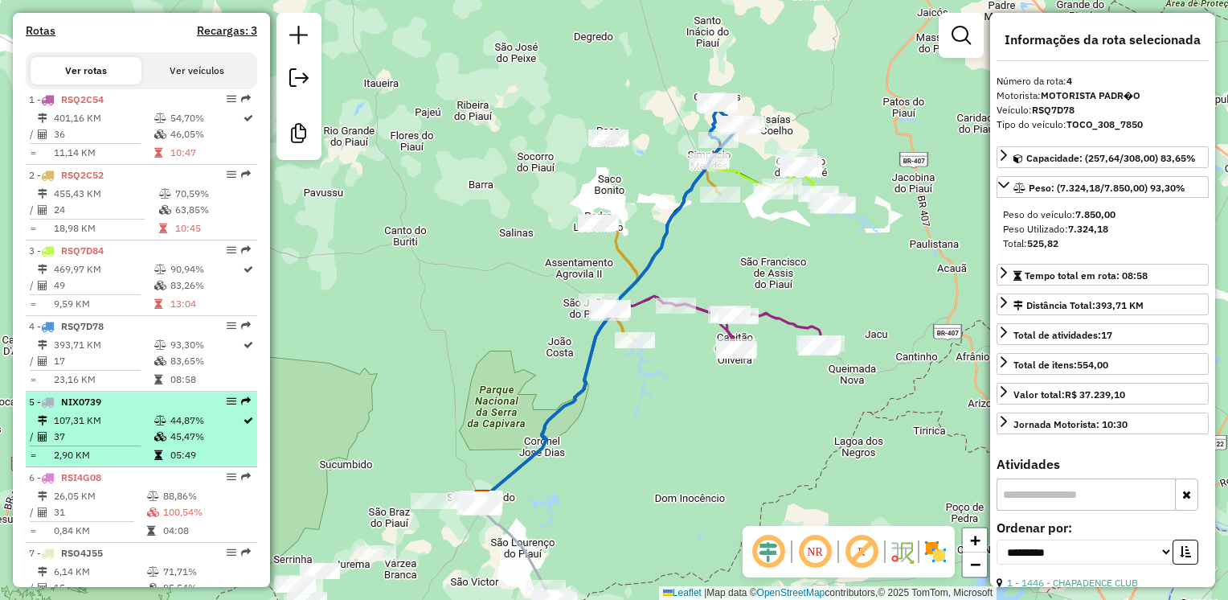
scroll to position [545, 0]
click at [105, 426] on td "107,31 KM" at bounding box center [103, 418] width 100 height 16
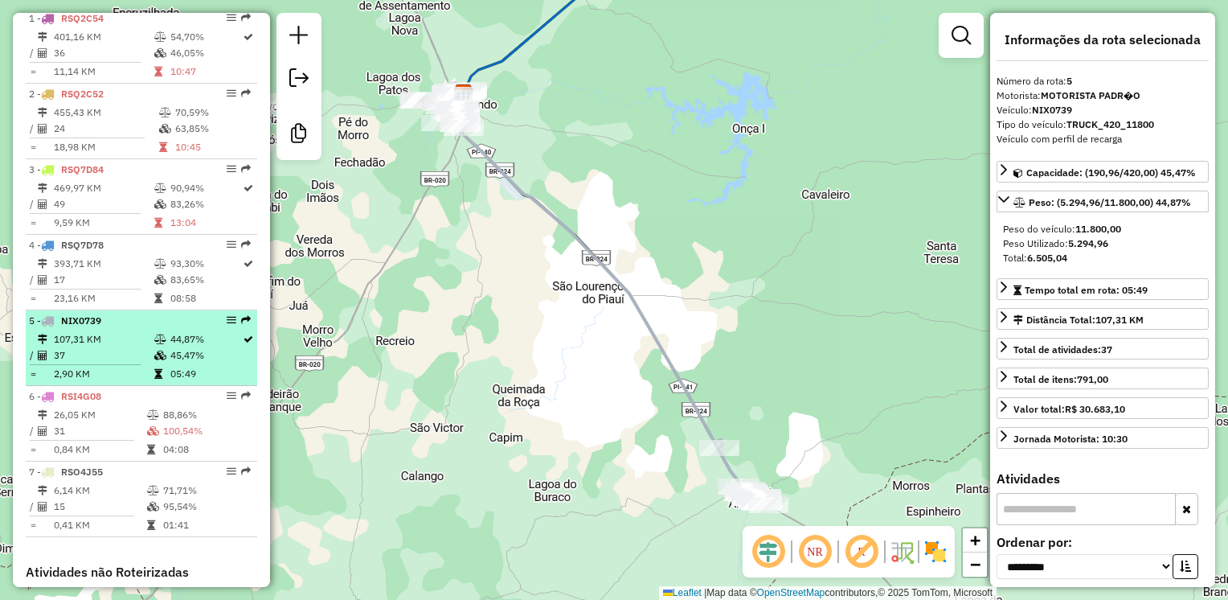
scroll to position [625, 0]
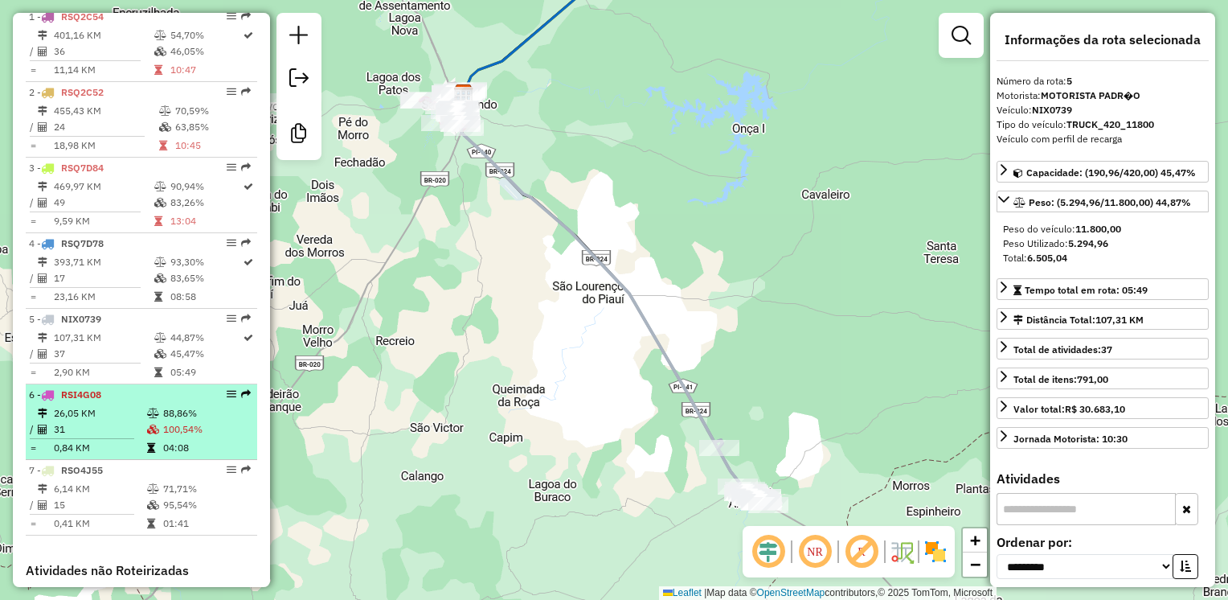
click at [116, 433] on td "31" at bounding box center [99, 429] width 93 height 16
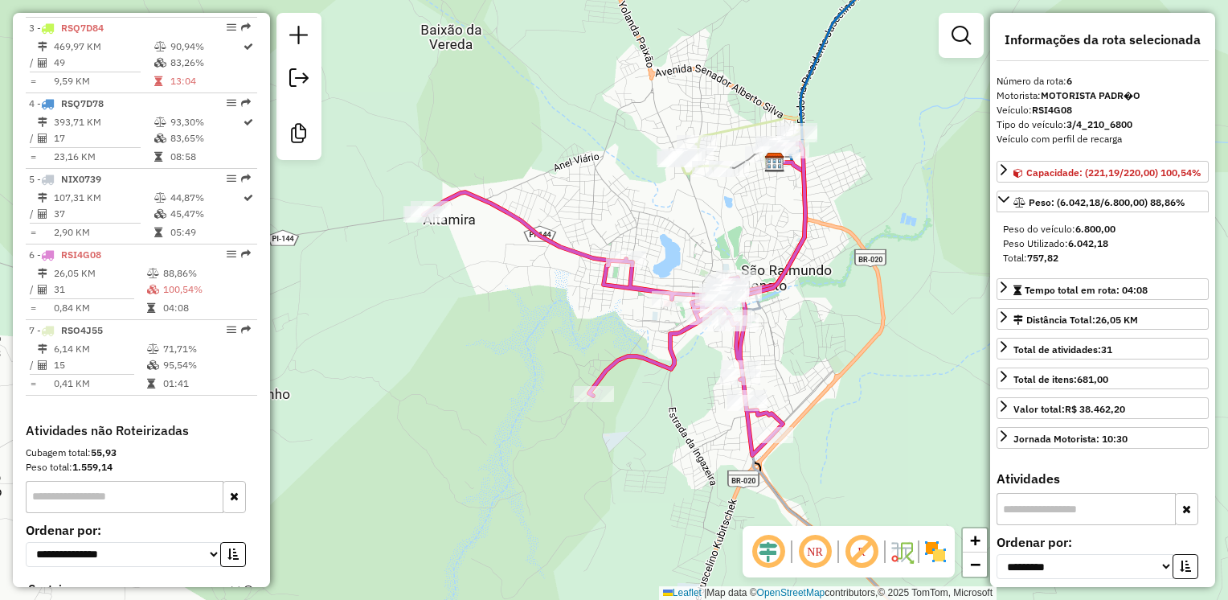
scroll to position [786, 0]
